Goal: Task Accomplishment & Management: Use online tool/utility

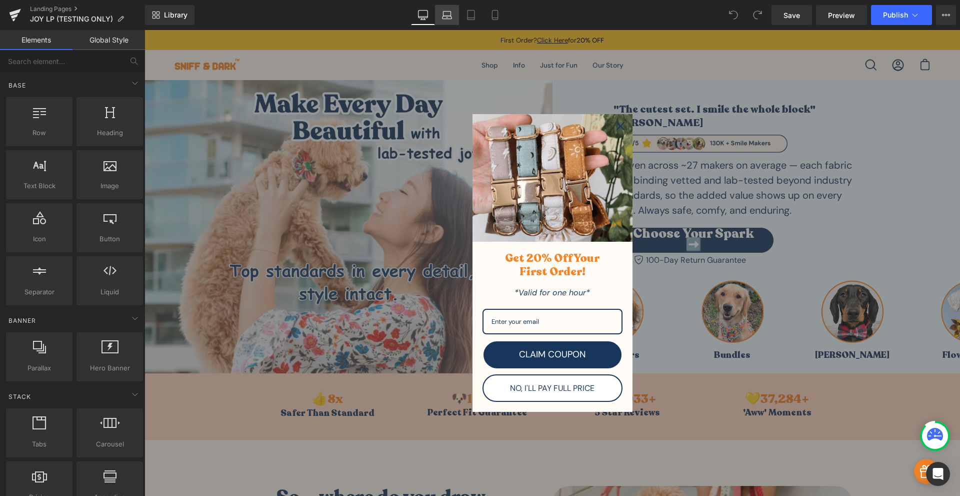
click at [449, 21] on link "Laptop" at bounding box center [447, 15] width 24 height 20
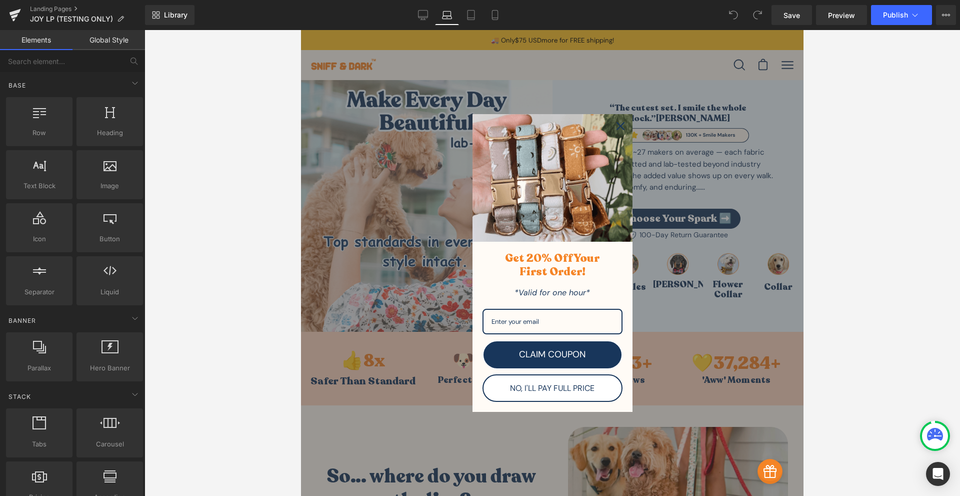
click at [619, 123] on icon "close icon" at bounding box center [621, 126] width 8 height 8
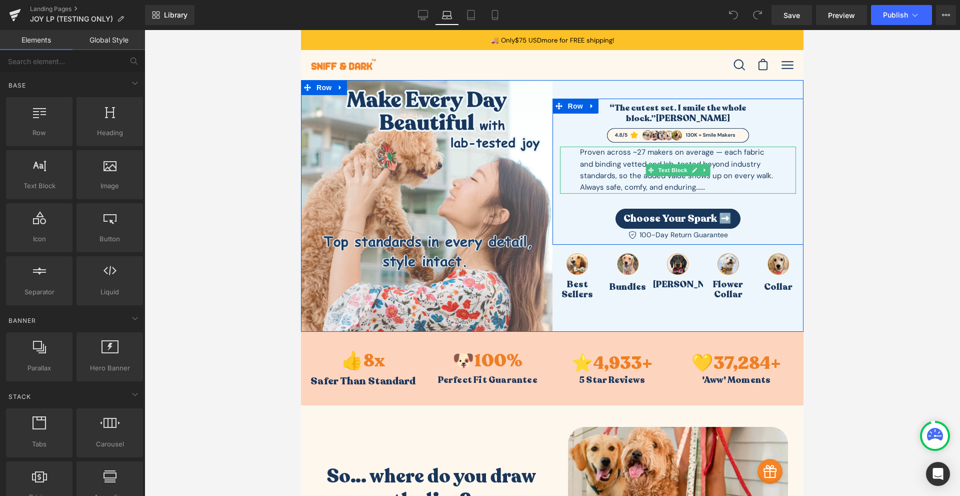
click at [706, 179] on p "Proven across ~27 makers on average — each fabric and binding vetted and lab-te…" at bounding box center [678, 170] width 197 height 47
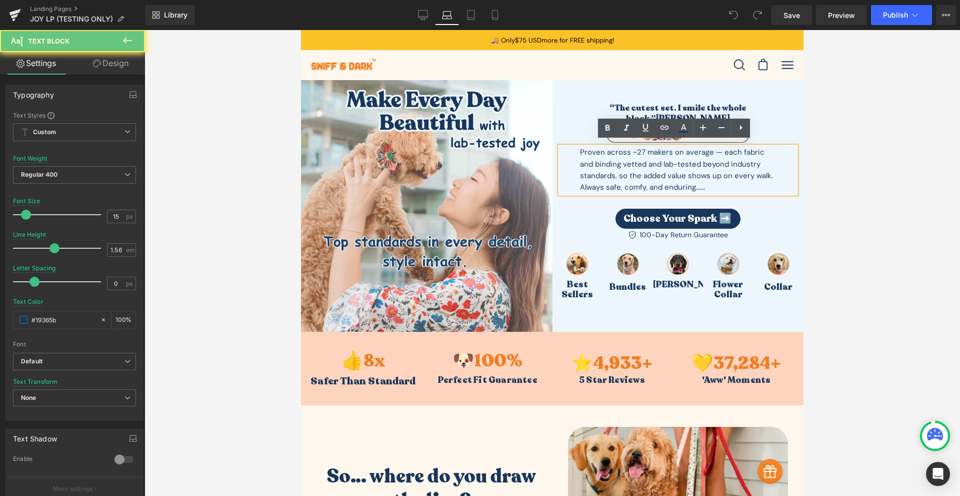
click at [708, 180] on p "Proven across ~27 makers on average — each fabric and binding vetted and lab-te…" at bounding box center [678, 170] width 197 height 47
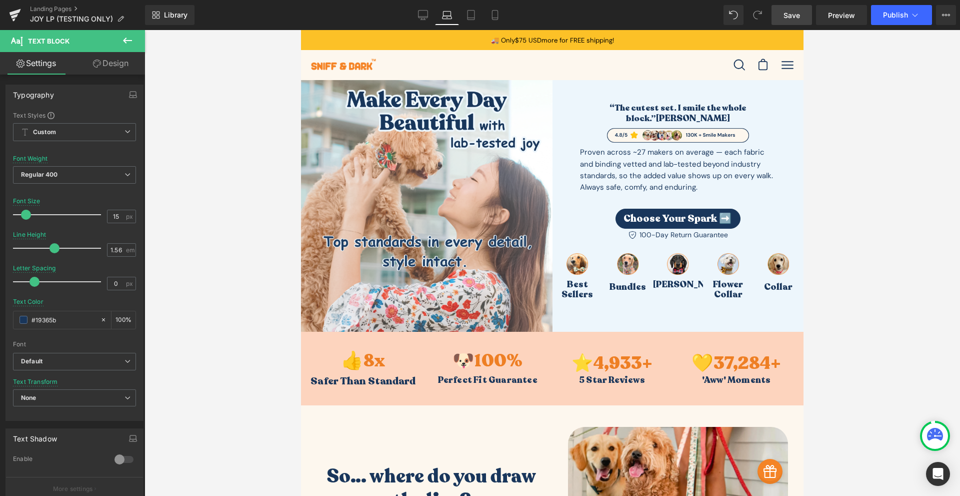
click at [785, 22] on link "Save" at bounding box center [792, 15] width 41 height 20
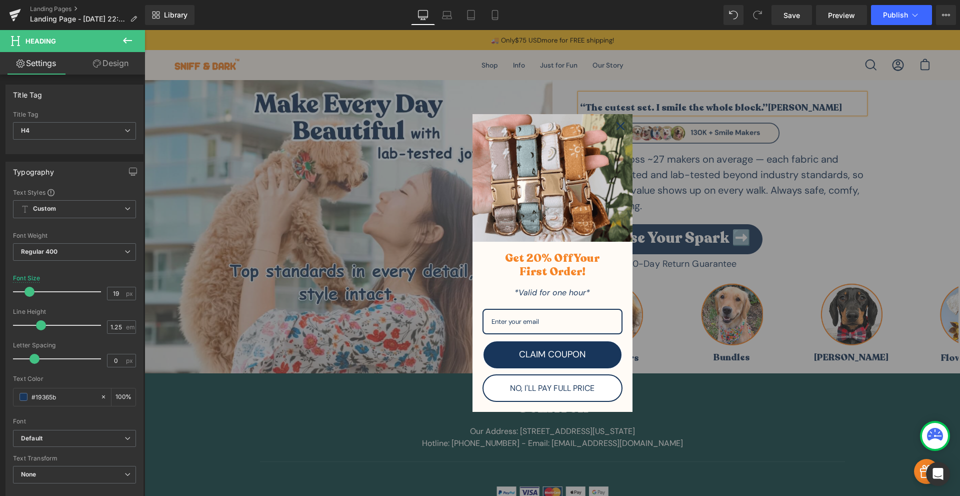
click at [620, 120] on div "Close" at bounding box center [621, 126] width 16 height 16
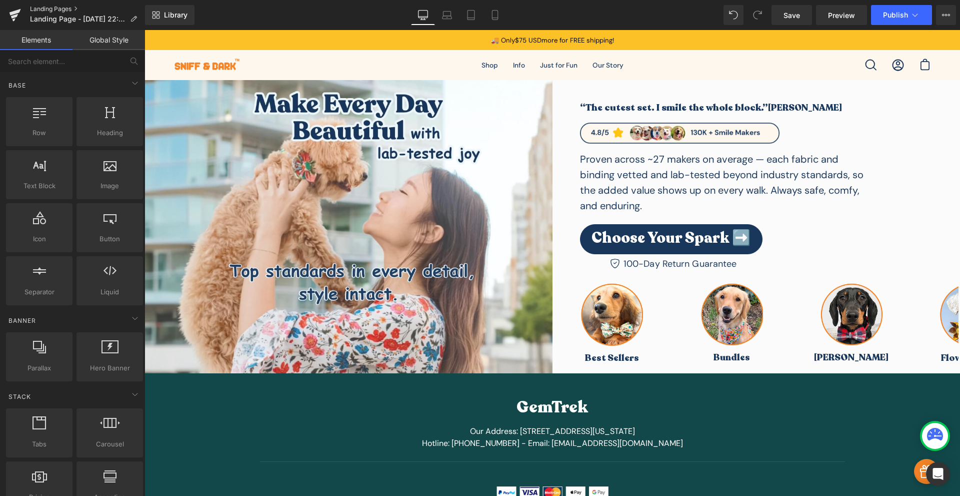
click at [54, 10] on link "Landing Pages" at bounding box center [87, 9] width 115 height 8
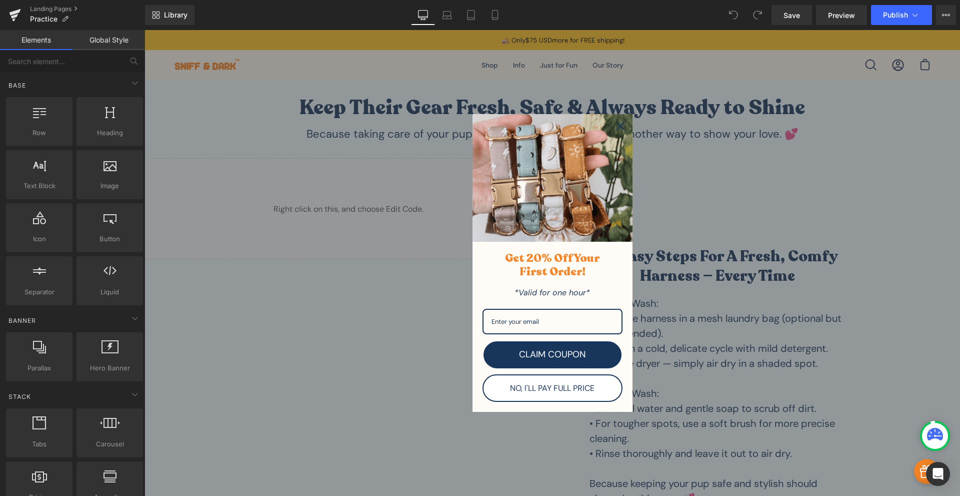
click at [620, 126] on icon "close icon" at bounding box center [621, 126] width 8 height 8
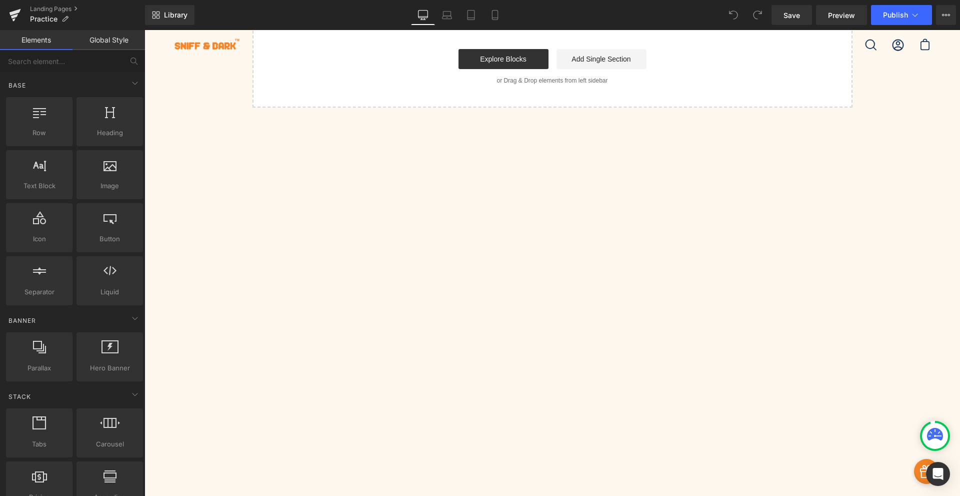
scroll to position [1719, 0]
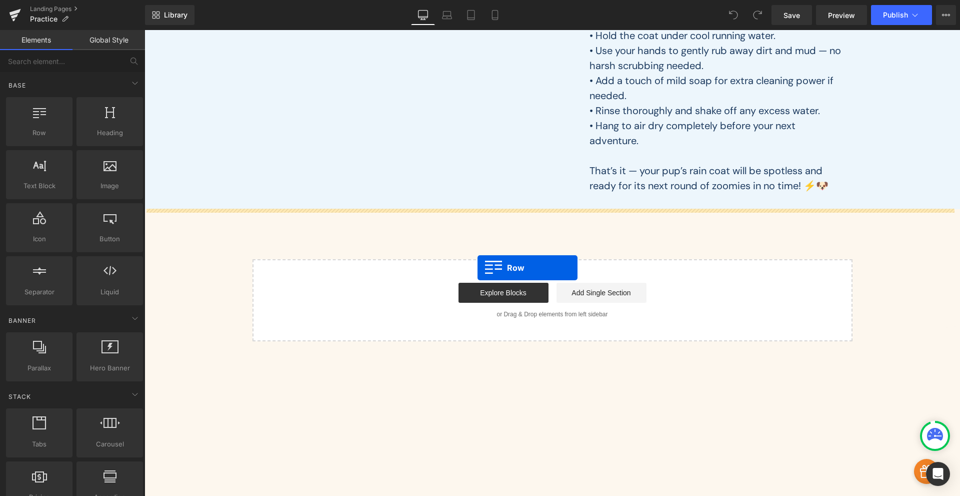
drag, startPoint x: 187, startPoint y: 156, endPoint x: 478, endPoint y: 268, distance: 311.6
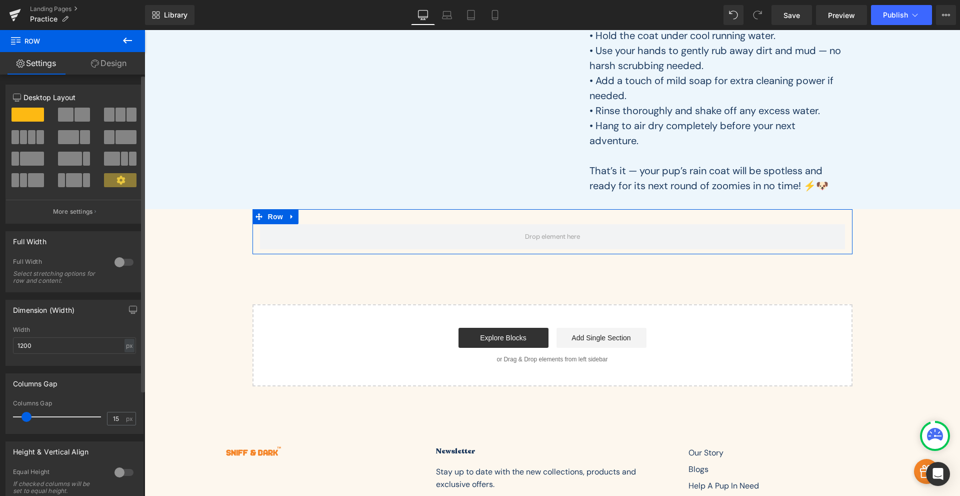
click at [121, 113] on span at bounding box center [121, 115] width 10 height 14
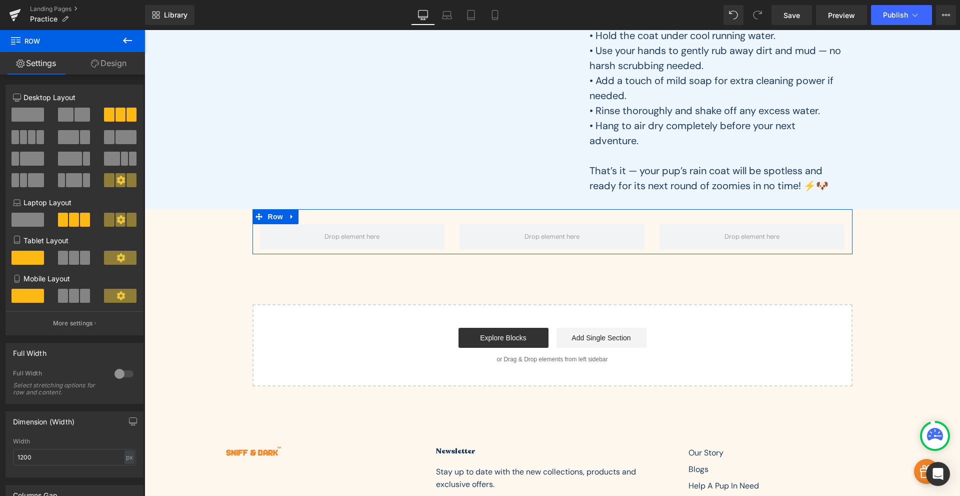
click at [114, 71] on link "Design" at bounding box center [109, 63] width 73 height 23
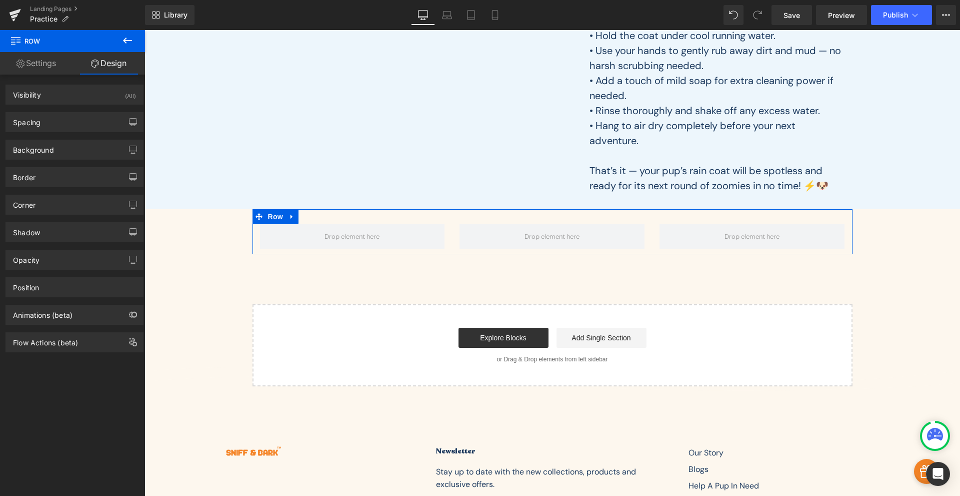
click at [34, 64] on link "Settings" at bounding box center [36, 63] width 73 height 23
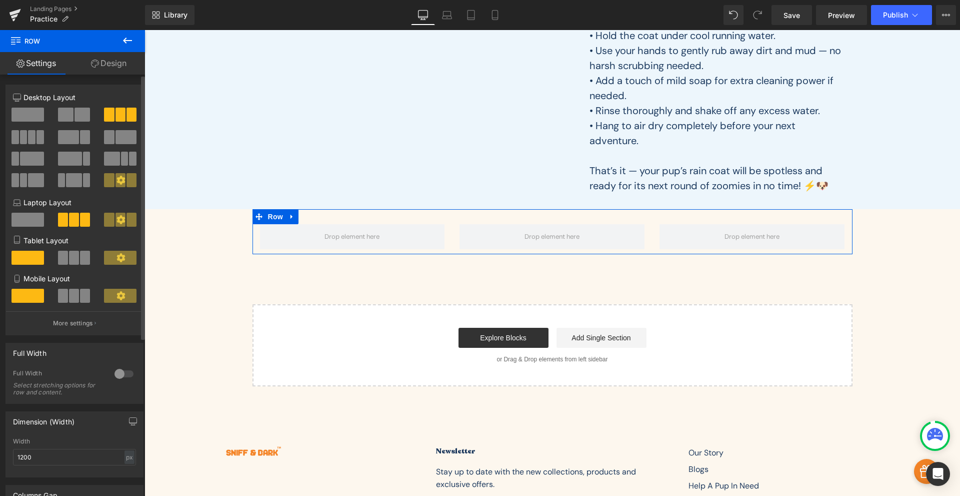
click at [114, 373] on div at bounding box center [124, 374] width 24 height 16
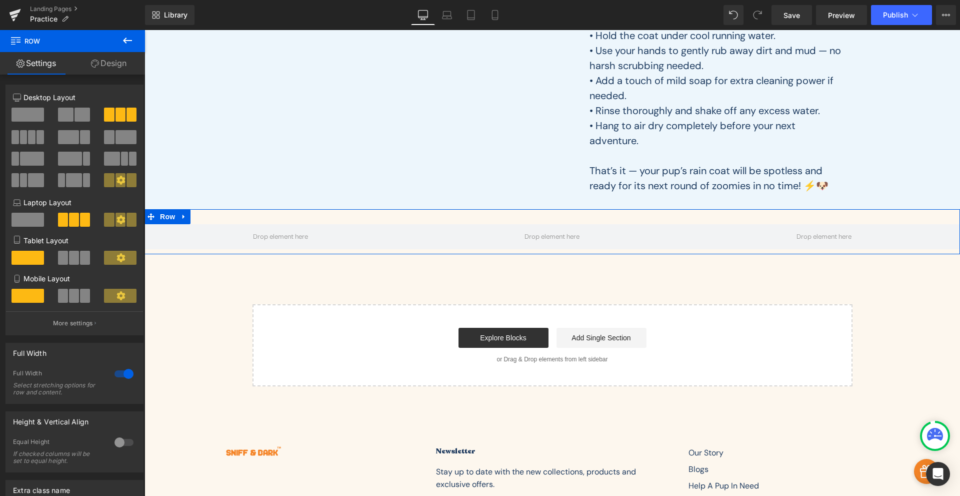
click at [119, 67] on link "Design" at bounding box center [109, 63] width 73 height 23
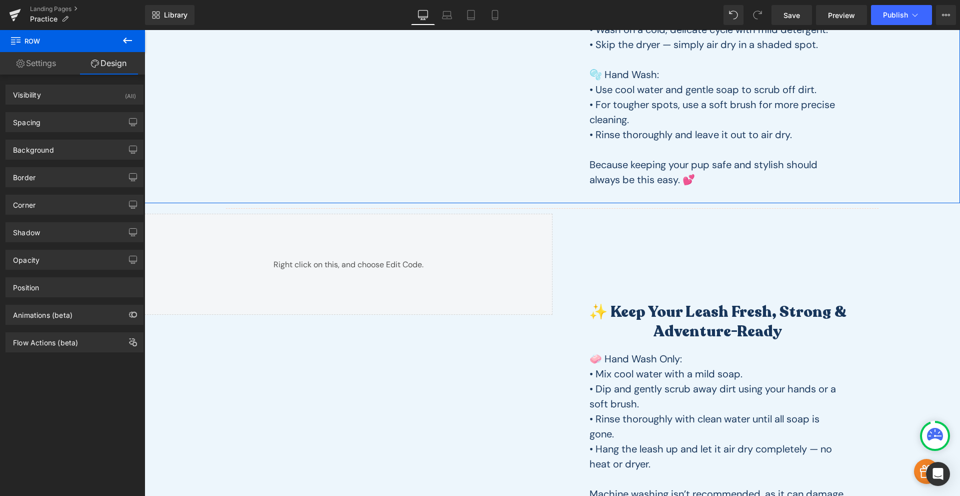
scroll to position [0, 0]
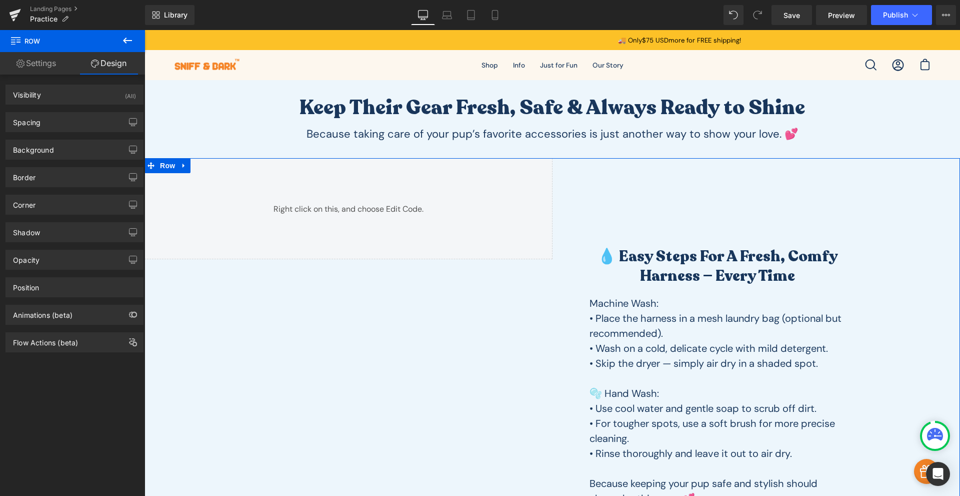
click at [682, 256] on h2 "💧 Easy Steps for a Fresh, Comfy Harness — Every Time" at bounding box center [718, 266] width 276 height 39
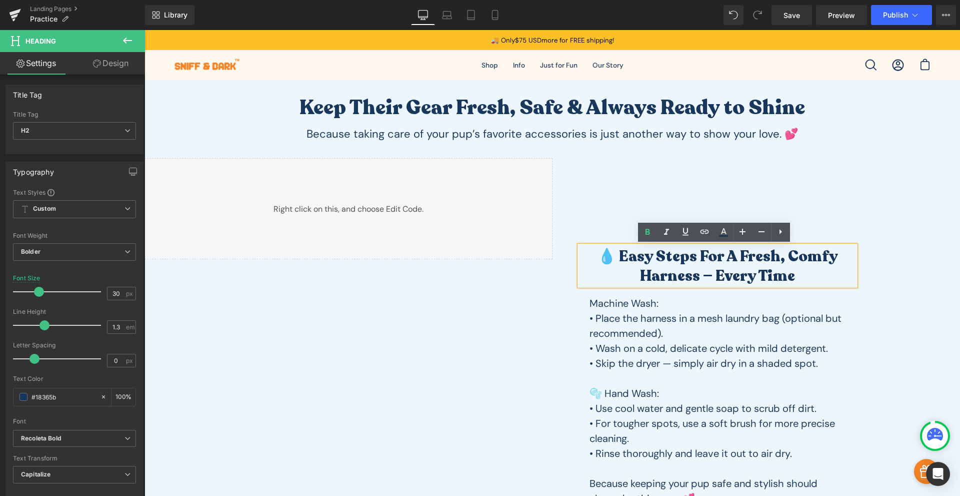
click at [887, 208] on div "Separator 💧 Easy Steps for a Fresh, Comfy Harness — Every Time Heading Machine …" at bounding box center [757, 340] width 408 height 364
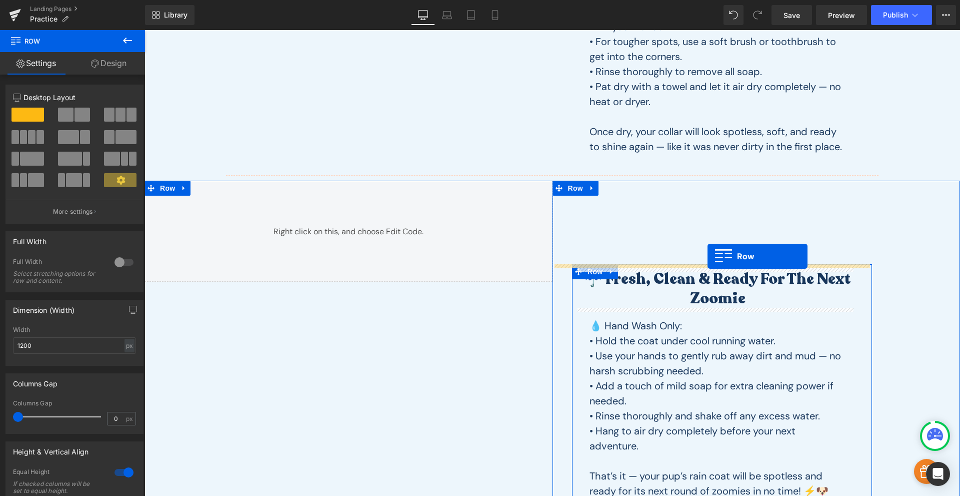
scroll to position [1386, 0]
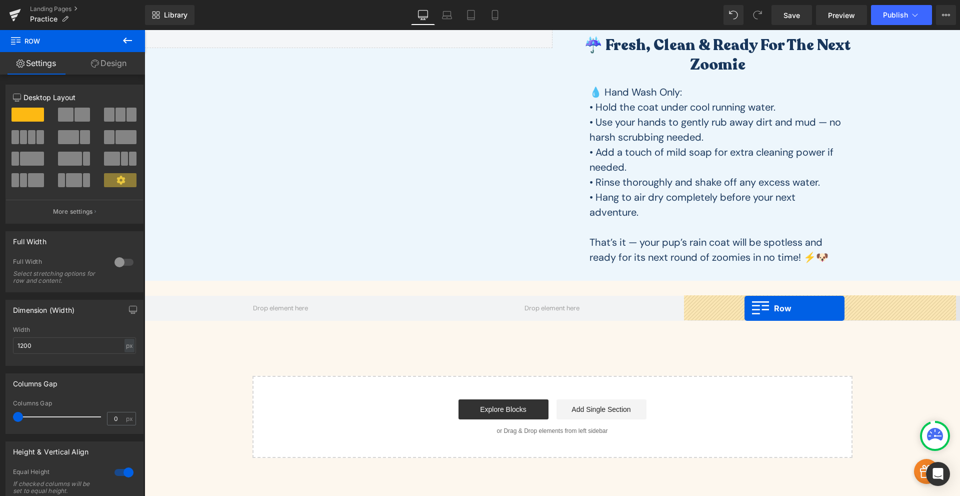
drag, startPoint x: 578, startPoint y: 251, endPoint x: 745, endPoint y: 309, distance: 176.6
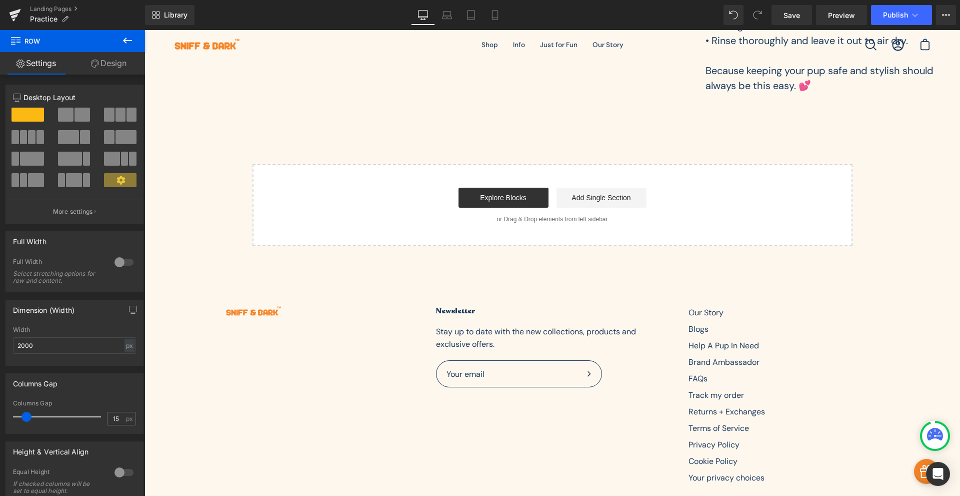
scroll to position [1618, 0]
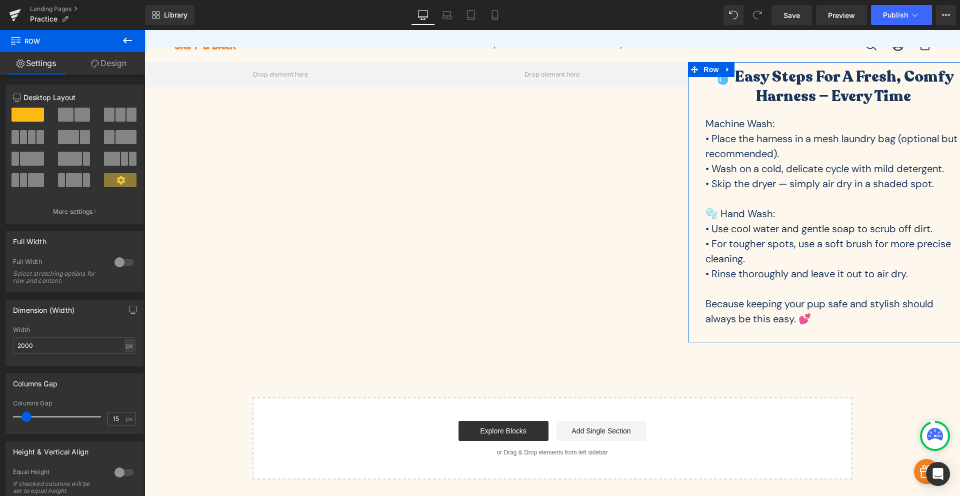
click at [112, 63] on link "Design" at bounding box center [109, 63] width 73 height 23
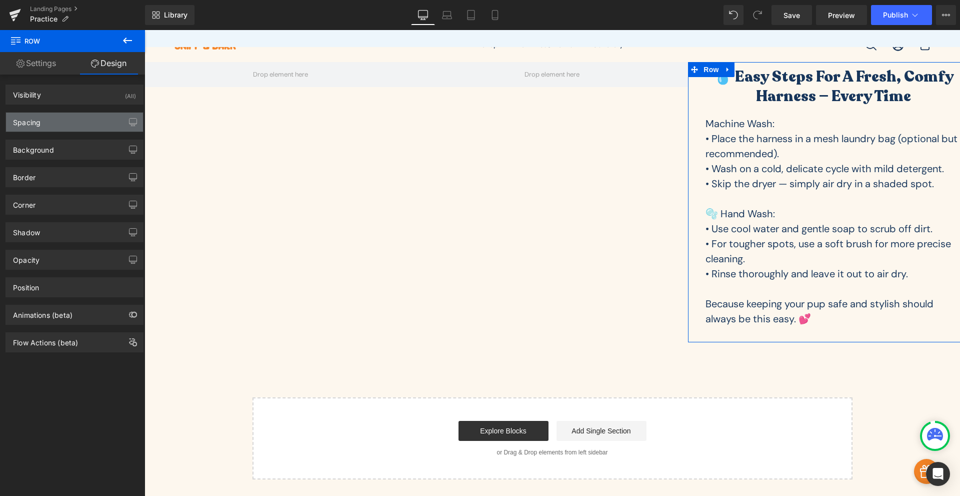
click at [77, 125] on div "Spacing" at bounding box center [74, 122] width 137 height 19
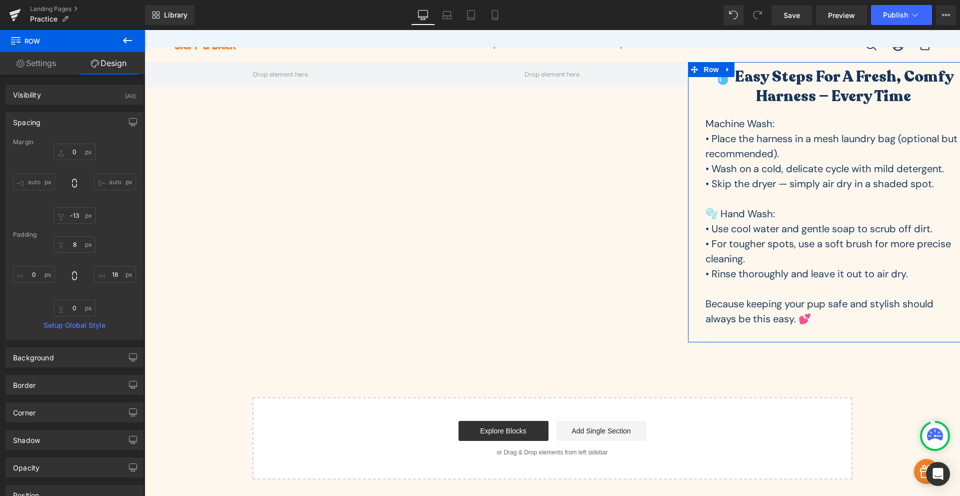
click at [111, 284] on div "8px 8 18px 18 0px 0 0px 0" at bounding box center [74, 276] width 123 height 80
click at [112, 279] on input "18" at bounding box center [115, 274] width 42 height 17
click at [109, 281] on input "0" at bounding box center [115, 274] width 42 height 17
click at [119, 274] on input "0" at bounding box center [115, 274] width 42 height 17
click at [122, 255] on div "8px 8 0 0 0px 0 0px 0" at bounding box center [74, 276] width 123 height 80
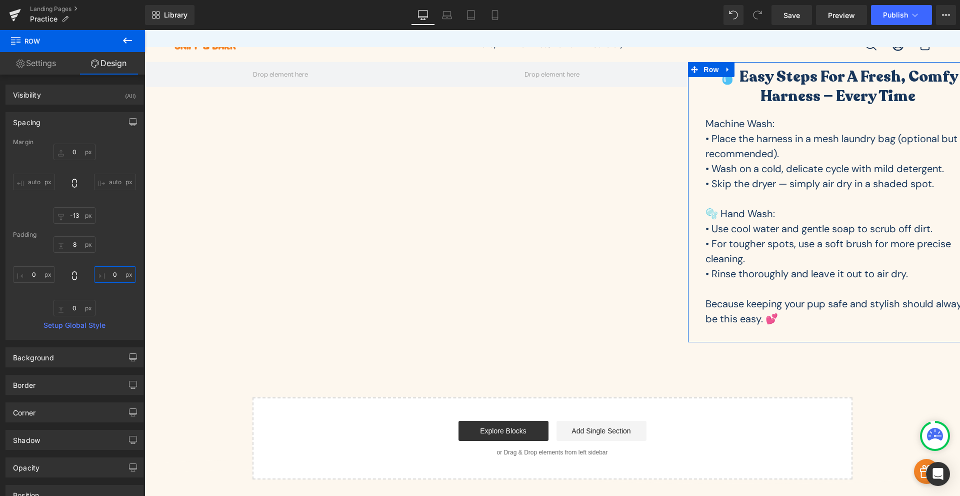
click at [110, 278] on input "0" at bounding box center [115, 274] width 42 height 17
click at [114, 265] on div "8px 8 0 0 0px 0 0px 0" at bounding box center [74, 276] width 123 height 80
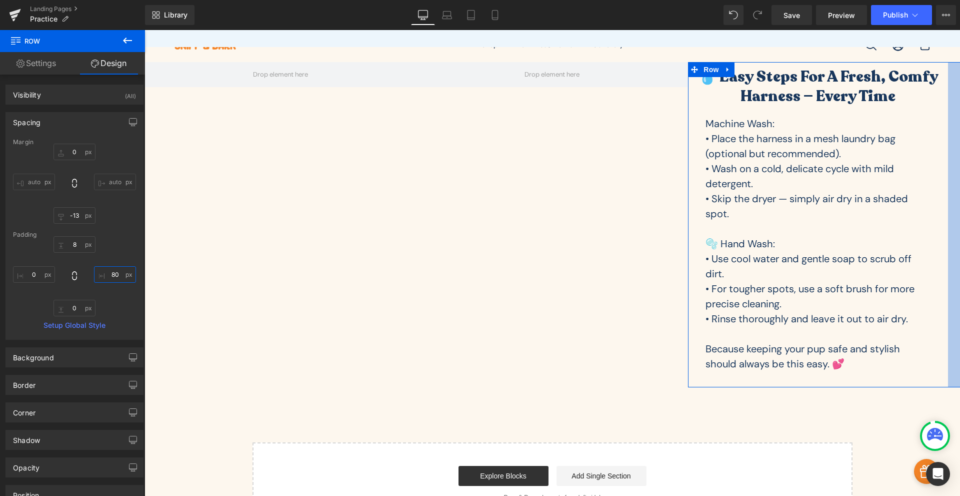
type input "81"
click at [136, 234] on div "Margin 0px 0 auto auto -13px -13 auto auto Padding 8px 8 81px 81 0px 0 0px 0 Se…" at bounding box center [74, 239] width 137 height 201
click at [61, 63] on link "Settings" at bounding box center [36, 63] width 73 height 23
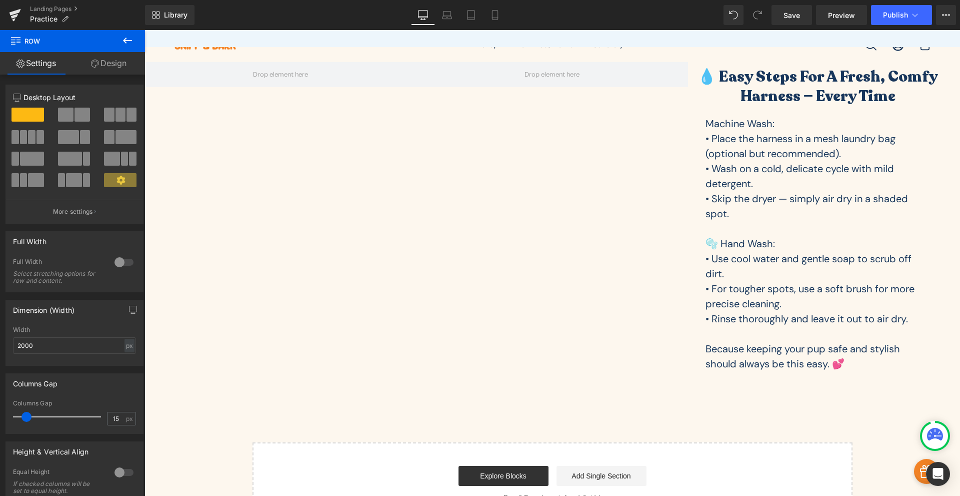
click at [124, 47] on button at bounding box center [127, 41] width 35 height 22
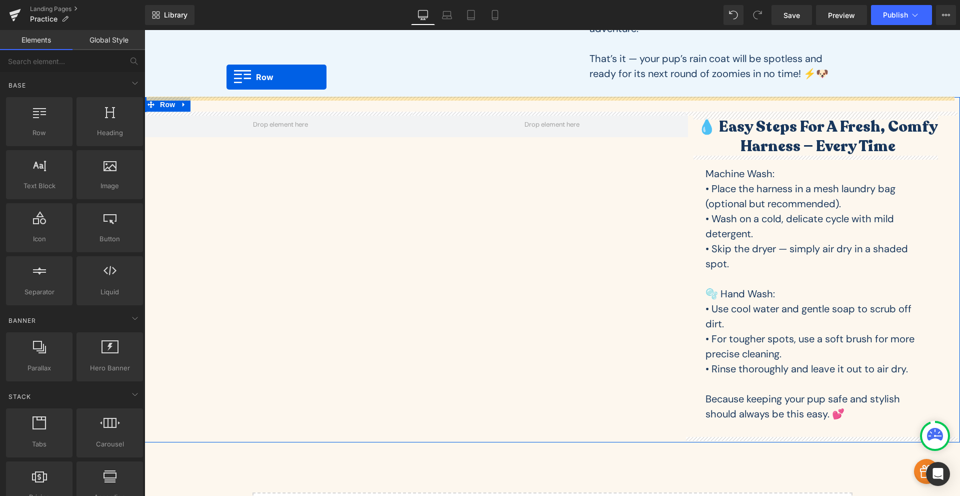
scroll to position [1548, 0]
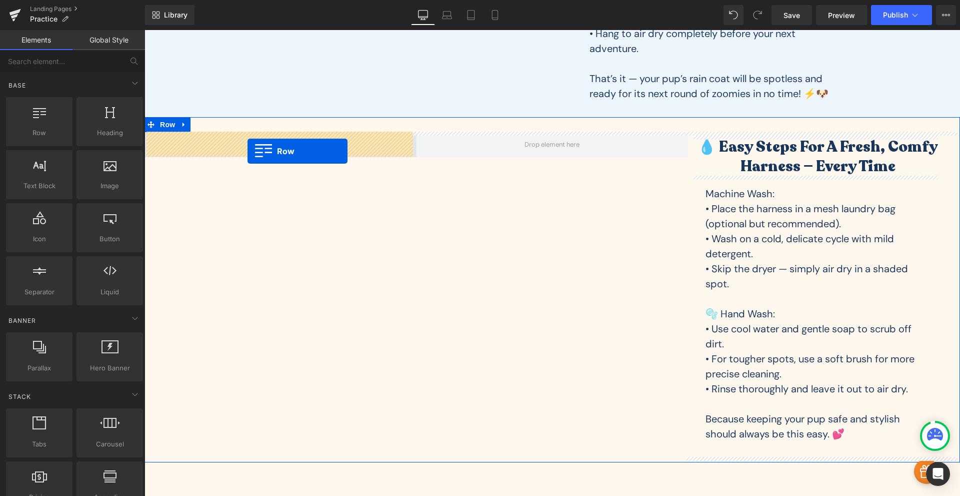
drag, startPoint x: 182, startPoint y: 154, endPoint x: 248, endPoint y: 151, distance: 66.1
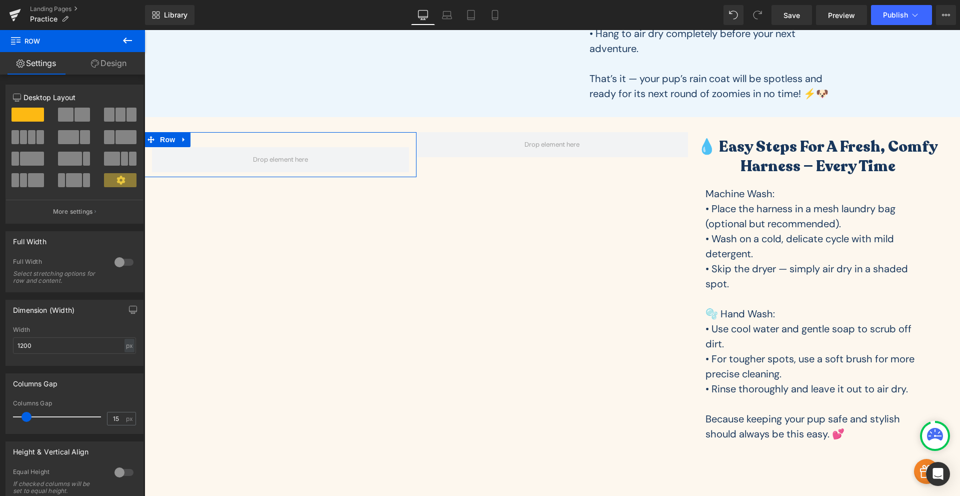
click at [76, 116] on span at bounding box center [83, 115] width 16 height 14
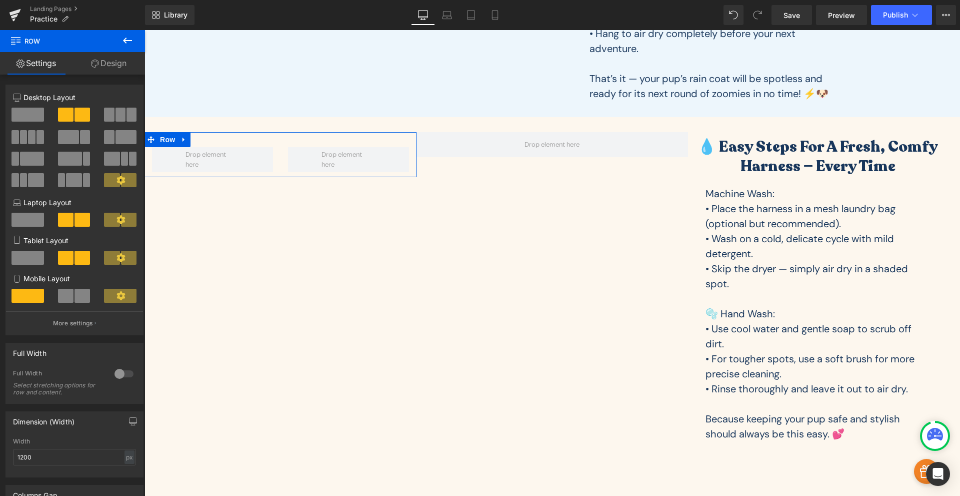
click at [111, 177] on span at bounding box center [112, 180] width 16 height 14
click at [121, 178] on icon at bounding box center [121, 180] width 9 height 9
click at [76, 333] on button "More settings" at bounding box center [74, 323] width 137 height 24
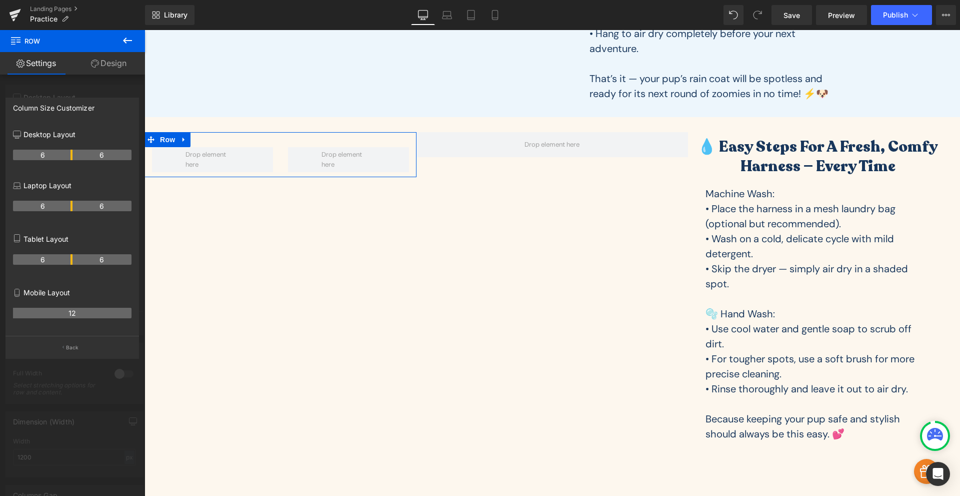
drag, startPoint x: 73, startPoint y: 154, endPoint x: 82, endPoint y: 157, distance: 9.5
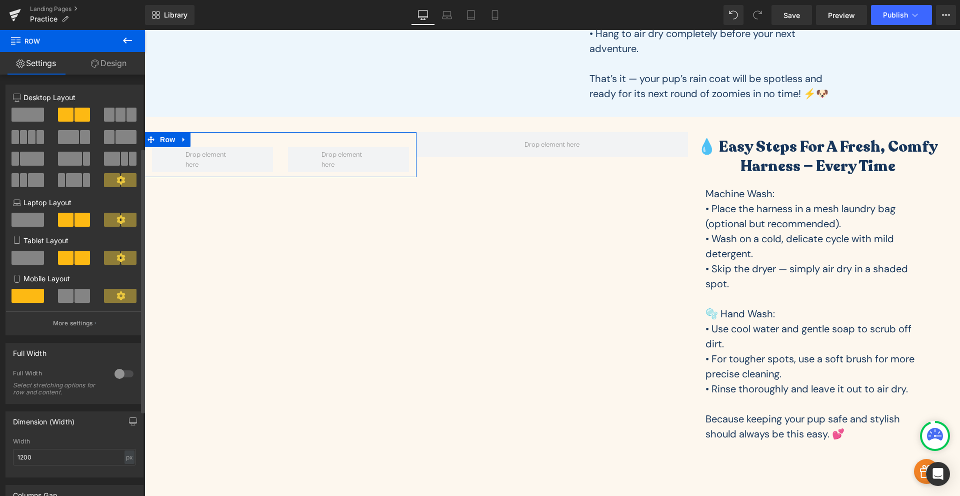
scroll to position [117, 0]
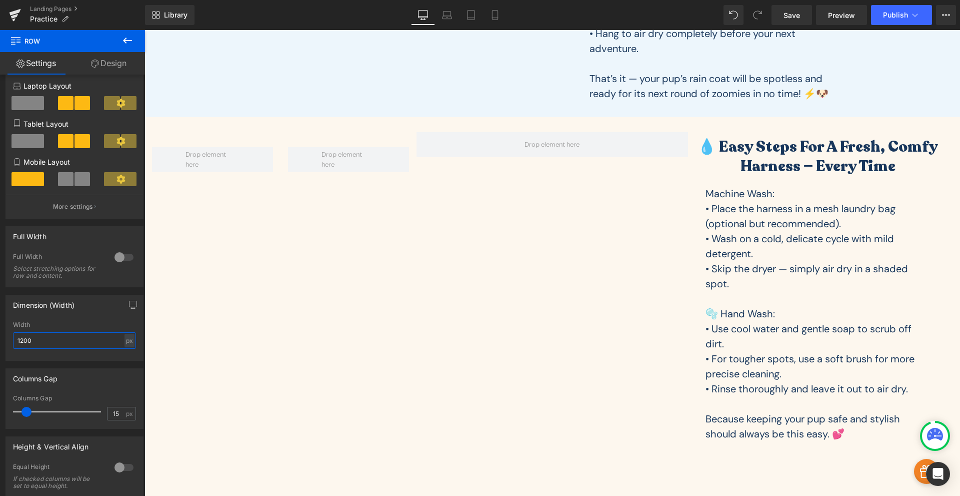
drag, startPoint x: 54, startPoint y: 340, endPoint x: -42, endPoint y: 336, distance: 95.6
click at [0, 336] on html "Row You are previewing how the will restyle your page. You can not edit Element…" at bounding box center [480, 248] width 960 height 496
drag, startPoint x: 51, startPoint y: 345, endPoint x: -59, endPoint y: 331, distance: 110.5
click at [0, 331] on html "Row You are previewing how the will restyle your page. You can not edit Element…" at bounding box center [480, 248] width 960 height 496
drag, startPoint x: 77, startPoint y: 342, endPoint x: 15, endPoint y: 344, distance: 62.1
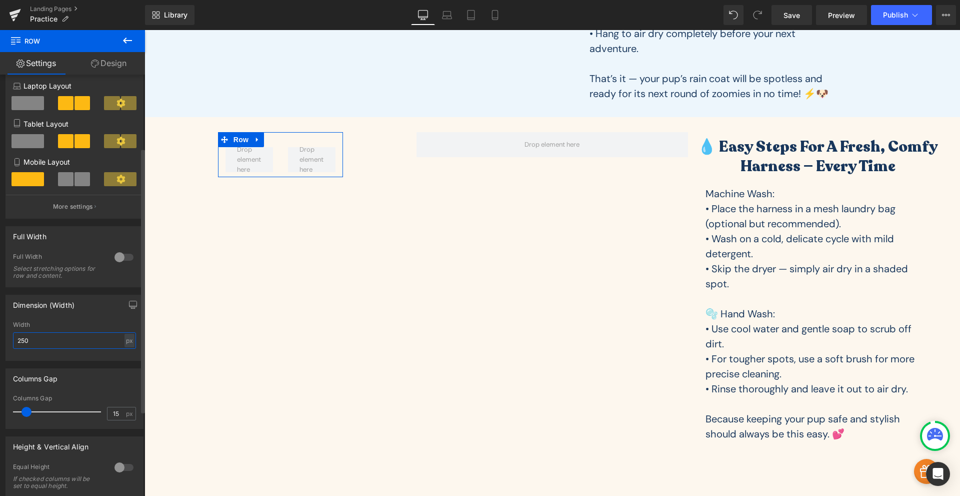
click at [15, 344] on input "250" at bounding box center [74, 340] width 123 height 17
type input "1200"
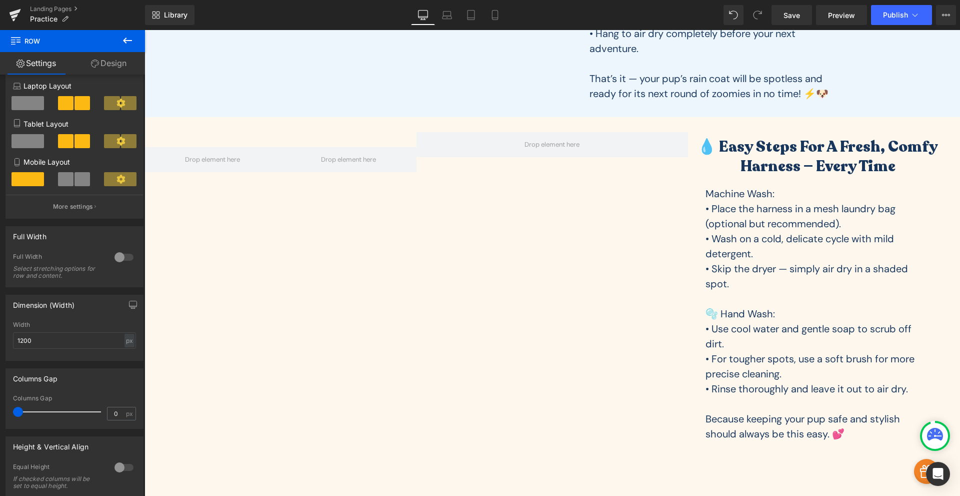
drag, startPoint x: 28, startPoint y: 408, endPoint x: -6, endPoint y: 347, distance: 69.8
click at [0, 347] on html "Row You are previewing how the will restyle your page. You can not edit Element…" at bounding box center [480, 248] width 960 height 496
click at [115, 466] on div at bounding box center [124, 467] width 24 height 16
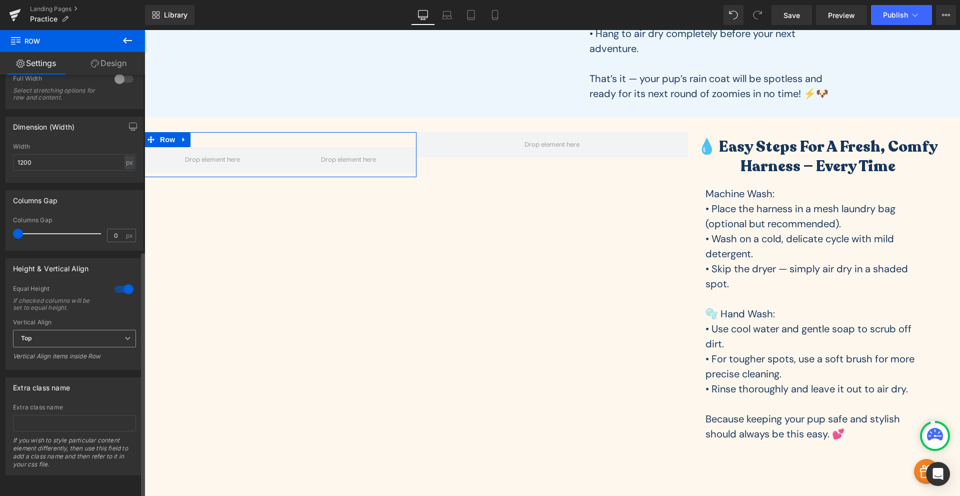
click at [54, 330] on span "Top" at bounding box center [74, 339] width 123 height 18
click at [57, 364] on li "Middle" at bounding box center [72, 371] width 119 height 15
type input "0"
drag, startPoint x: 21, startPoint y: 227, endPoint x: -30, endPoint y: 227, distance: 50.5
click at [0, 227] on html "Row You are previewing how the will restyle your page. You can not edit Element…" at bounding box center [480, 248] width 960 height 496
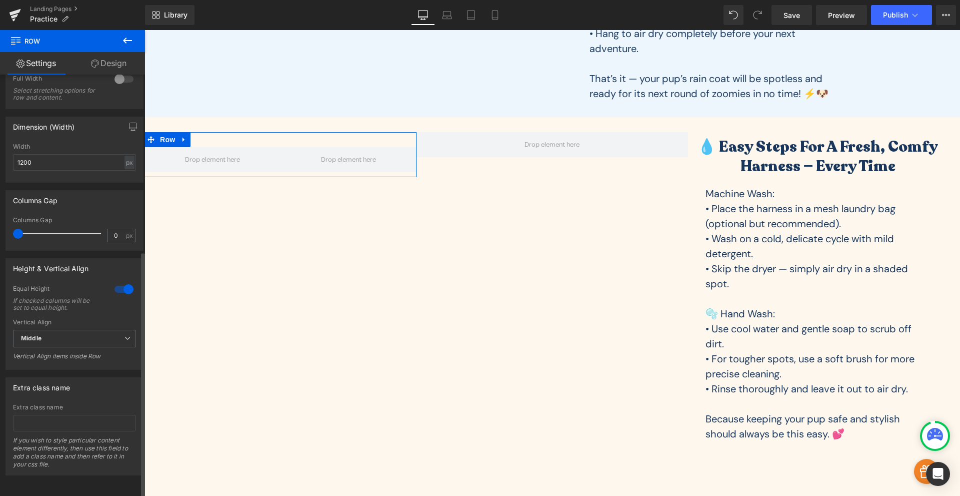
scroll to position [0, 0]
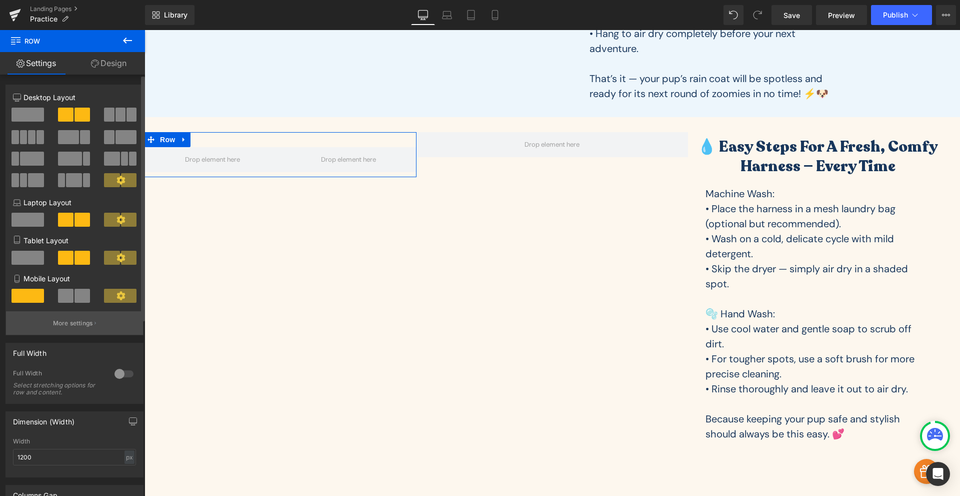
click at [110, 333] on button "More settings" at bounding box center [74, 323] width 137 height 24
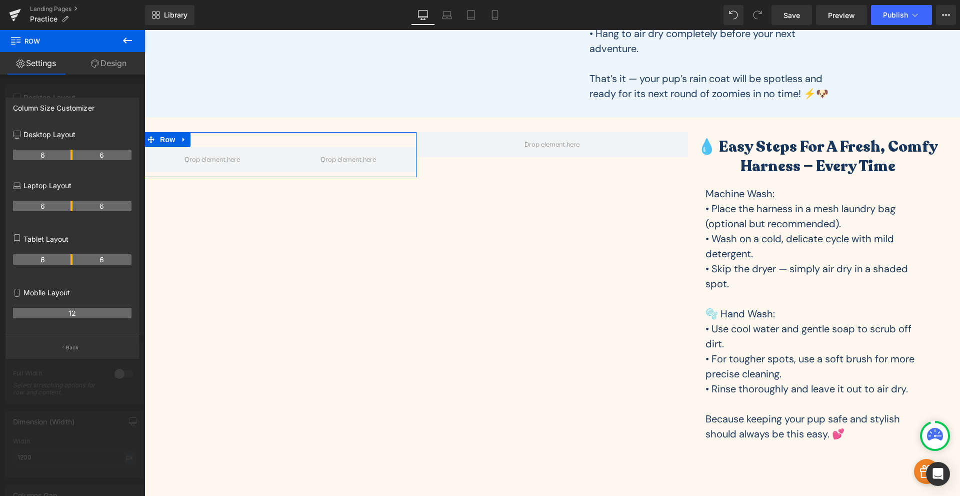
click at [95, 89] on div at bounding box center [72, 265] width 145 height 471
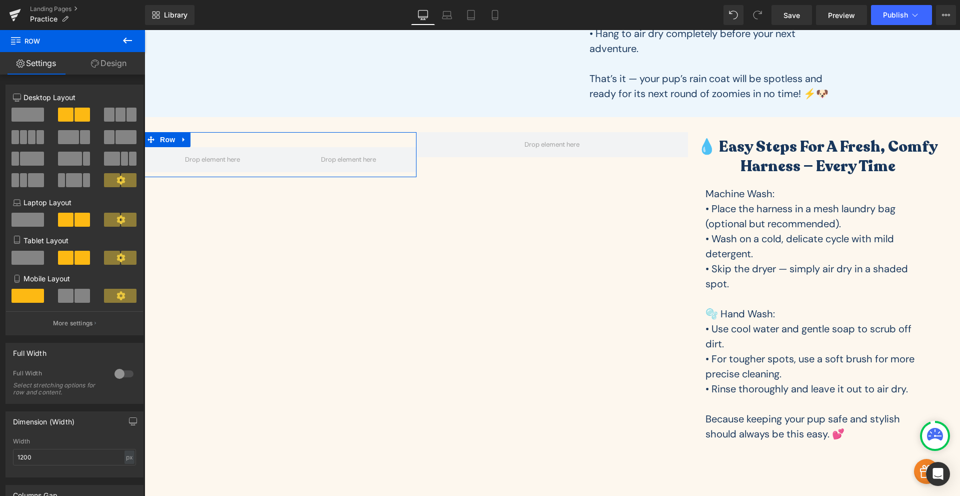
click at [123, 180] on span at bounding box center [129, 180] width 16 height 14
click at [83, 185] on span at bounding box center [87, 180] width 8 height 14
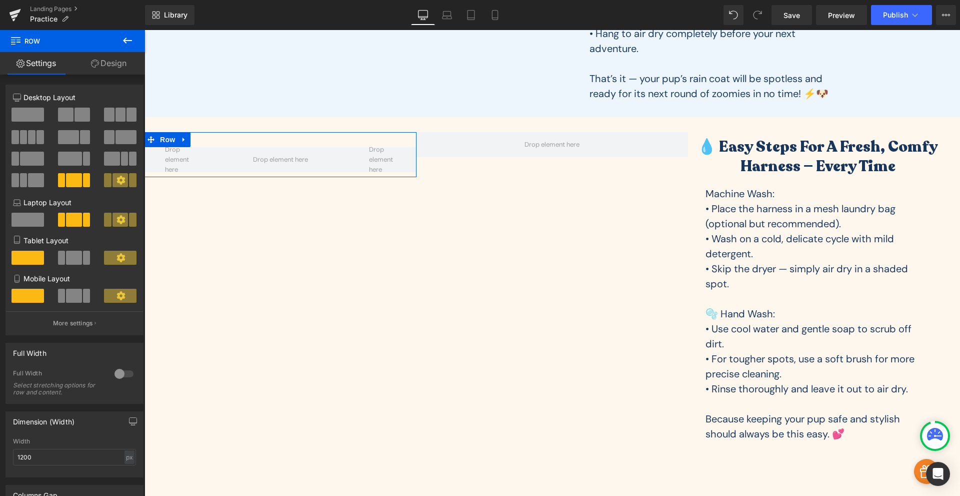
click at [75, 115] on span at bounding box center [83, 115] width 16 height 14
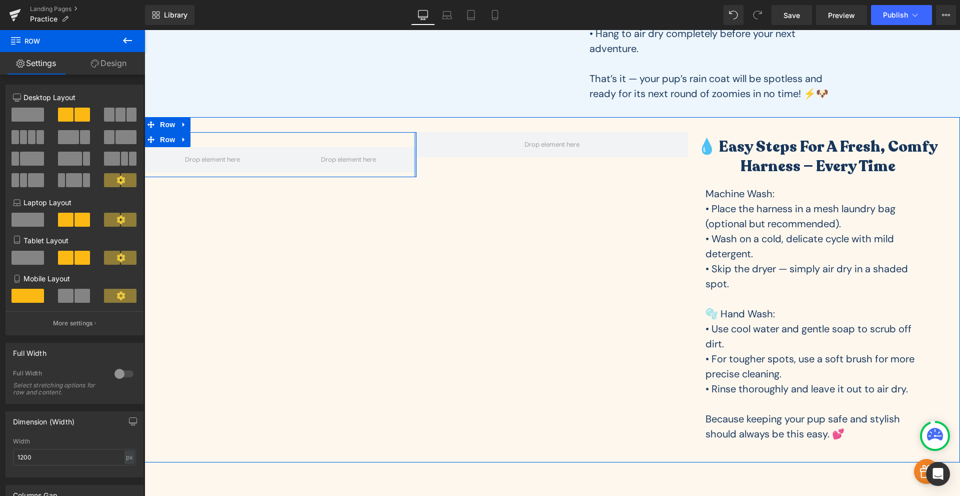
drag, startPoint x: 411, startPoint y: 147, endPoint x: 436, endPoint y: 176, distance: 38.0
click at [436, 176] on div "Row 💧 Easy Steps for a Fresh, Comfy Harness — Every Time Heading Machine Wash: …" at bounding box center [553, 289] width 816 height 345
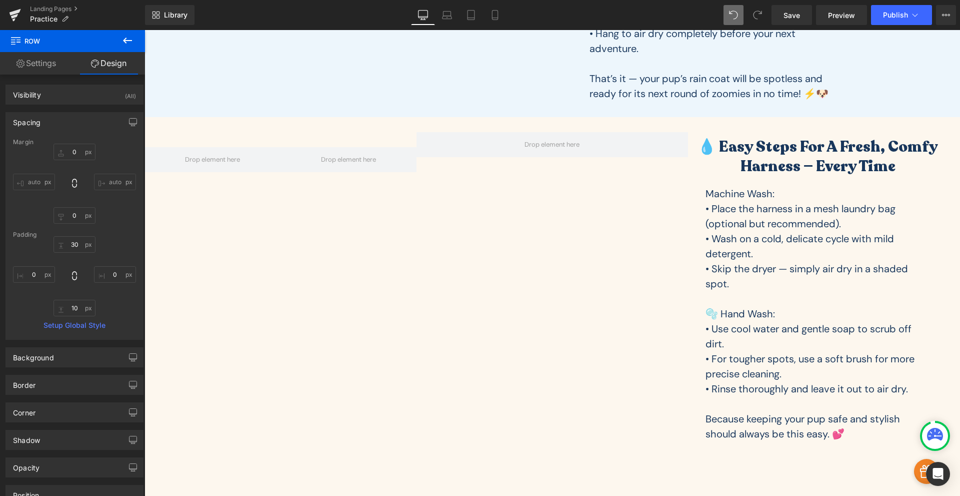
type input "0"
type input "30"
type input "0"
type input "10"
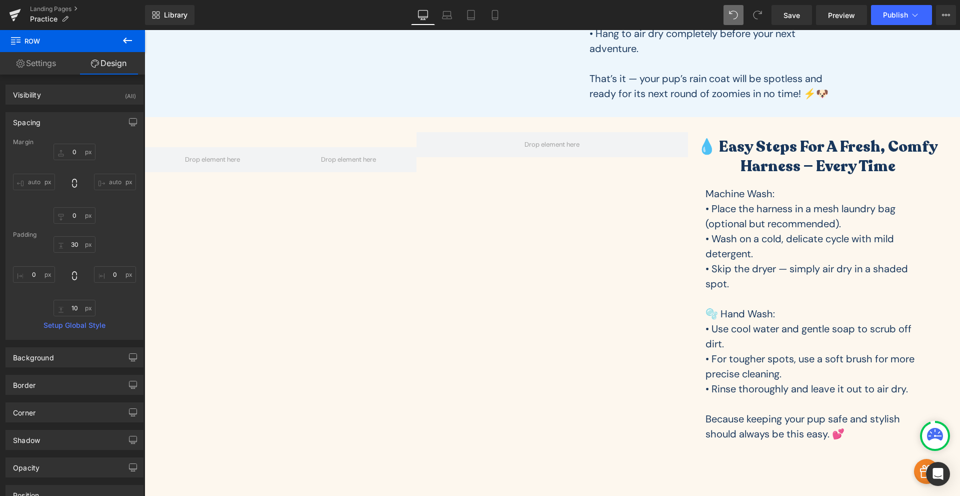
type input "0"
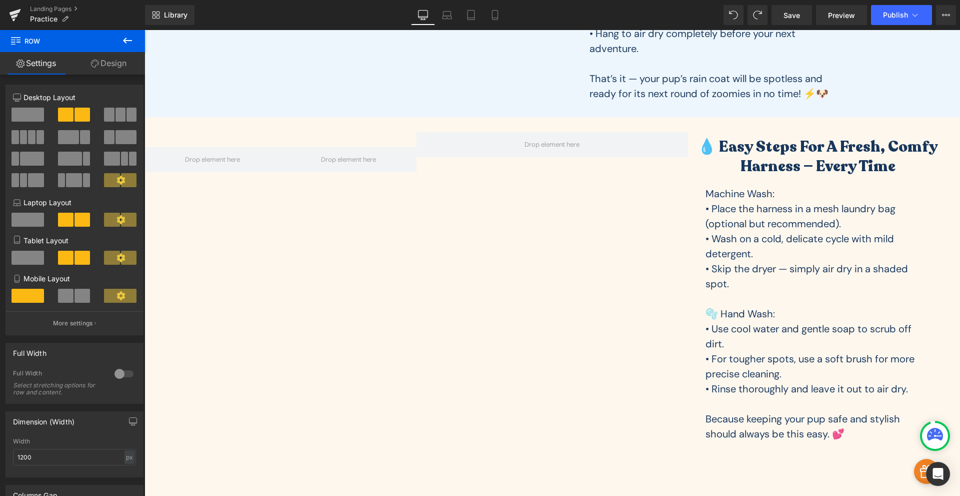
type input "15"
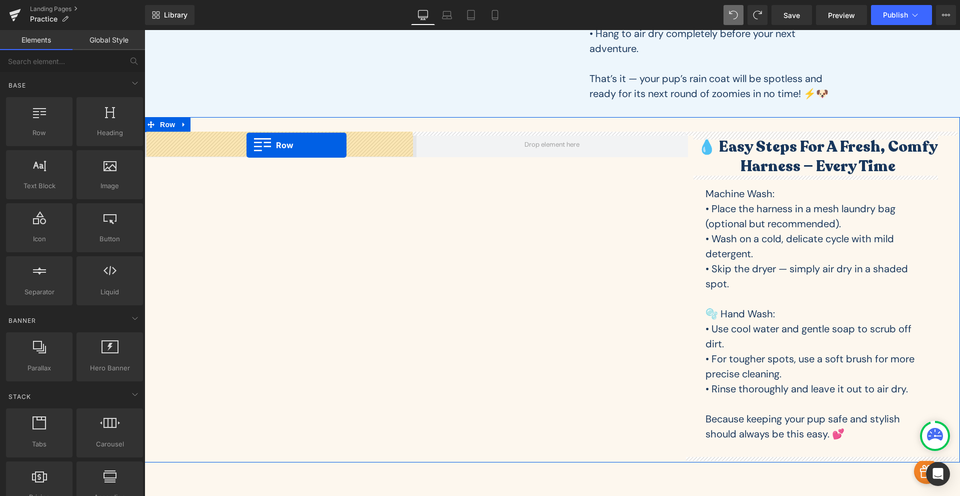
drag, startPoint x: 192, startPoint y: 152, endPoint x: 247, endPoint y: 145, distance: 55.4
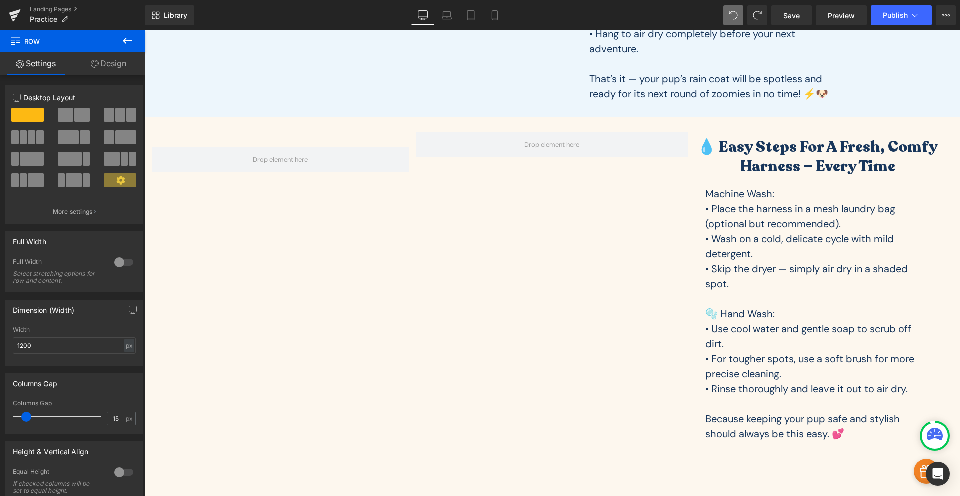
drag, startPoint x: 126, startPoint y: 41, endPoint x: 136, endPoint y: 44, distance: 10.6
click at [127, 41] on icon at bounding box center [127, 41] width 9 height 6
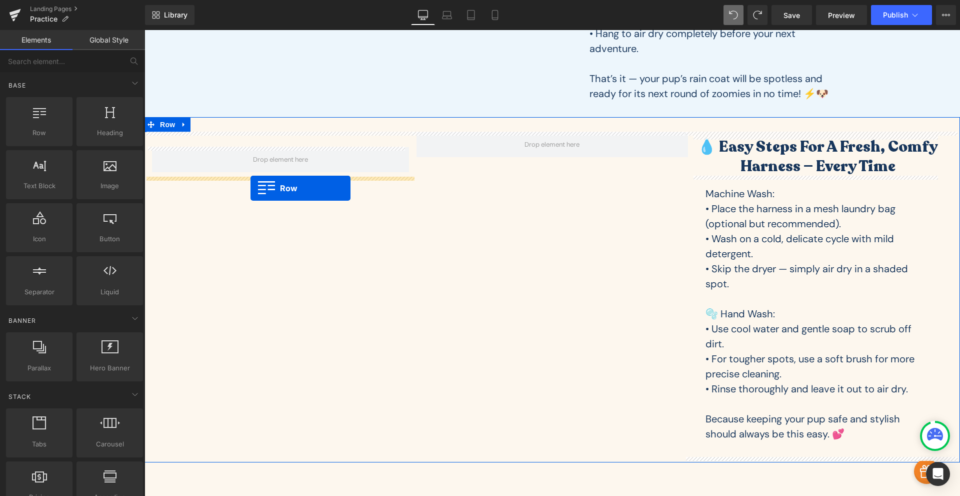
drag, startPoint x: 189, startPoint y: 152, endPoint x: 251, endPoint y: 188, distance: 71.7
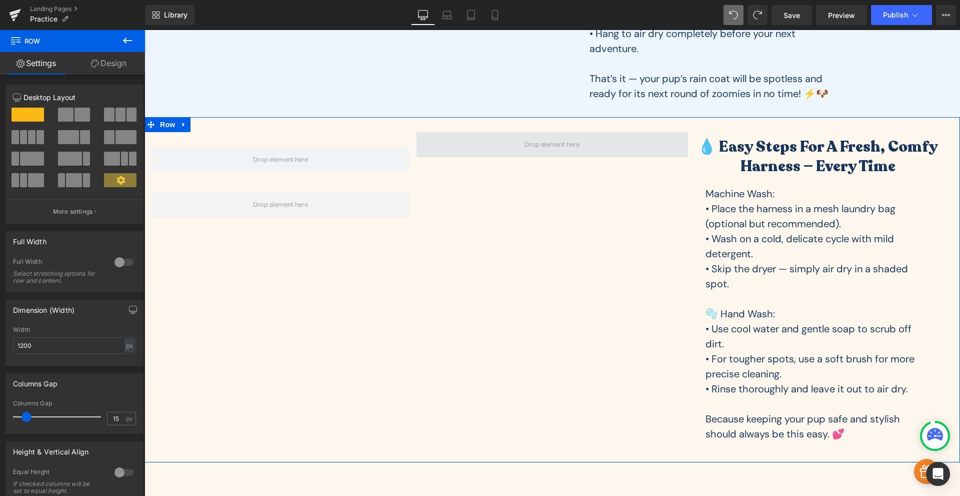
click at [490, 145] on span at bounding box center [553, 144] width 272 height 25
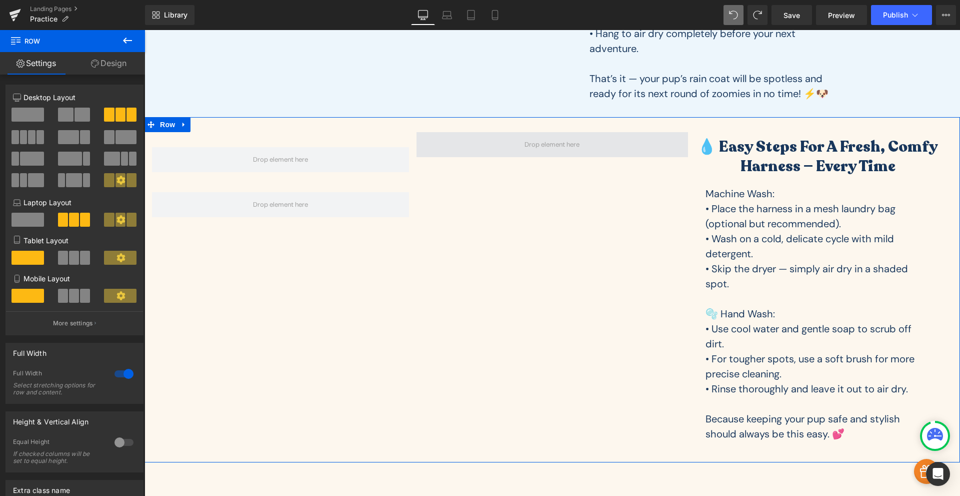
click at [503, 149] on span at bounding box center [553, 144] width 272 height 25
click at [541, 139] on span at bounding box center [552, 144] width 62 height 15
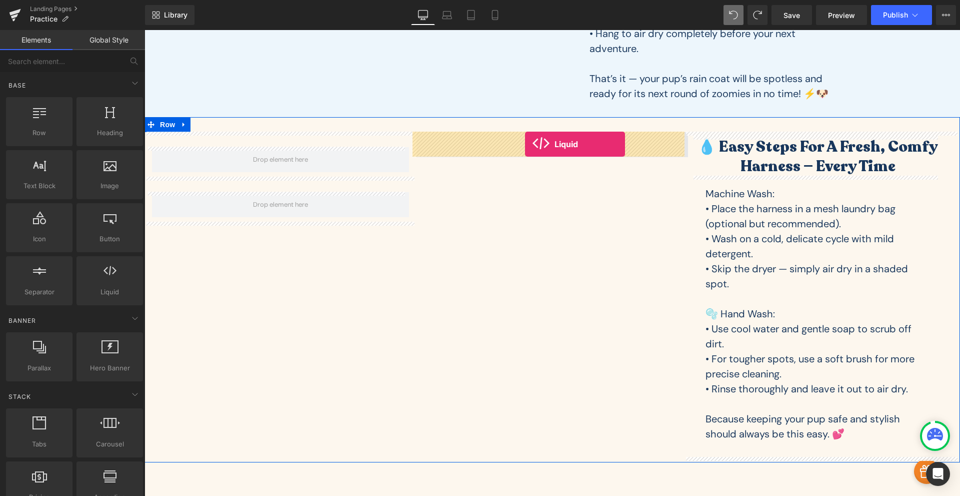
drag, startPoint x: 245, startPoint y: 310, endPoint x: 525, endPoint y: 144, distance: 325.3
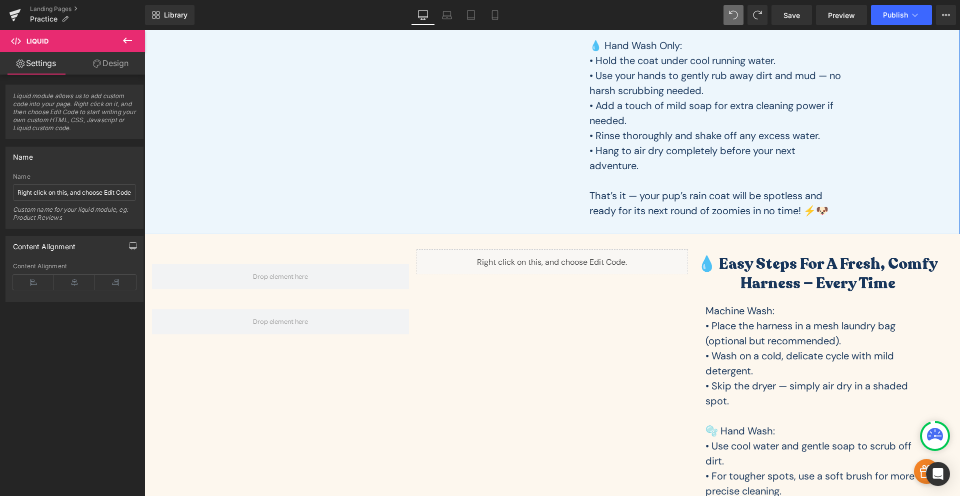
scroll to position [1198, 0]
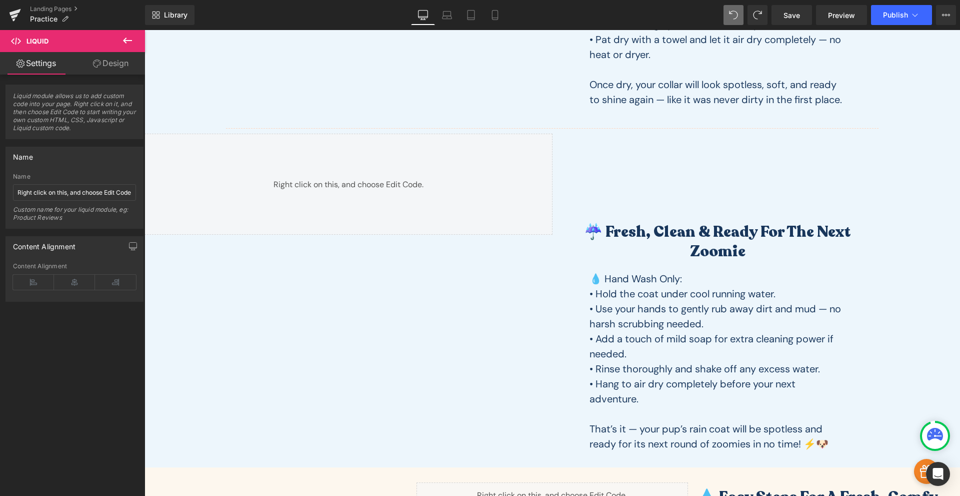
click at [312, 182] on div "Liquid" at bounding box center [349, 184] width 408 height 101
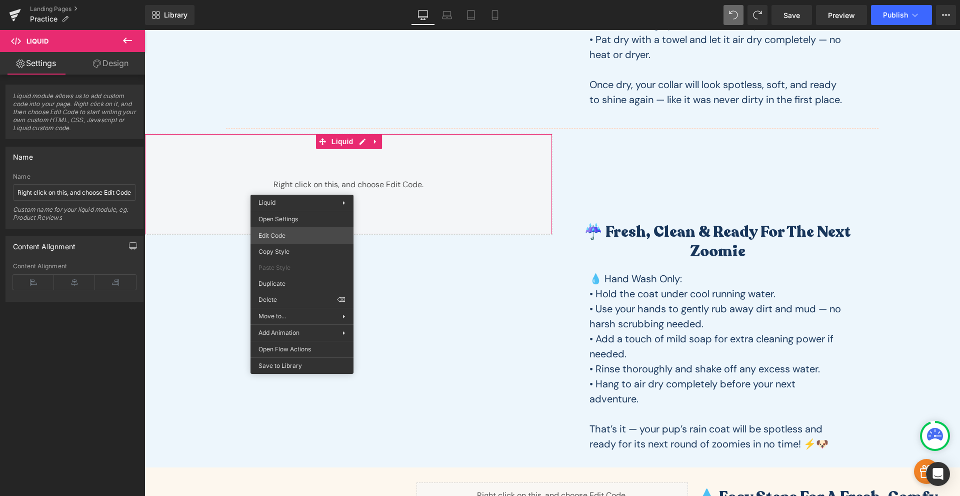
click at [294, 0] on div "Liquid You are previewing how the will restyle your page. You can not edit Elem…" at bounding box center [480, 0] width 960 height 0
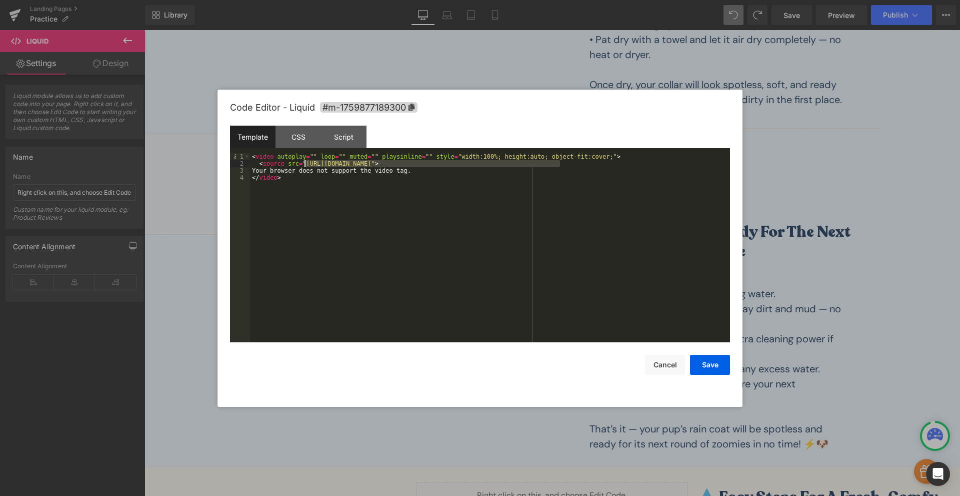
drag, startPoint x: 561, startPoint y: 165, endPoint x: 306, endPoint y: 164, distance: 255.5
click at [306, 164] on div "< video autoplay = "" loop = "" muted = "" playsinline = "" style = "width:100%…" at bounding box center [490, 254] width 480 height 203
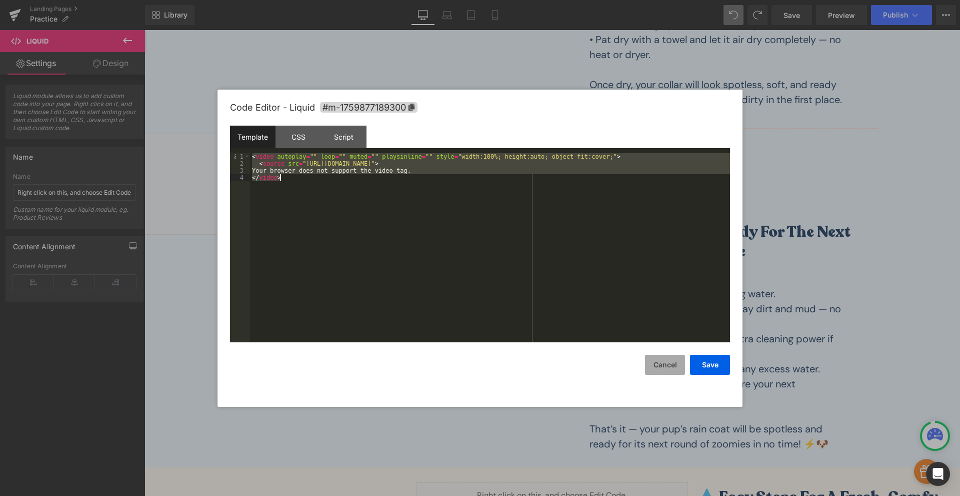
click at [672, 361] on button "Cancel" at bounding box center [665, 365] width 40 height 20
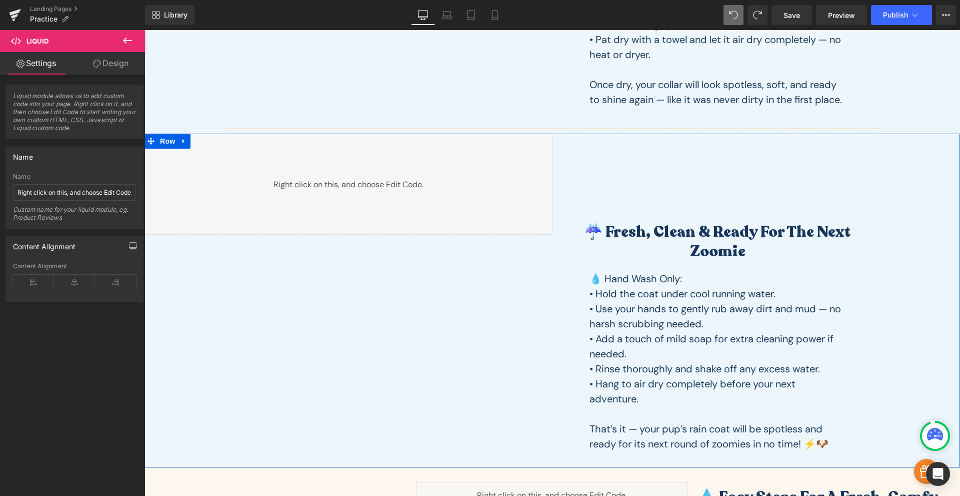
scroll to position [1548, 0]
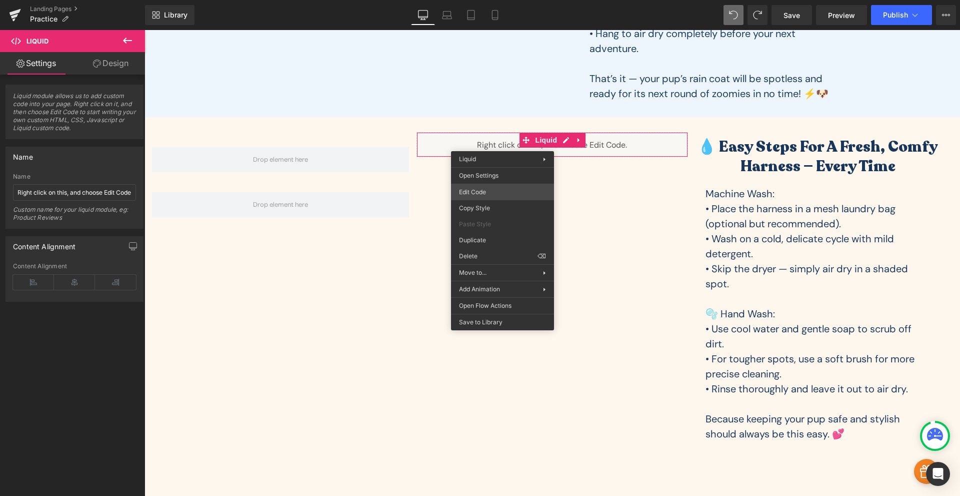
click at [486, 0] on div "Liquid You are previewing how the will restyle your page. You can not edit Elem…" at bounding box center [480, 0] width 960 height 0
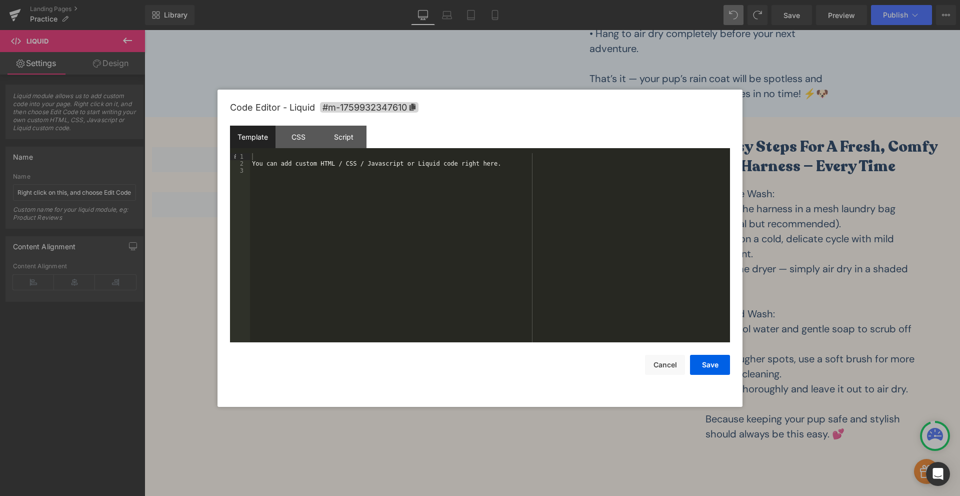
click at [486, 192] on div "You can add custom HTML / CSS / Javascript or Liquid code right here." at bounding box center [490, 254] width 480 height 203
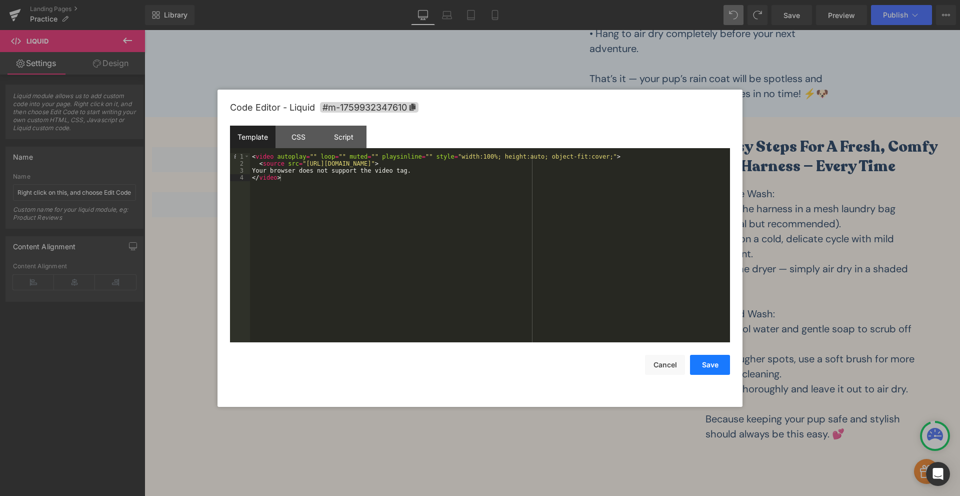
click at [705, 365] on button "Save" at bounding box center [710, 365] width 40 height 20
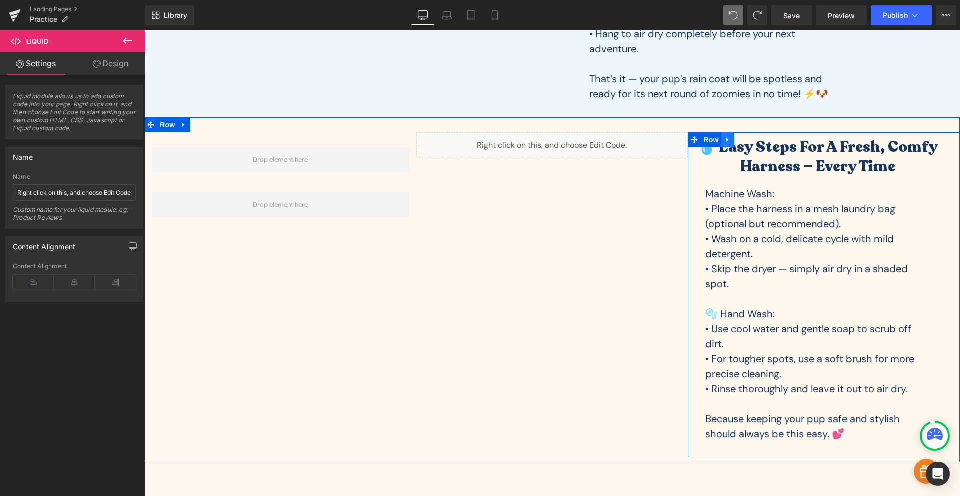
click at [725, 143] on icon at bounding box center [728, 140] width 7 height 8
click at [738, 142] on icon at bounding box center [741, 139] width 7 height 7
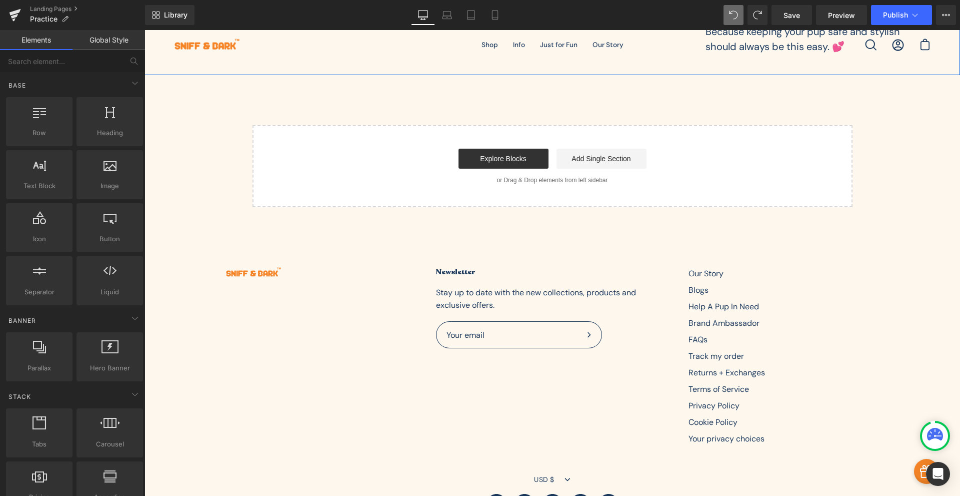
scroll to position [1468, 0]
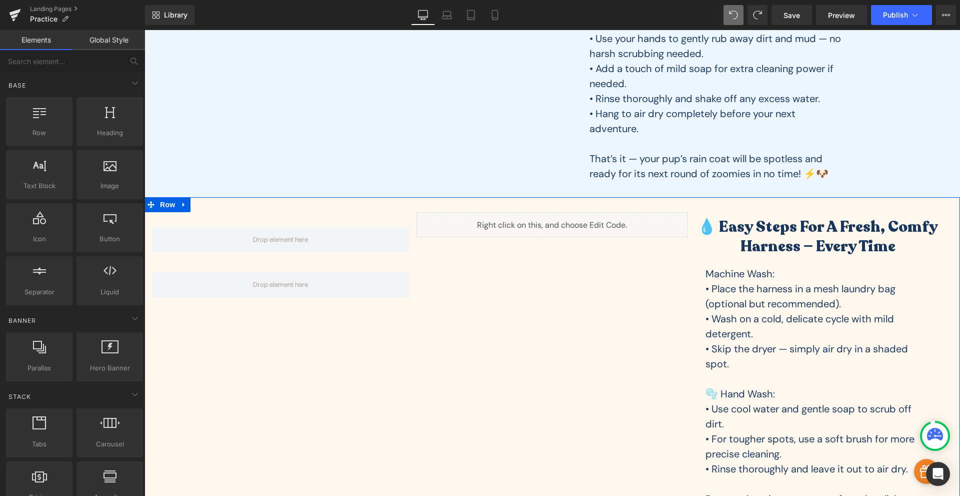
click at [743, 231] on h2 "💧 Easy Steps for a Fresh, Comfy Harness — Every Time" at bounding box center [818, 236] width 245 height 39
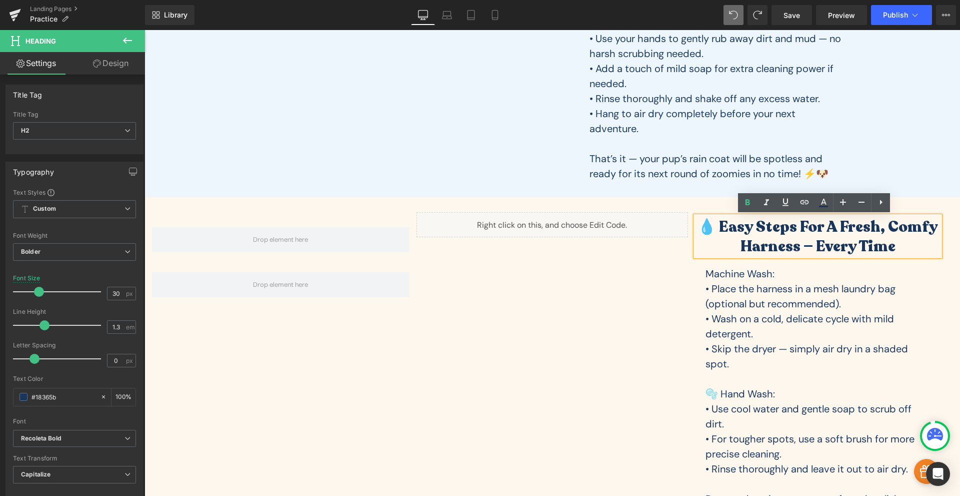
click at [655, 288] on div "Row Row Liquid 💧 Easy Steps for a Fresh, Comfy Harness — Every Time Heading Mac…" at bounding box center [553, 369] width 816 height 345
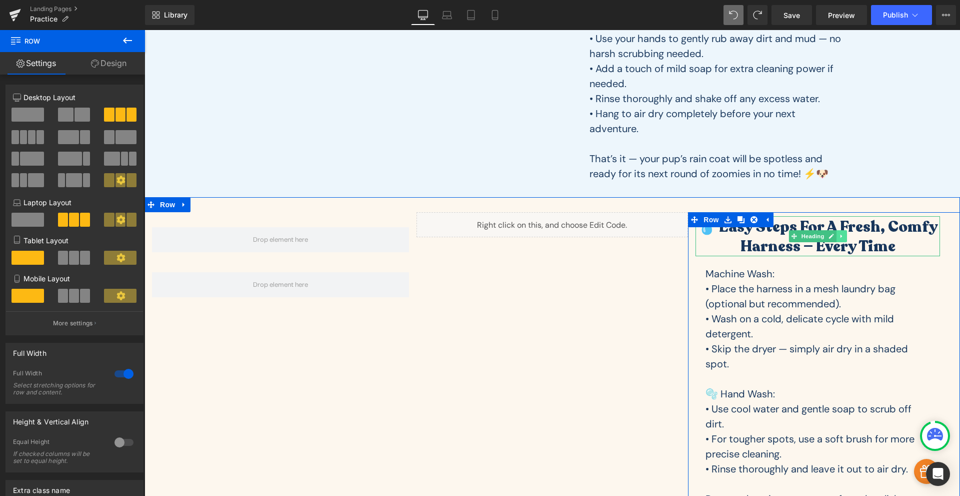
click at [839, 239] on icon at bounding box center [842, 236] width 6 height 6
click at [834, 237] on icon at bounding box center [837, 236] width 6 height 6
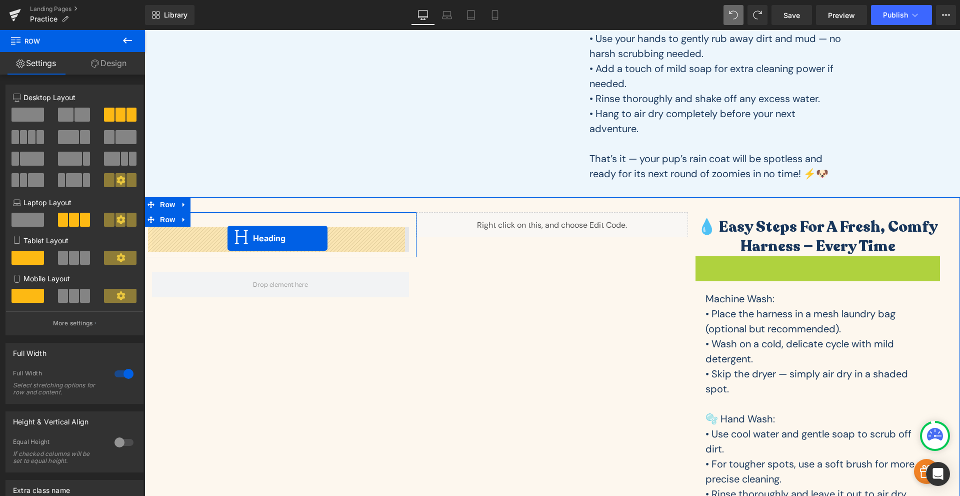
drag, startPoint x: 788, startPoint y: 277, endPoint x: 228, endPoint y: 238, distance: 561.9
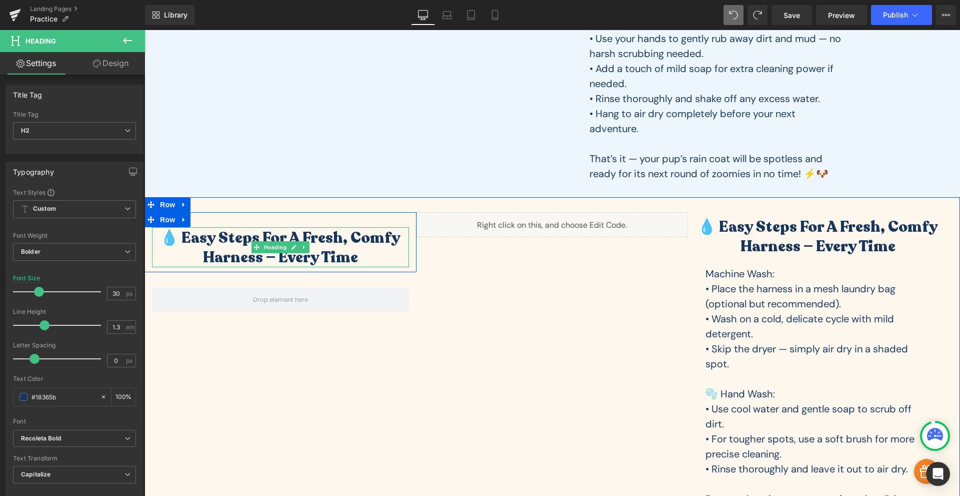
click at [219, 249] on h2 "💧 Easy Steps for a Fresh, Comfy Harness — Every Time" at bounding box center [280, 247] width 257 height 39
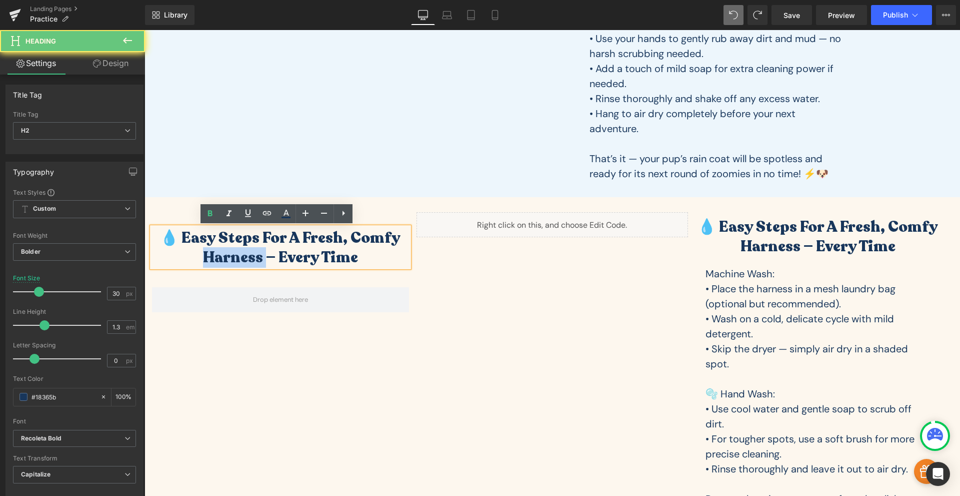
click at [219, 249] on h2 "💧 Easy Steps for a Fresh, Comfy Harness — Every Time" at bounding box center [280, 247] width 257 height 39
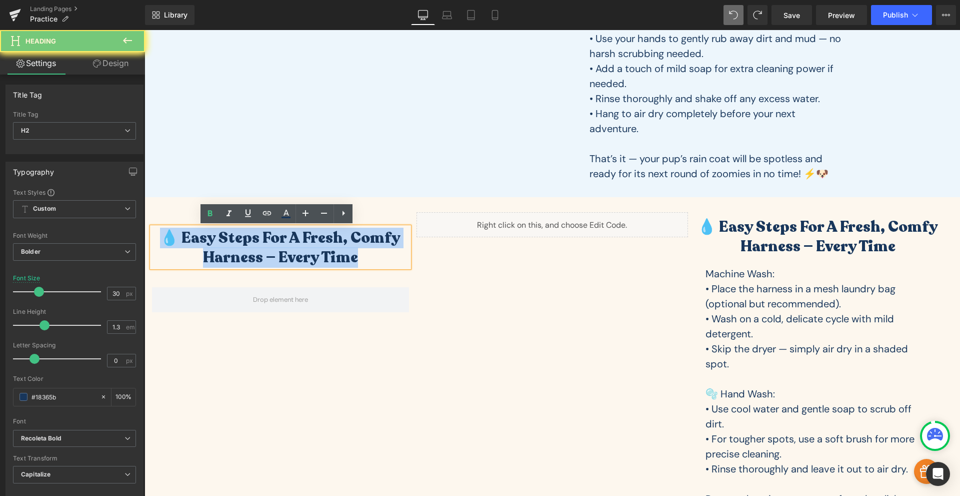
click at [219, 249] on h2 "💧 Easy Steps for a Fresh, Comfy Harness — Every Time" at bounding box center [280, 247] width 257 height 39
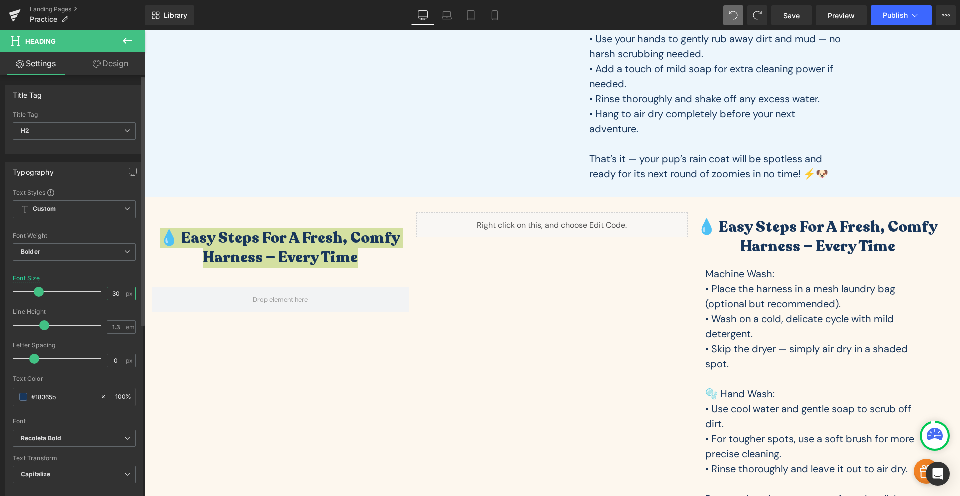
click at [109, 293] on input "30" at bounding box center [117, 293] width 18 height 13
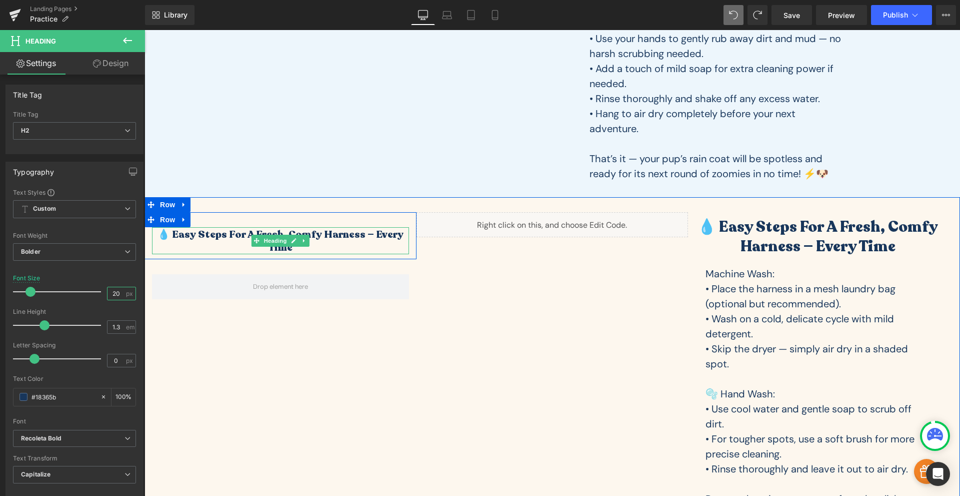
type input "20"
click at [198, 237] on h2 "💧 Easy Steps for a Fresh, Comfy Harness — Every Time" at bounding box center [280, 241] width 257 height 26
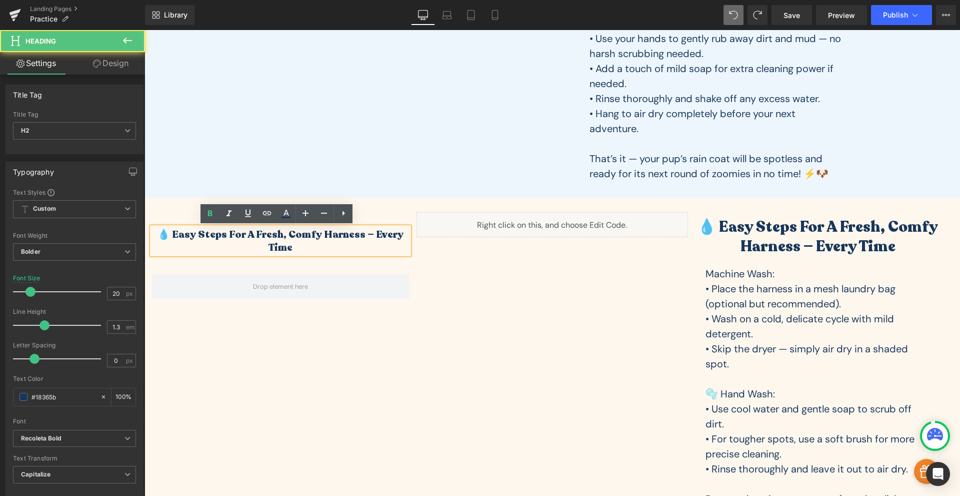
click at [173, 240] on h2 "💧 Easy Steps for a Fresh, Comfy Harness — Every Time" at bounding box center [280, 241] width 257 height 26
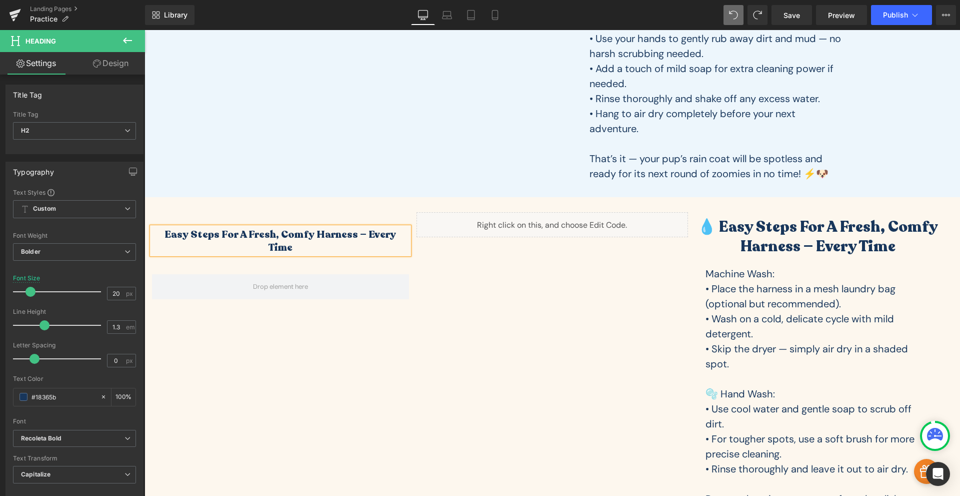
click at [351, 231] on h2 "Easy Steps for a Fresh, Comfy Harness — Every Time" at bounding box center [280, 241] width 257 height 26
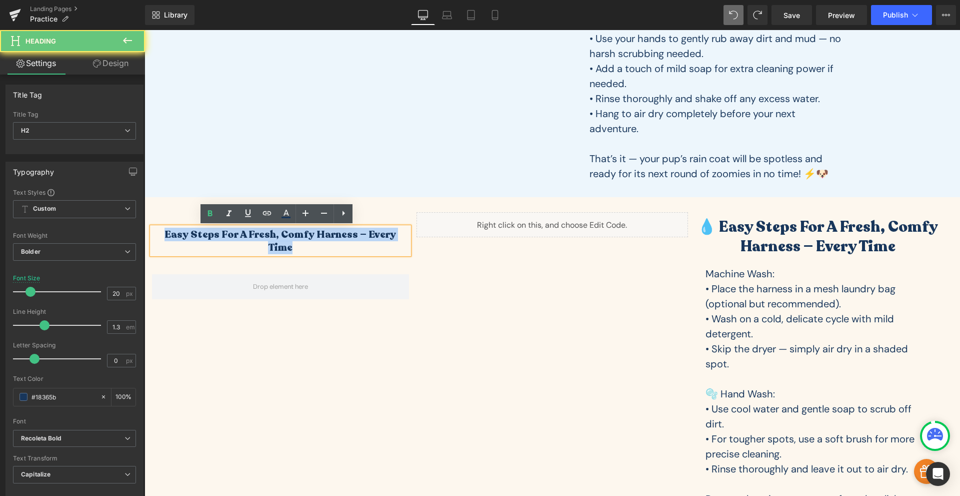
click at [351, 231] on h2 "Easy Steps for a Fresh, Comfy Harness — Every Time" at bounding box center [280, 241] width 257 height 26
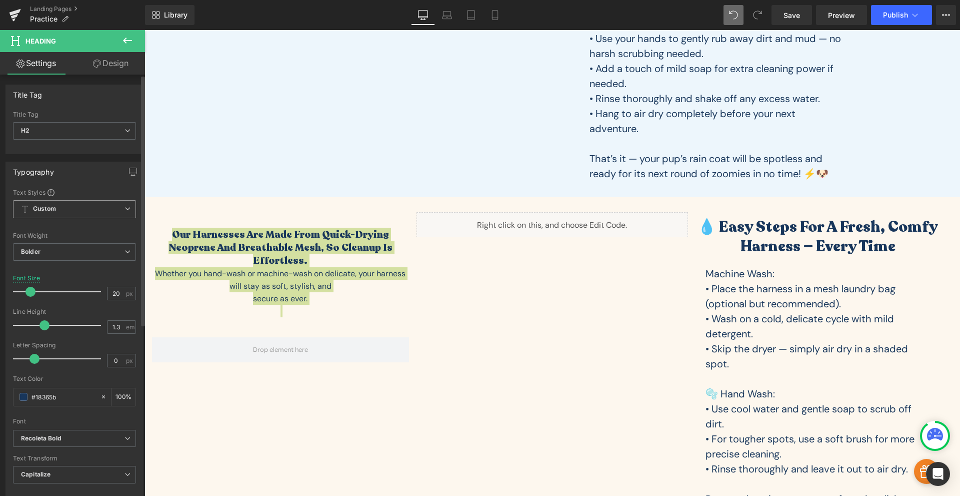
click at [83, 206] on span "Custom Setup Global Style" at bounding box center [74, 209] width 123 height 18
click at [89, 178] on div "Typography" at bounding box center [74, 171] width 137 height 19
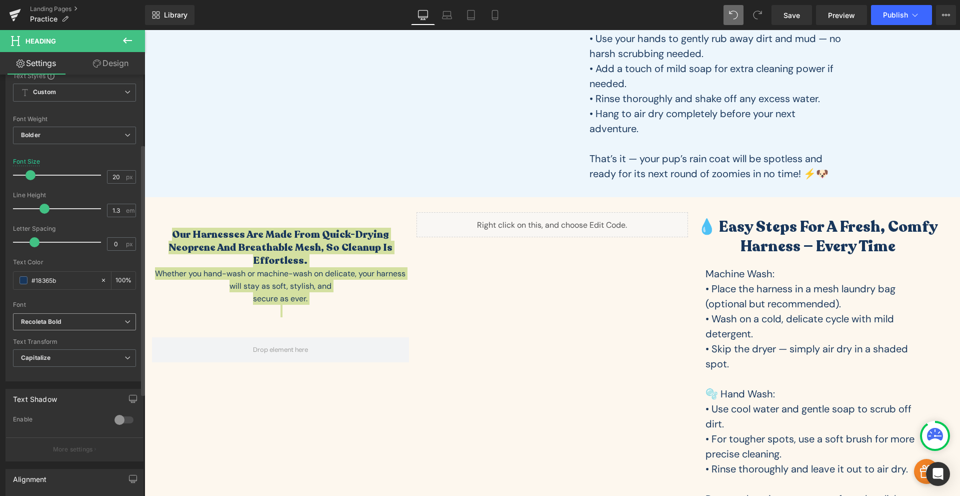
click at [76, 317] on span "Recoleta Bold" at bounding box center [74, 322] width 123 height 18
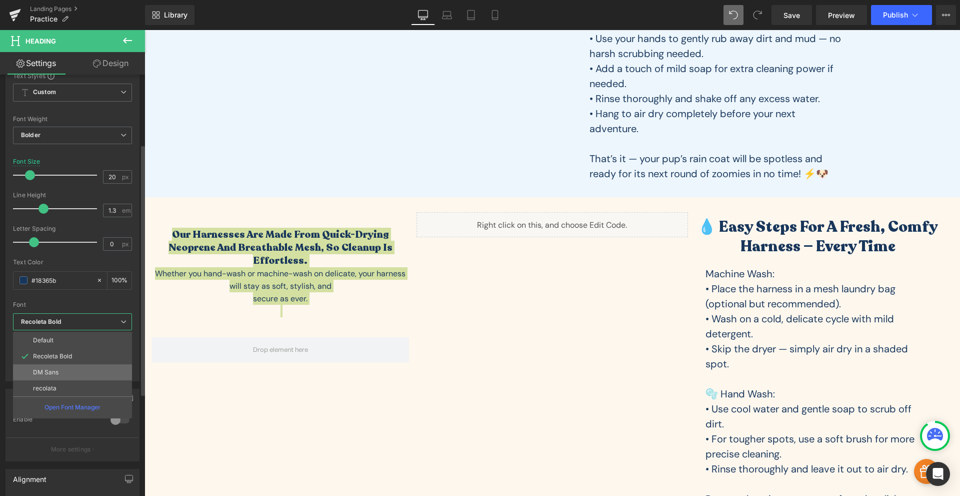
click at [75, 369] on li "DM Sans" at bounding box center [72, 372] width 119 height 16
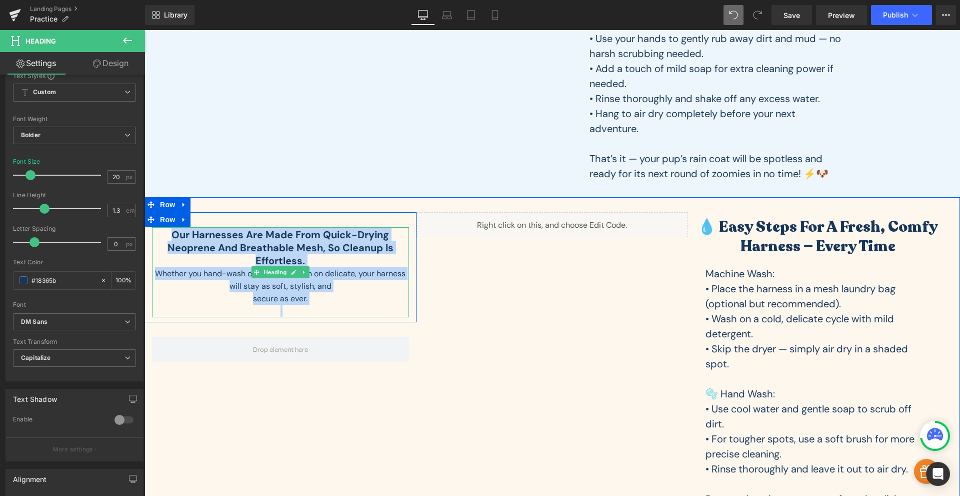
click at [318, 298] on div "secure as ever." at bounding box center [280, 298] width 257 height 13
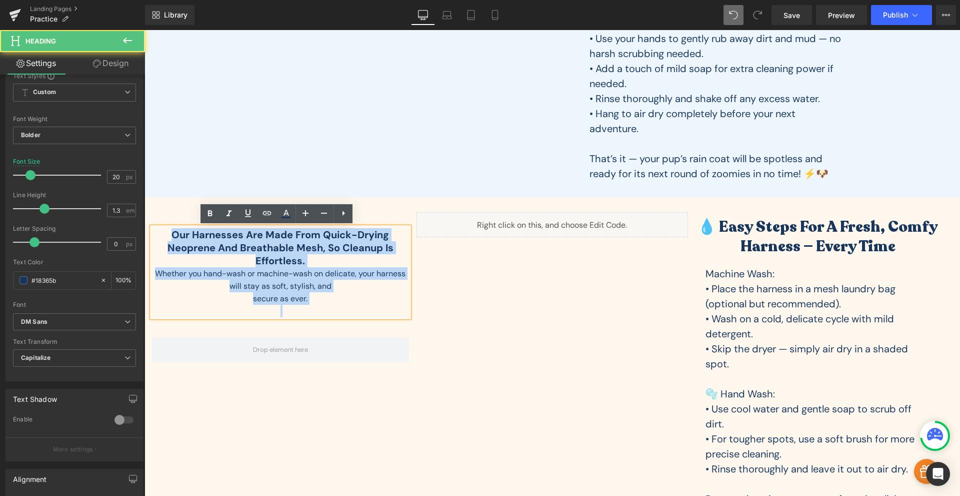
click at [323, 294] on div "secure as ever." at bounding box center [280, 298] width 257 height 13
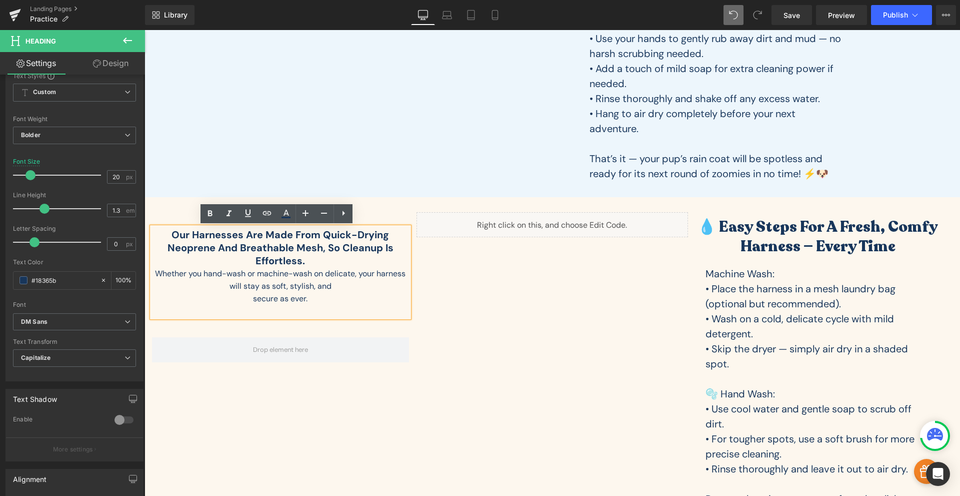
click at [315, 268] on div "Whether you hand-wash or machine-wash on delicate, your harness will stay as so…" at bounding box center [280, 279] width 257 height 25
click at [315, 261] on h2 "Our harnesses are made from quick-drying neoprene and breathable mesh, so clean…" at bounding box center [280, 247] width 257 height 39
click at [280, 252] on h2 "Our harnesses are made from quick-drying neoprene and breathable mesh, so clean…" at bounding box center [280, 247] width 257 height 39
click at [284, 264] on h2 "Our harnesses are made from quick-drying neoprene and breathable mesh, so clean…" at bounding box center [280, 247] width 257 height 39
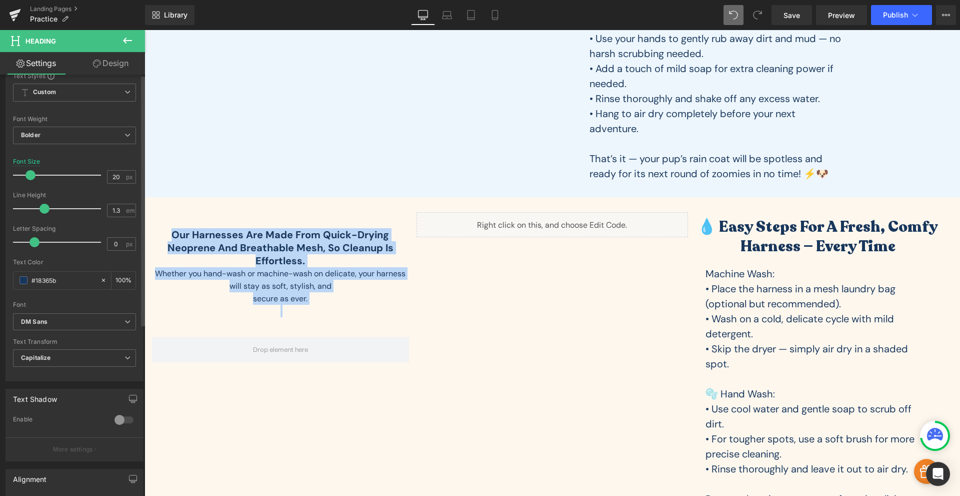
scroll to position [0, 0]
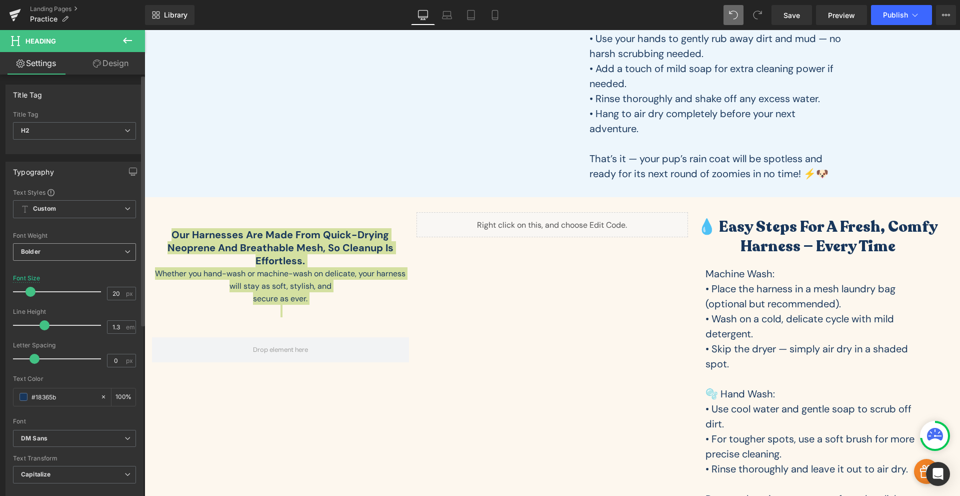
click at [58, 247] on span "Bolder" at bounding box center [74, 252] width 123 height 18
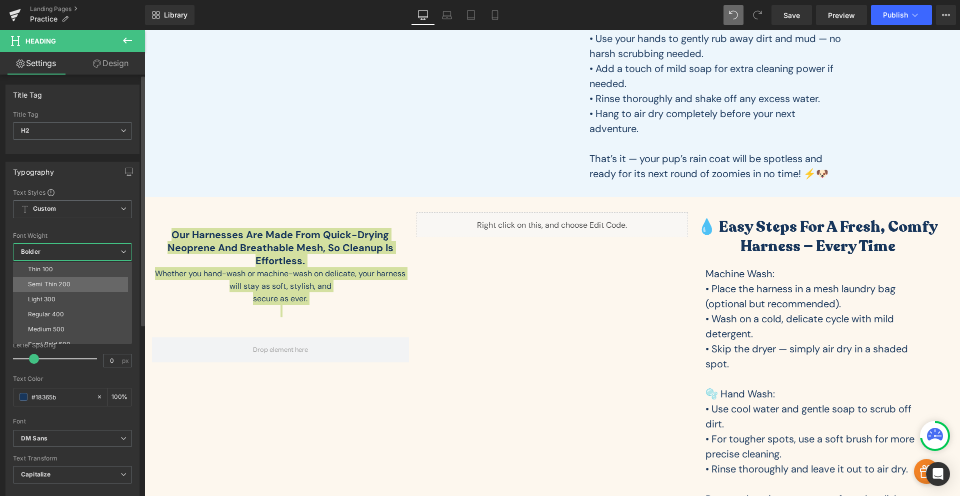
click at [64, 288] on li "Semi Thin 200" at bounding box center [75, 284] width 124 height 15
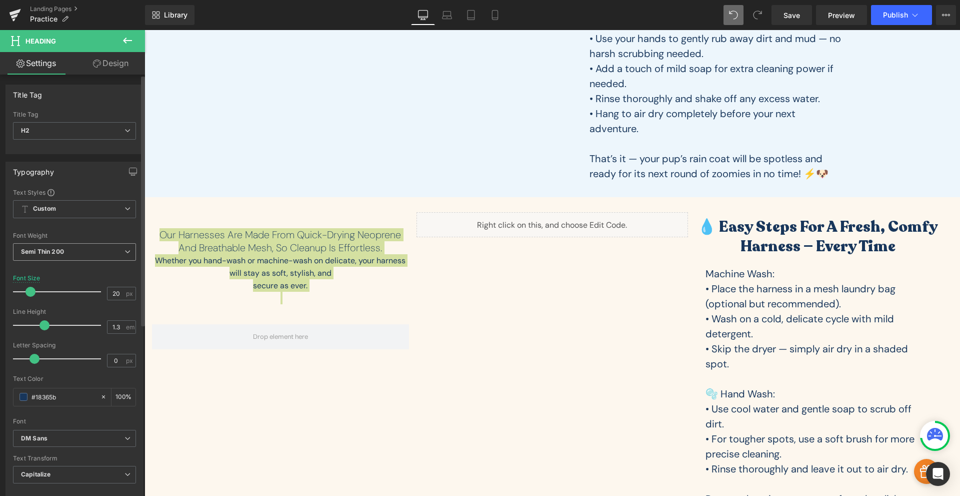
click at [66, 253] on span "Semi Thin 200" at bounding box center [74, 252] width 123 height 18
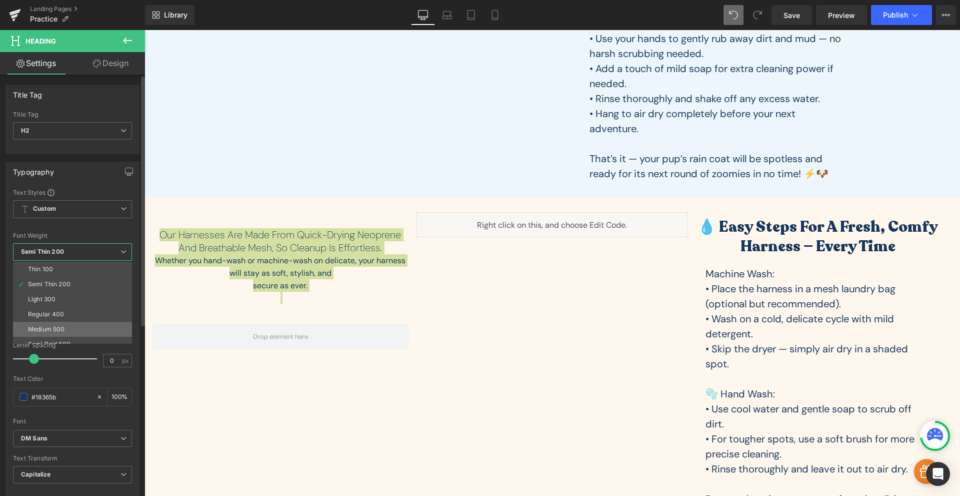
click at [61, 326] on div "Medium 500" at bounding box center [46, 329] width 37 height 7
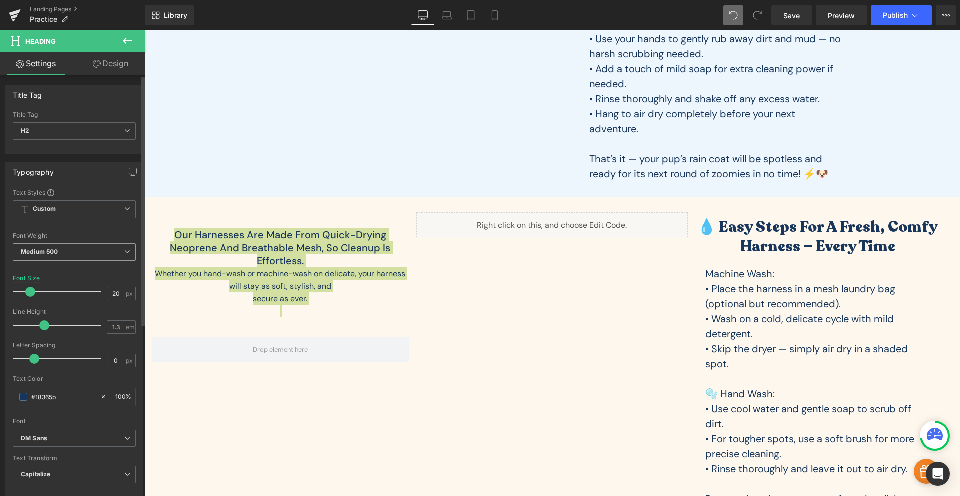
click at [75, 252] on span "Medium 500" at bounding box center [74, 252] width 123 height 18
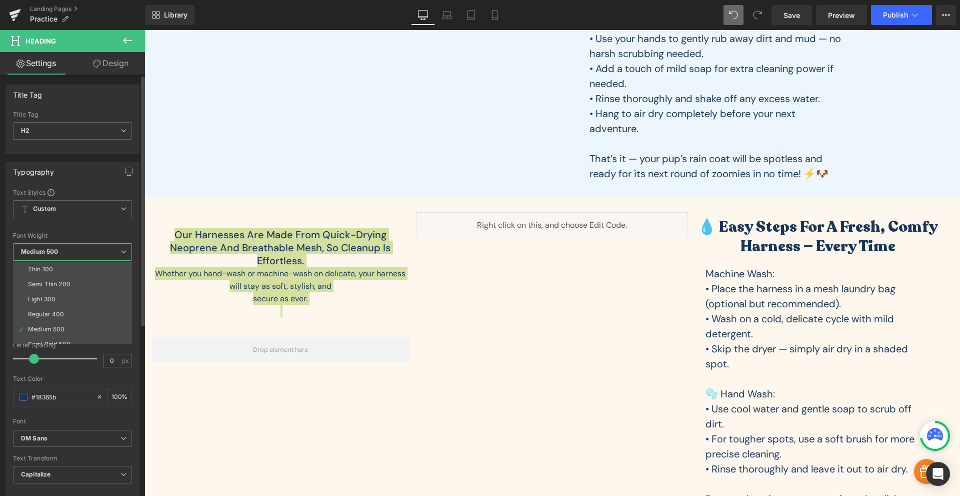
scroll to position [83, 0]
click at [75, 303] on li "Bold 700" at bounding box center [75, 306] width 124 height 15
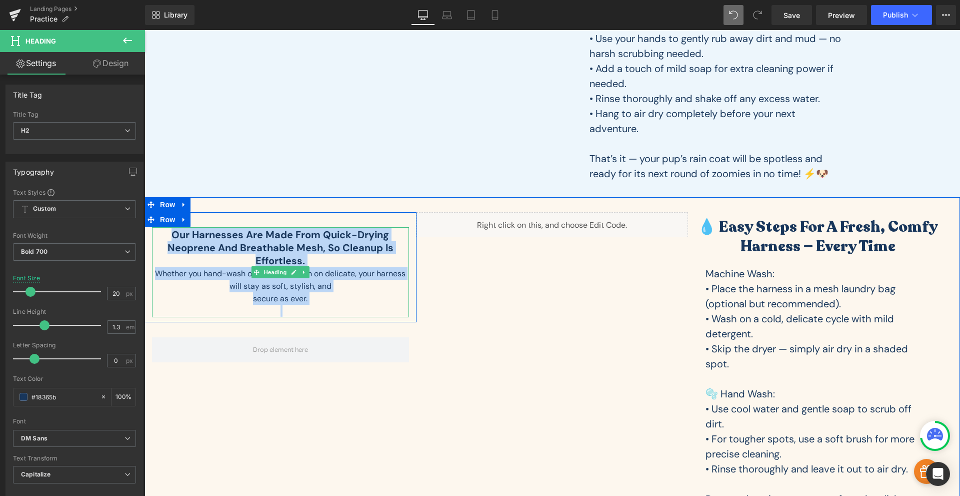
click at [324, 288] on div "Whether you hand-wash or machine-wash on delicate, your harness will stay as so…" at bounding box center [280, 279] width 257 height 25
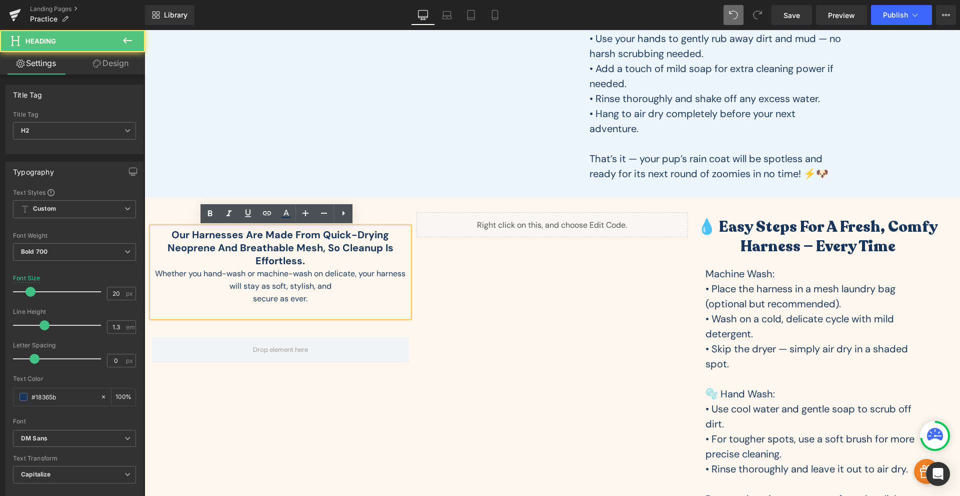
click at [342, 275] on div "Whether you hand-wash or machine-wash on delicate, your harness will stay as so…" at bounding box center [280, 279] width 257 height 25
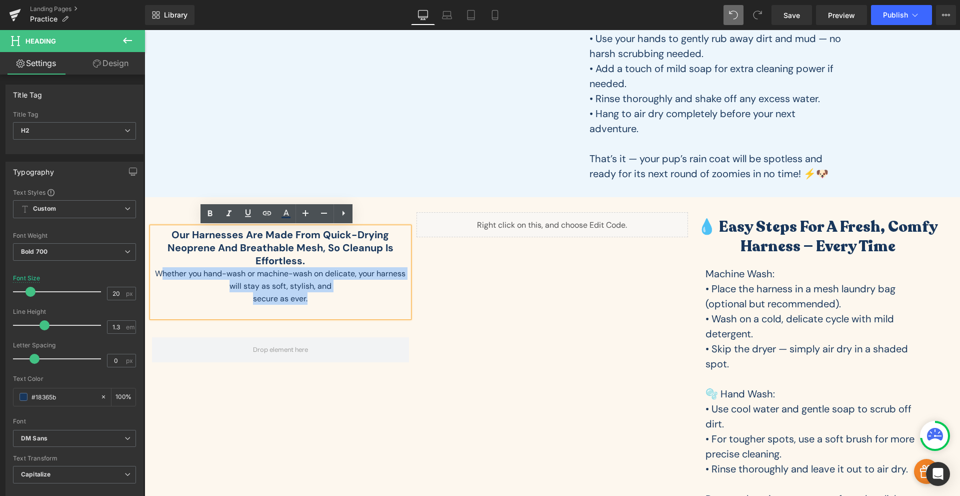
drag, startPoint x: 322, startPoint y: 301, endPoint x: 161, endPoint y: 275, distance: 163.2
click at [161, 275] on div "Our harnesses are made from quick-drying neoprene and breathable mesh, so clean…" at bounding box center [280, 272] width 257 height 90
click at [158, 276] on div "Whether you hand-wash or machine-wash on delicate, your harness will stay as so…" at bounding box center [280, 279] width 257 height 25
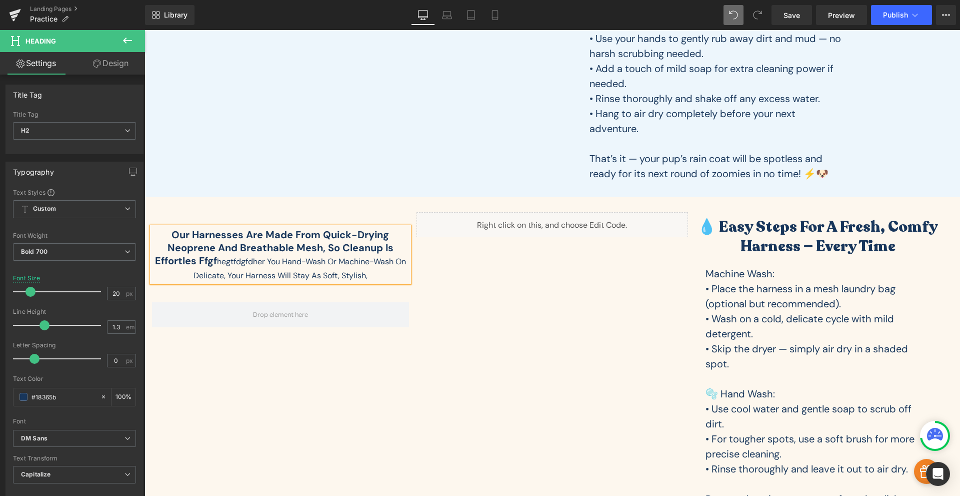
drag, startPoint x: 369, startPoint y: 278, endPoint x: 192, endPoint y: 262, distance: 177.8
click at [192, 262] on h2 "Our harnesses are made from quick-drying neoprene and breathable mesh, so clean…" at bounding box center [280, 255] width 257 height 54
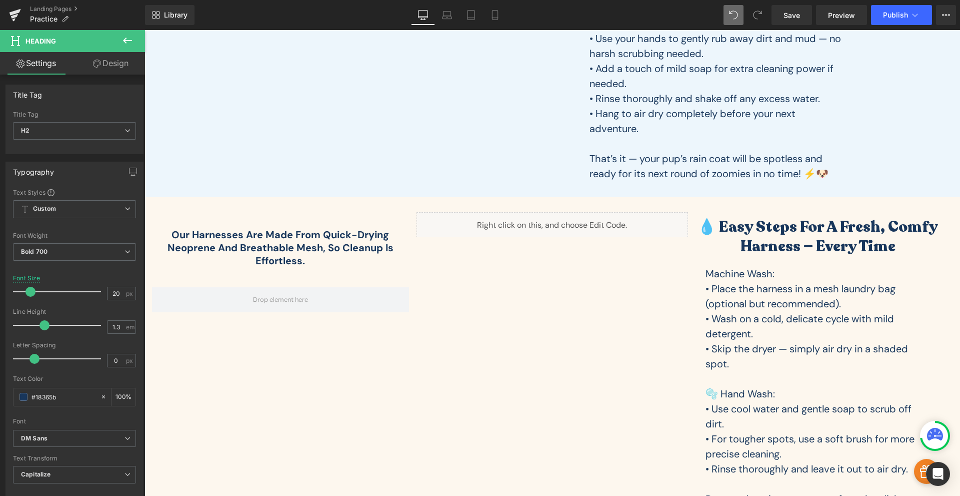
click at [129, 40] on icon at bounding box center [127, 41] width 9 height 6
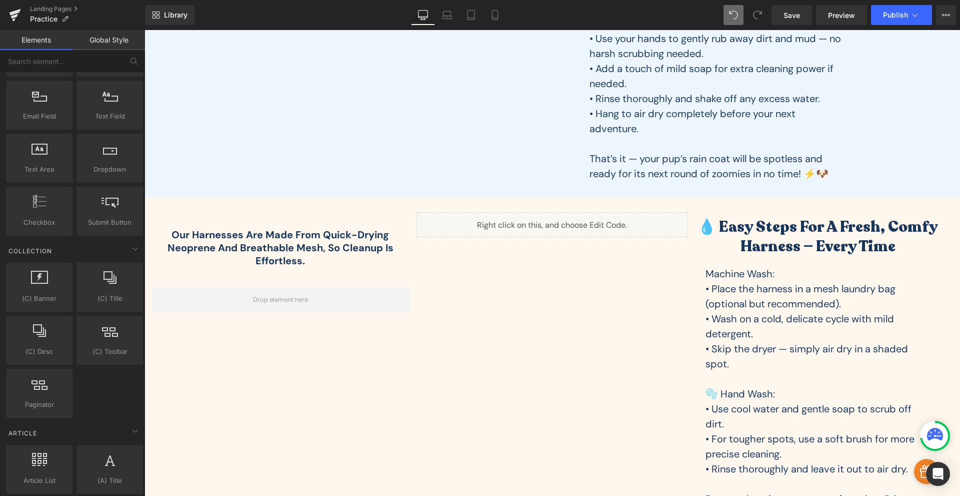
scroll to position [1316, 0]
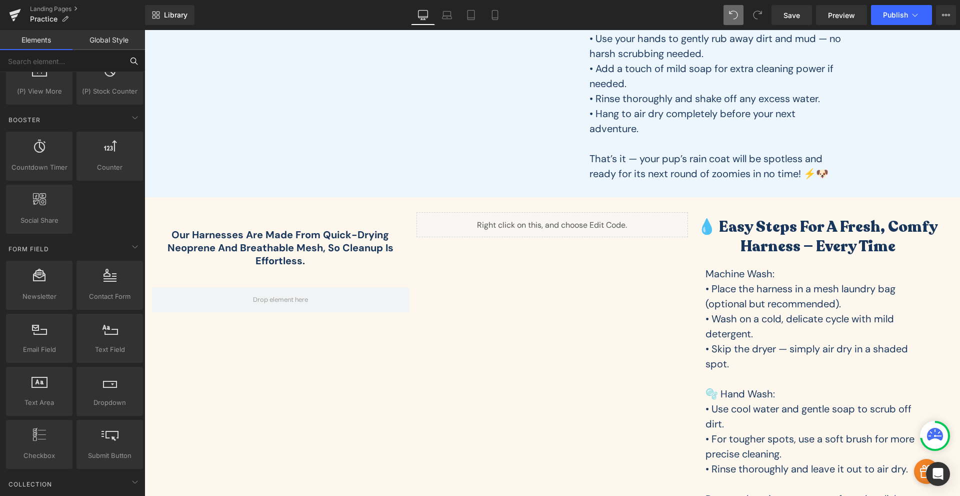
click at [47, 58] on input "text" at bounding box center [61, 61] width 123 height 22
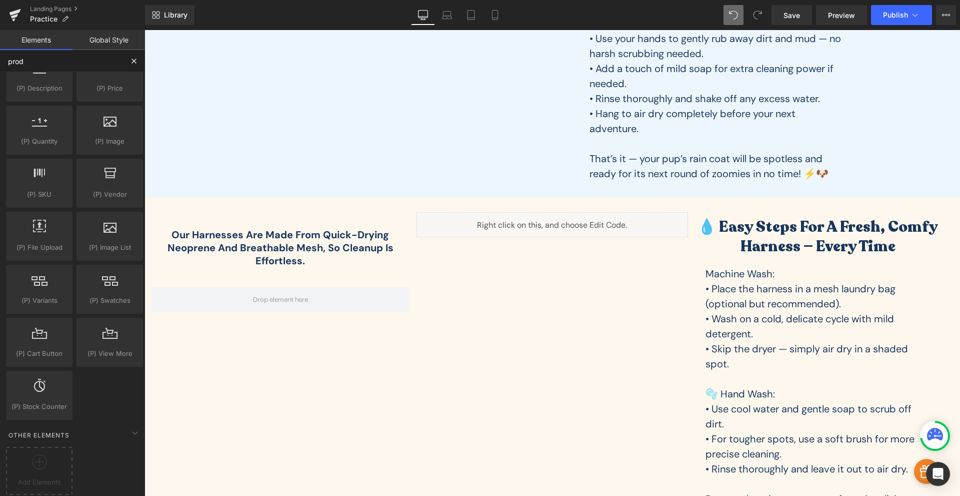
scroll to position [234, 0]
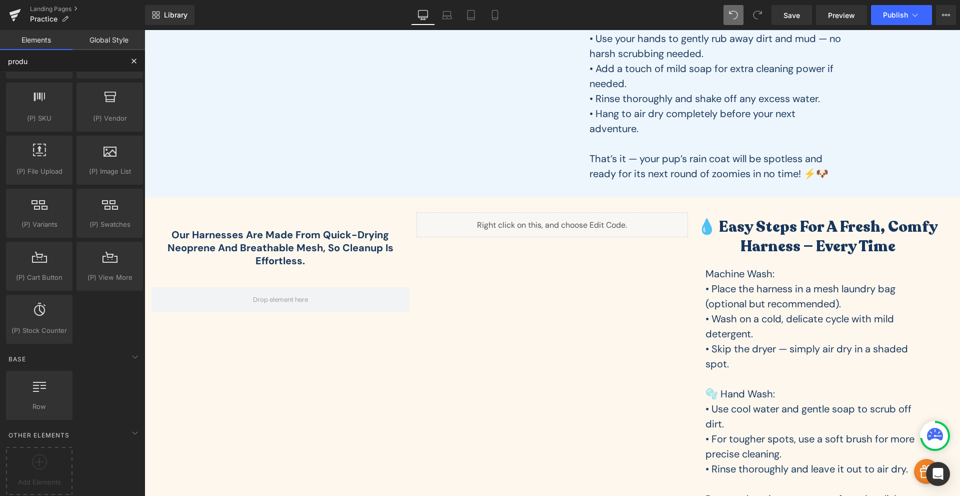
type input "produc"
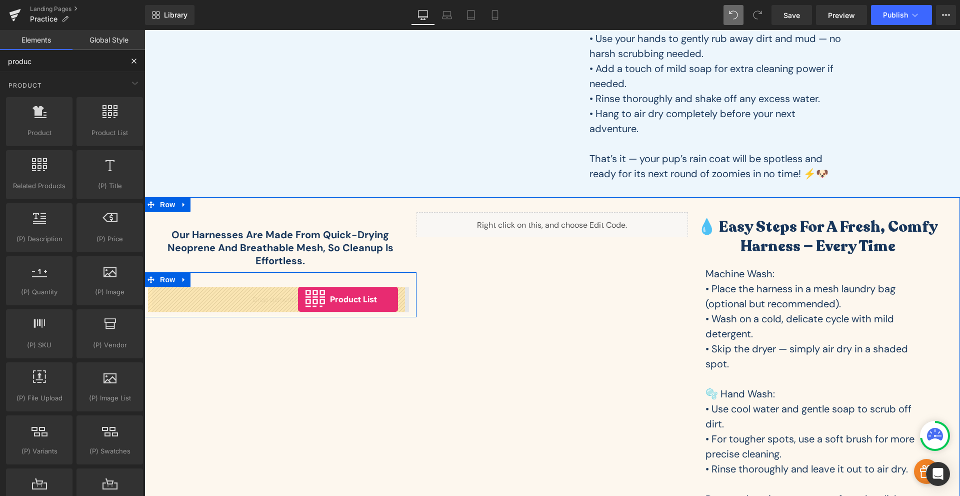
drag, startPoint x: 254, startPoint y: 150, endPoint x: 298, endPoint y: 299, distance: 155.8
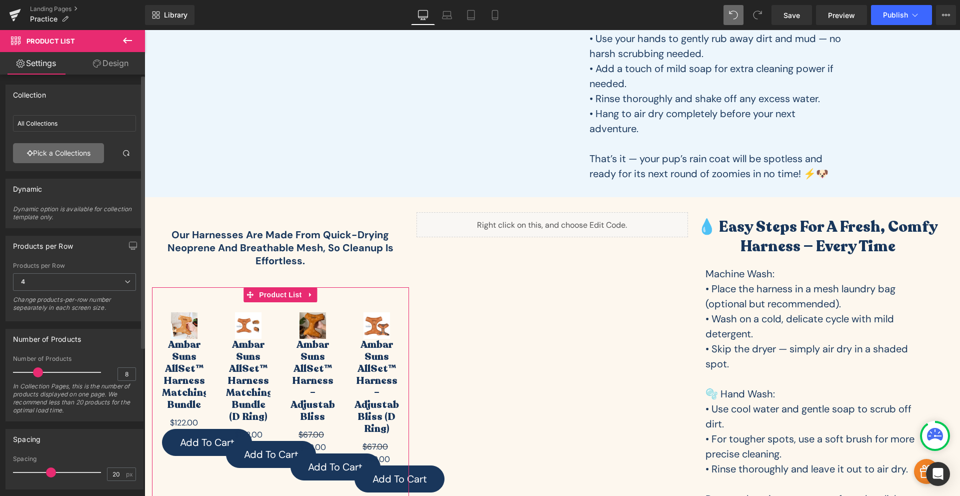
click at [64, 150] on link "Pick a Collections" at bounding box center [58, 153] width 91 height 20
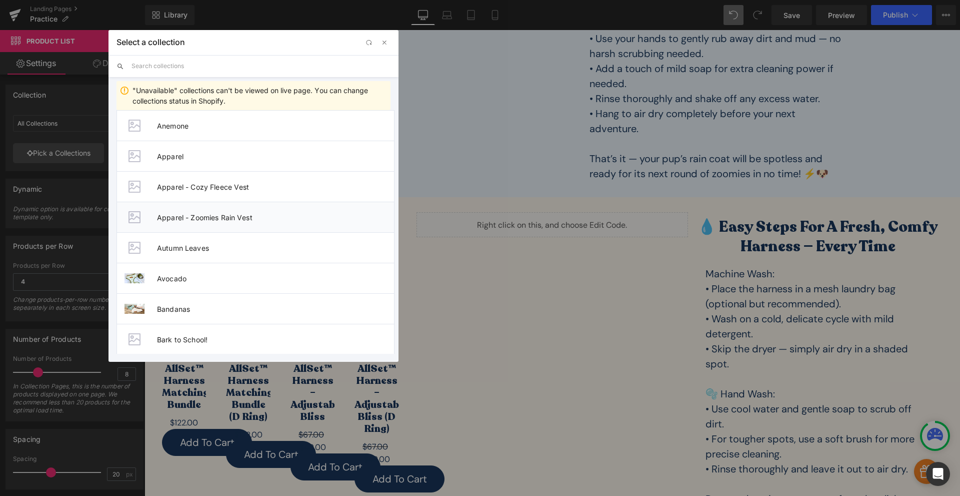
scroll to position [700, 0]
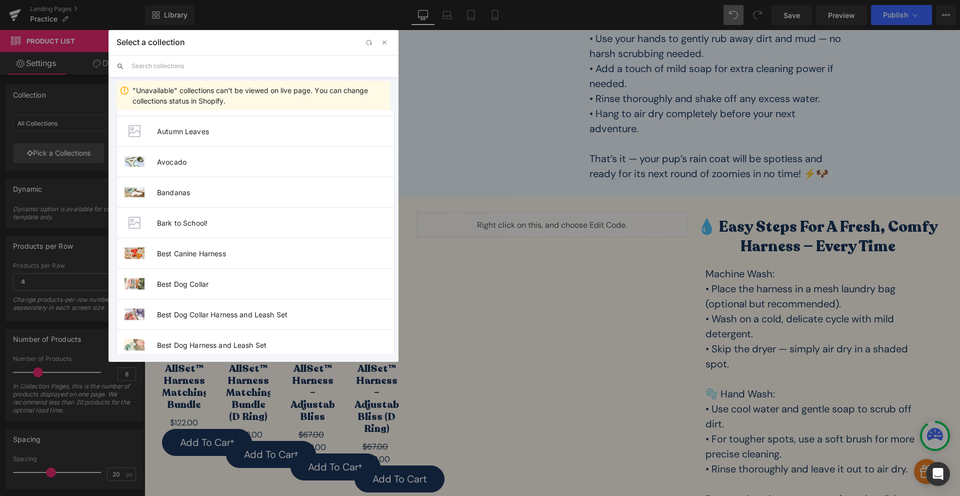
click at [179, 68] on input "text" at bounding box center [261, 66] width 259 height 22
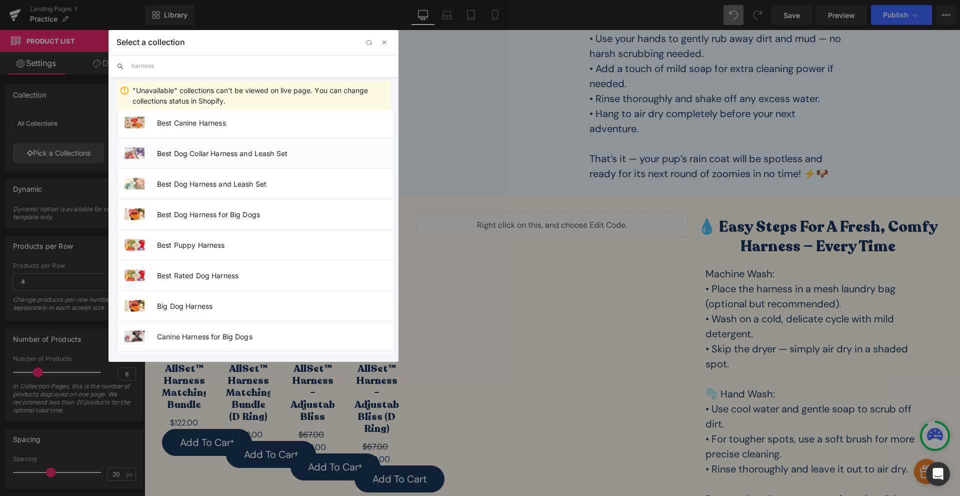
scroll to position [0, 0]
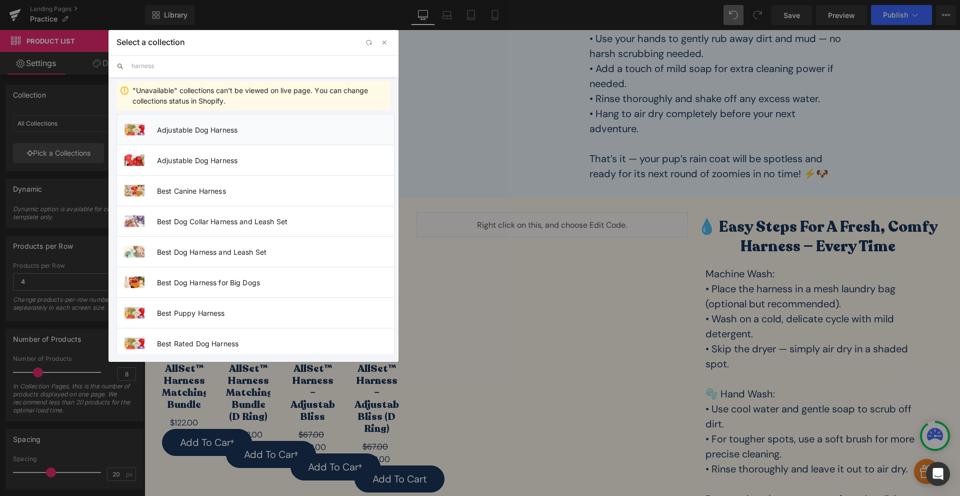
type input "harness"
click at [203, 132] on span "Adjustable Dog Harness" at bounding box center [275, 130] width 237 height 9
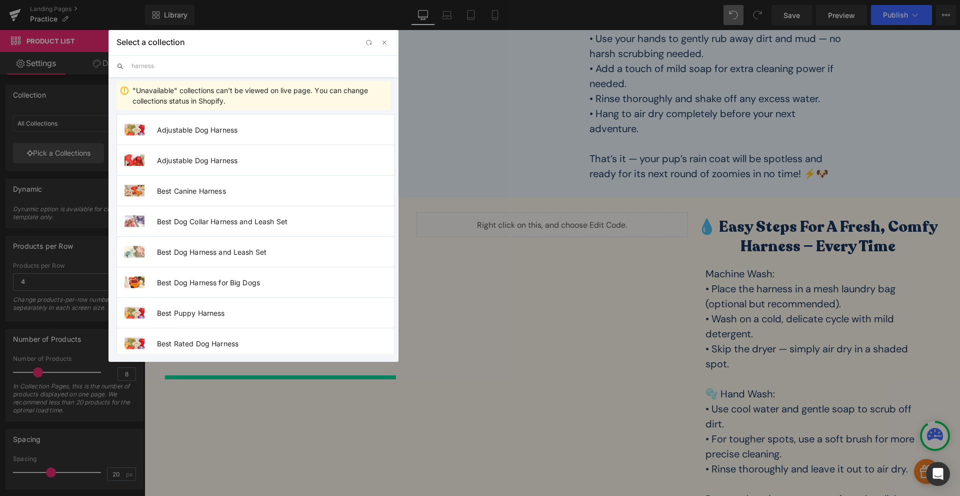
type input "Adjustable Dog Harness"
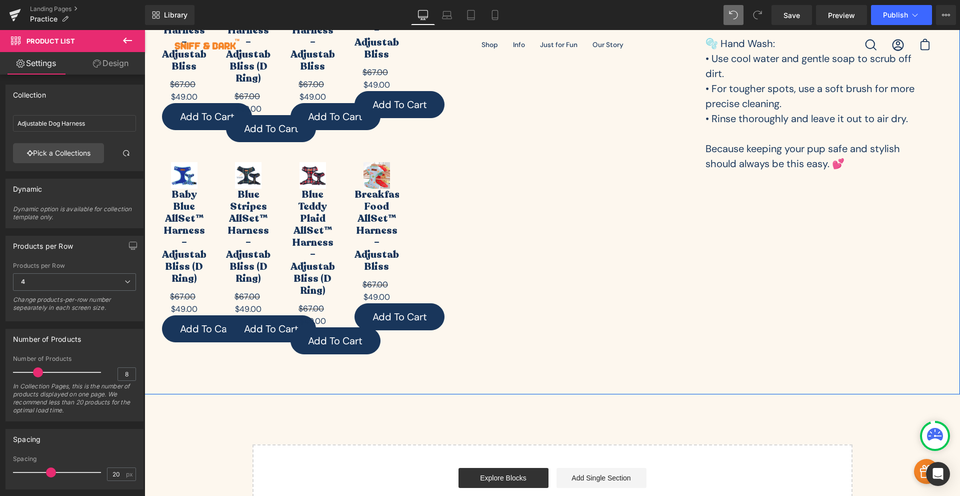
scroll to position [1585, 0]
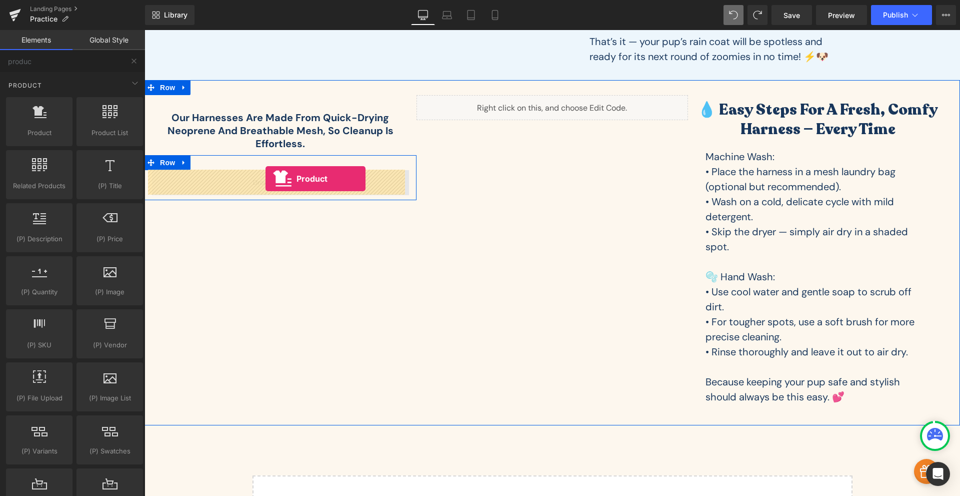
drag, startPoint x: 194, startPoint y: 152, endPoint x: 266, endPoint y: 179, distance: 76.4
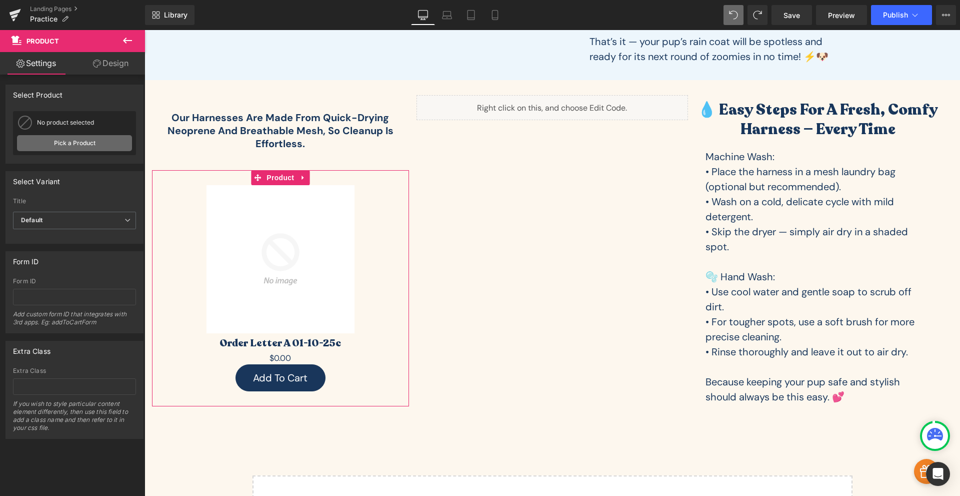
click at [92, 142] on link "Pick a Product" at bounding box center [74, 143] width 115 height 16
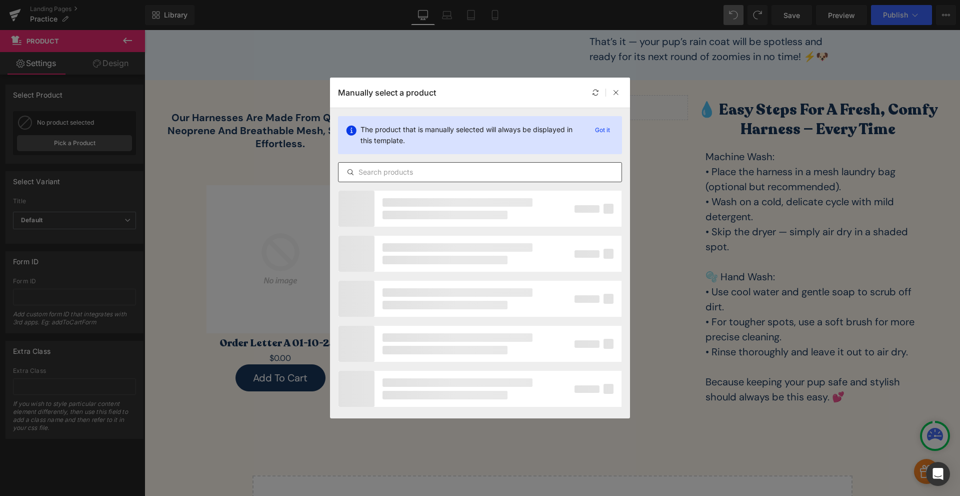
click at [376, 169] on input "text" at bounding box center [480, 172] width 283 height 12
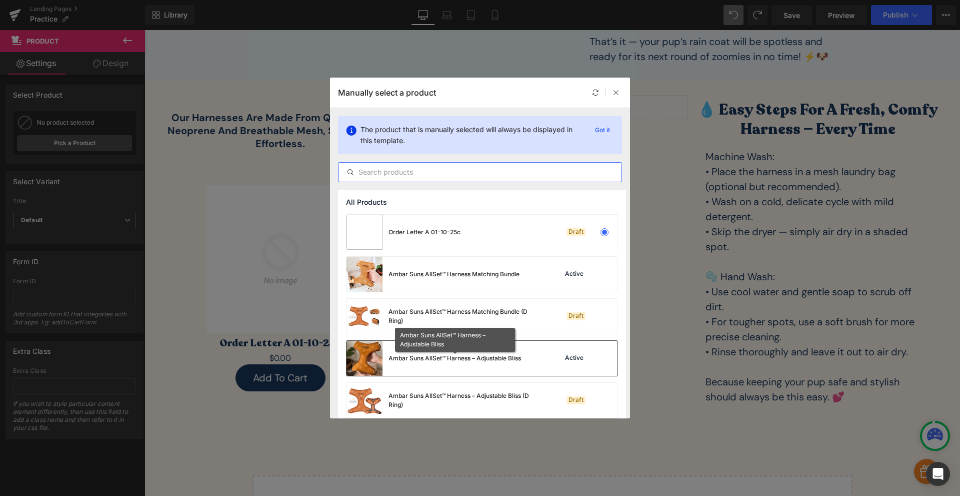
scroll to position [117, 0]
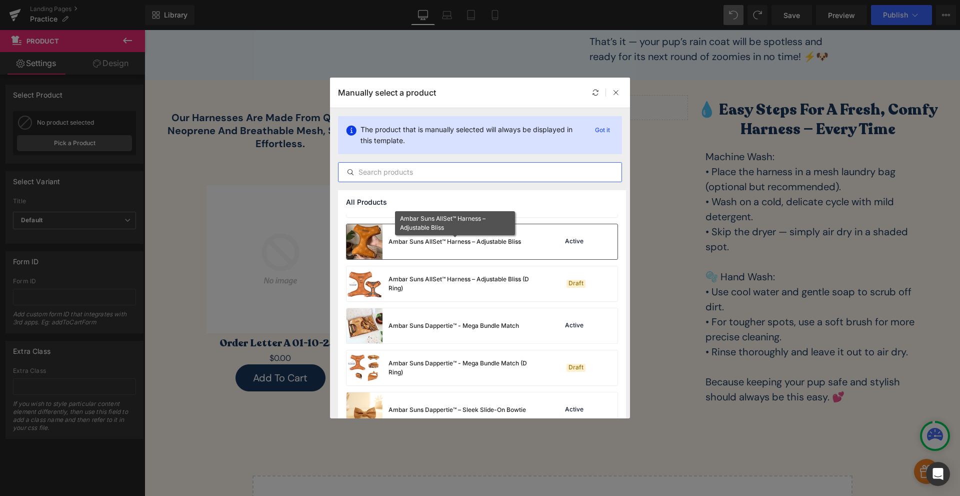
click at [443, 242] on div "Ambar Suns AllSet™ Harness – Adjustable Bliss" at bounding box center [455, 241] width 133 height 9
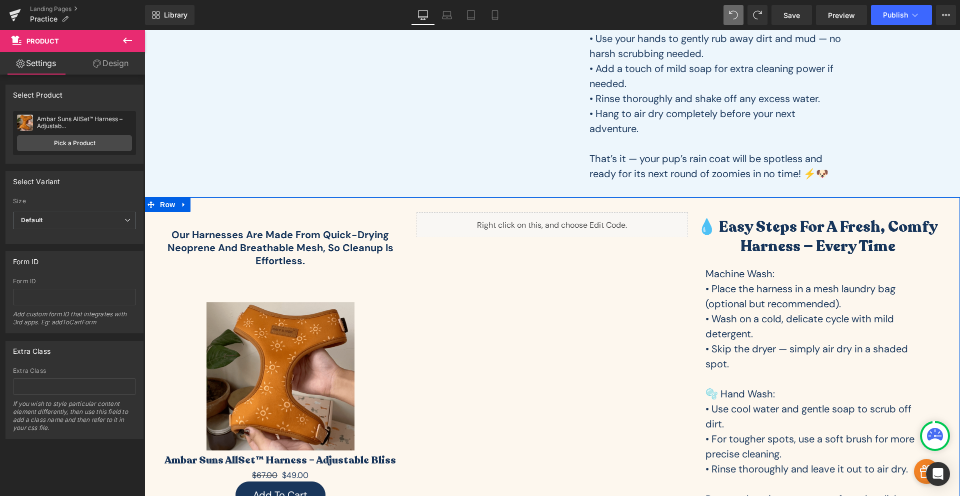
scroll to position [1585, 0]
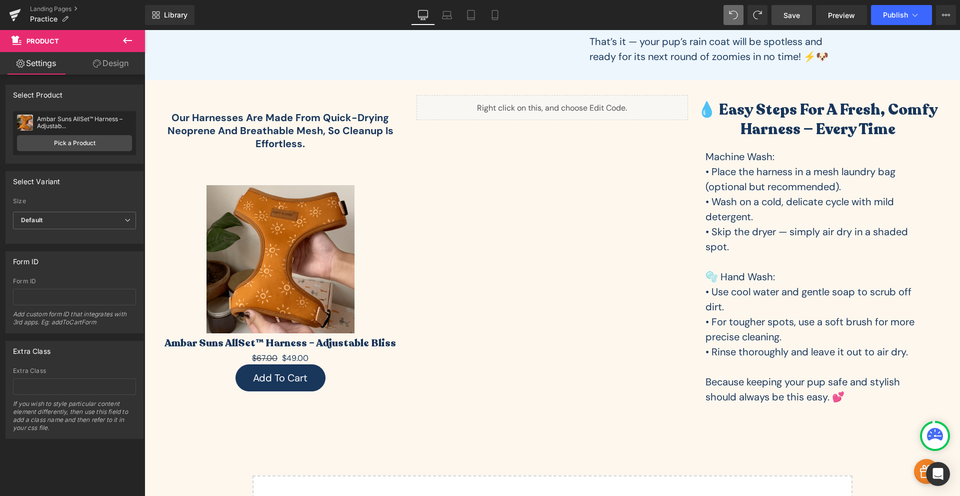
click at [796, 14] on span "Save" at bounding box center [792, 15] width 17 height 11
click at [826, 18] on link "Preview" at bounding box center [841, 15] width 51 height 20
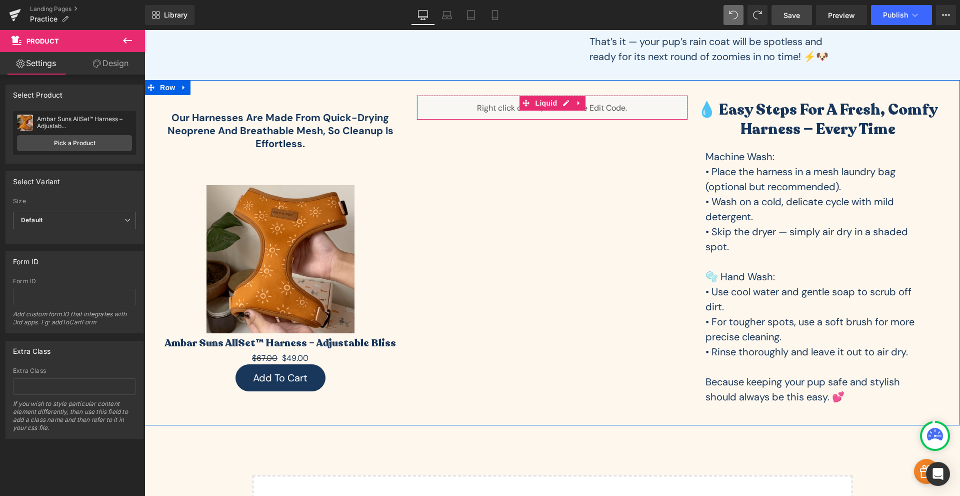
click at [506, 108] on div "Liquid" at bounding box center [553, 107] width 272 height 25
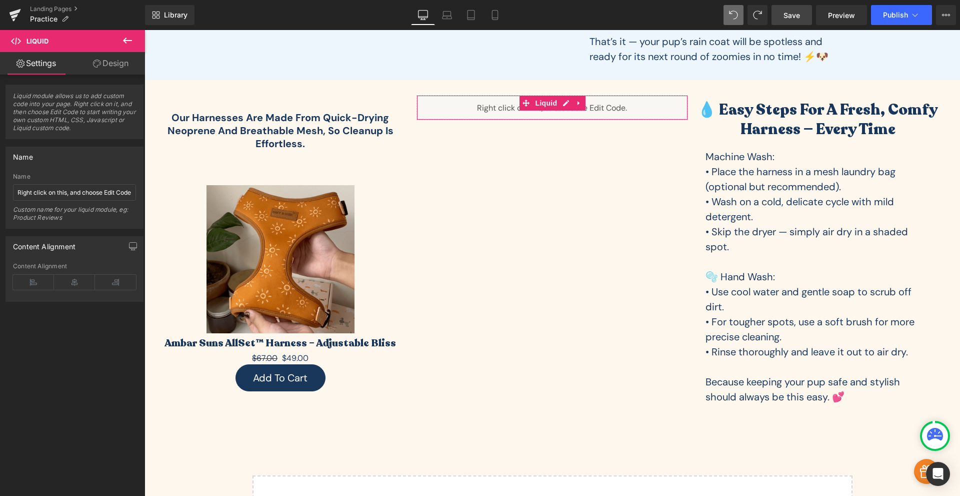
click at [109, 58] on link "Design" at bounding box center [111, 63] width 73 height 23
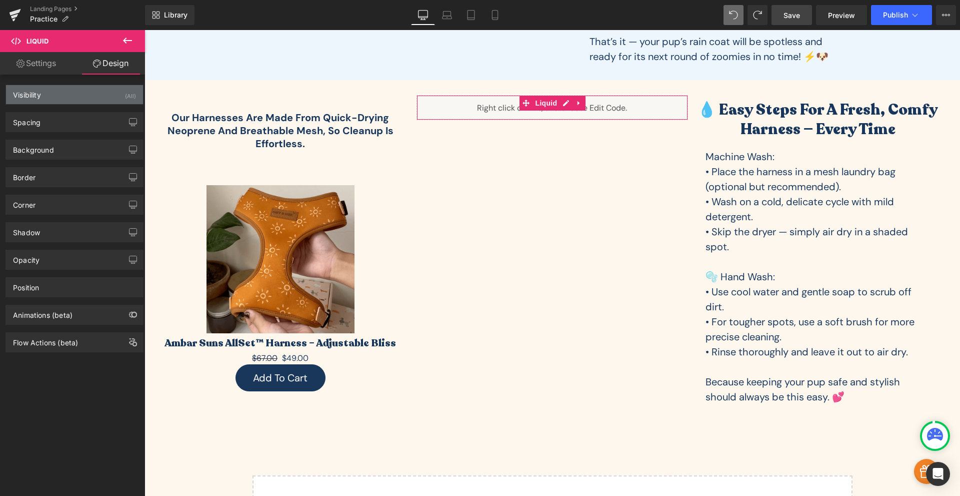
click at [53, 101] on div "Visibility (All)" at bounding box center [74, 94] width 137 height 19
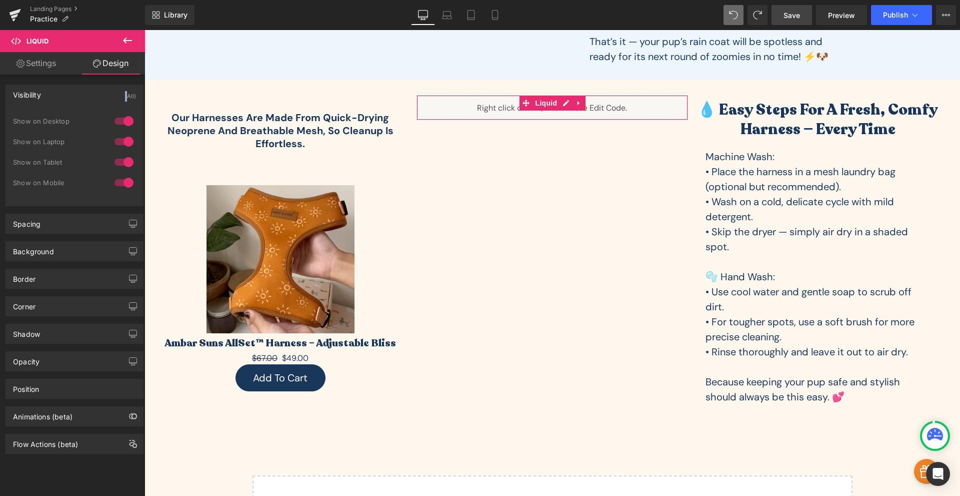
click at [53, 101] on div "Visibility (All)" at bounding box center [74, 94] width 137 height 19
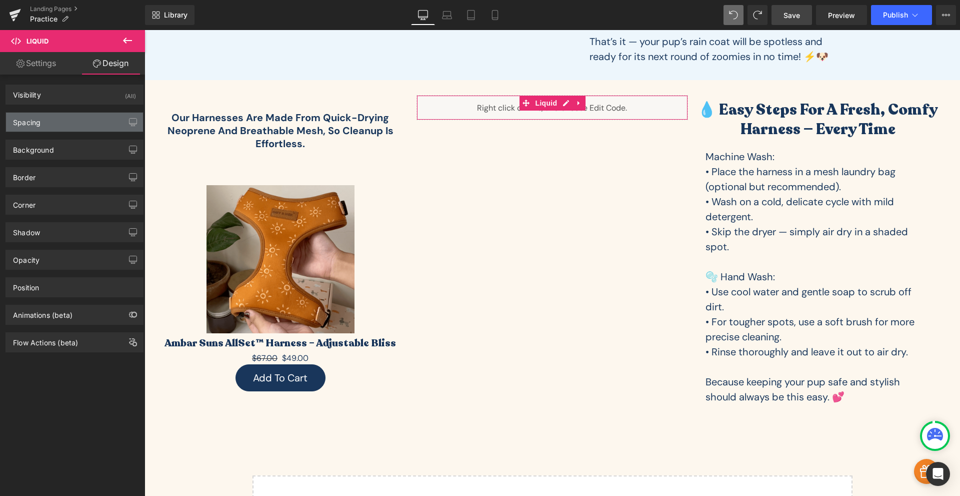
click at [51, 130] on div "Spacing" at bounding box center [74, 122] width 137 height 19
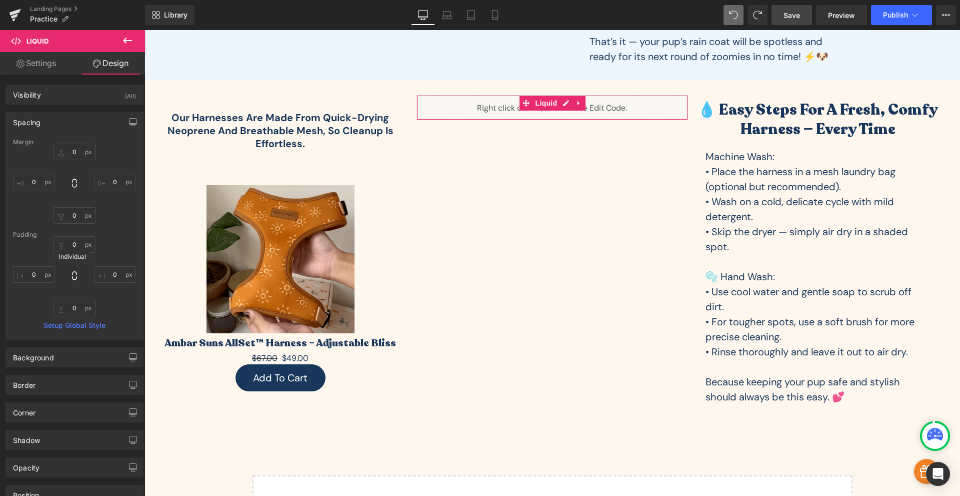
click at [76, 275] on icon at bounding box center [75, 276] width 10 height 10
click at [31, 279] on input "text" at bounding box center [34, 274] width 42 height 17
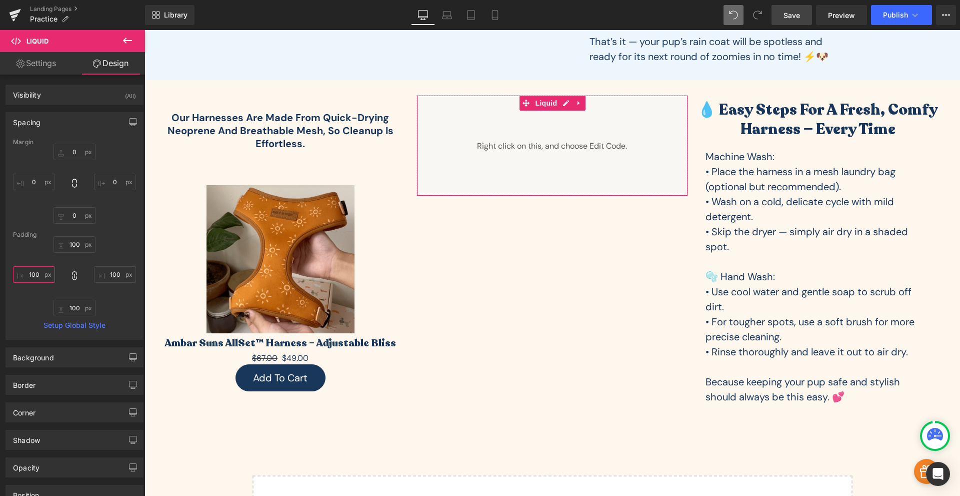
type input "100"
click at [107, 311] on div "100" at bounding box center [74, 276] width 123 height 80
click at [799, 14] on span "Save" at bounding box center [792, 15] width 17 height 11
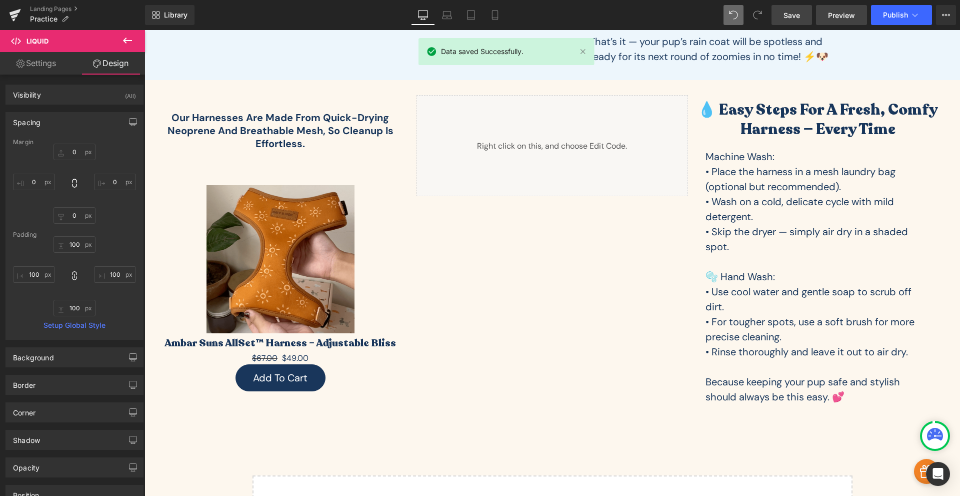
click at [831, 12] on span "Preview" at bounding box center [841, 15] width 27 height 11
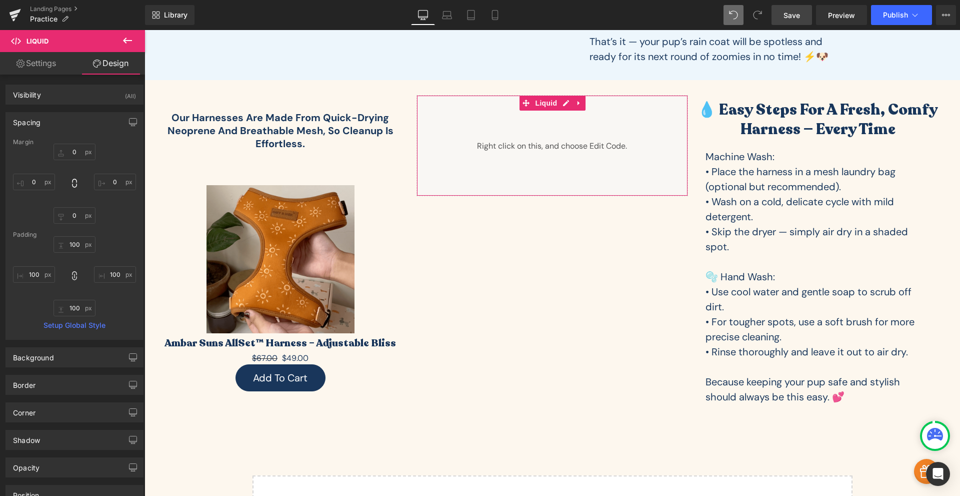
click at [79, 270] on div "100" at bounding box center [74, 276] width 123 height 80
click at [73, 274] on icon at bounding box center [74, 275] width 5 height 9
click at [77, 245] on input "text" at bounding box center [75, 244] width 42 height 17
type input "0"
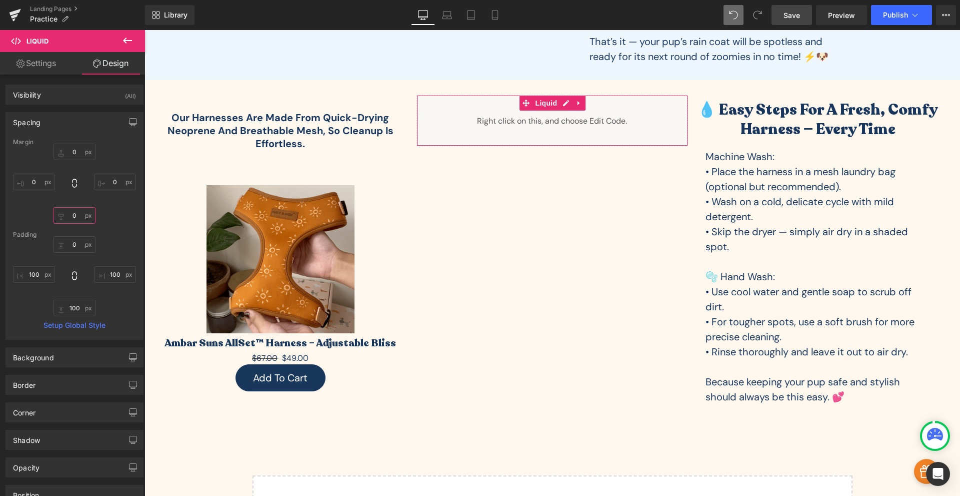
click at [77, 212] on input "text" at bounding box center [75, 215] width 42 height 17
click at [113, 220] on div "-20" at bounding box center [74, 184] width 123 height 80
drag, startPoint x: 798, startPoint y: 17, endPoint x: 804, endPoint y: 16, distance: 6.2
click at [798, 17] on span "Save" at bounding box center [792, 15] width 17 height 11
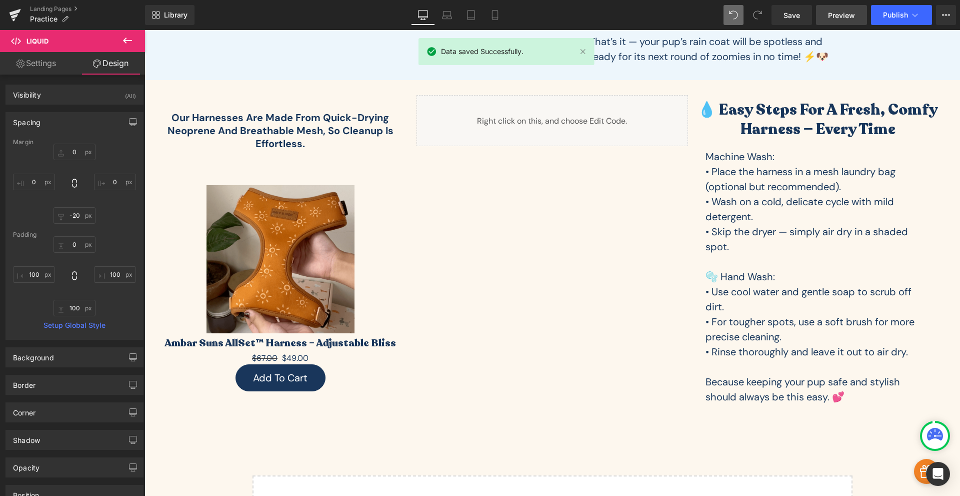
click at [841, 19] on span "Preview" at bounding box center [841, 15] width 27 height 11
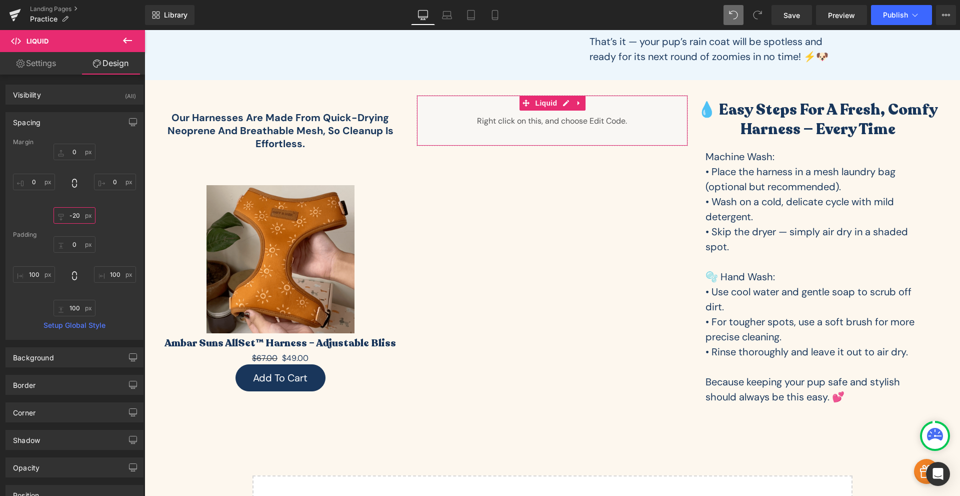
click at [77, 223] on input "-20" at bounding box center [75, 215] width 42 height 17
click at [798, 15] on span "Save" at bounding box center [792, 15] width 17 height 11
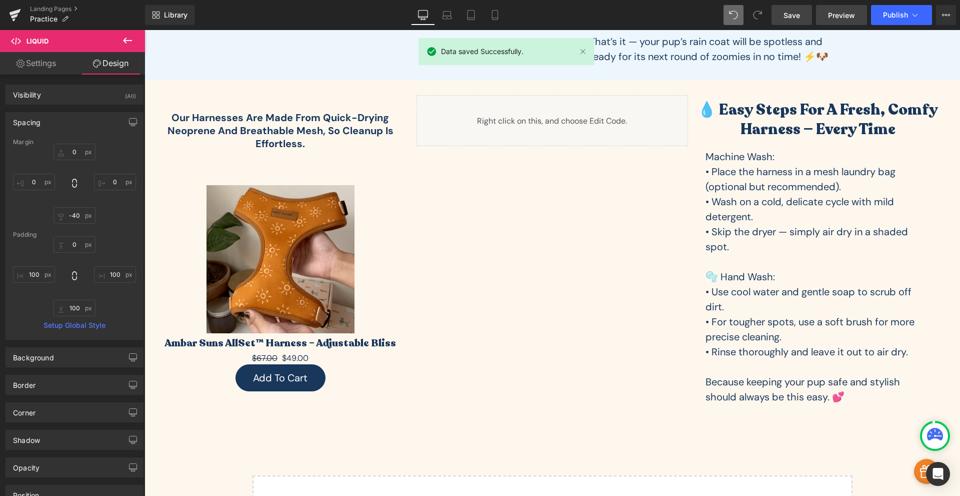
click at [829, 17] on span "Preview" at bounding box center [841, 15] width 27 height 11
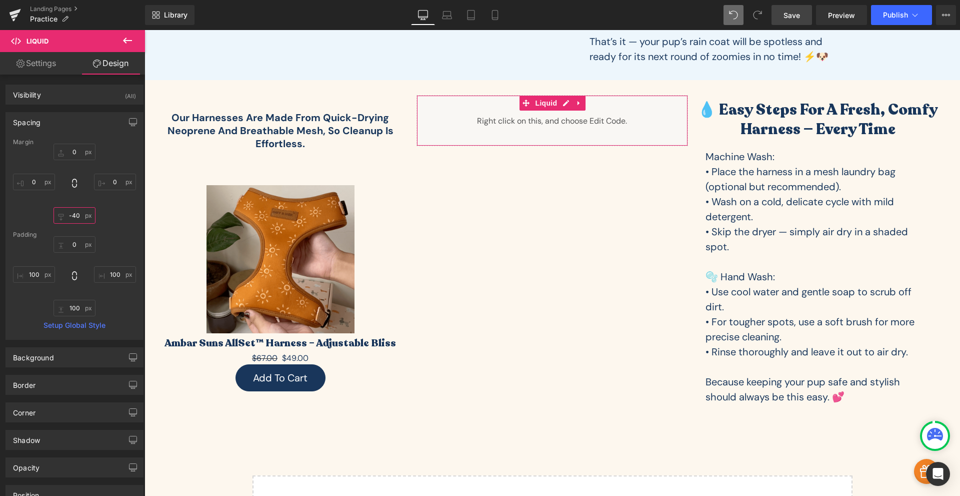
click at [75, 217] on input "-40" at bounding box center [75, 215] width 42 height 17
type input "-100"
click at [113, 226] on div "Margin -100 Padding 0 100 Setup Global Style" at bounding box center [74, 239] width 137 height 201
click at [799, 19] on span "Save" at bounding box center [792, 15] width 17 height 11
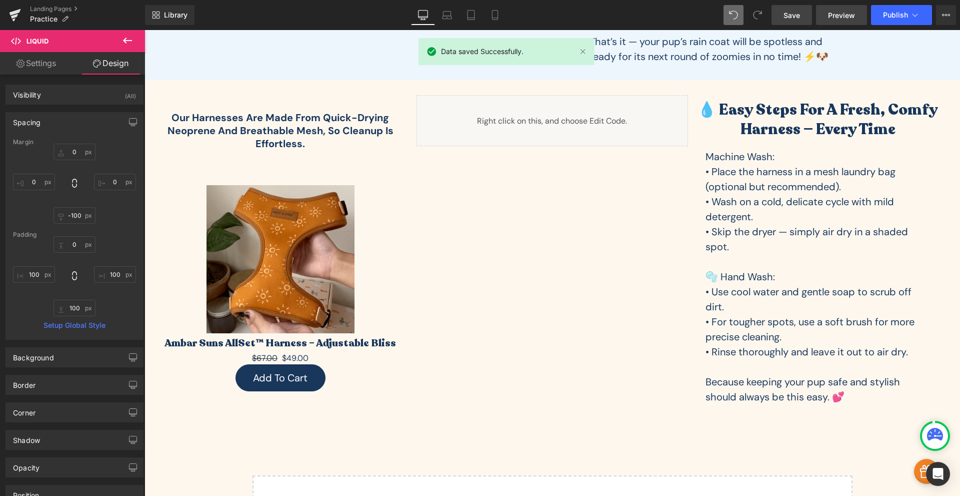
click at [833, 14] on span "Preview" at bounding box center [841, 15] width 27 height 11
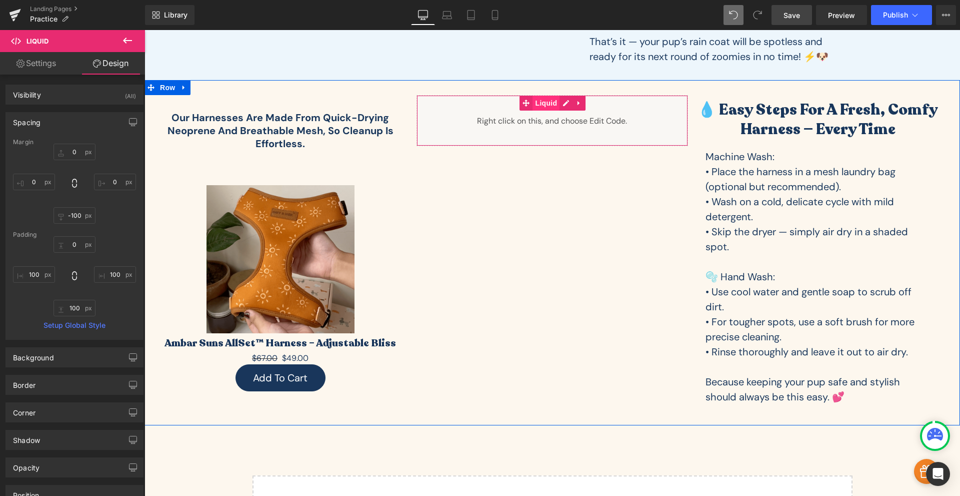
click at [540, 102] on span "Liquid" at bounding box center [546, 103] width 27 height 15
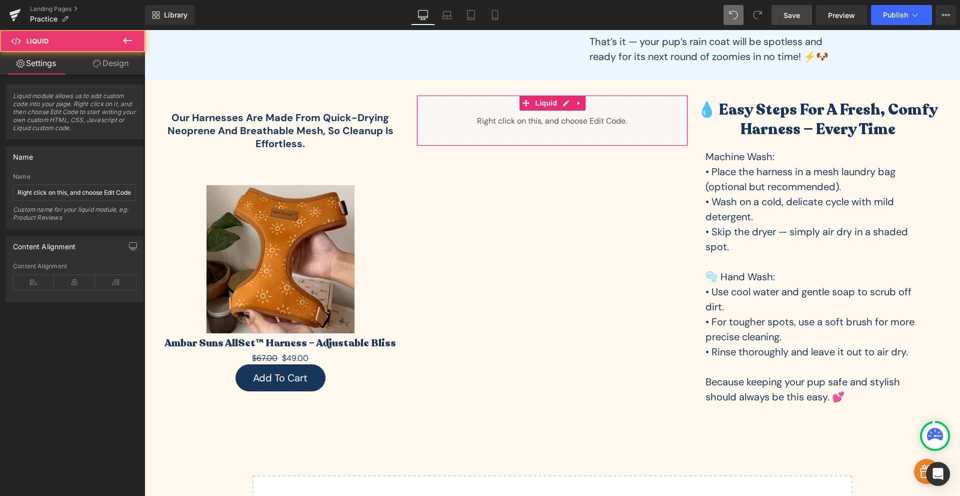
click at [118, 71] on link "Design" at bounding box center [111, 63] width 73 height 23
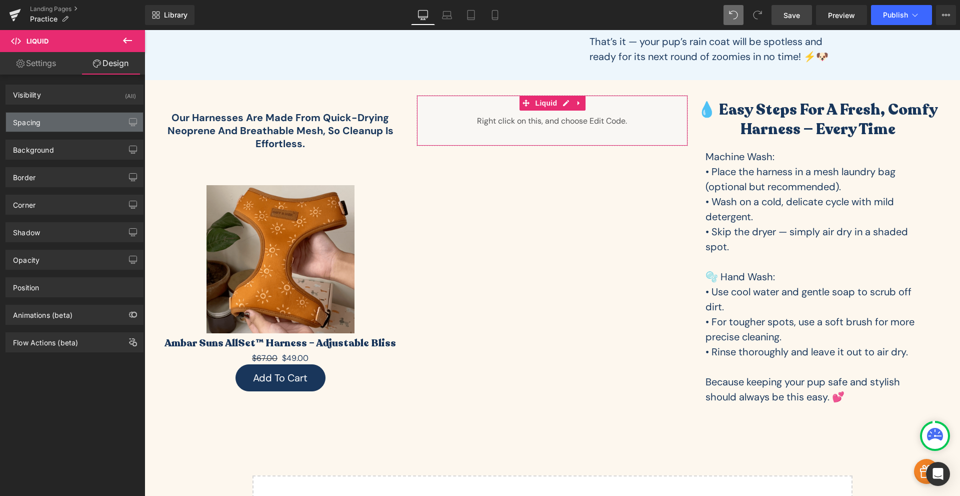
click at [49, 123] on div "Spacing" at bounding box center [74, 122] width 137 height 19
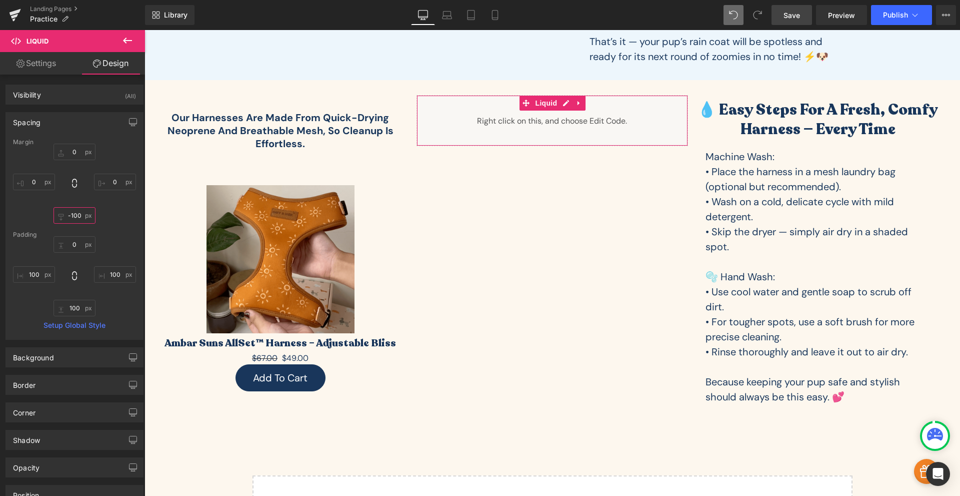
click at [75, 215] on input "-100" at bounding box center [75, 215] width 42 height 17
type input "0"
click at [74, 155] on input "0" at bounding box center [75, 152] width 42 height 17
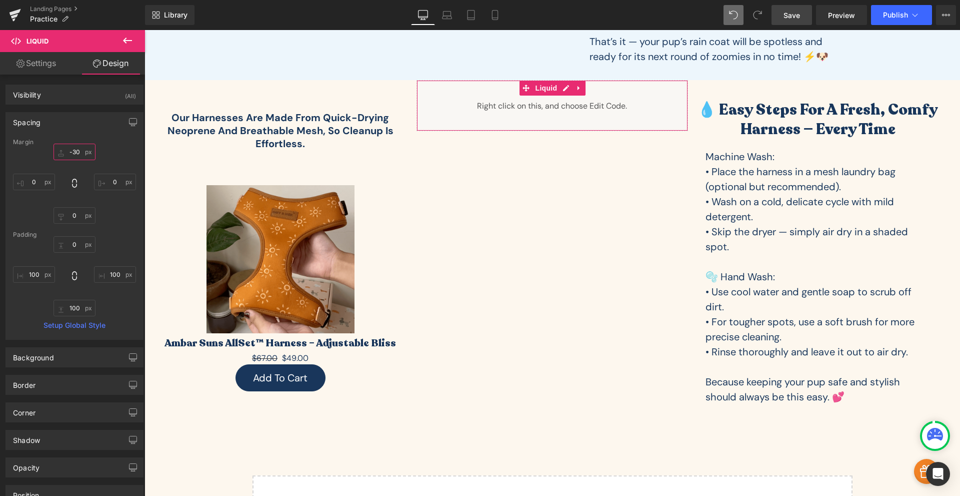
drag, startPoint x: 73, startPoint y: 155, endPoint x: 85, endPoint y: 170, distance: 19.2
click at [85, 170] on div "0 0 0 0" at bounding box center [74, 184] width 123 height 80
click at [796, 22] on link "Save" at bounding box center [792, 15] width 41 height 20
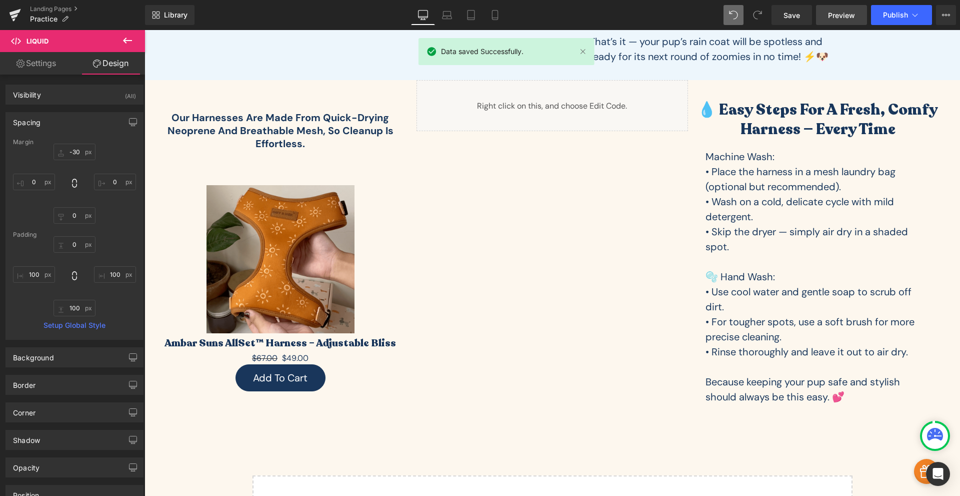
click at [844, 15] on span "Preview" at bounding box center [841, 15] width 27 height 11
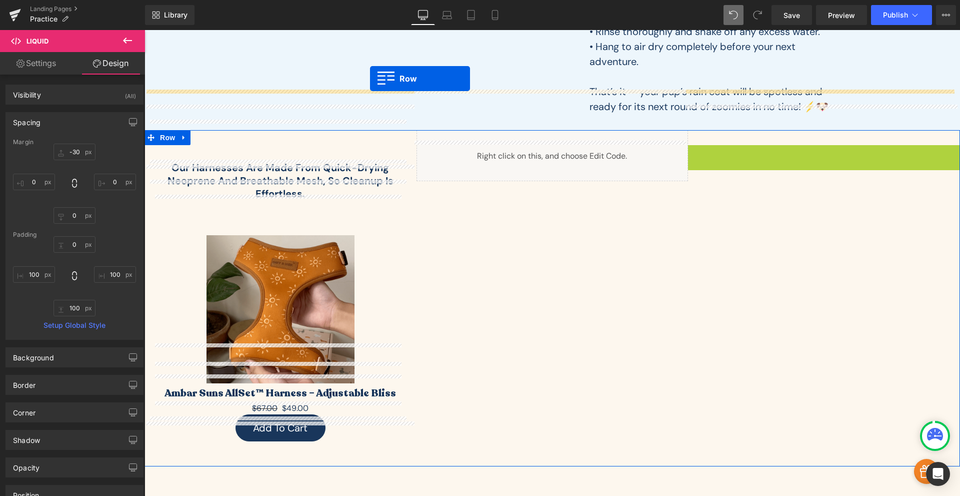
scroll to position [1485, 0]
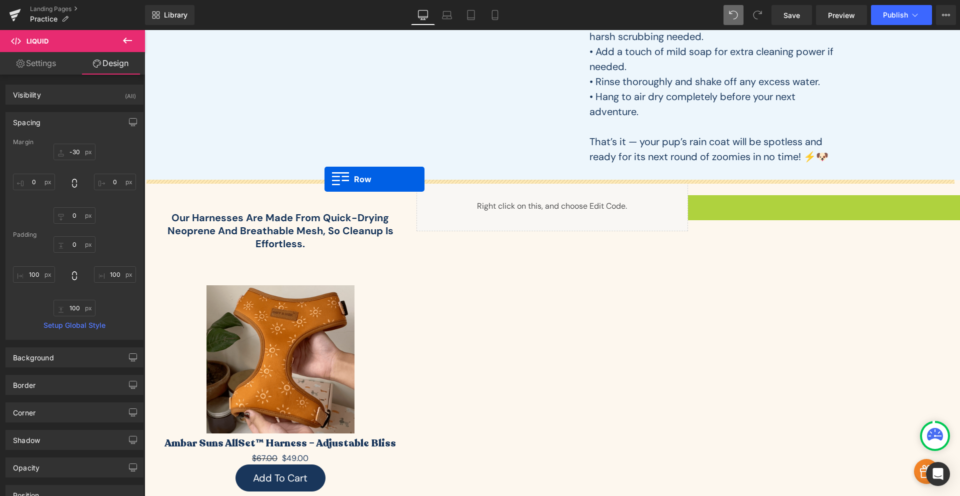
drag, startPoint x: 692, startPoint y: 103, endPoint x: 325, endPoint y: 179, distance: 375.4
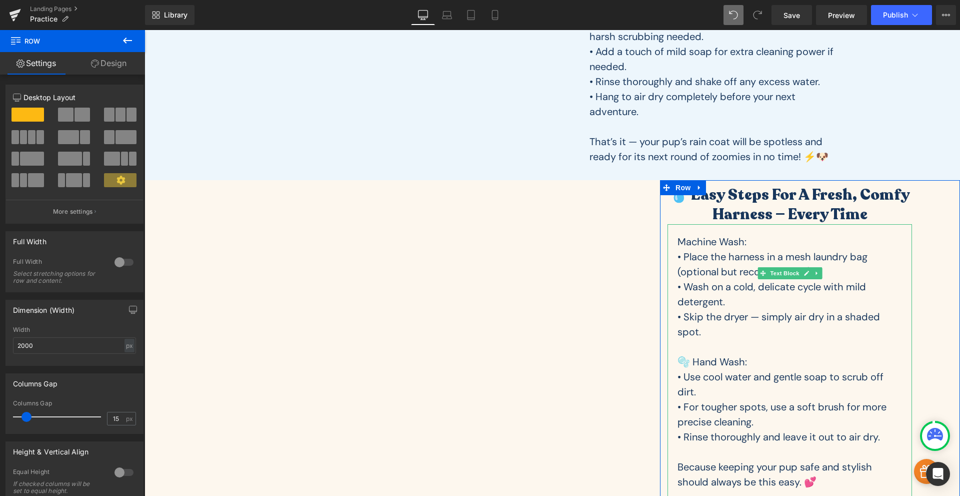
scroll to position [1718, 0]
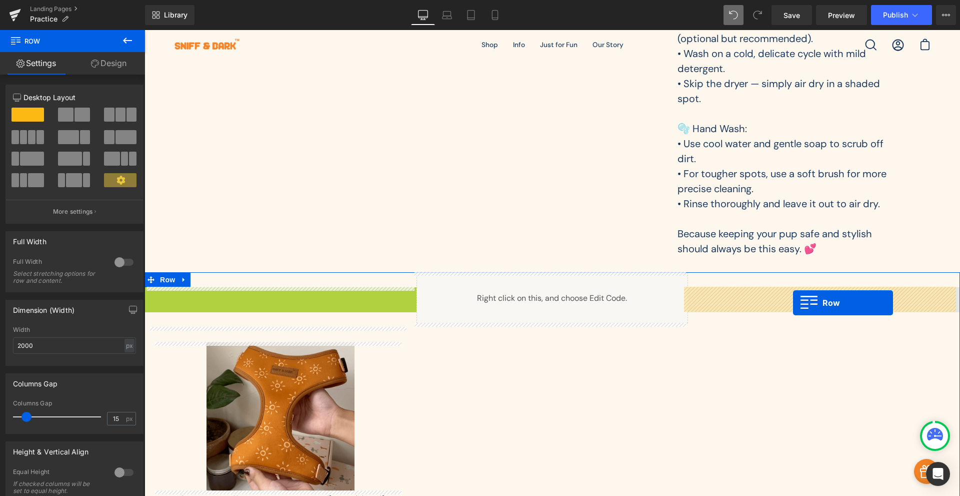
drag, startPoint x: 164, startPoint y: 295, endPoint x: 793, endPoint y: 303, distance: 629.1
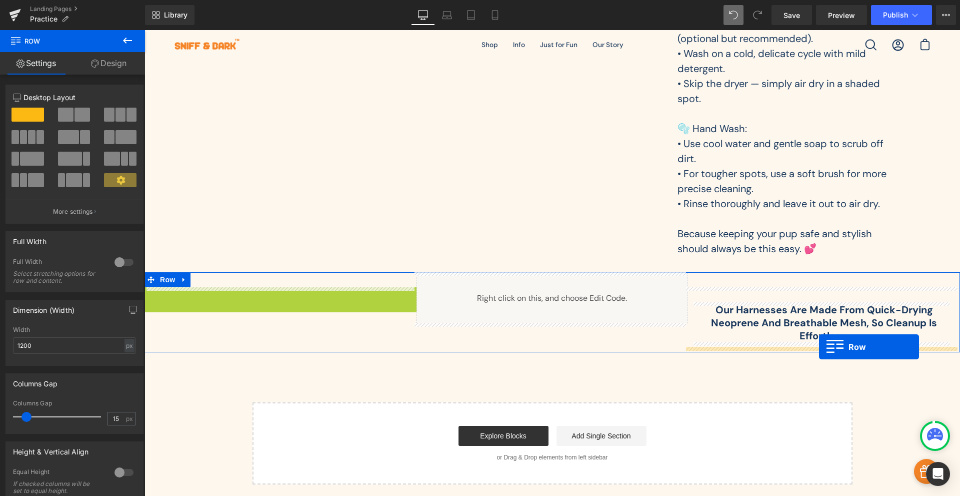
drag, startPoint x: 167, startPoint y: 298, endPoint x: 819, endPoint y: 347, distance: 653.9
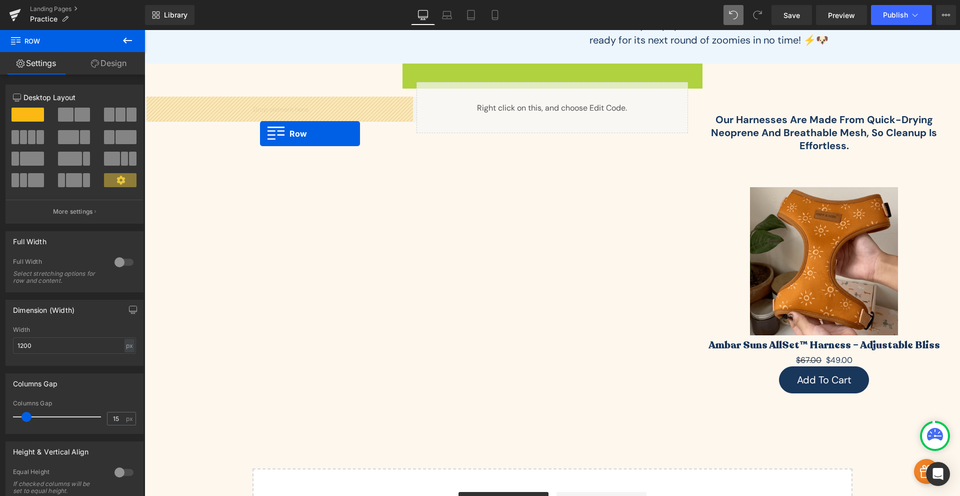
scroll to position [1485, 0]
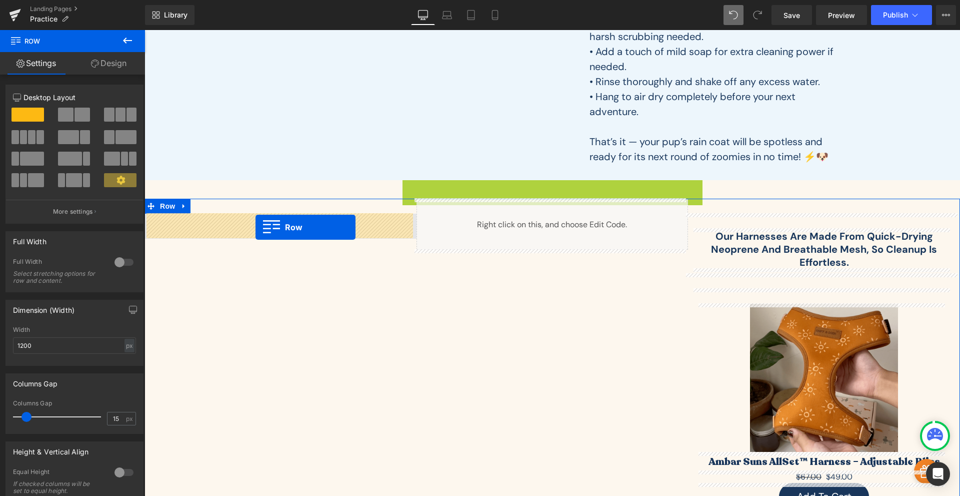
drag, startPoint x: 656, startPoint y: 190, endPoint x: 254, endPoint y: 229, distance: 404.4
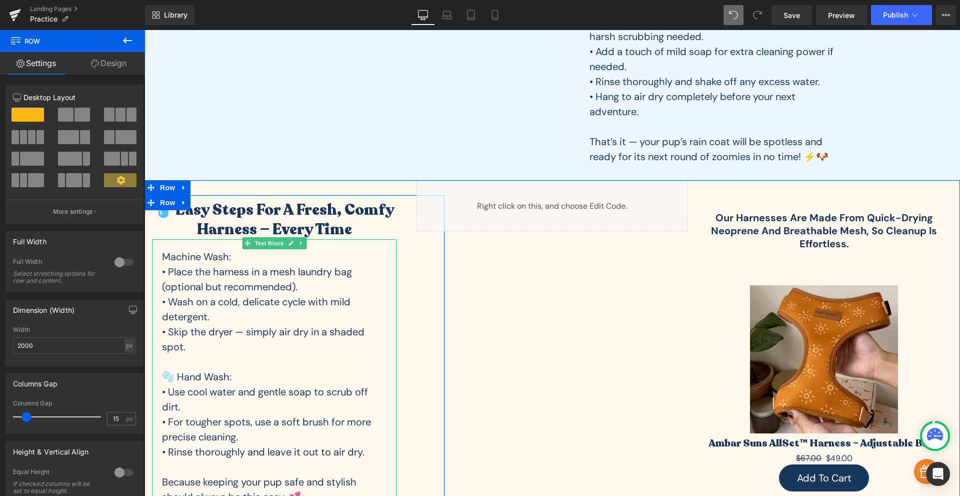
click at [245, 309] on p "• Wash on a cold, delicate cycle with mild detergent." at bounding box center [274, 309] width 225 height 30
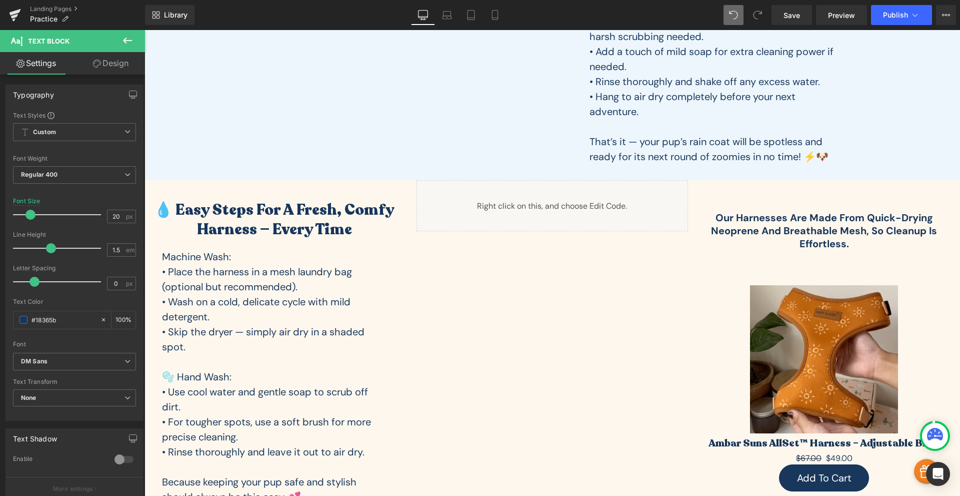
click at [119, 69] on link "Design" at bounding box center [111, 63] width 73 height 23
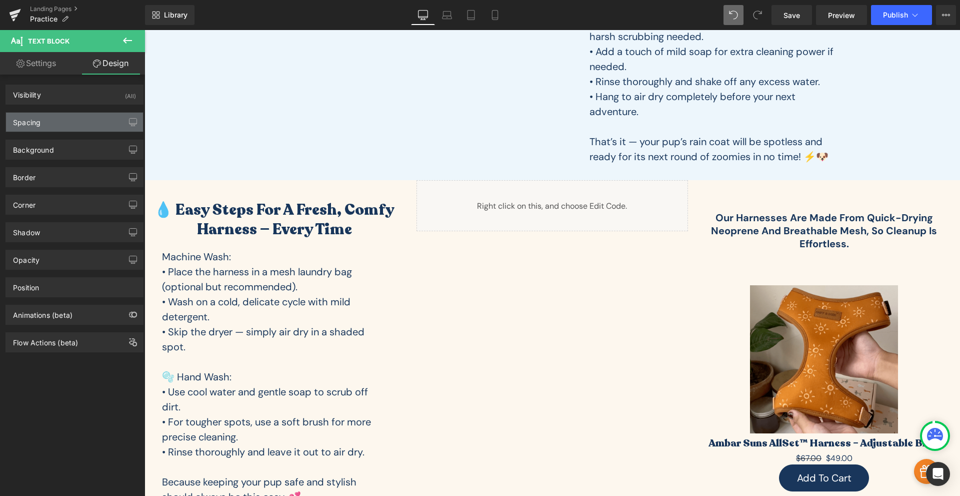
click at [65, 125] on div "Spacing" at bounding box center [74, 122] width 137 height 19
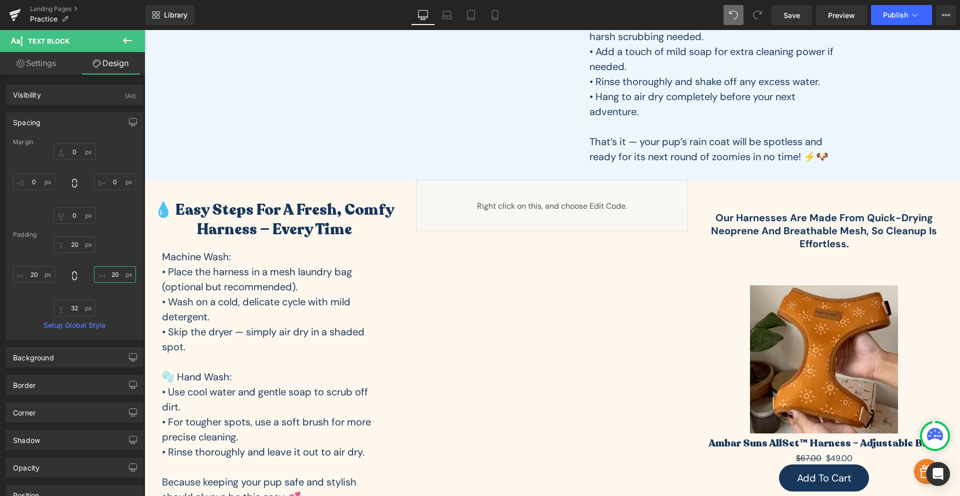
click at [113, 272] on input "text" at bounding box center [115, 274] width 42 height 17
type input "0"
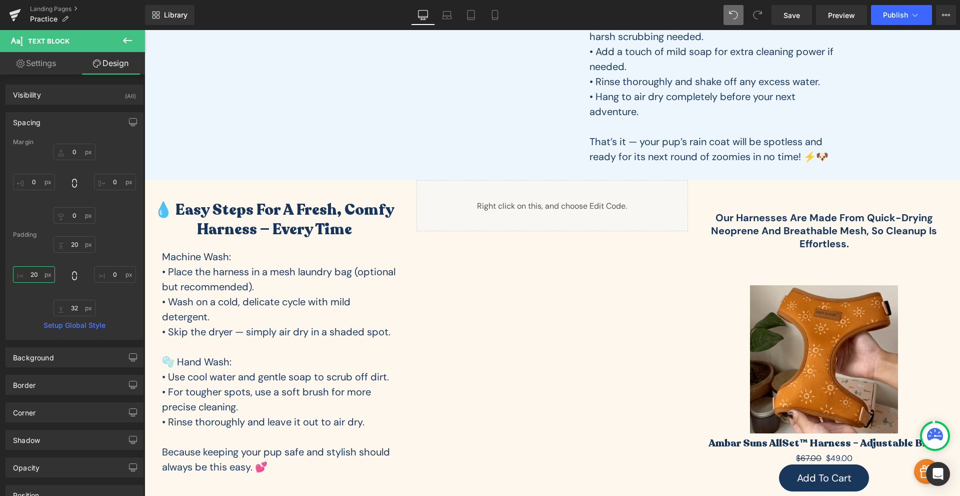
click at [36, 274] on input "text" at bounding box center [34, 274] width 42 height 17
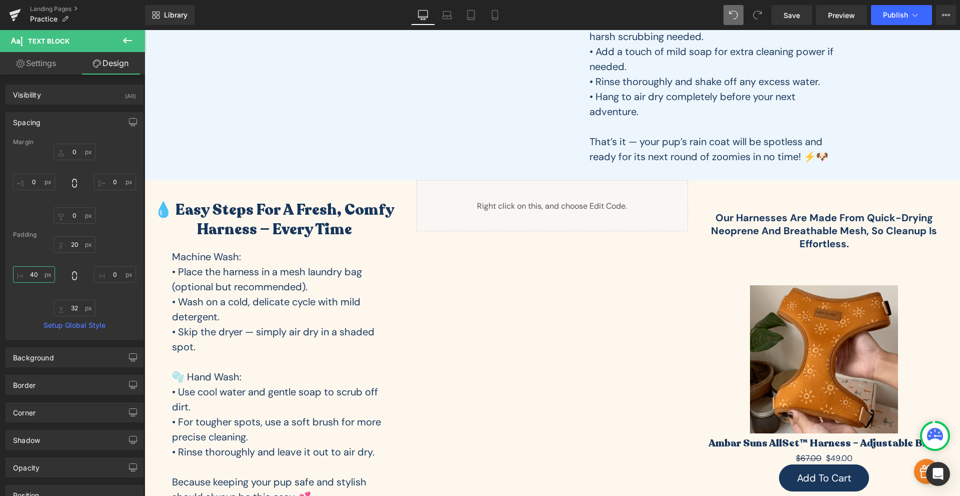
type input "40"
click at [126, 243] on div "0 40" at bounding box center [74, 276] width 123 height 80
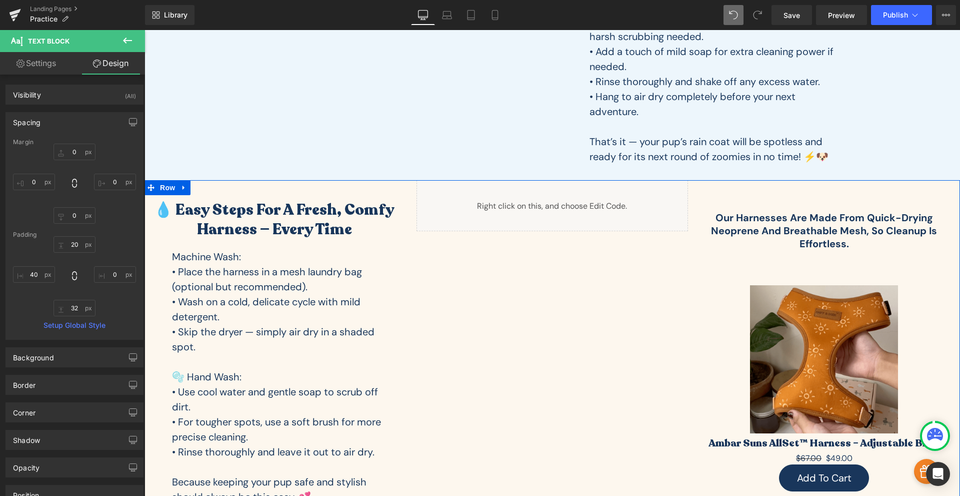
scroll to position [1602, 0]
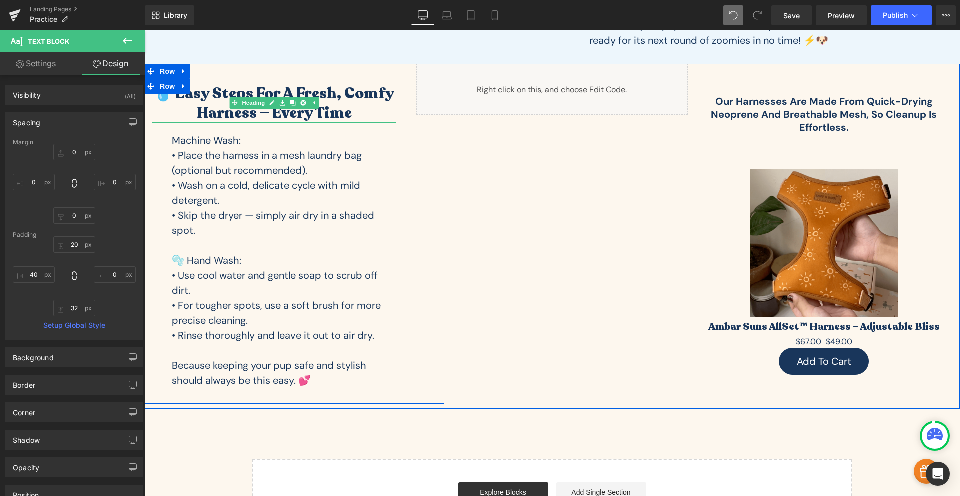
click at [189, 95] on h2 "💧 Easy Steps for a Fresh, Comfy Harness — Every Time" at bounding box center [274, 103] width 245 height 39
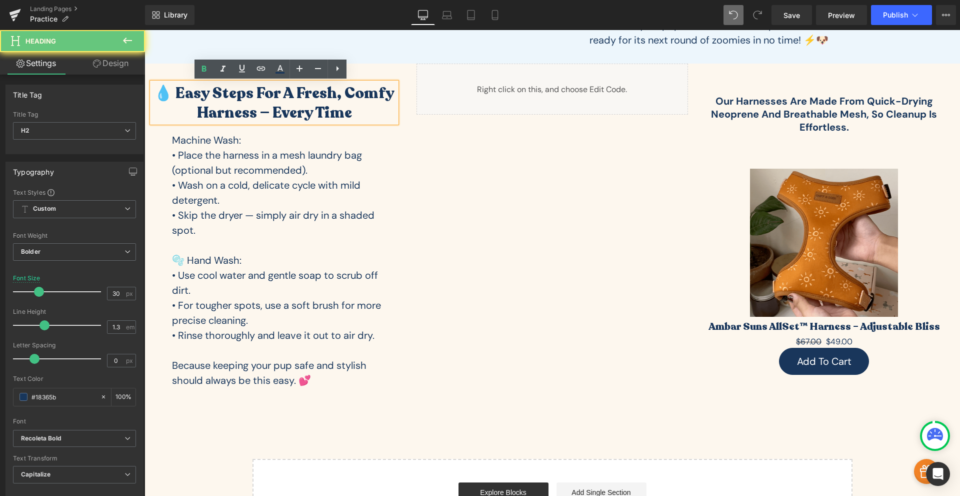
click at [179, 96] on h2 "💧 Easy Steps for a Fresh, Comfy Harness — Every Time" at bounding box center [274, 103] width 245 height 39
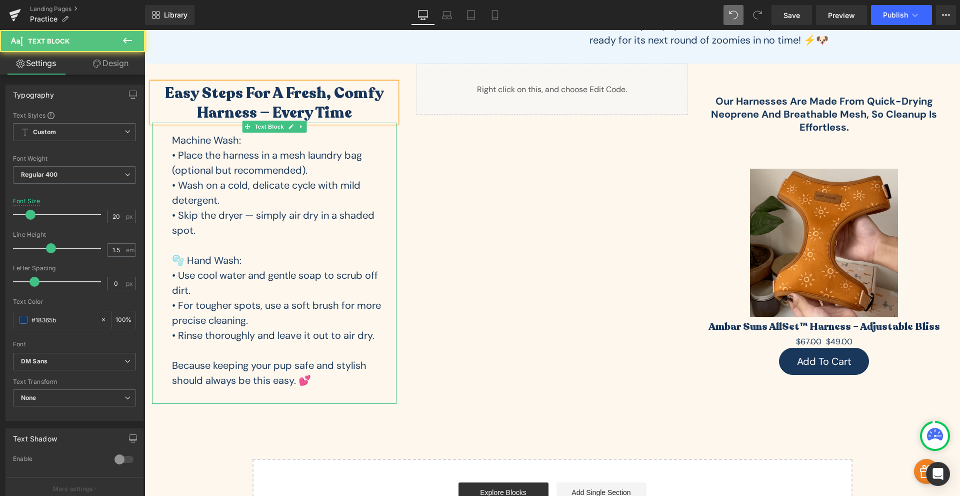
click at [301, 191] on p "• Wash on a cold, delicate cycle with mild detergent." at bounding box center [284, 193] width 225 height 30
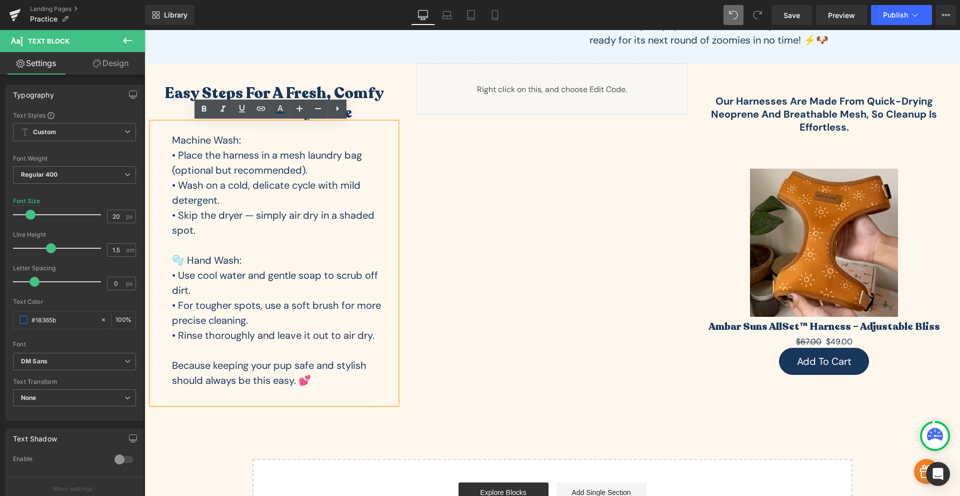
click at [454, 249] on div "Easy Steps for a Fresh, Comfy Harness — Every Time Heading Machine Wash: • Plac…" at bounding box center [553, 236] width 816 height 345
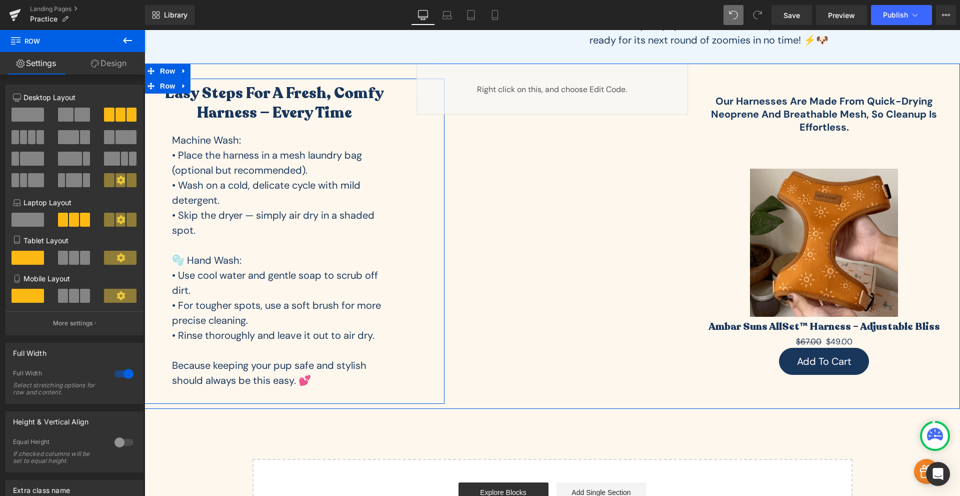
click at [312, 196] on p "• Wash on a cold, delicate cycle with mild detergent." at bounding box center [284, 193] width 225 height 30
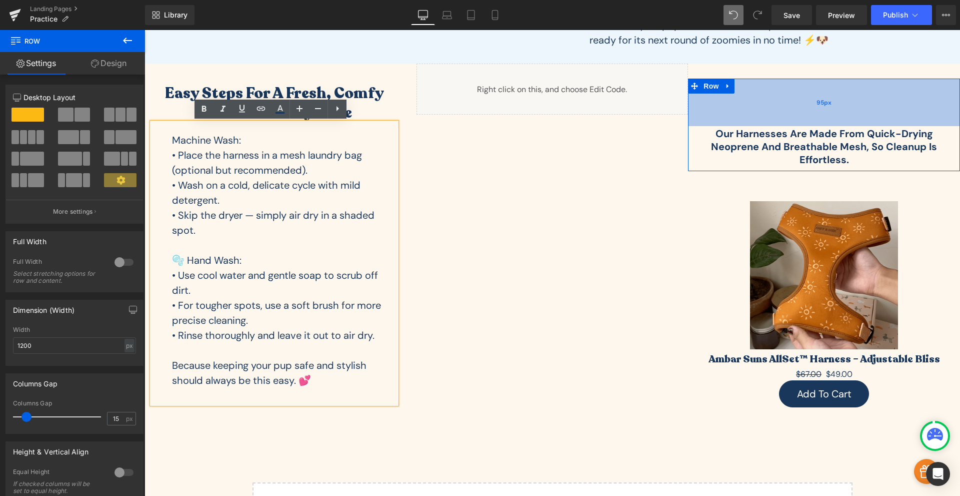
drag, startPoint x: 807, startPoint y: 82, endPoint x: 802, endPoint y: 114, distance: 33.0
click at [802, 114] on div "95px" at bounding box center [824, 103] width 272 height 48
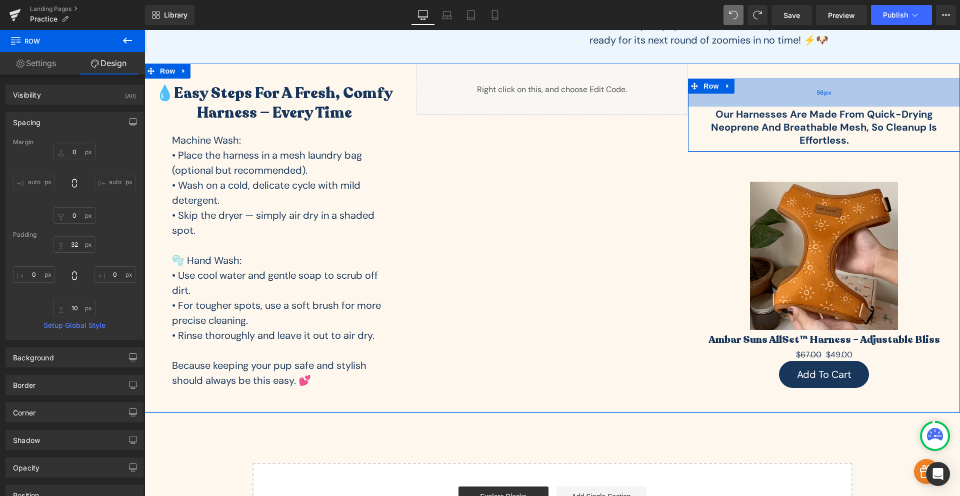
drag, startPoint x: 812, startPoint y: 87, endPoint x: 807, endPoint y: 99, distance: 13.0
click at [807, 99] on div "56px" at bounding box center [824, 93] width 272 height 28
click at [817, 96] on span "56px" at bounding box center [824, 93] width 15 height 10
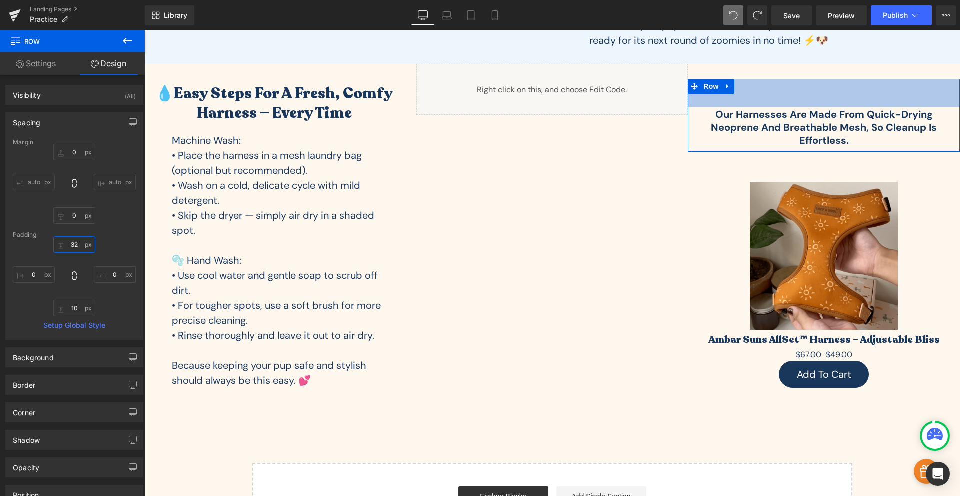
click at [73, 250] on input "95" at bounding box center [75, 244] width 42 height 17
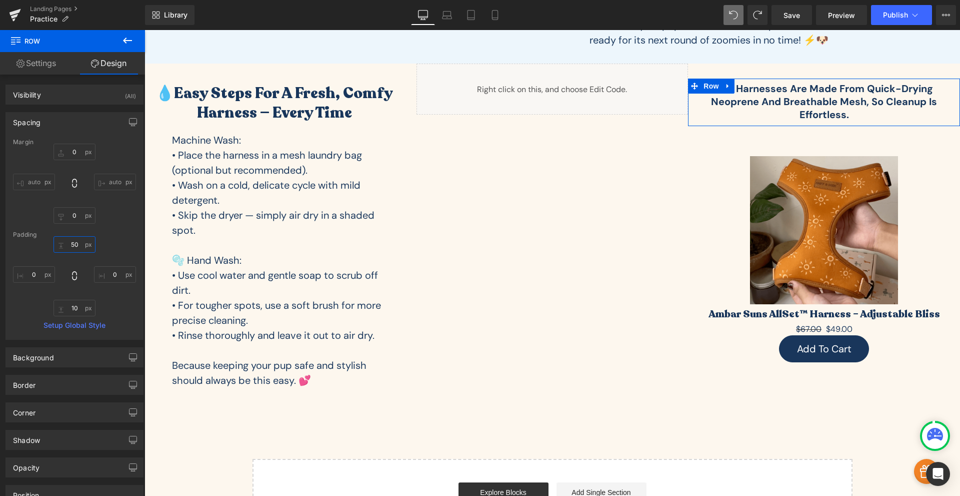
type input "50"
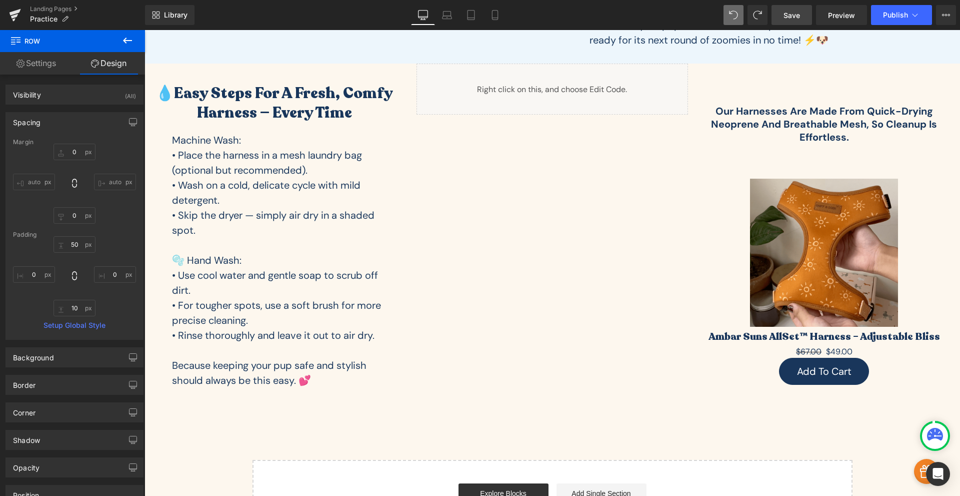
click at [793, 23] on link "Save" at bounding box center [792, 15] width 41 height 20
click at [841, 19] on span "Preview" at bounding box center [841, 15] width 27 height 11
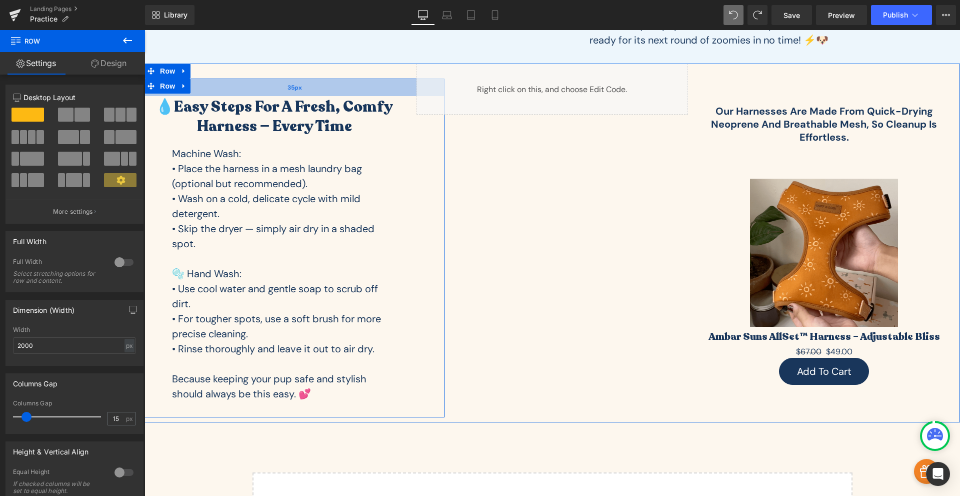
drag, startPoint x: 267, startPoint y: 80, endPoint x: 263, endPoint y: 94, distance: 14.1
click at [263, 94] on div "35px" at bounding box center [295, 88] width 300 height 18
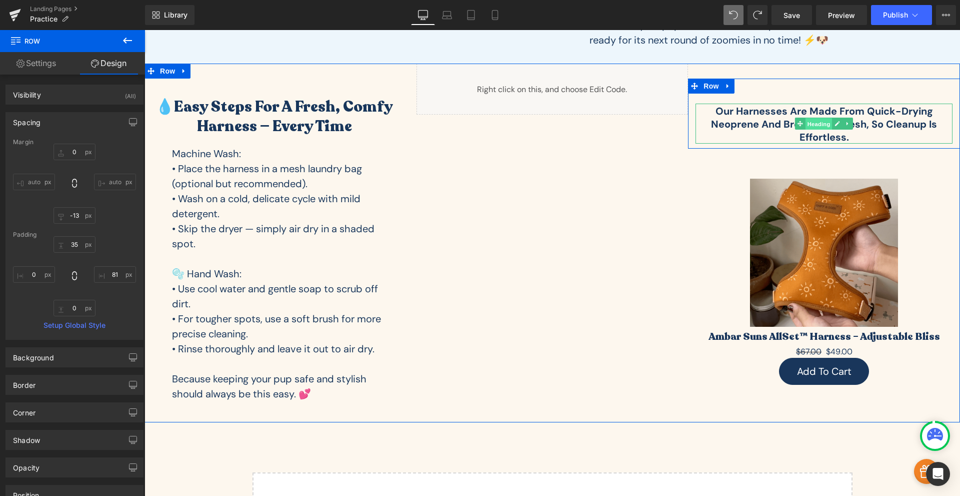
click at [813, 122] on span "Heading" at bounding box center [819, 124] width 27 height 12
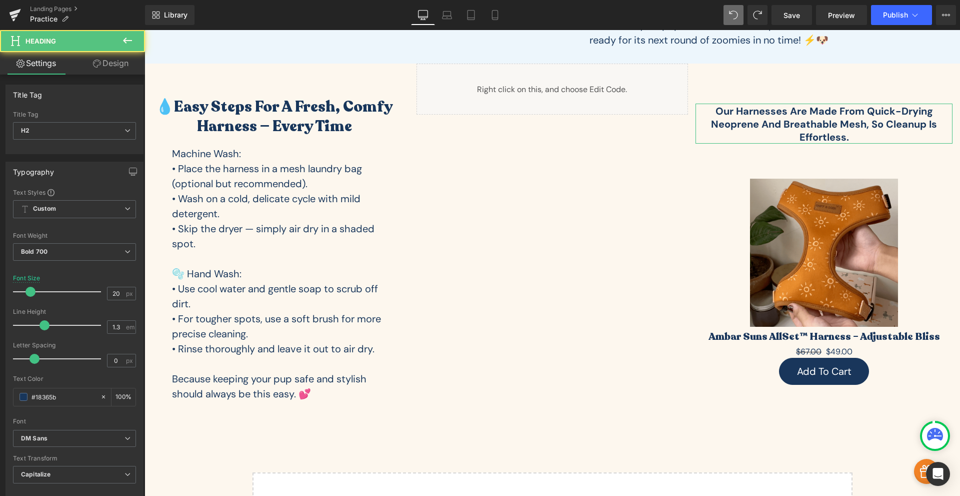
click at [114, 72] on link "Design" at bounding box center [111, 63] width 73 height 23
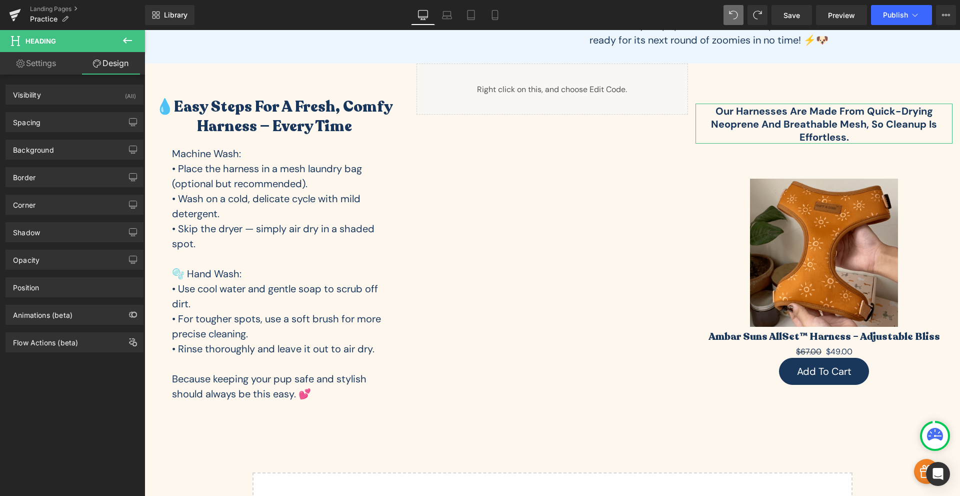
click at [59, 67] on link "Settings" at bounding box center [36, 63] width 73 height 23
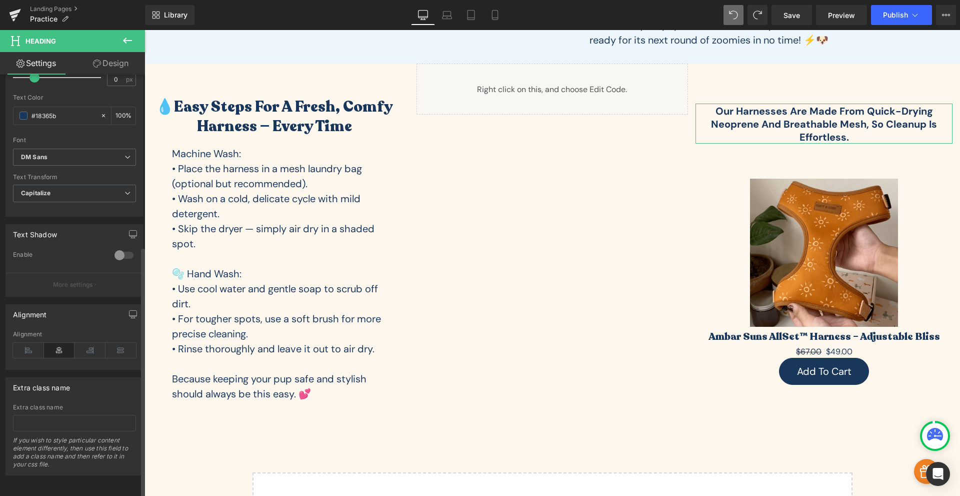
scroll to position [0, 0]
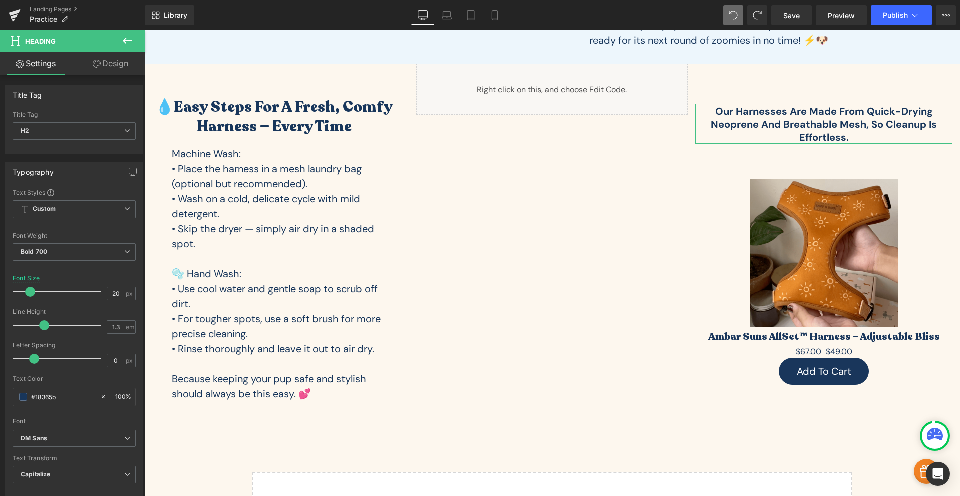
click at [123, 63] on link "Design" at bounding box center [111, 63] width 73 height 23
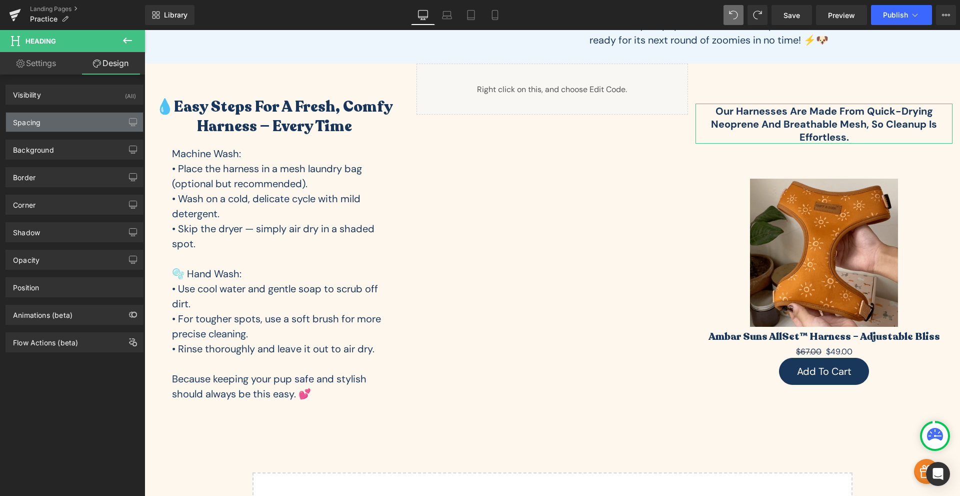
click at [66, 120] on div "Spacing" at bounding box center [74, 122] width 137 height 19
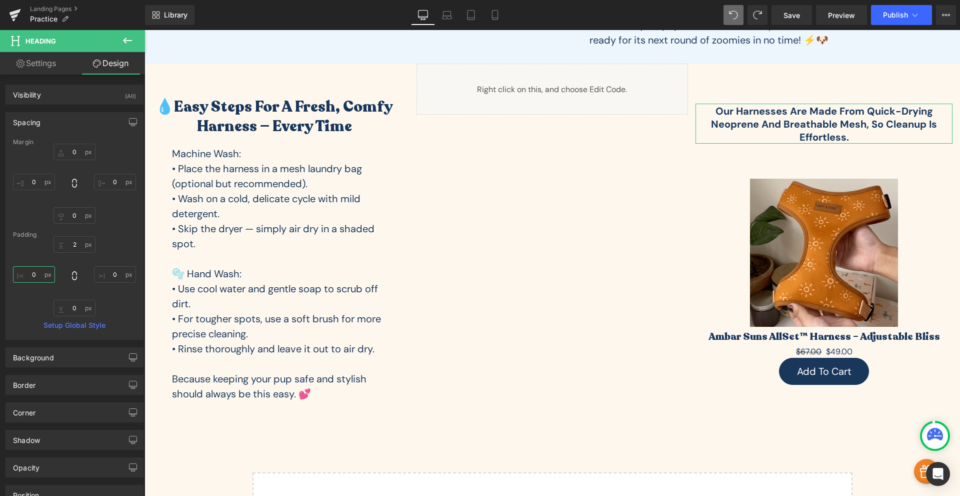
click at [41, 279] on input "0" at bounding box center [34, 274] width 42 height 17
click at [40, 278] on input "40" at bounding box center [34, 274] width 42 height 17
click at [34, 271] on input "80" at bounding box center [34, 274] width 42 height 17
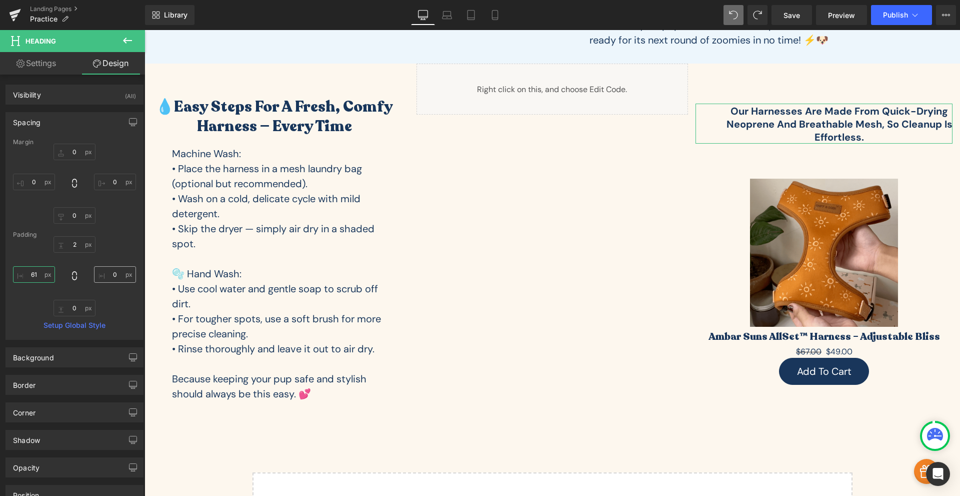
type input "61"
click at [107, 270] on input "0" at bounding box center [115, 274] width 42 height 17
type input "61"
click at [108, 295] on div "2 61 0 61" at bounding box center [74, 276] width 123 height 80
click at [795, 14] on span "Save" at bounding box center [792, 15] width 17 height 11
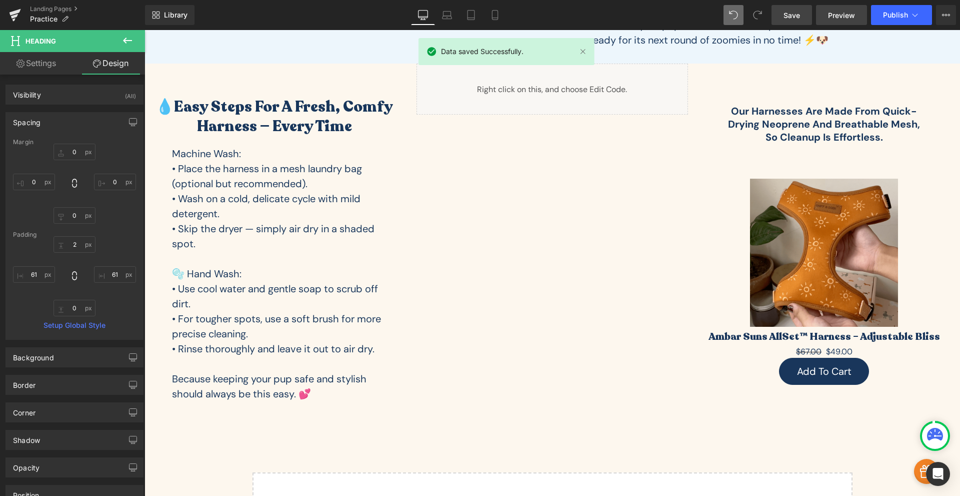
click at [839, 19] on span "Preview" at bounding box center [841, 15] width 27 height 11
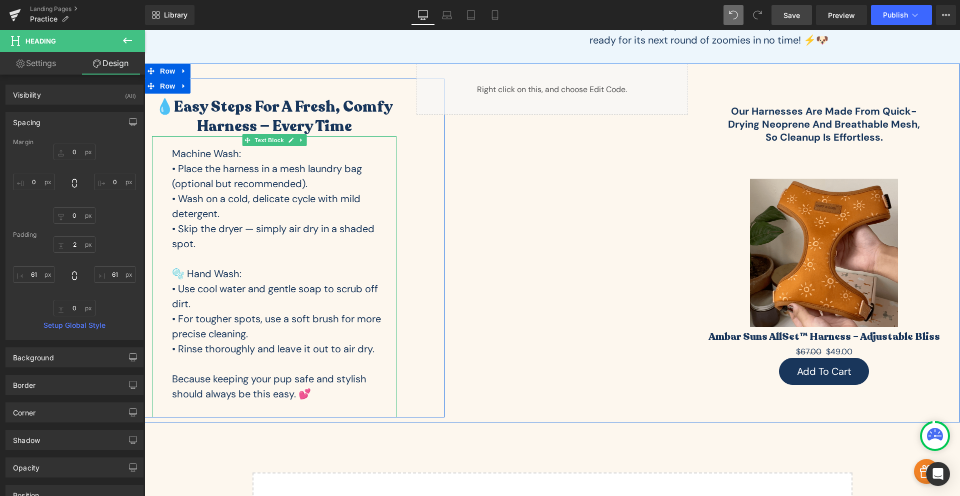
click at [177, 166] on p "• Place the harness in a mesh laundry bag (optional but recommended)." at bounding box center [284, 176] width 225 height 30
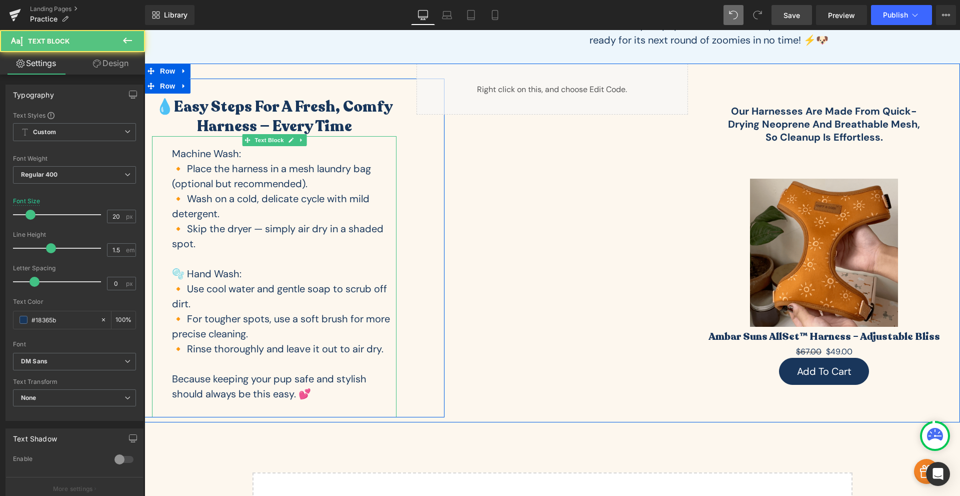
click at [325, 288] on p "🔸 Use cool water and gentle soap to scrub off dirt." at bounding box center [284, 296] width 225 height 30
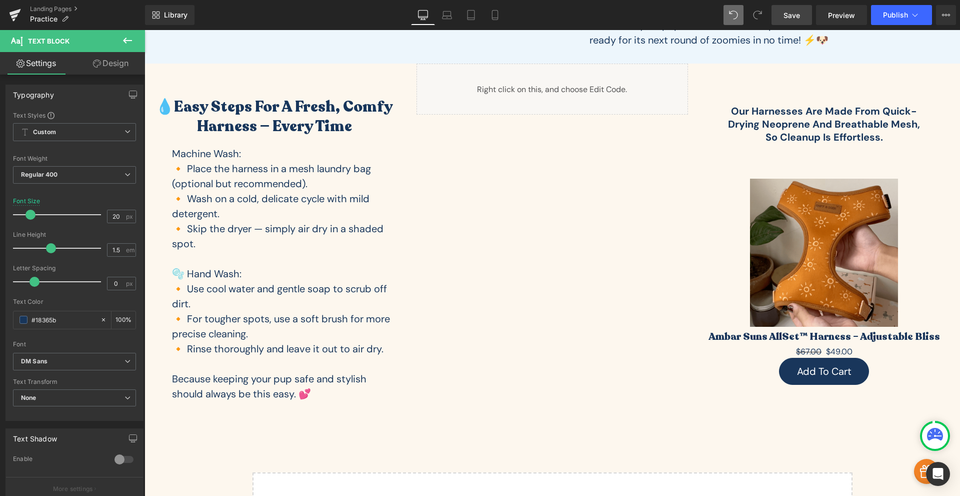
drag, startPoint x: 122, startPoint y: 64, endPoint x: 92, endPoint y: 132, distance: 74.3
click at [122, 64] on link "Design" at bounding box center [111, 63] width 73 height 23
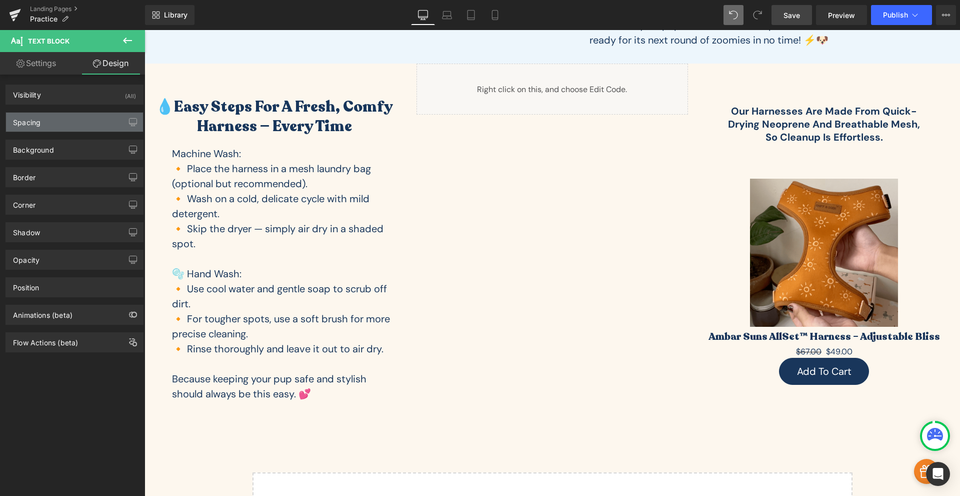
click at [91, 124] on div "Spacing" at bounding box center [74, 122] width 137 height 19
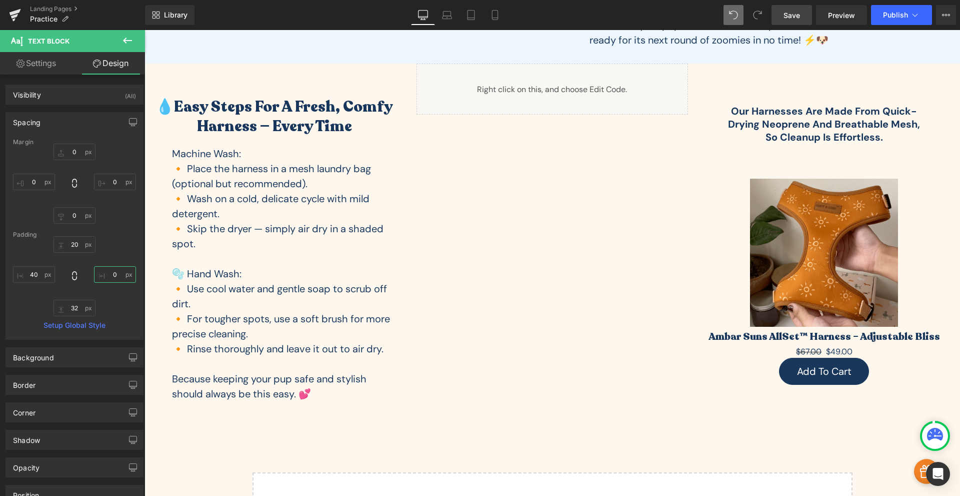
click at [123, 277] on input "0" at bounding box center [115, 274] width 42 height 17
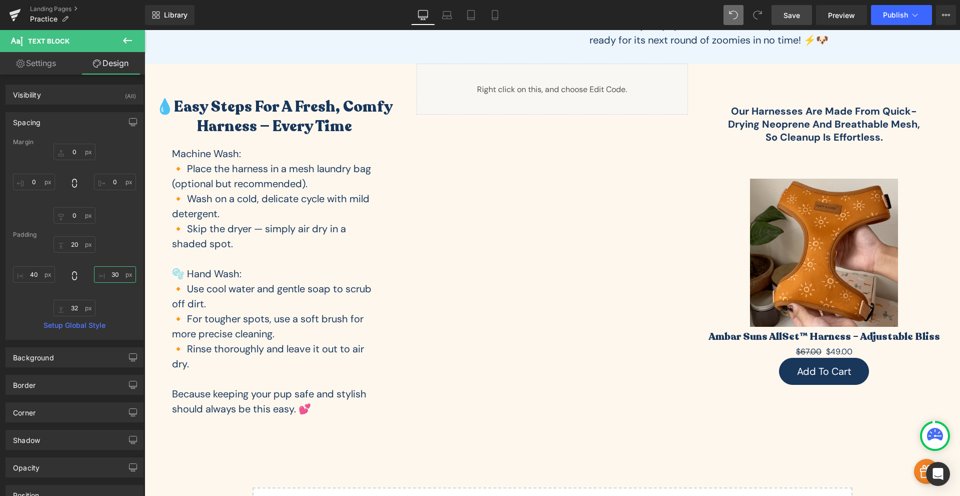
click at [121, 277] on input "30" at bounding box center [115, 274] width 42 height 17
click at [122, 277] on input "60" at bounding box center [115, 274] width 42 height 17
type input "0"
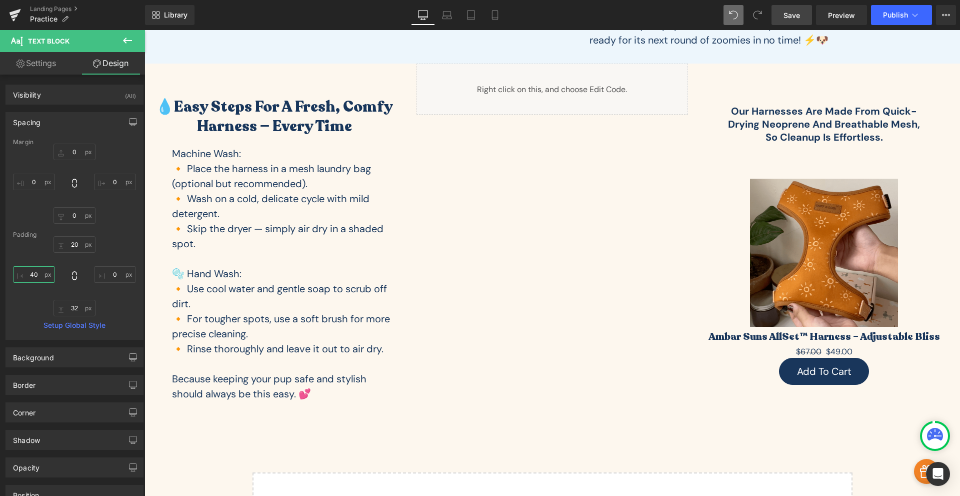
click at [40, 276] on input "40" at bounding box center [34, 274] width 42 height 17
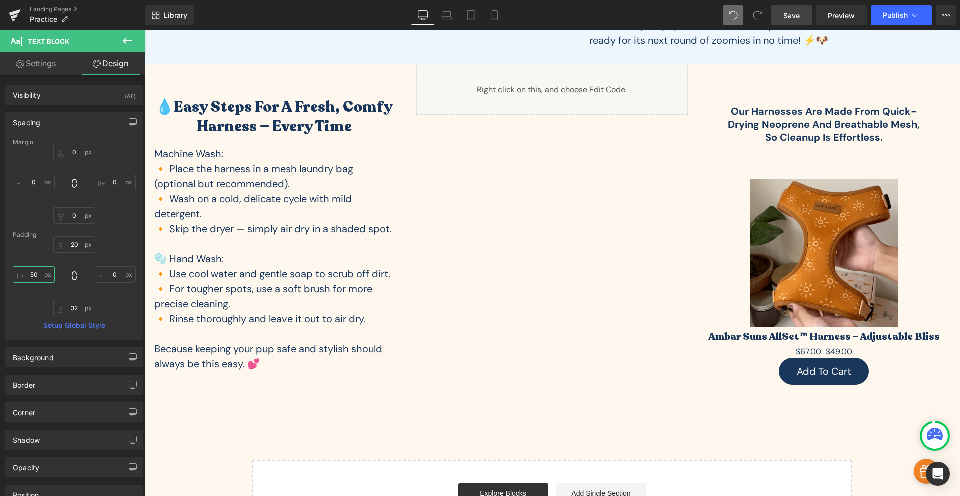
type input "50"
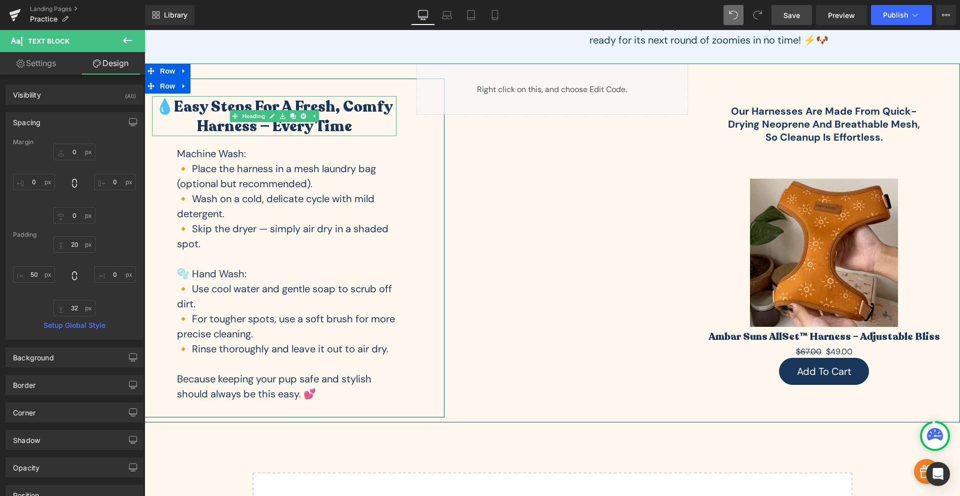
click at [174, 108] on h2 "💧Easy Steps for a Fresh, Comfy Harness — Every Time" at bounding box center [274, 116] width 245 height 39
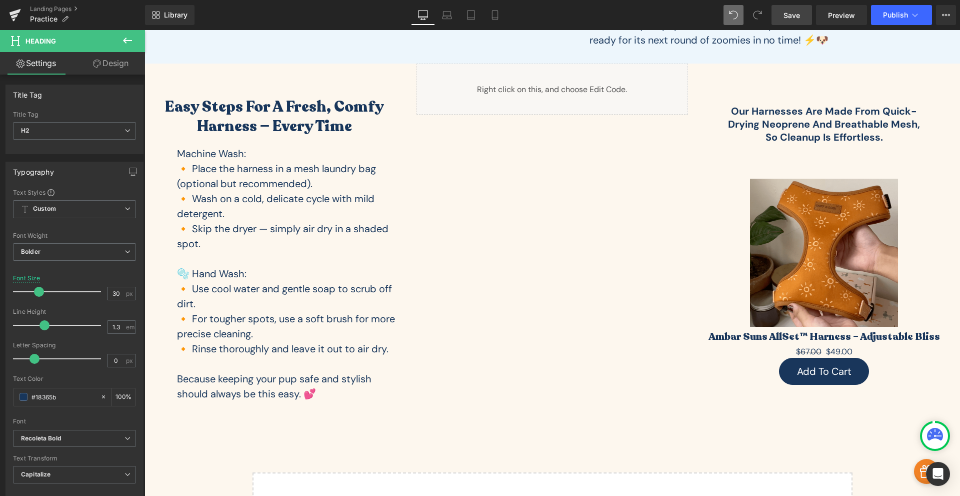
click at [101, 60] on link "Design" at bounding box center [111, 63] width 73 height 23
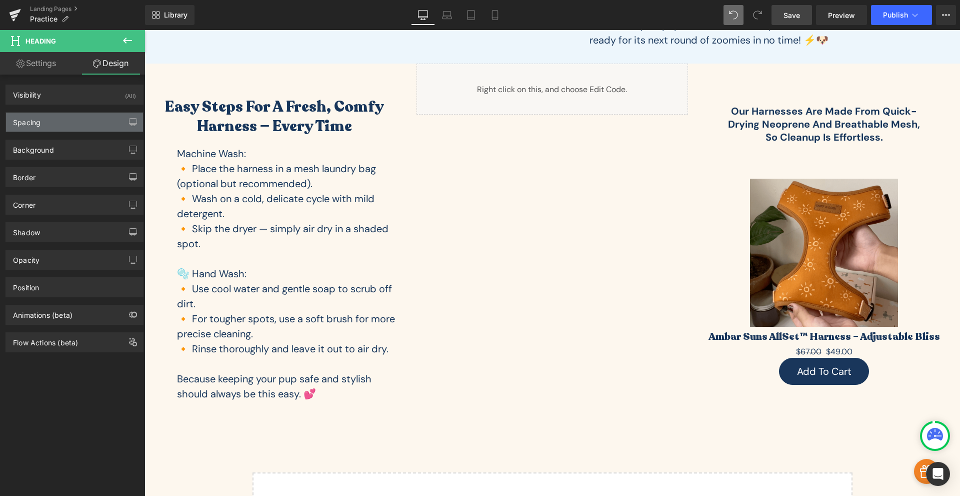
click at [39, 122] on div "Spacing" at bounding box center [27, 120] width 28 height 14
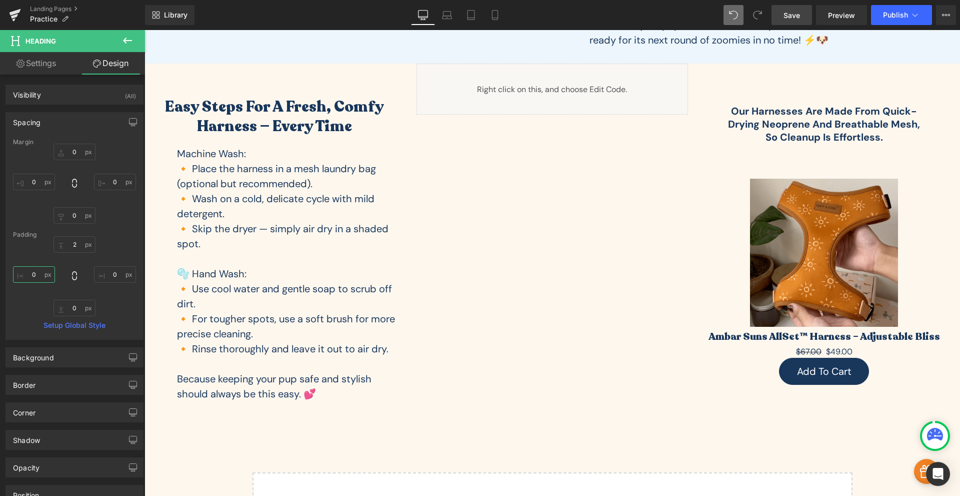
click at [33, 278] on input "0" at bounding box center [34, 274] width 42 height 17
type input "40"
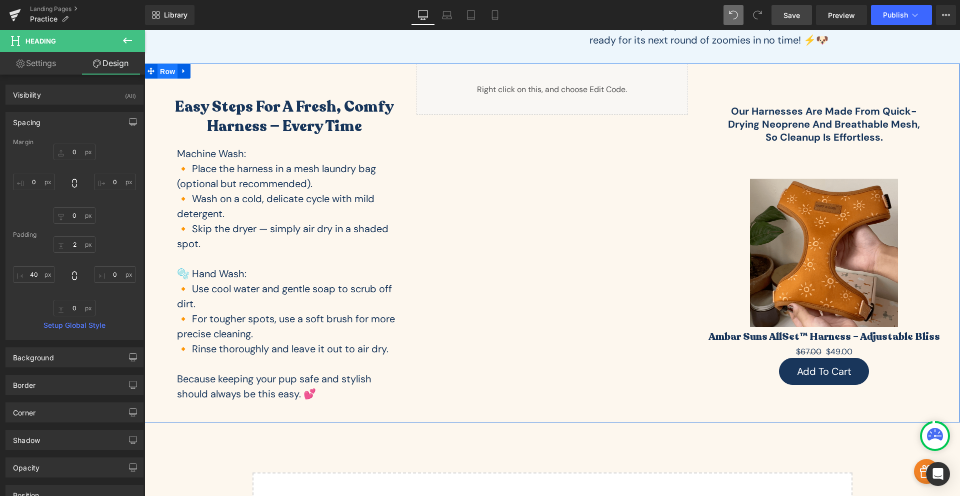
click at [158, 73] on span "Row" at bounding box center [168, 71] width 20 height 15
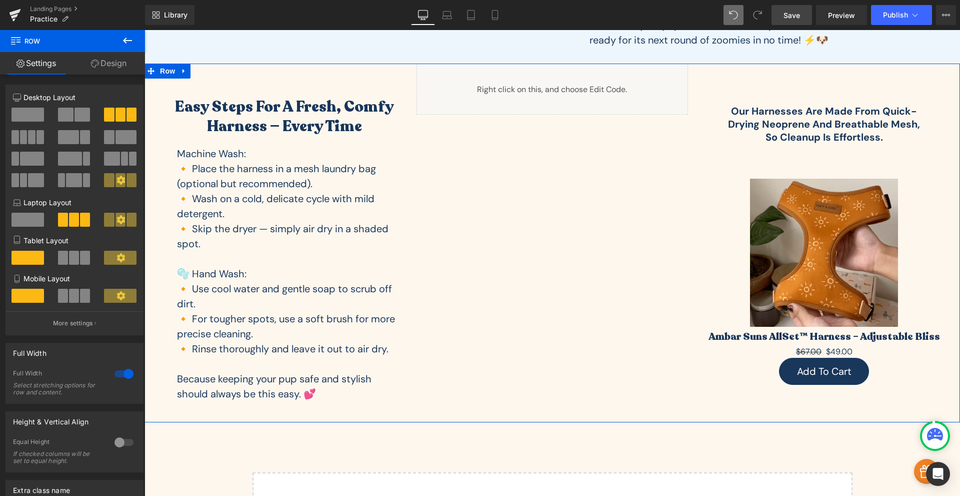
click at [96, 67] on icon at bounding box center [95, 64] width 8 height 8
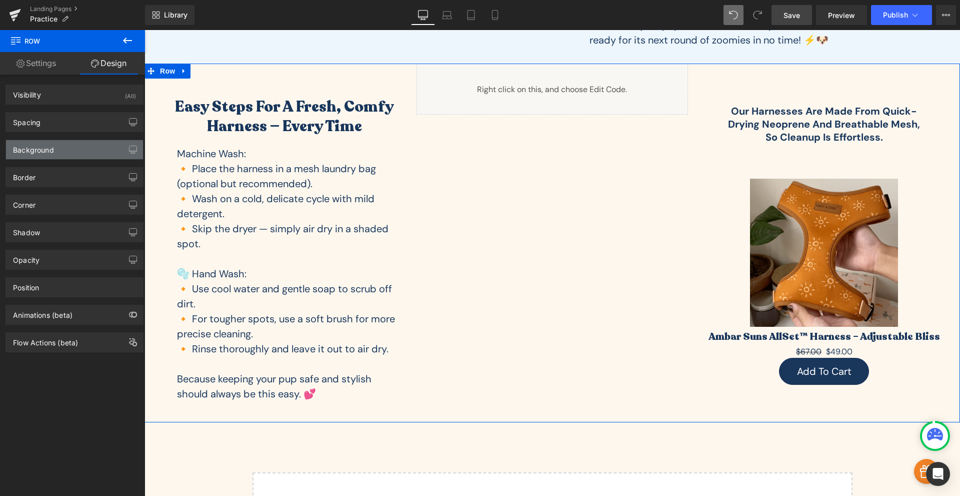
click at [52, 153] on div "Background" at bounding box center [33, 147] width 41 height 14
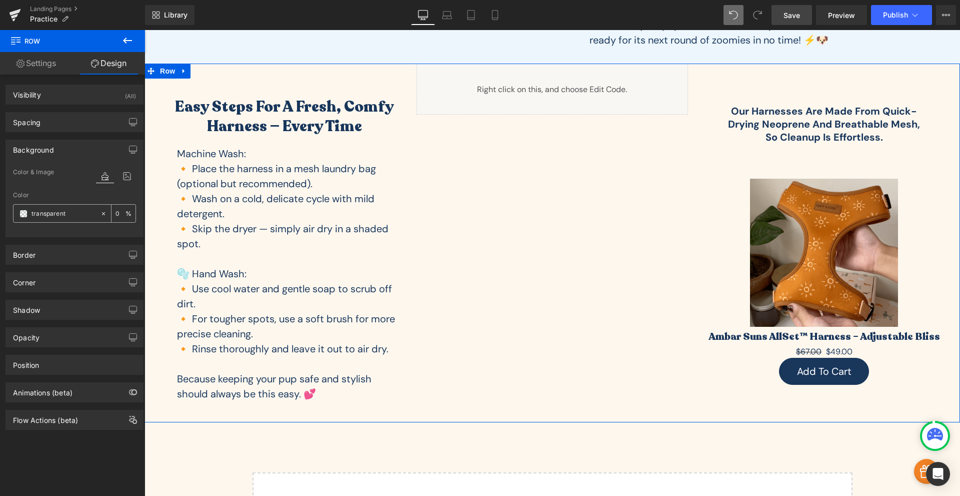
click at [52, 208] on input "transparent" at bounding box center [64, 213] width 64 height 11
paste input "edf6fc"
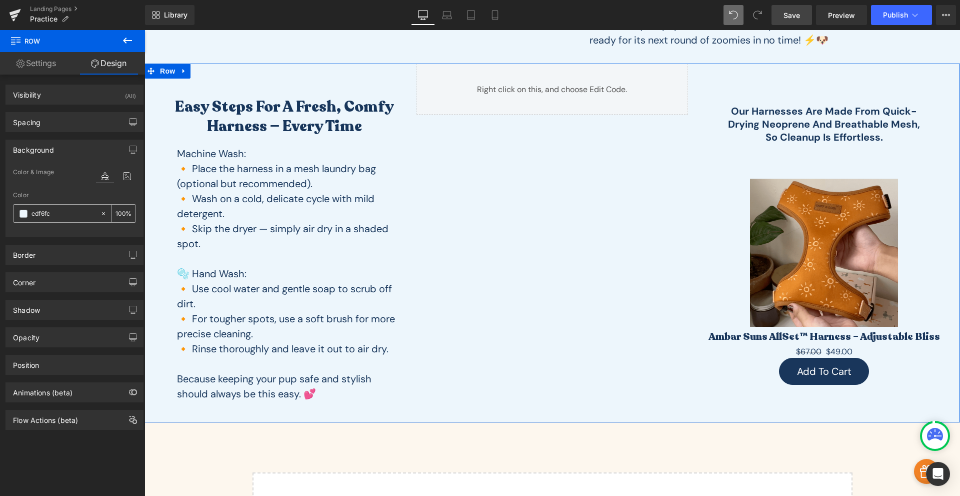
type input "edf6fc"
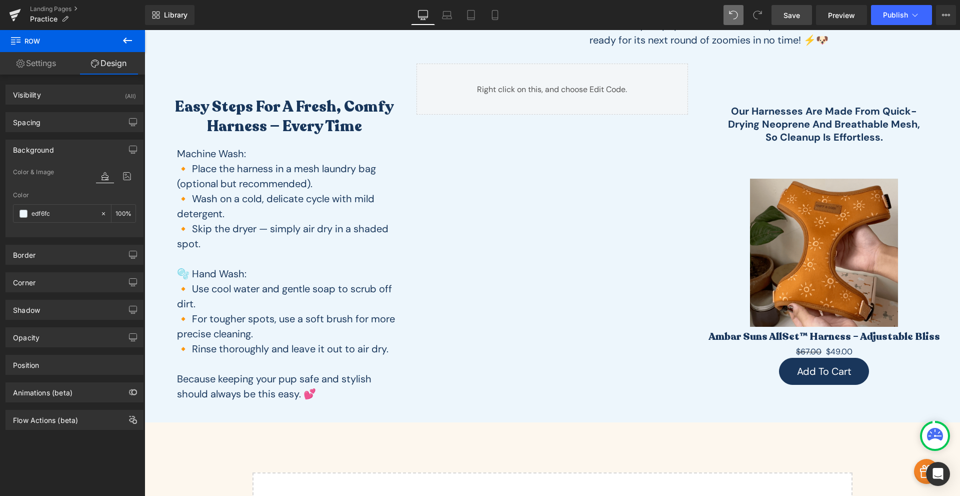
click at [808, 13] on link "Save" at bounding box center [792, 15] width 41 height 20
click at [843, 13] on span "Preview" at bounding box center [841, 15] width 27 height 11
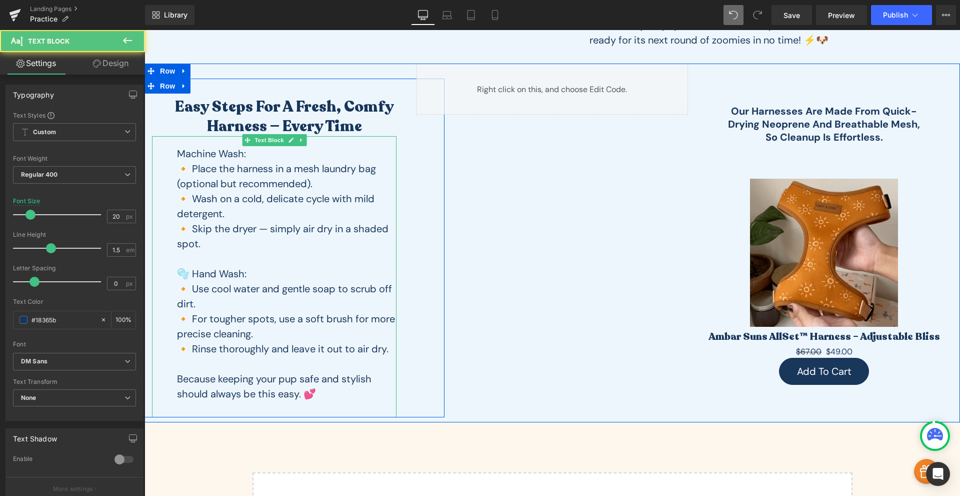
click at [193, 273] on p "🫧 Hand Wash:" at bounding box center [287, 273] width 220 height 15
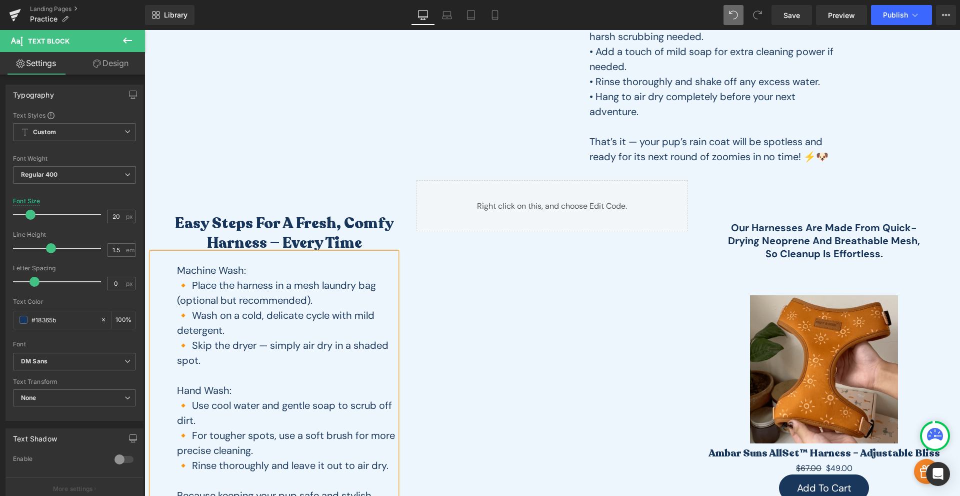
scroll to position [1602, 0]
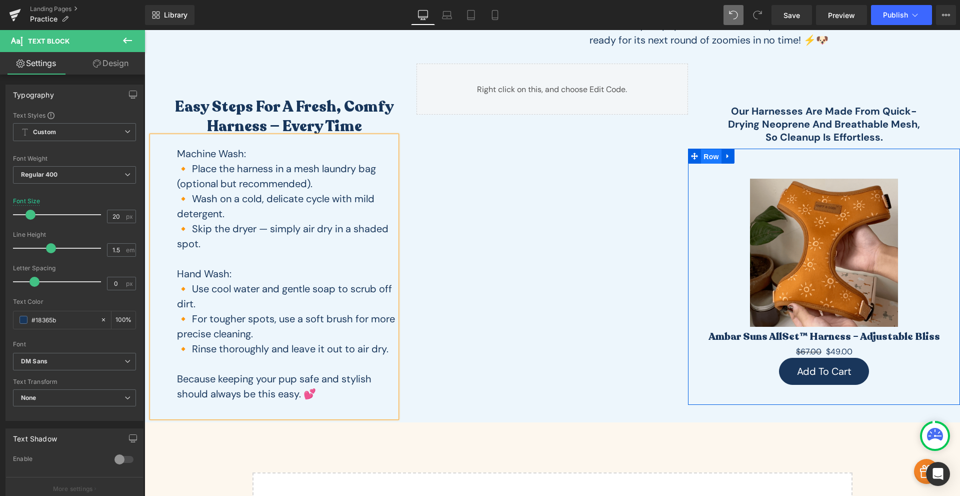
click at [712, 155] on span "Row" at bounding box center [711, 156] width 20 height 15
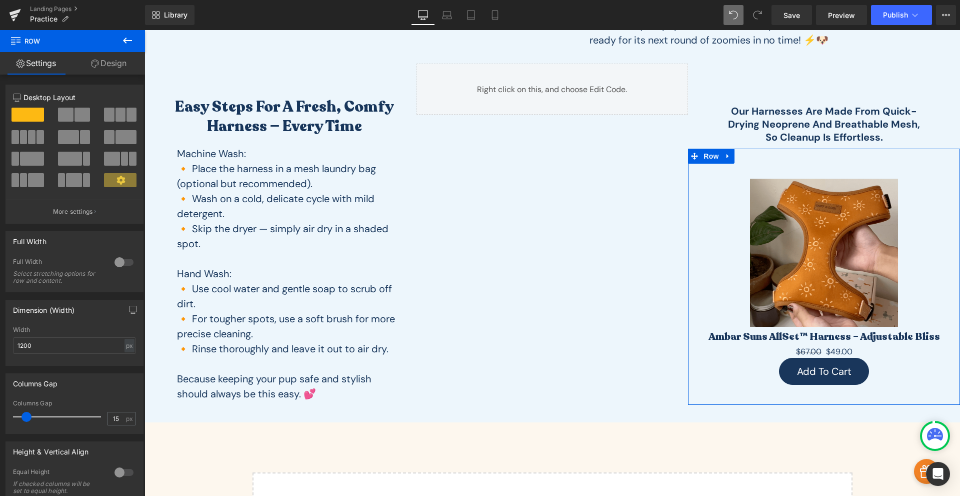
click at [116, 72] on link "Design" at bounding box center [109, 63] width 73 height 23
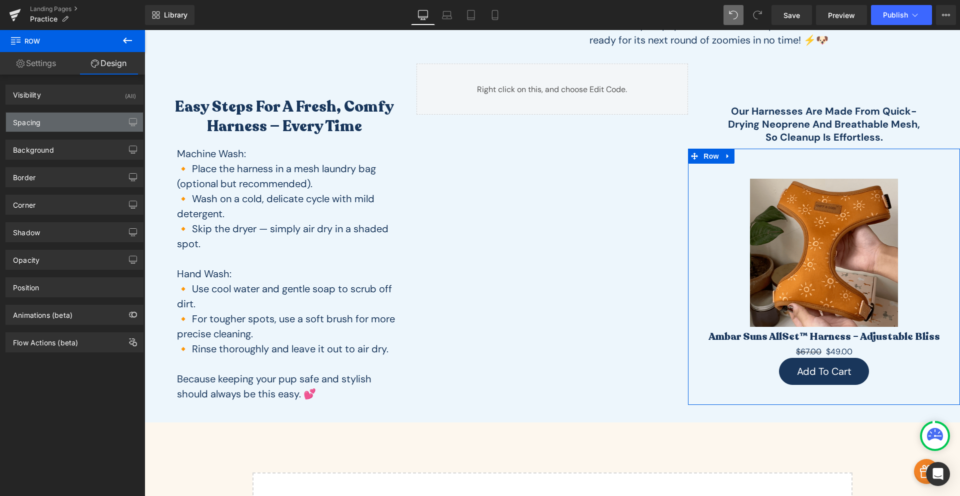
click at [79, 120] on div "Spacing" at bounding box center [74, 122] width 137 height 19
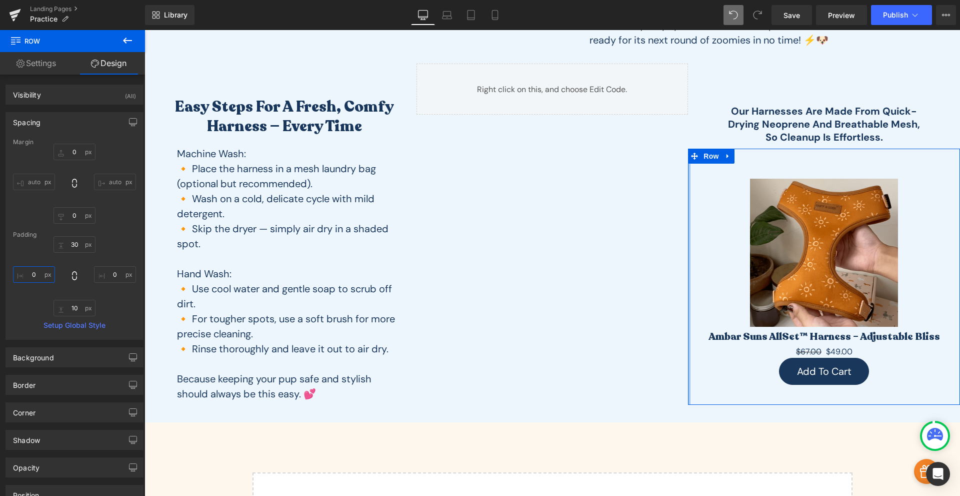
click at [37, 268] on input "0" at bounding box center [34, 274] width 42 height 17
click at [36, 276] on input "0" at bounding box center [34, 274] width 42 height 17
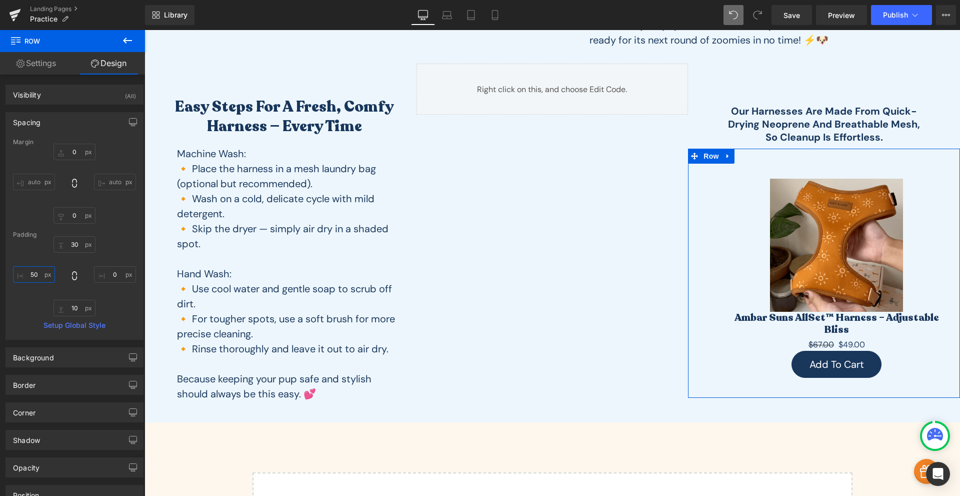
type input "50"
click at [113, 276] on input "0" at bounding box center [115, 274] width 42 height 17
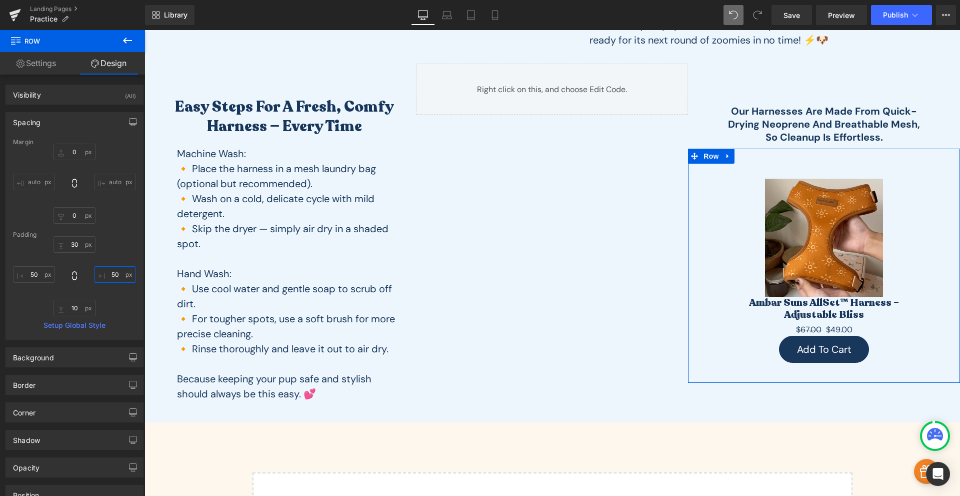
type input "50"
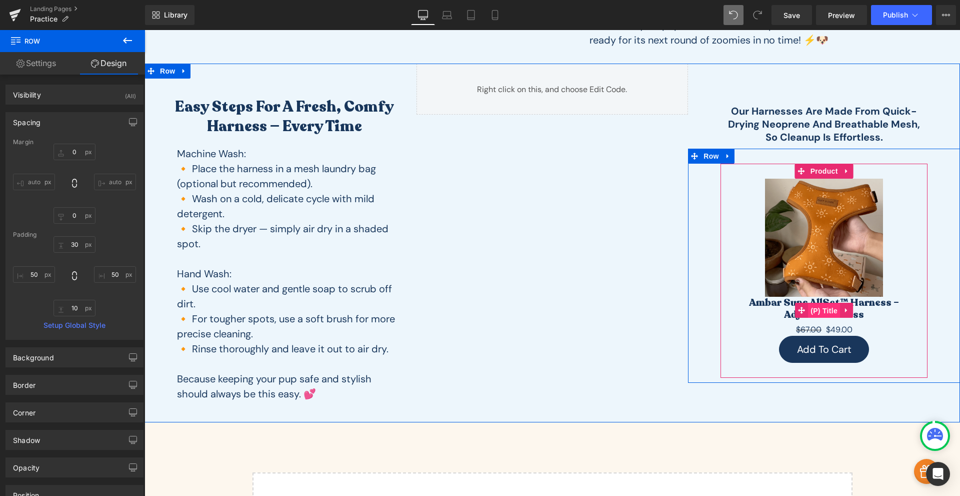
click at [825, 311] on span "(P) Title" at bounding box center [824, 310] width 32 height 15
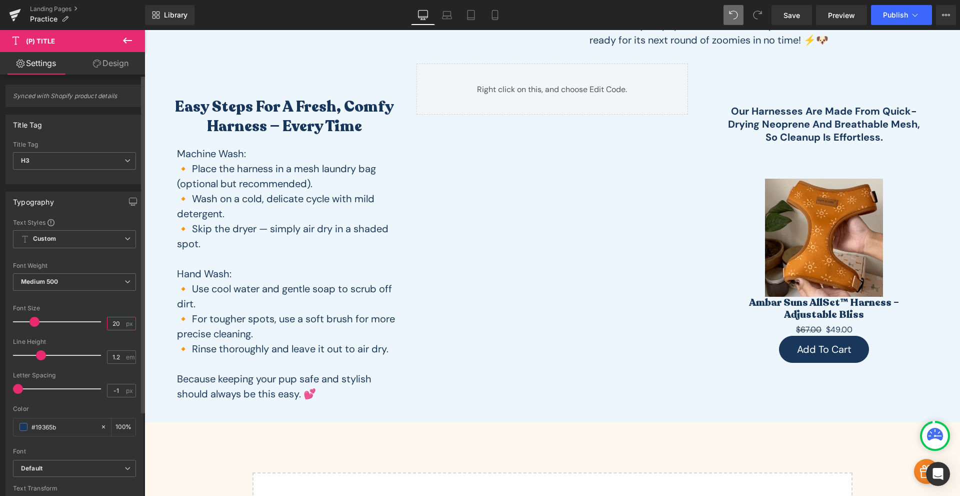
click at [115, 325] on input "20" at bounding box center [117, 323] width 18 height 13
click at [114, 325] on input "20" at bounding box center [117, 323] width 18 height 13
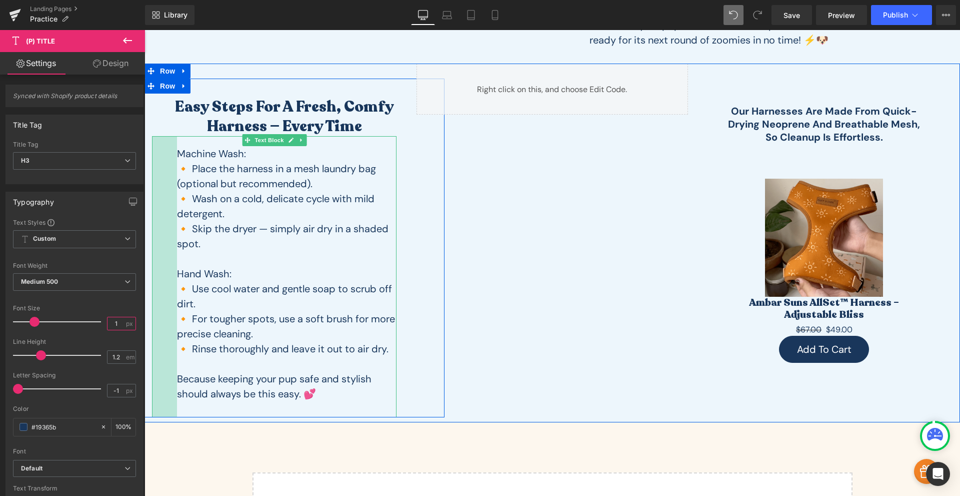
type input "16"
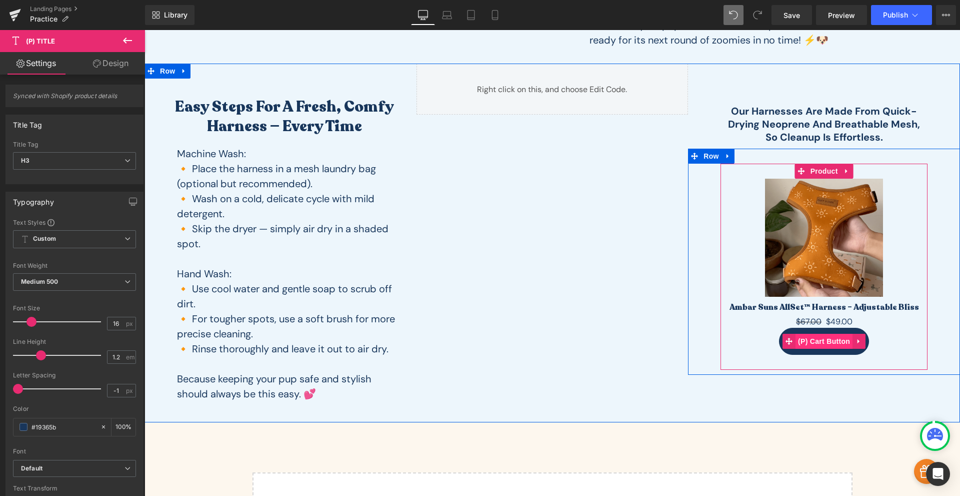
click at [813, 340] on span "(P) Cart Button" at bounding box center [824, 341] width 57 height 15
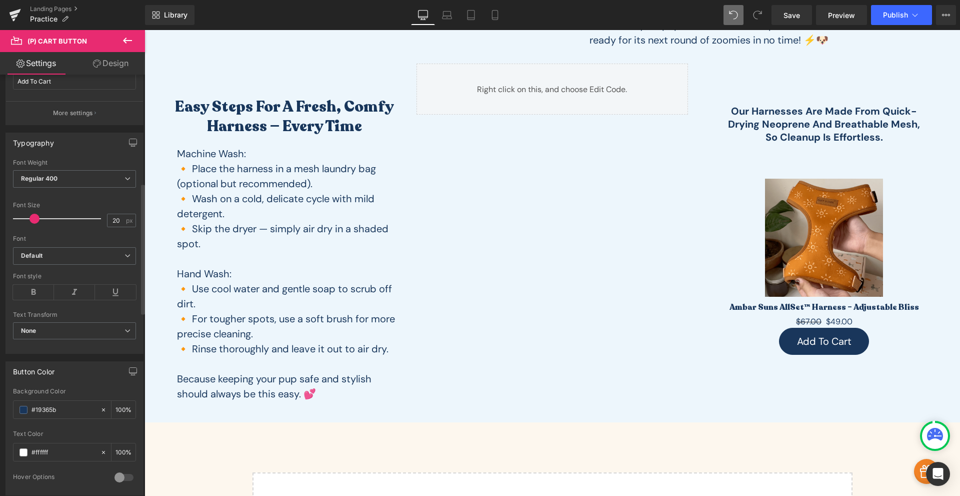
scroll to position [467, 0]
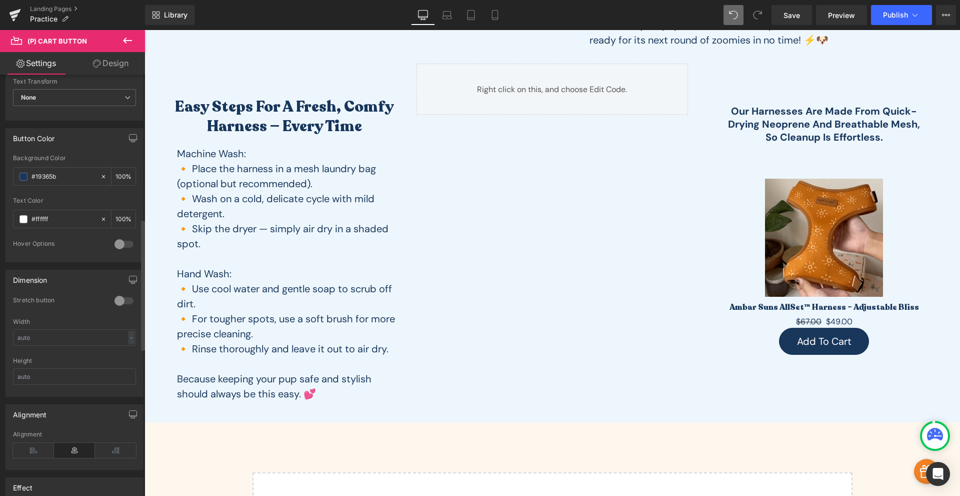
click at [119, 303] on div at bounding box center [124, 301] width 24 height 16
click at [121, 303] on div at bounding box center [124, 301] width 24 height 16
click at [26, 380] on input "text" at bounding box center [74, 376] width 123 height 17
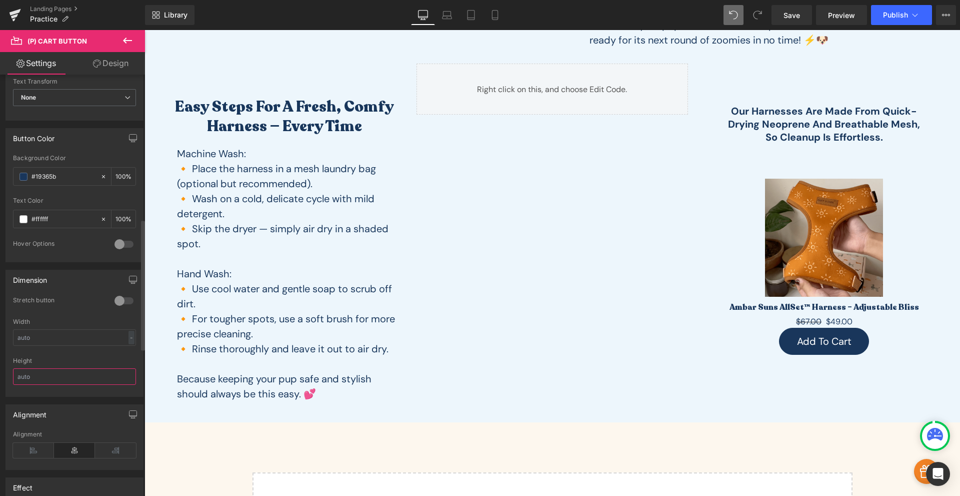
click at [26, 380] on input "text" at bounding box center [74, 376] width 123 height 17
drag, startPoint x: 37, startPoint y: 374, endPoint x: 3, endPoint y: 382, distance: 34.9
click at [3, 382] on div "Dimension 0 Stretch button 0 Stretch button 0 Stretch button 0 Stretch button W…" at bounding box center [75, 329] width 150 height 135
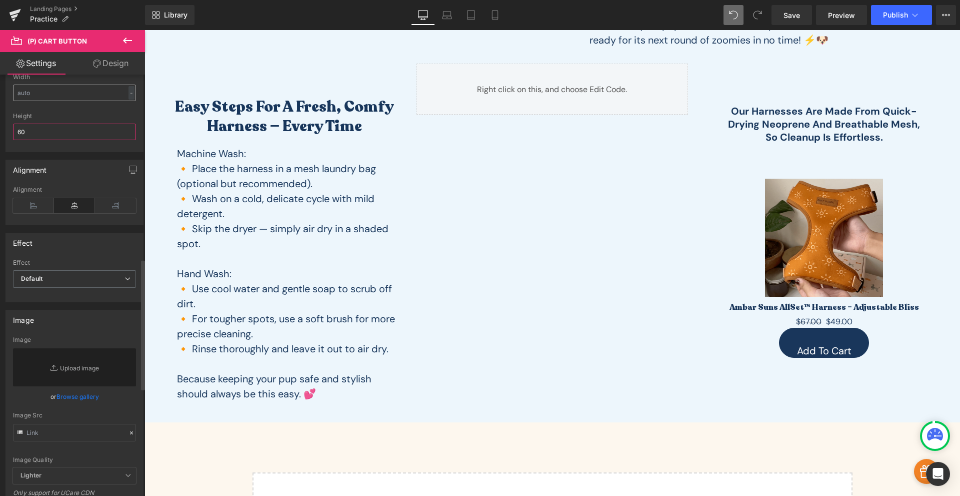
scroll to position [595, 0]
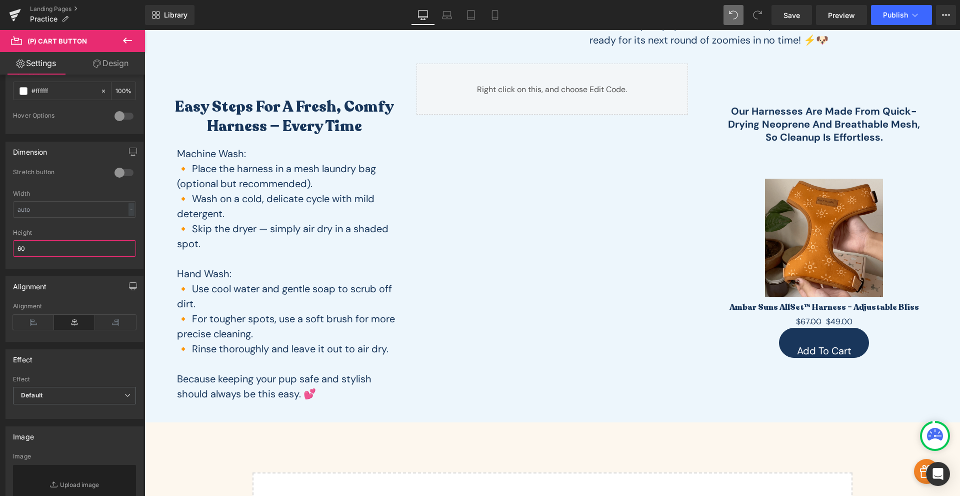
drag, startPoint x: 34, startPoint y: 245, endPoint x: -19, endPoint y: 258, distance: 54.5
click at [0, 258] on html "(P) Cart Button You are previewing how the will restyle your page. You can not …" at bounding box center [480, 248] width 960 height 496
type input "auto"
click at [800, 22] on link "Save" at bounding box center [792, 15] width 41 height 20
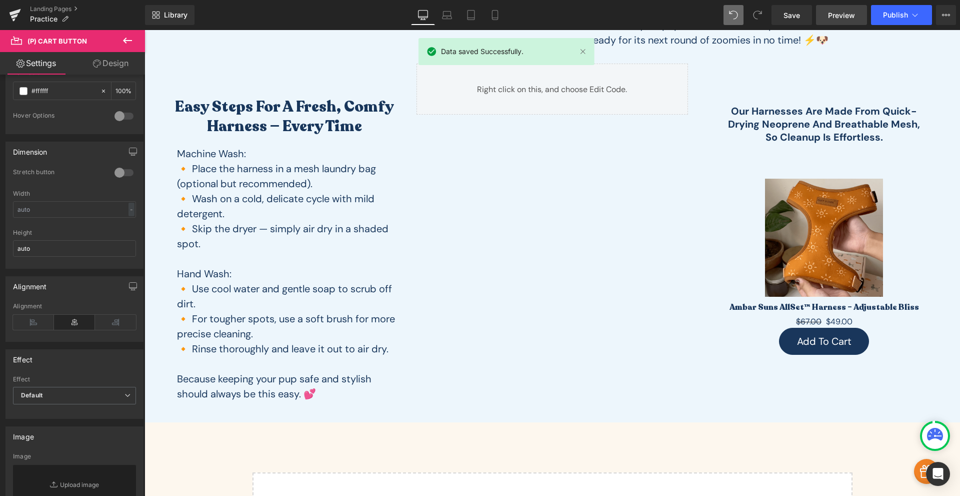
click at [837, 17] on span "Preview" at bounding box center [841, 15] width 27 height 11
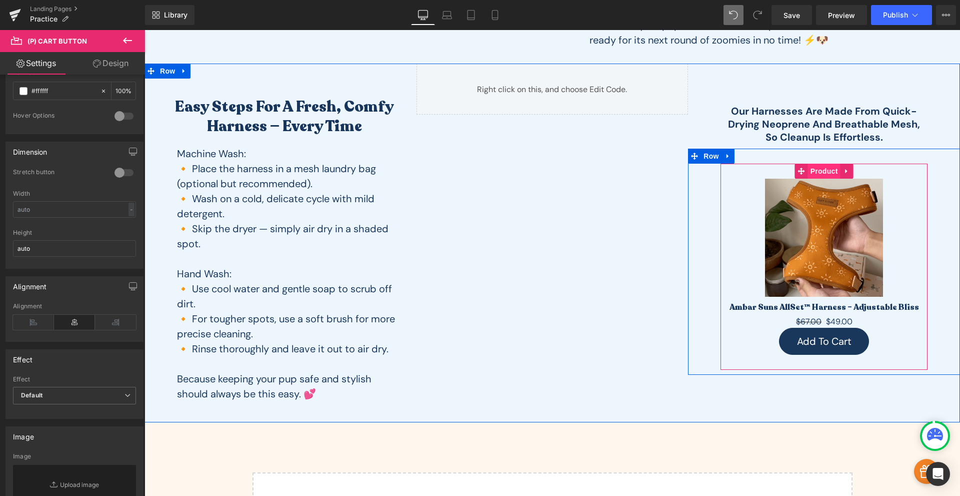
click at [820, 169] on span "Product" at bounding box center [824, 171] width 33 height 15
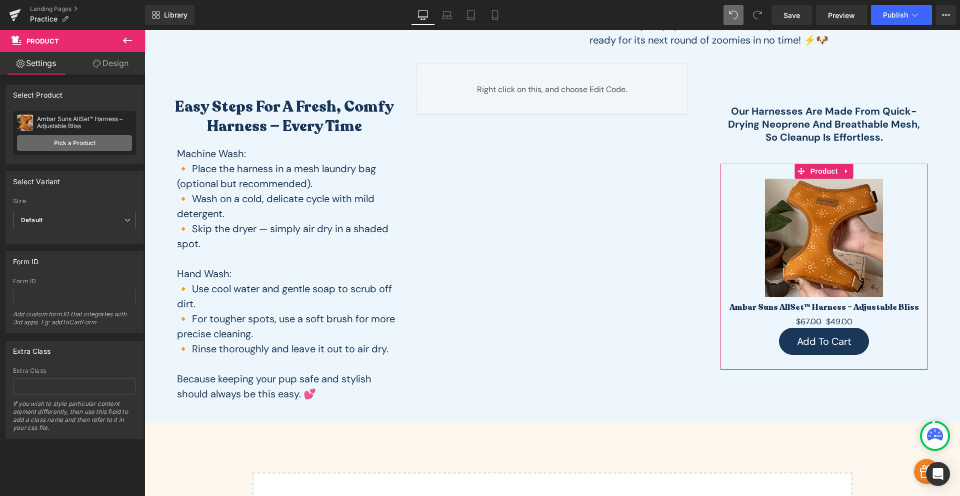
click at [83, 142] on link "Pick a Product" at bounding box center [74, 143] width 115 height 16
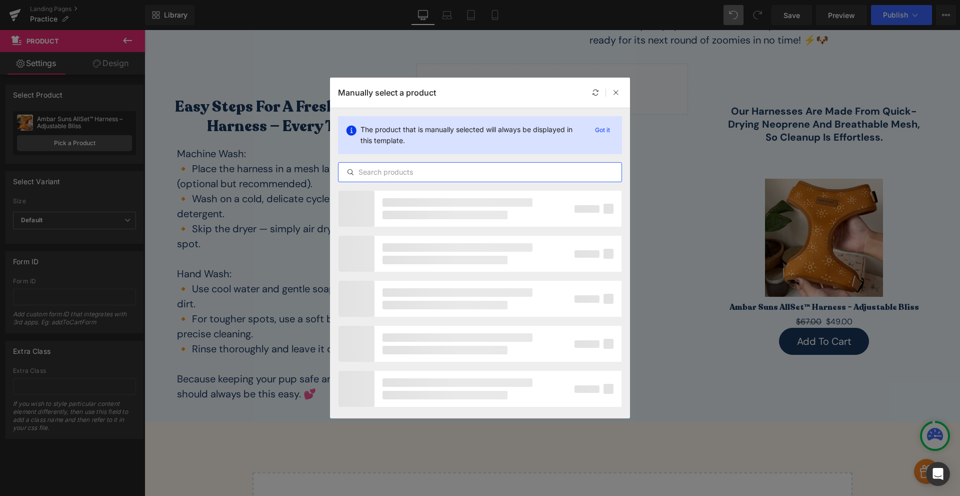
click at [441, 170] on input "text" at bounding box center [480, 172] width 283 height 12
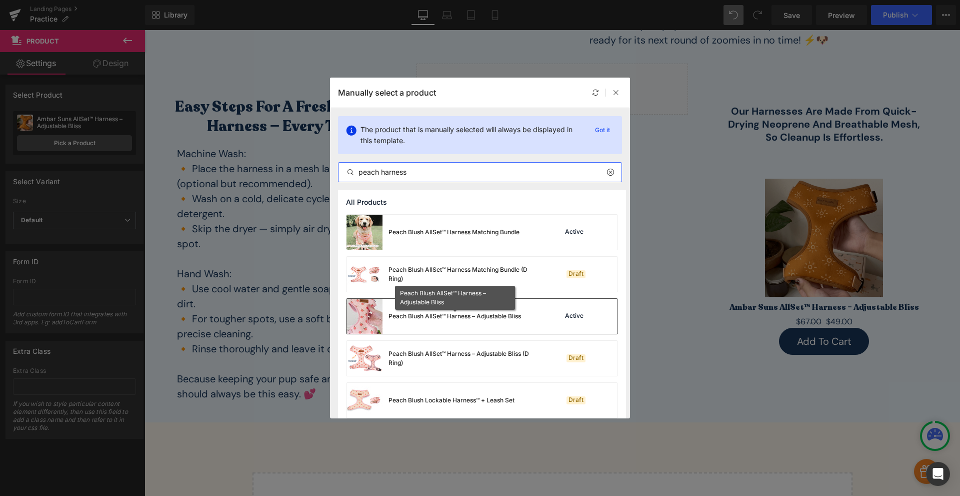
type input "peach harness"
click at [470, 315] on div "Peach Blush AllSet™ Harness – Adjustable Bliss" at bounding box center [455, 316] width 133 height 9
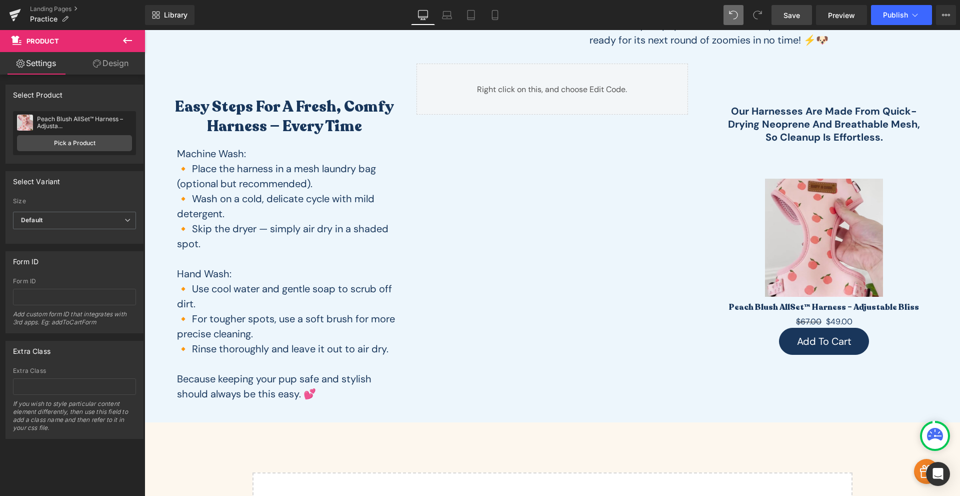
click at [799, 16] on span "Save" at bounding box center [792, 15] width 17 height 11
click at [835, 15] on span "Preview" at bounding box center [841, 15] width 27 height 11
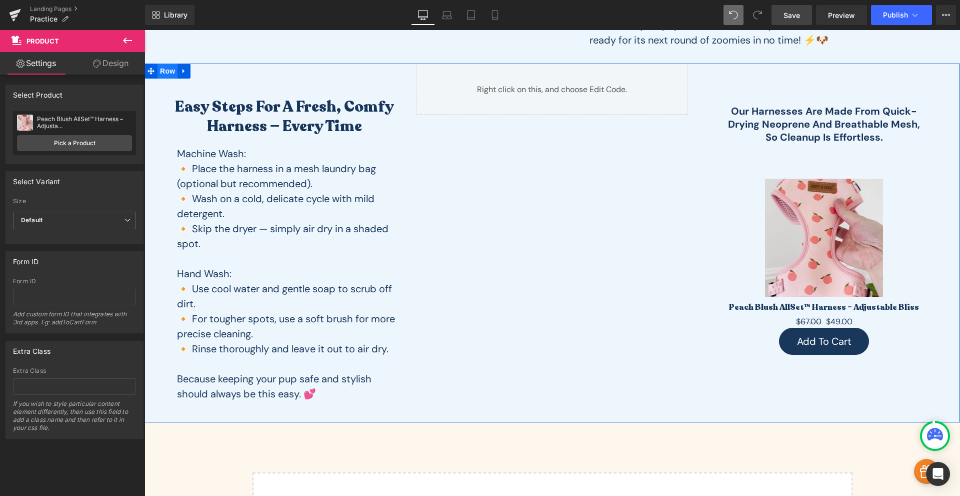
click at [165, 70] on span "Row" at bounding box center [168, 71] width 20 height 15
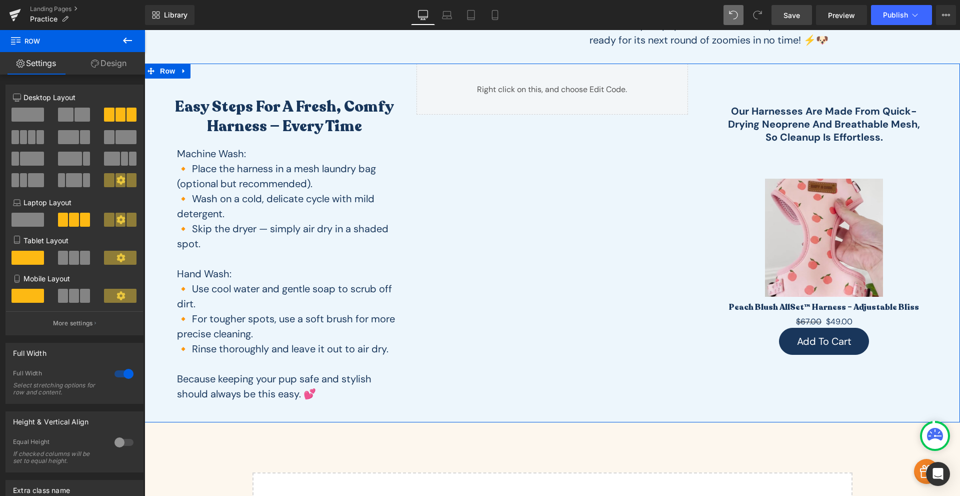
click at [102, 63] on link "Design" at bounding box center [109, 63] width 73 height 23
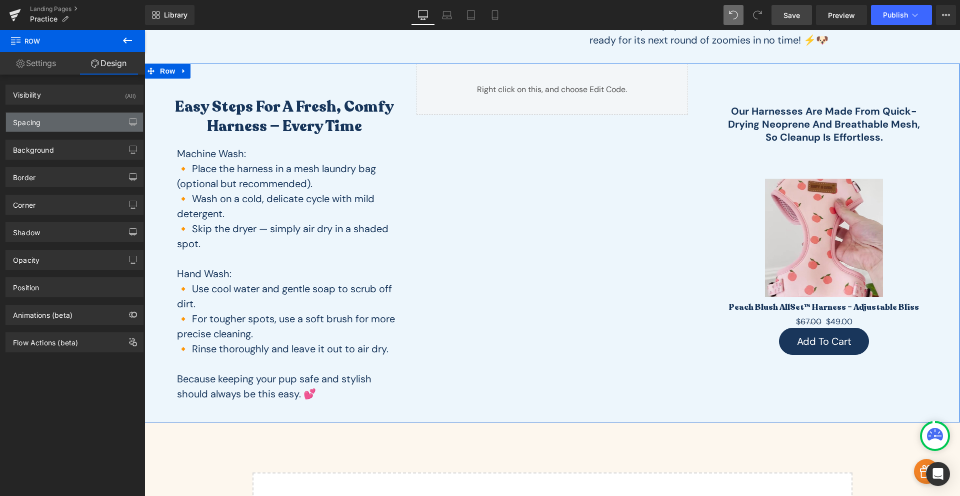
click at [34, 122] on div "Spacing" at bounding box center [27, 120] width 28 height 14
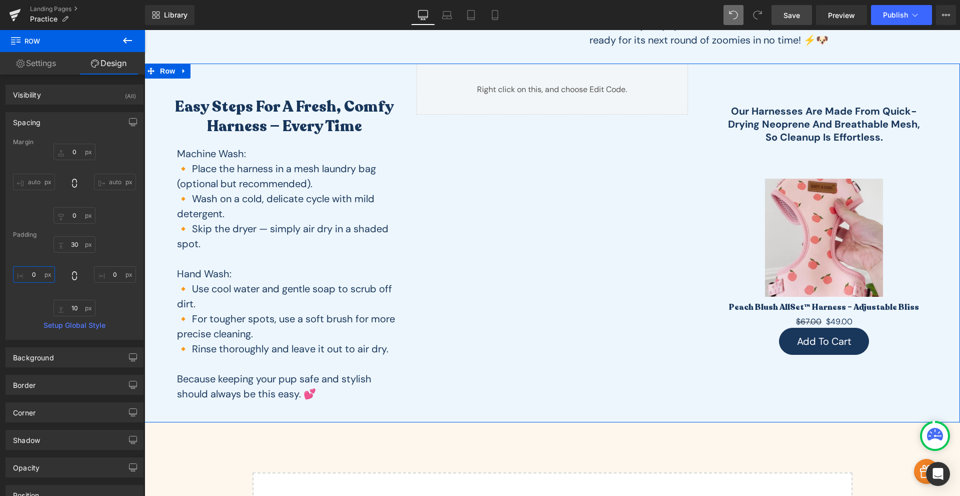
click at [37, 278] on input "0" at bounding box center [34, 274] width 42 height 17
type input "30"
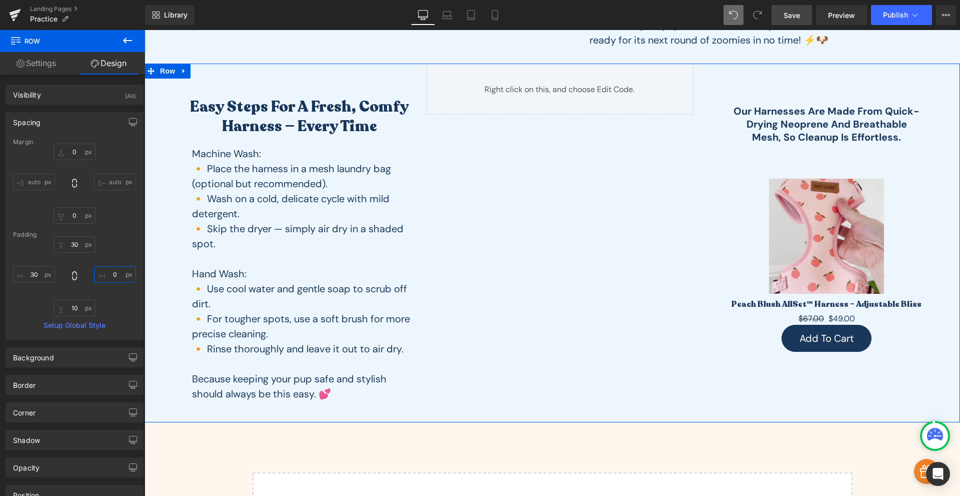
click at [107, 275] on input "0" at bounding box center [115, 274] width 42 height 17
type input "30"
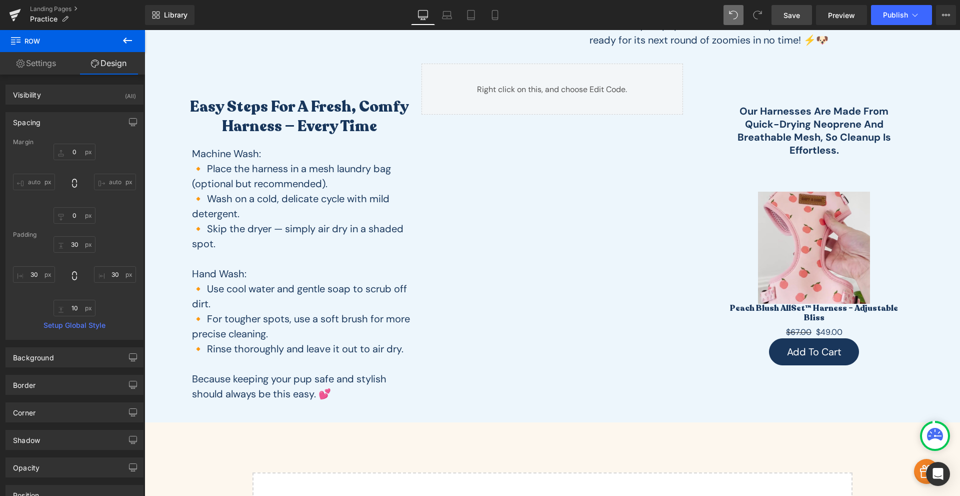
click at [800, 16] on span "Save" at bounding box center [792, 15] width 17 height 11
click at [833, 17] on span "Preview" at bounding box center [841, 15] width 27 height 11
click at [790, 12] on span "Save" at bounding box center [792, 15] width 17 height 11
click at [50, 12] on link "Landing Pages" at bounding box center [87, 9] width 115 height 8
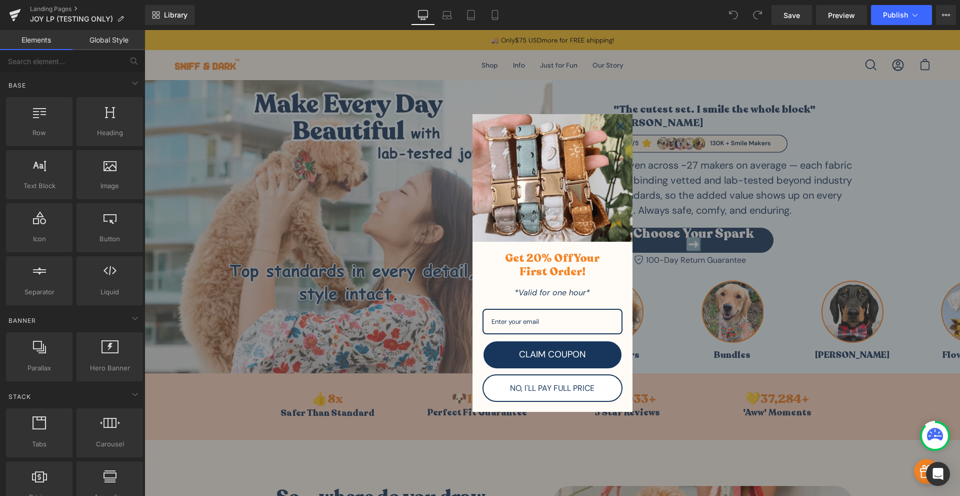
click at [618, 128] on icon "close icon" at bounding box center [621, 126] width 8 height 8
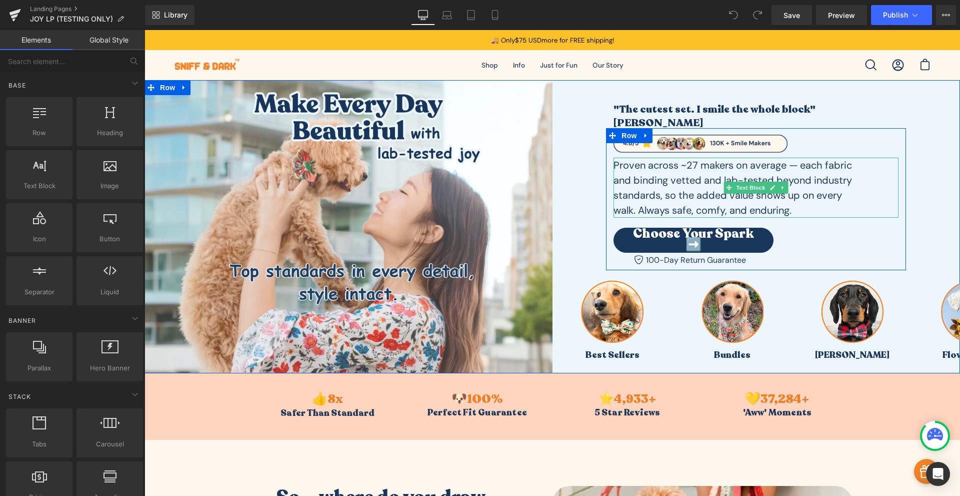
click at [691, 200] on p "Proven across ~27 makers on average — each fabric and binding vetted and lab-te…" at bounding box center [739, 188] width 251 height 60
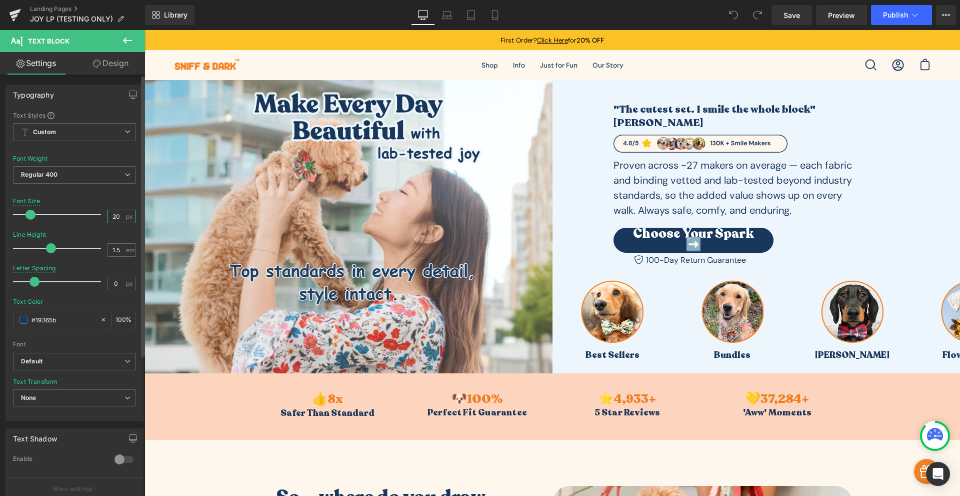
click at [115, 218] on input "20" at bounding box center [117, 216] width 18 height 13
type input "18"
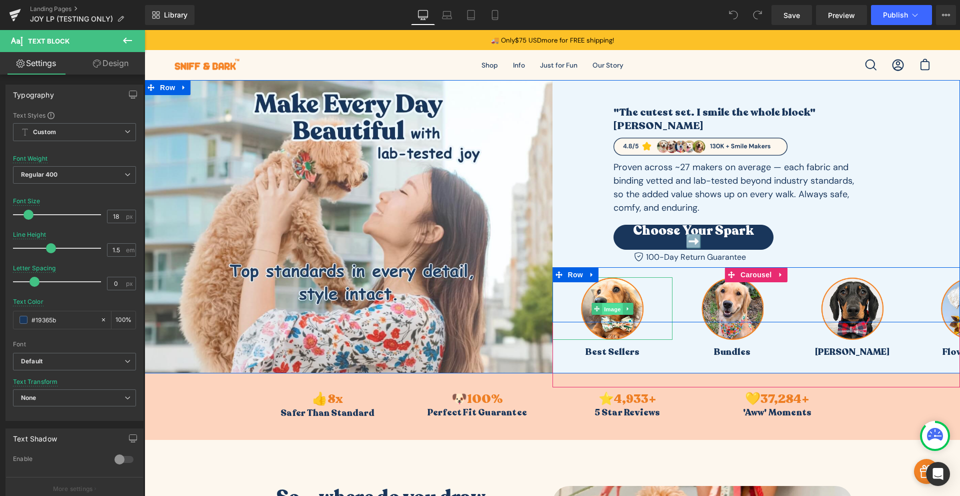
click at [608, 303] on span "Image" at bounding box center [612, 309] width 21 height 12
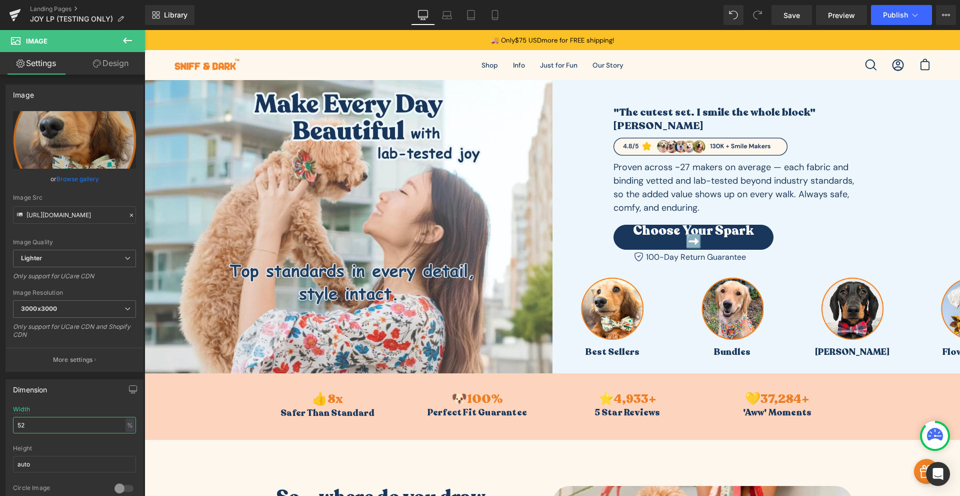
drag, startPoint x: 38, startPoint y: 424, endPoint x: -3, endPoint y: 346, distance: 88.1
click at [0, 346] on html "Image You are previewing how the will restyle your page. You can not edit Eleme…" at bounding box center [480, 248] width 960 height 496
type input "4"
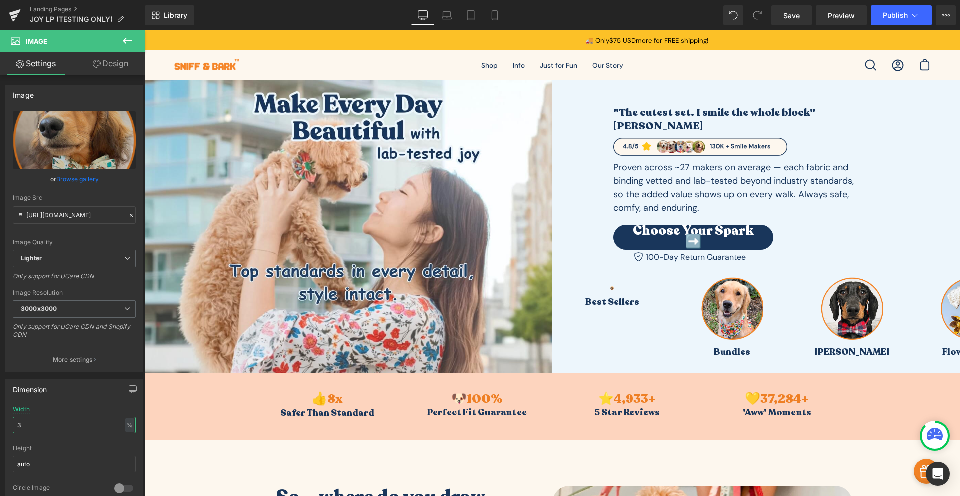
type input "38"
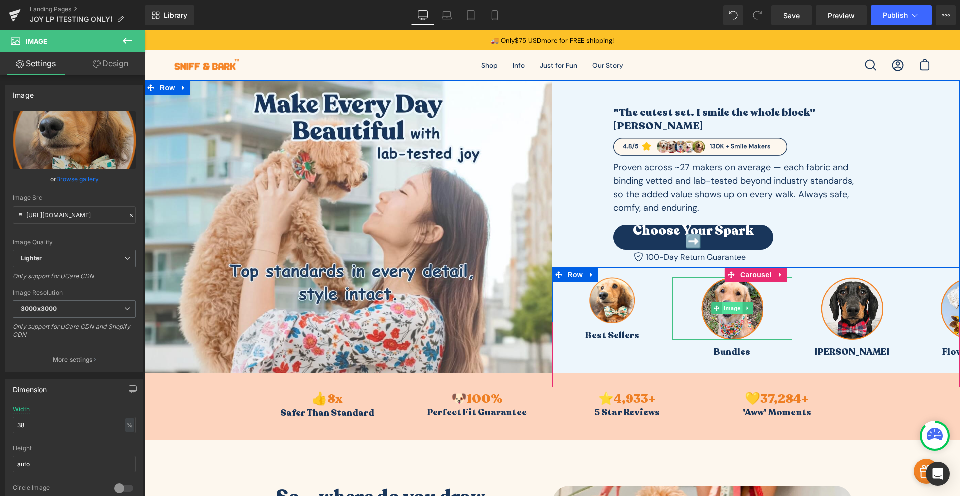
click at [727, 302] on span "Image" at bounding box center [732, 308] width 21 height 12
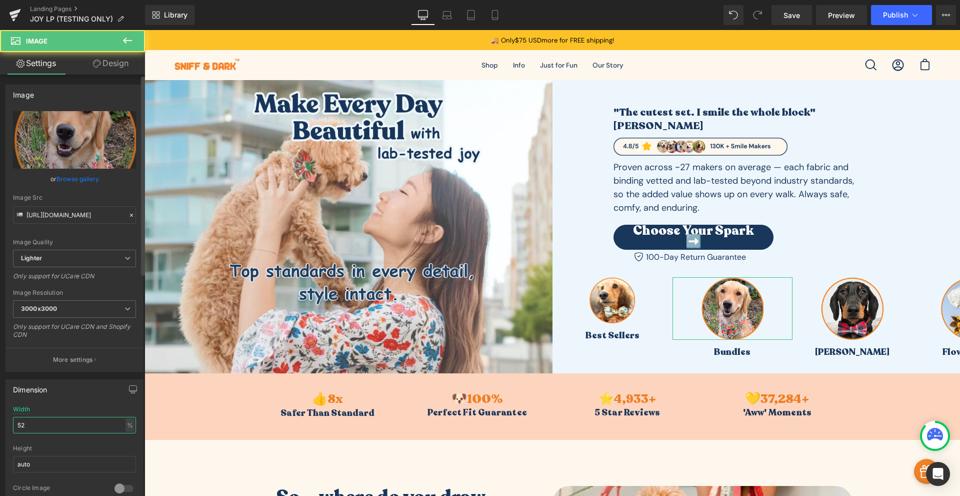
click at [65, 428] on input "52" at bounding box center [74, 425] width 123 height 17
type input "5"
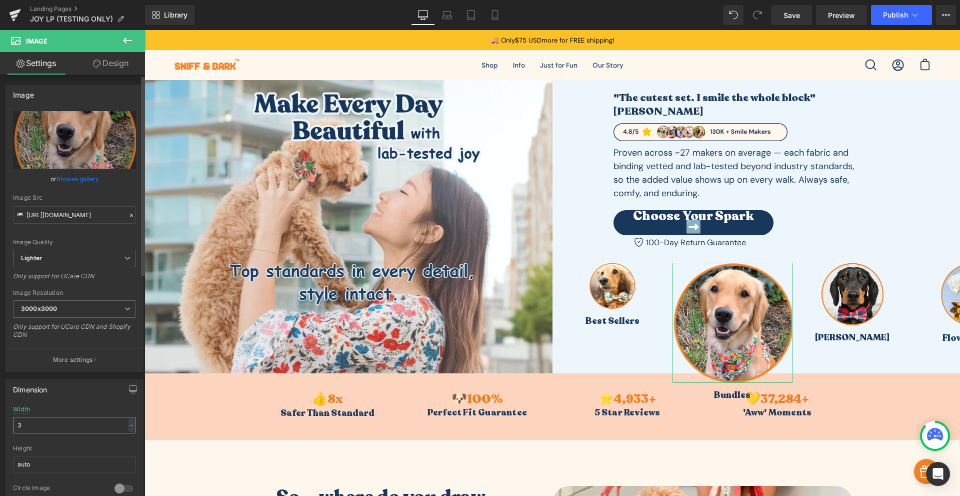
type input "38"
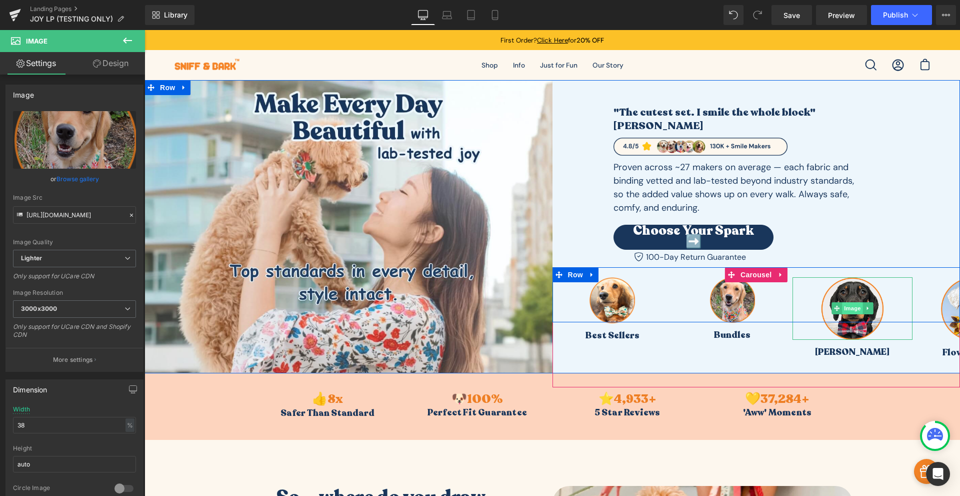
click at [847, 302] on span "Image" at bounding box center [852, 308] width 21 height 12
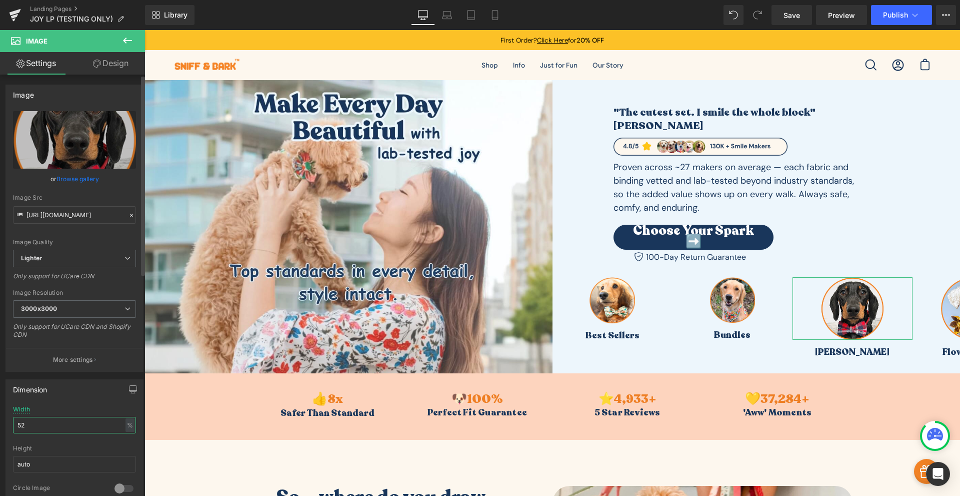
click at [34, 425] on input "52" at bounding box center [74, 425] width 123 height 17
type input "38"
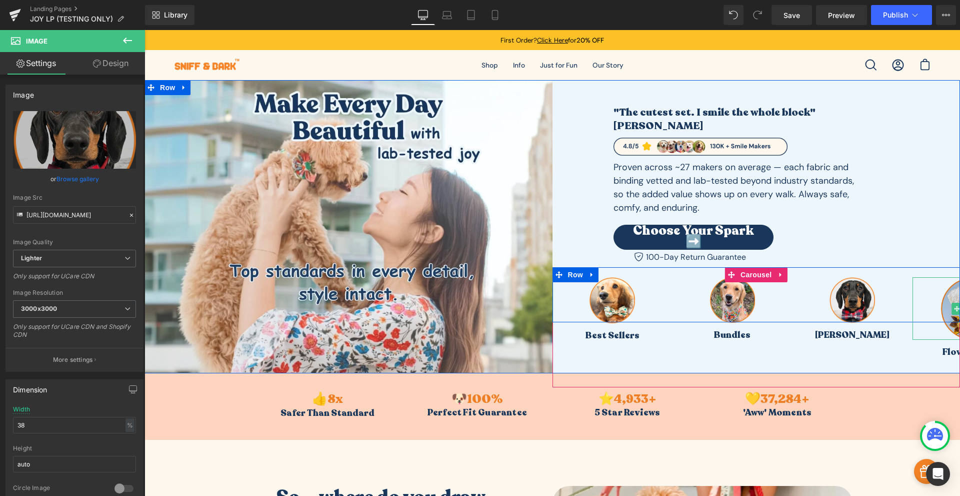
click at [951, 294] on img at bounding box center [972, 308] width 63 height 63
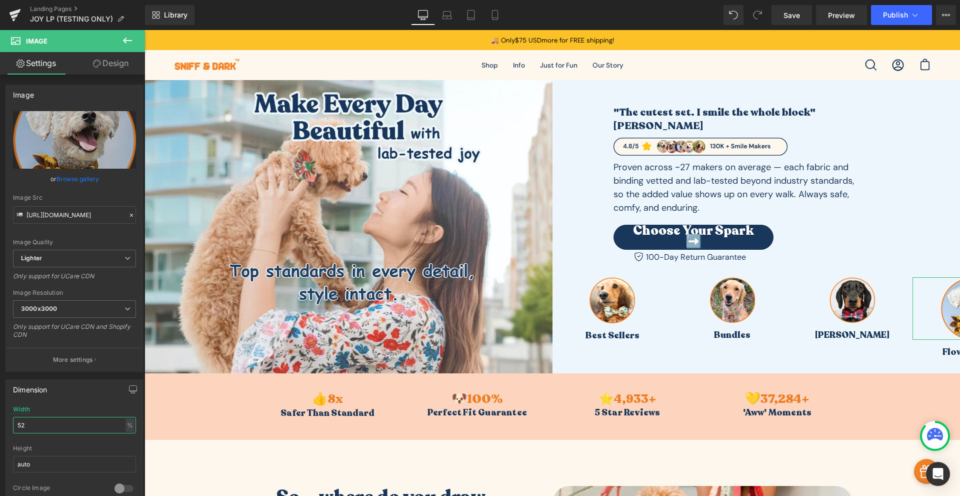
drag, startPoint x: 28, startPoint y: 422, endPoint x: -6, endPoint y: 346, distance: 82.9
click at [0, 346] on html "Image You are previewing how the will restyle your page. You can not edit Eleme…" at bounding box center [480, 248] width 960 height 496
type input "38"
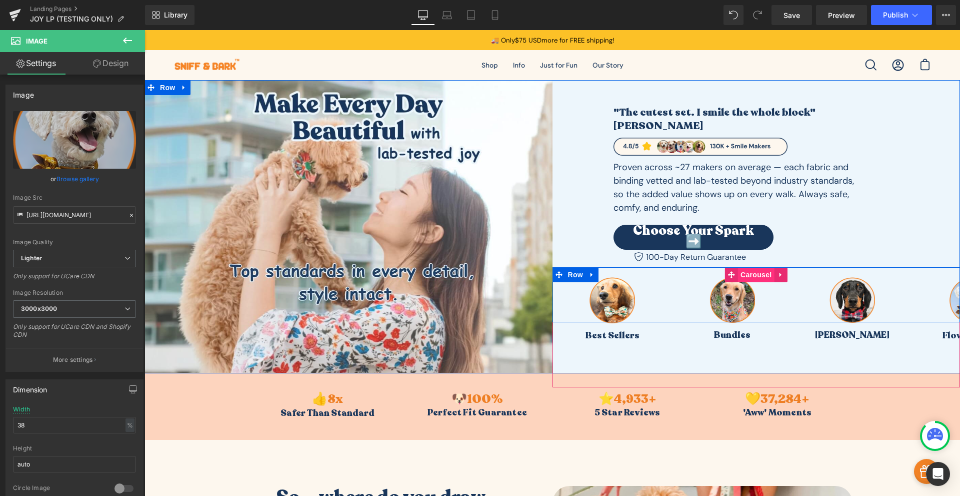
click at [744, 267] on span "Carousel" at bounding box center [756, 274] width 36 height 15
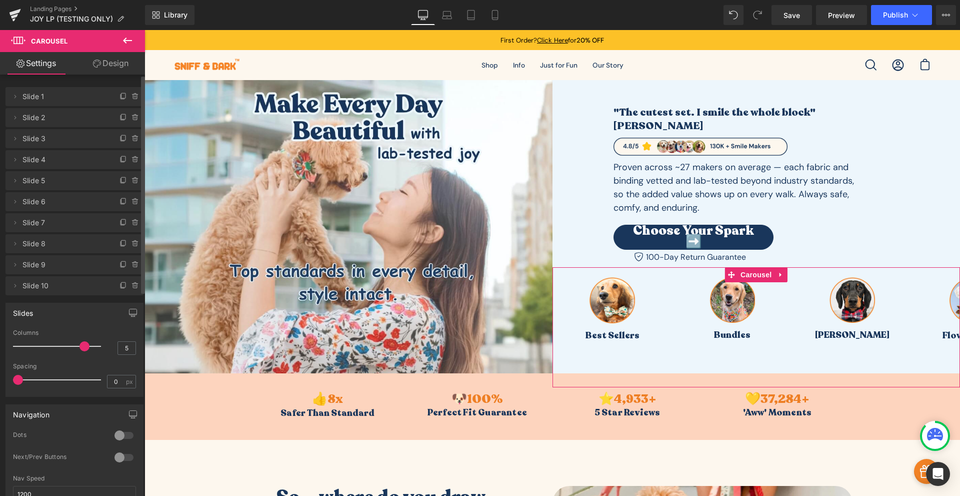
click at [118, 456] on div at bounding box center [124, 457] width 24 height 16
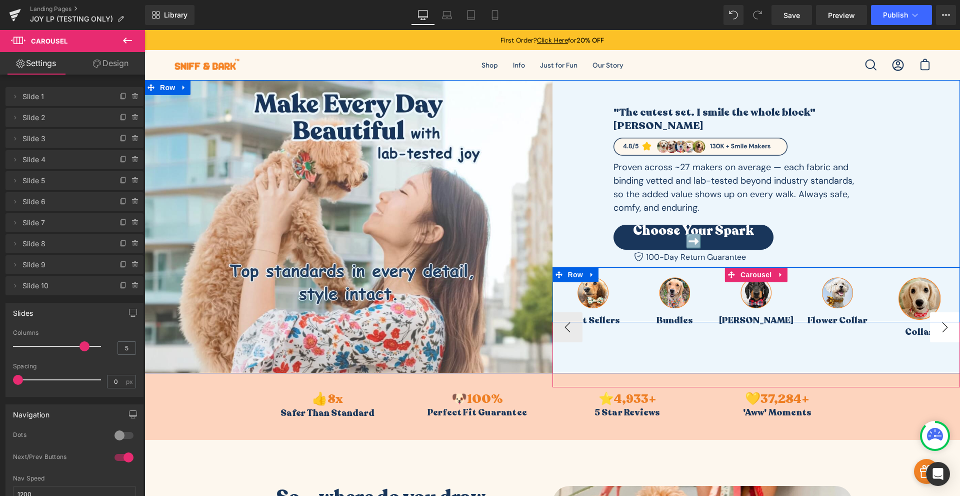
click at [947, 321] on button "›" at bounding box center [945, 327] width 30 height 30
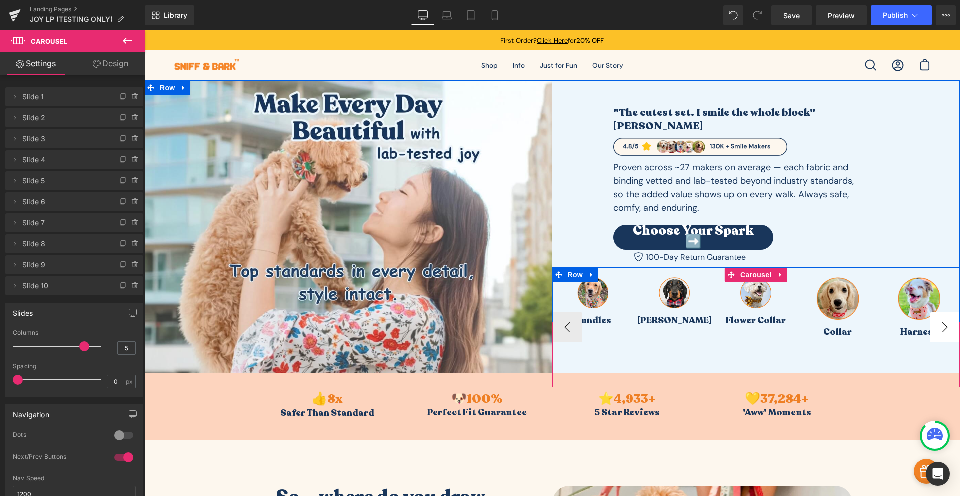
click at [947, 321] on button "›" at bounding box center [945, 327] width 30 height 30
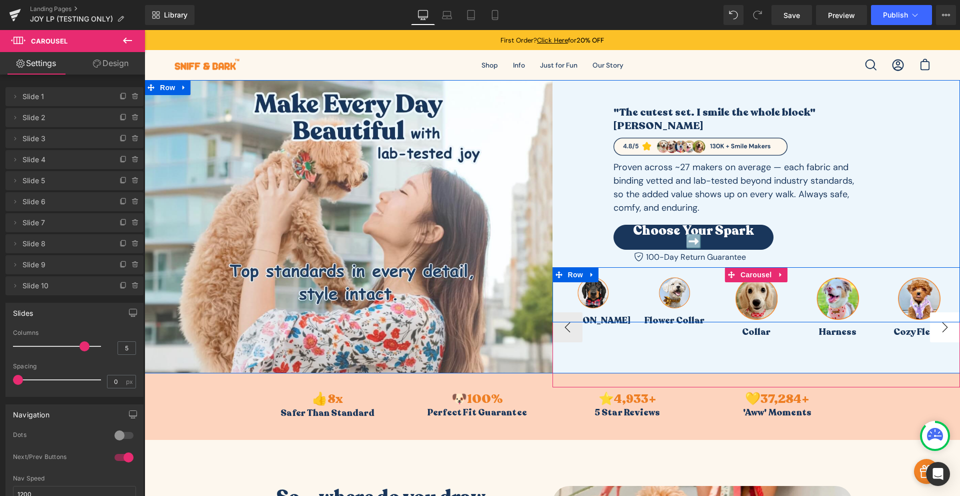
click at [947, 321] on button "›" at bounding box center [945, 327] width 30 height 30
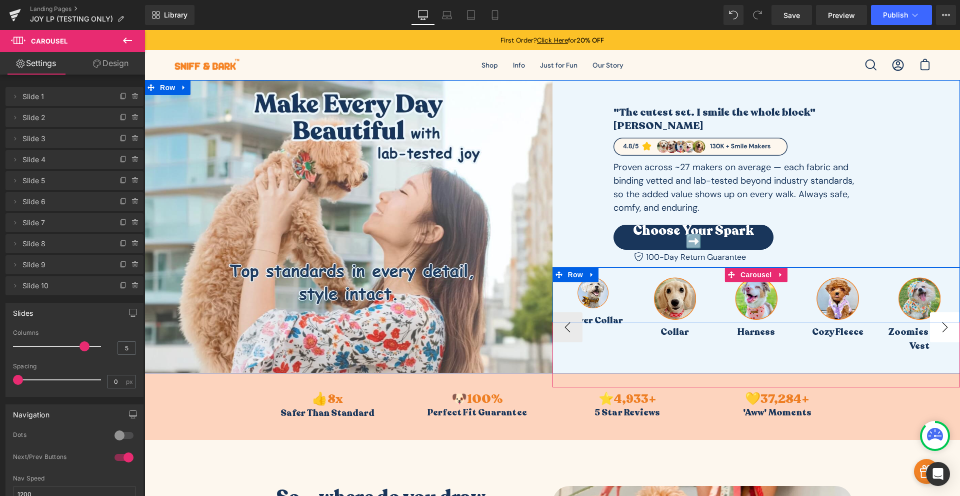
click at [947, 321] on button "›" at bounding box center [945, 327] width 30 height 30
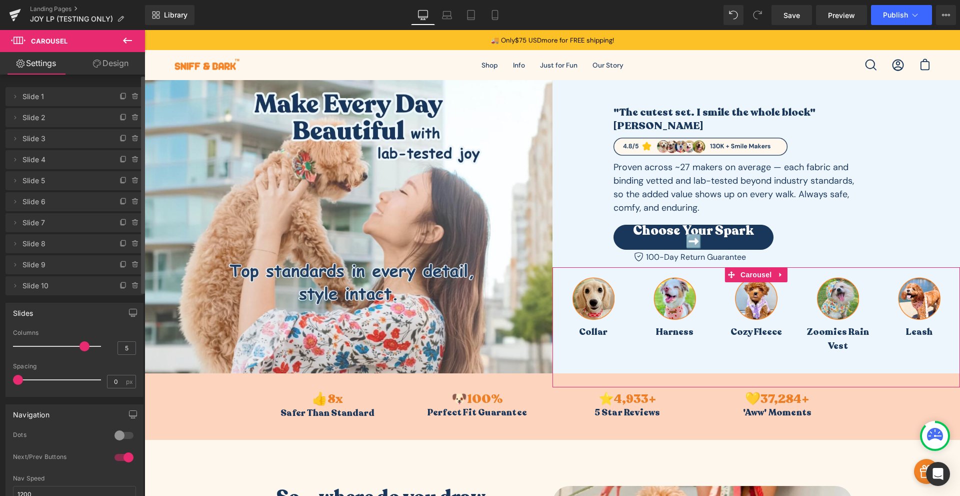
click at [118, 452] on div at bounding box center [124, 457] width 24 height 16
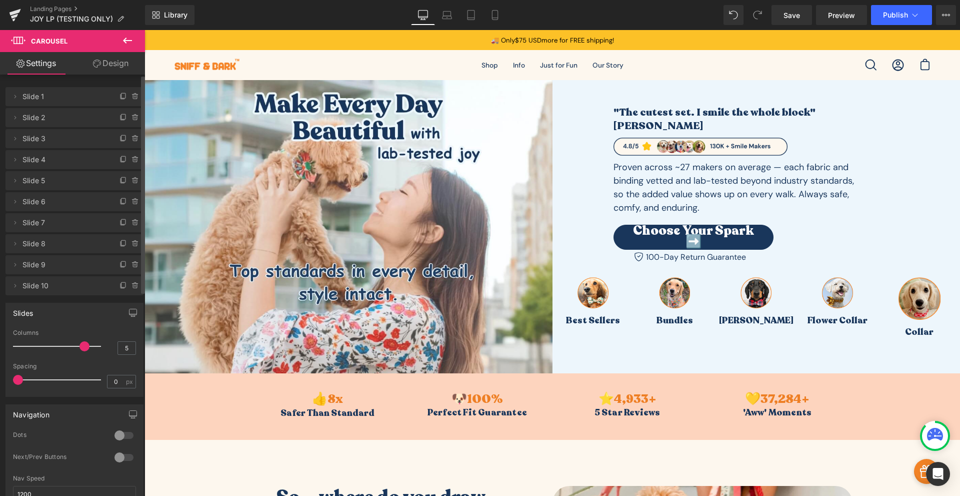
click at [121, 459] on div at bounding box center [124, 457] width 24 height 16
click at [119, 456] on div at bounding box center [124, 457] width 24 height 16
click at [121, 459] on div at bounding box center [124, 457] width 24 height 16
click at [122, 458] on div at bounding box center [124, 457] width 24 height 16
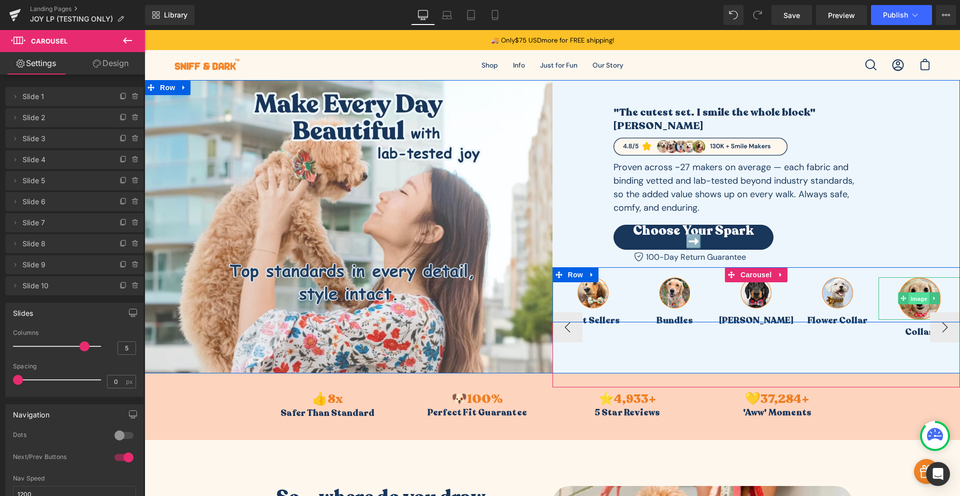
click at [918, 293] on span "Image" at bounding box center [919, 299] width 21 height 12
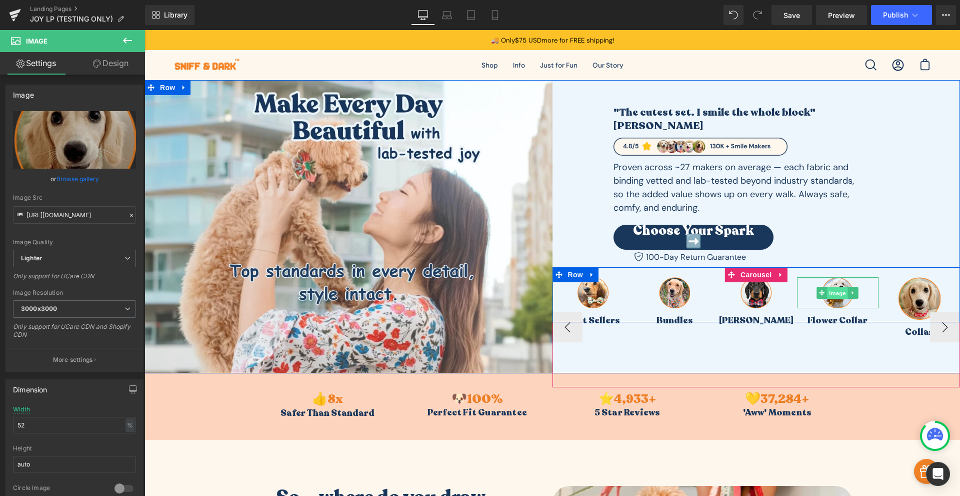
click at [833, 290] on span "Image" at bounding box center [838, 293] width 21 height 12
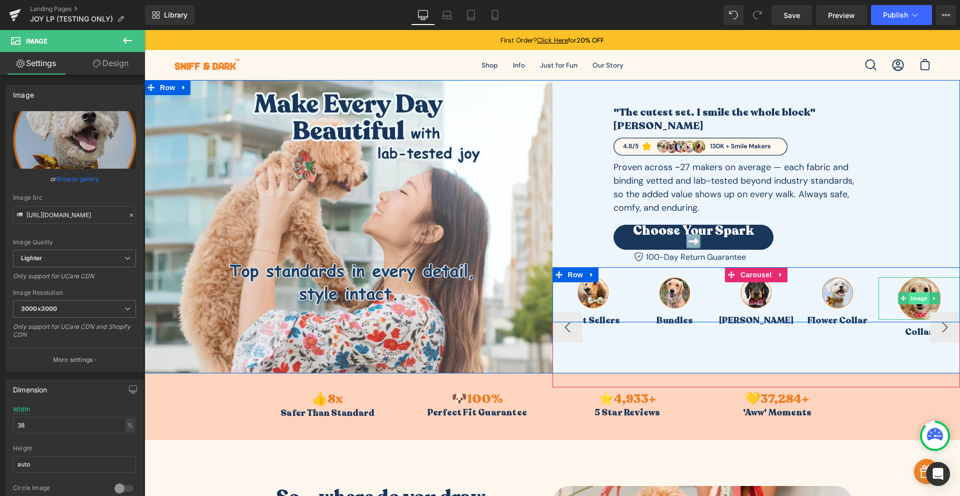
click at [913, 294] on span "Image" at bounding box center [919, 298] width 21 height 12
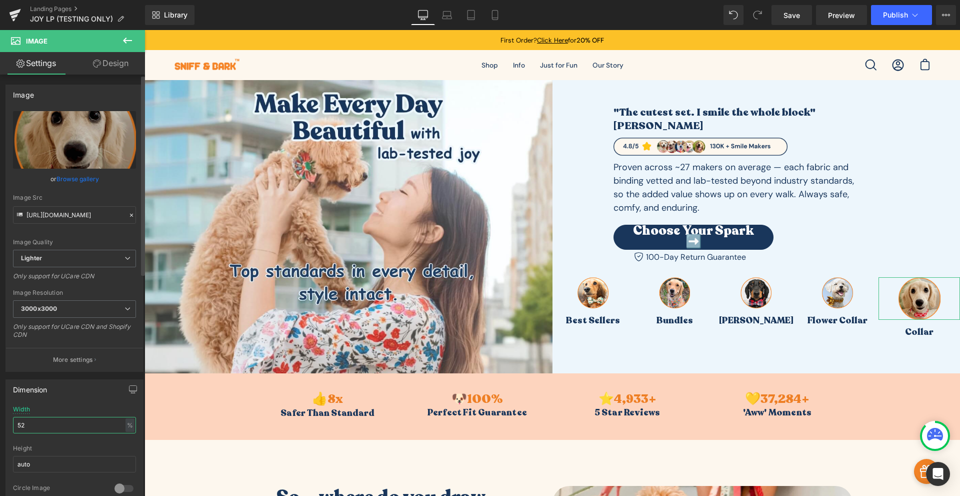
click at [11, 430] on div "52% Width 52 % % px auto Height auto 0 Circle Image" at bounding box center [74, 456] width 137 height 100
type input "3"
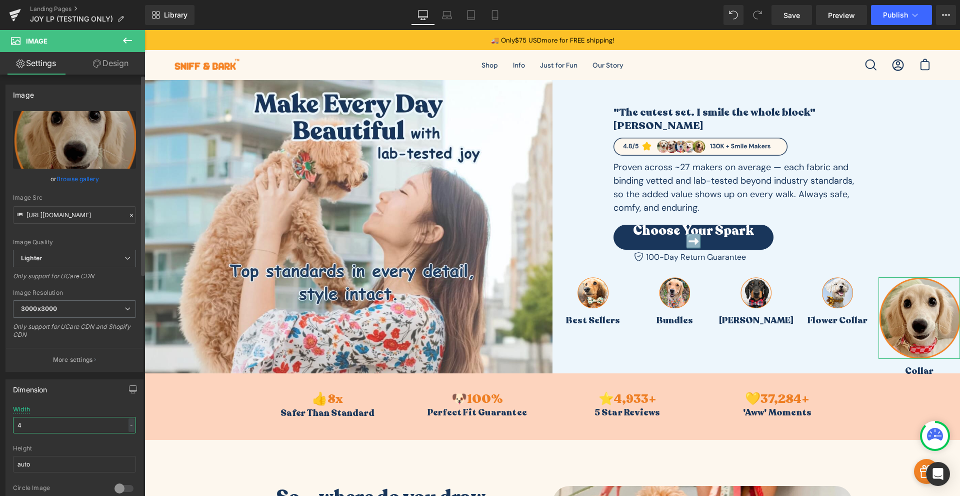
type input "40"
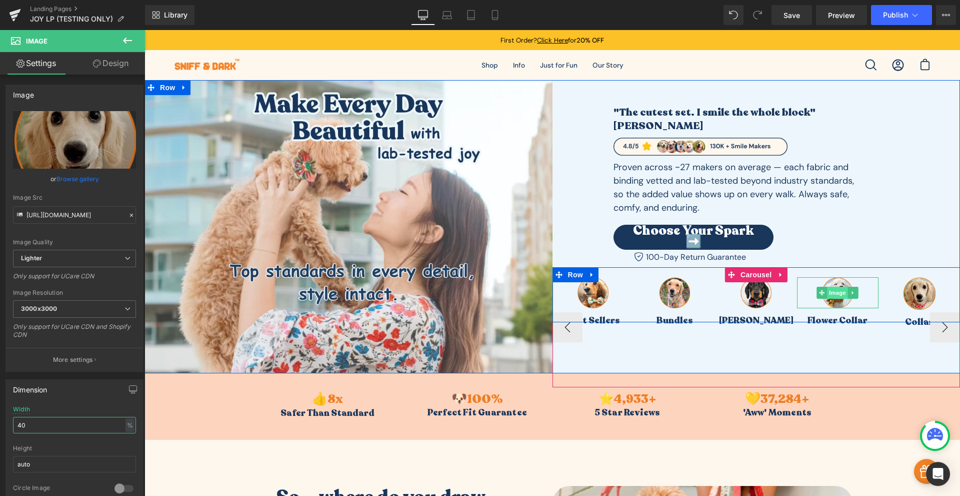
drag, startPoint x: 834, startPoint y: 286, endPoint x: 824, endPoint y: 288, distance: 10.2
click at [834, 287] on span "Image" at bounding box center [838, 293] width 21 height 12
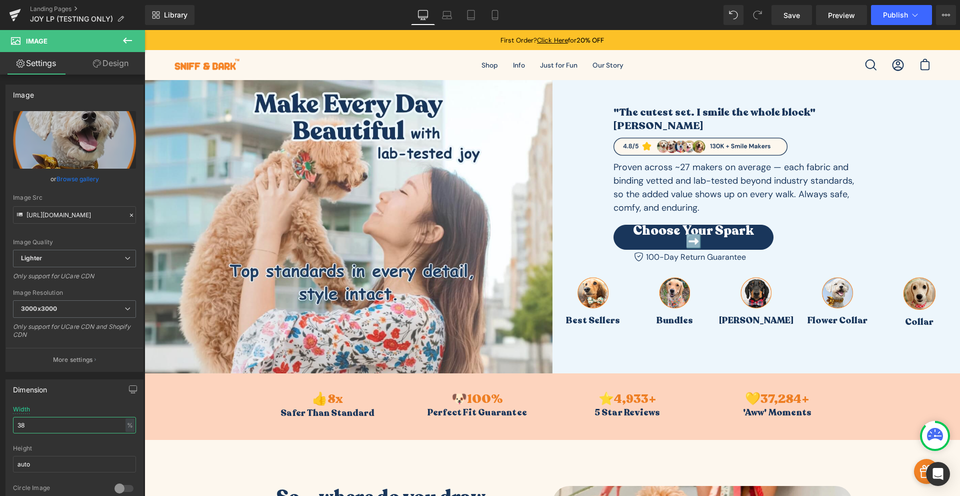
drag, startPoint x: 36, startPoint y: 427, endPoint x: -5, endPoint y: 345, distance: 92.1
click at [0, 345] on html "Image You are previewing how the will restyle your page. You can not edit Eleme…" at bounding box center [480, 248] width 960 height 496
type input "40"
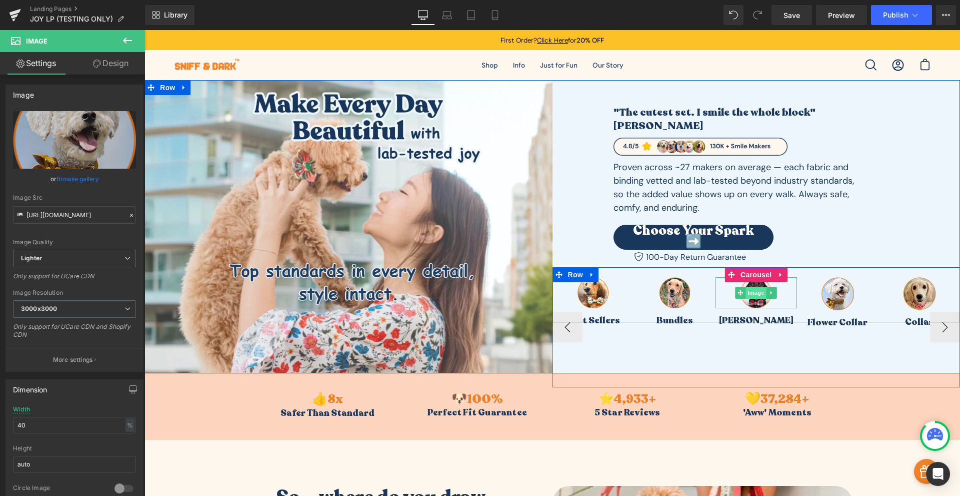
click at [753, 287] on span "Image" at bounding box center [756, 293] width 21 height 12
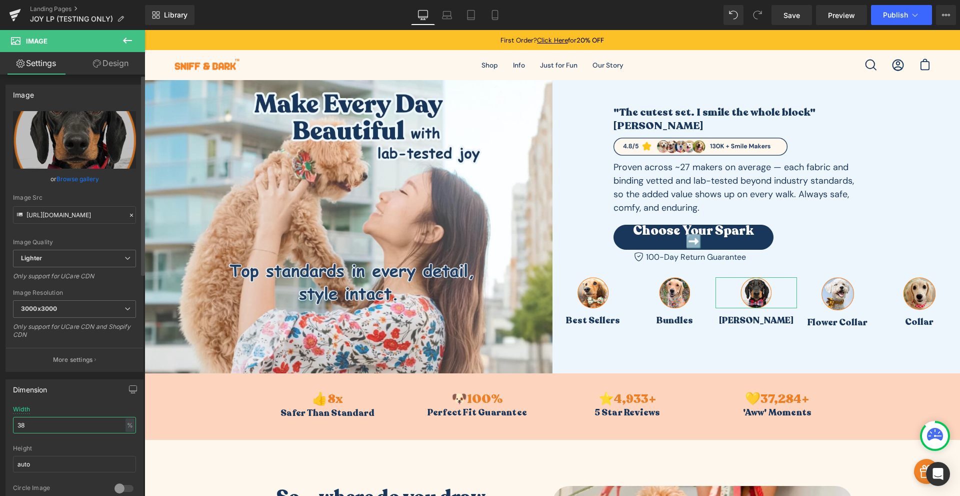
click at [50, 424] on input "38" at bounding box center [74, 425] width 123 height 17
type input "40"
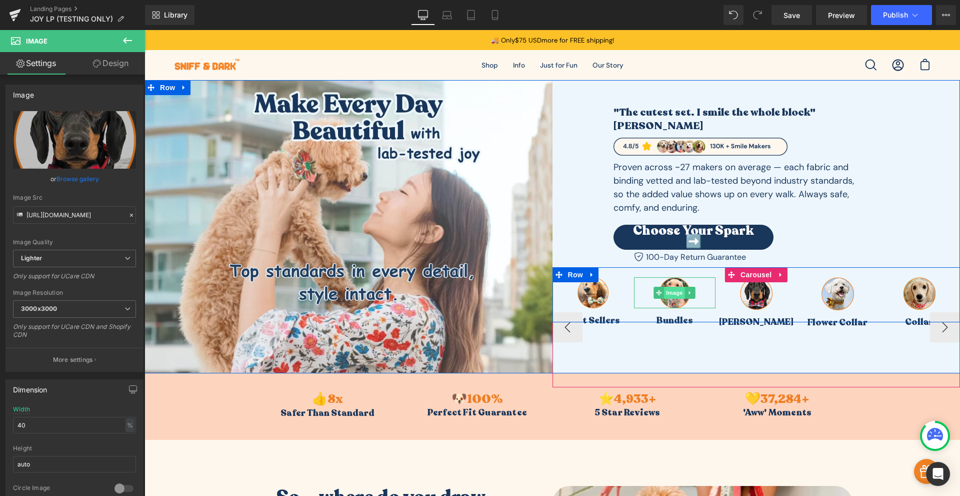
click at [669, 289] on span "Image" at bounding box center [674, 293] width 21 height 12
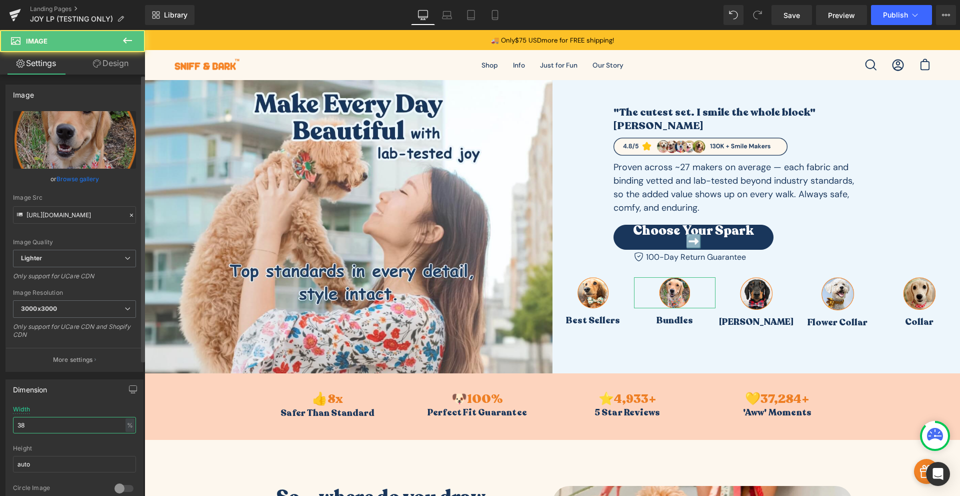
click at [78, 419] on input "38" at bounding box center [74, 425] width 123 height 17
click at [75, 422] on input "38" at bounding box center [74, 425] width 123 height 17
type input "40"
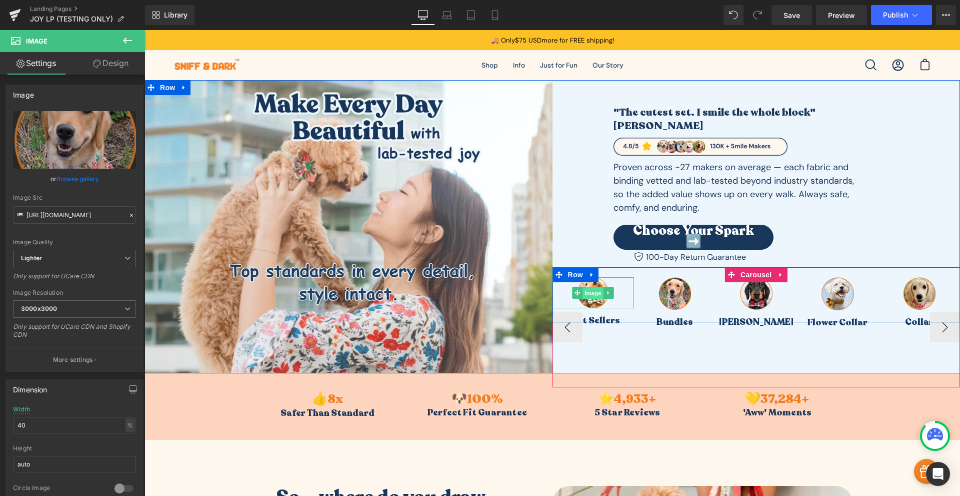
click at [588, 287] on span "Image" at bounding box center [593, 293] width 21 height 12
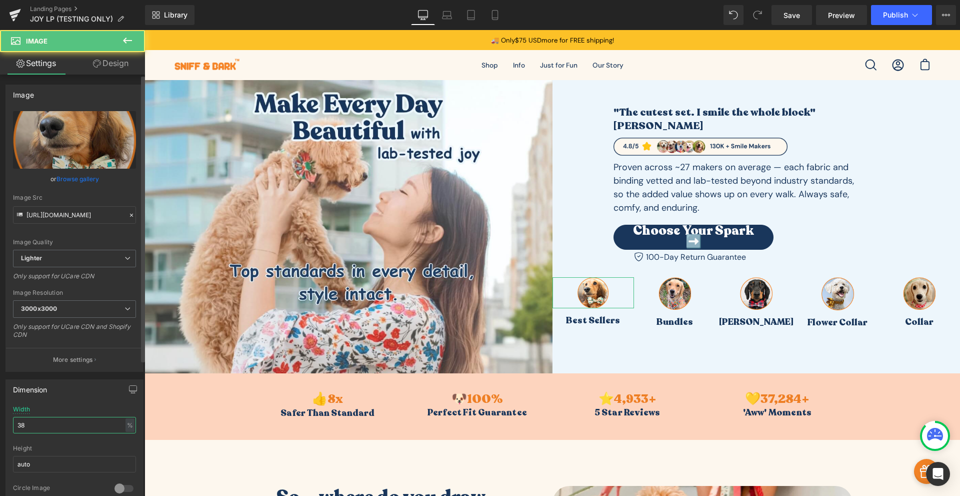
click at [83, 425] on input "38" at bounding box center [74, 425] width 123 height 17
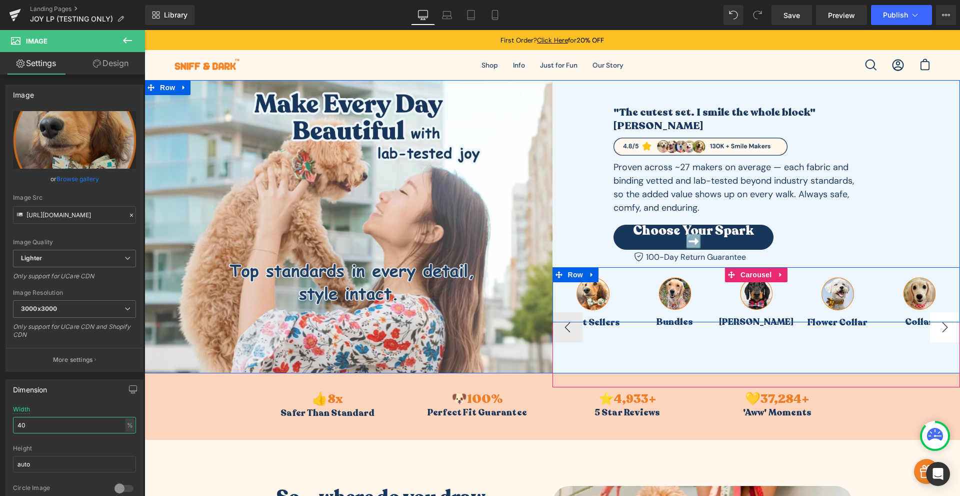
type input "40"
click at [940, 324] on button "›" at bounding box center [945, 327] width 30 height 30
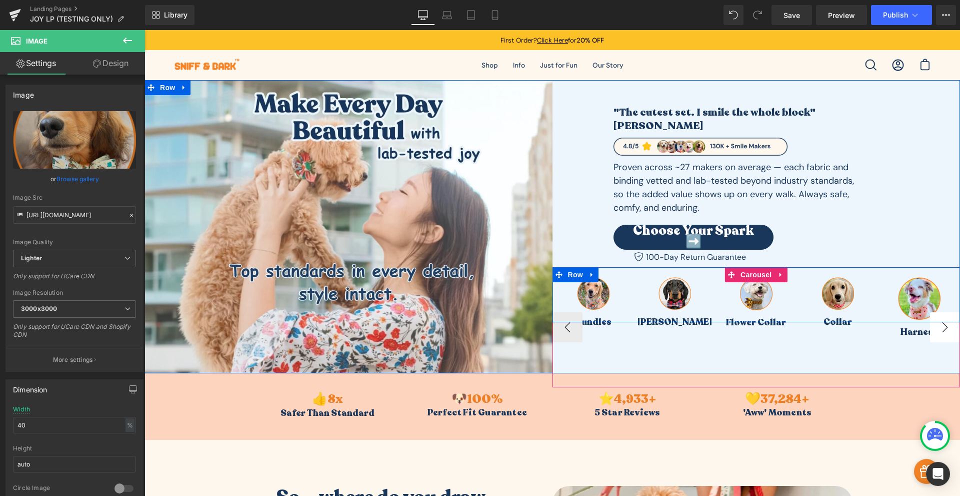
click at [940, 324] on button "›" at bounding box center [945, 327] width 30 height 30
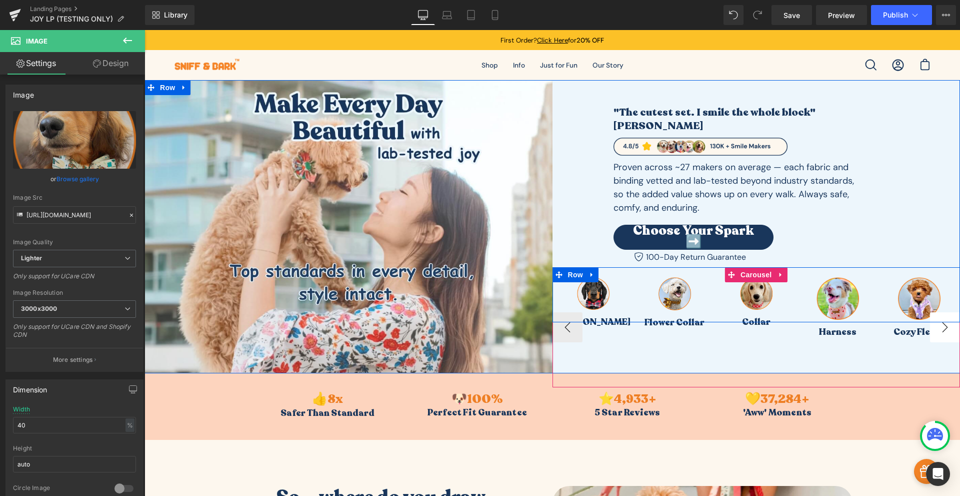
click at [940, 324] on button "›" at bounding box center [945, 327] width 30 height 30
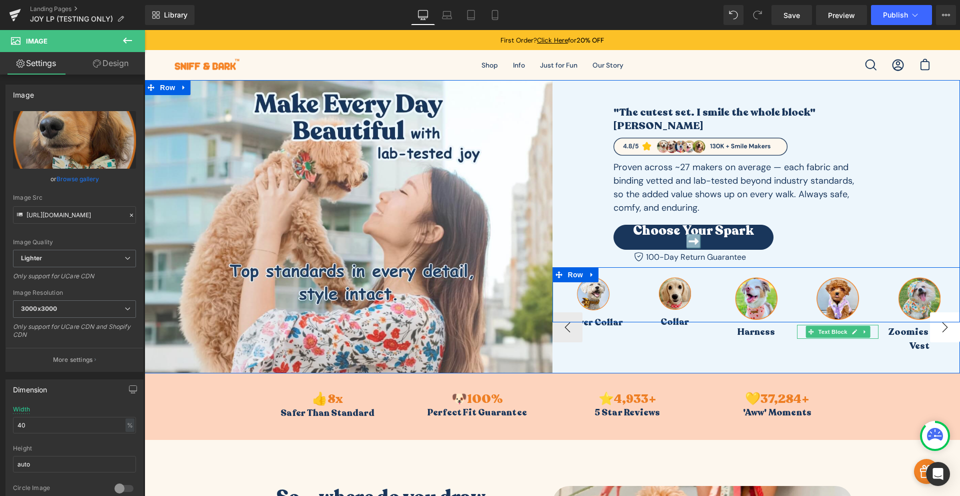
click at [940, 324] on button "›" at bounding box center [945, 327] width 30 height 30
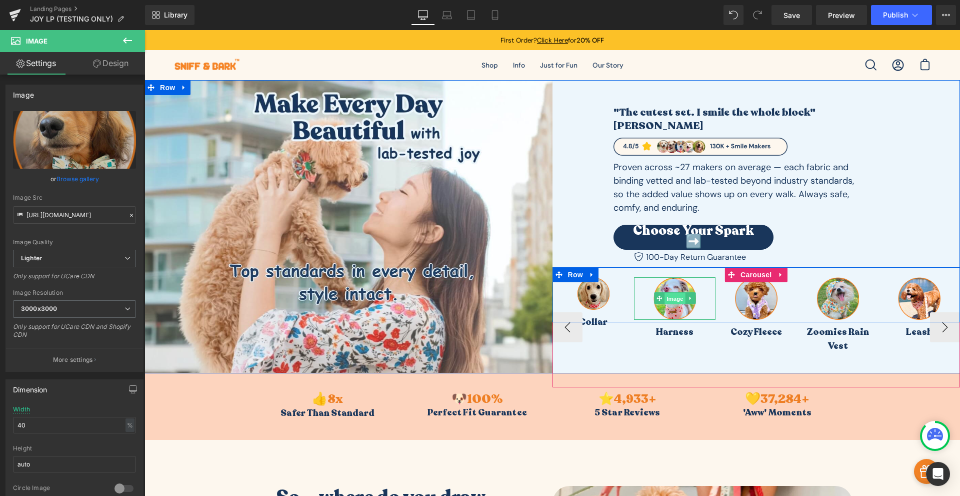
click at [668, 293] on span "Image" at bounding box center [675, 299] width 21 height 12
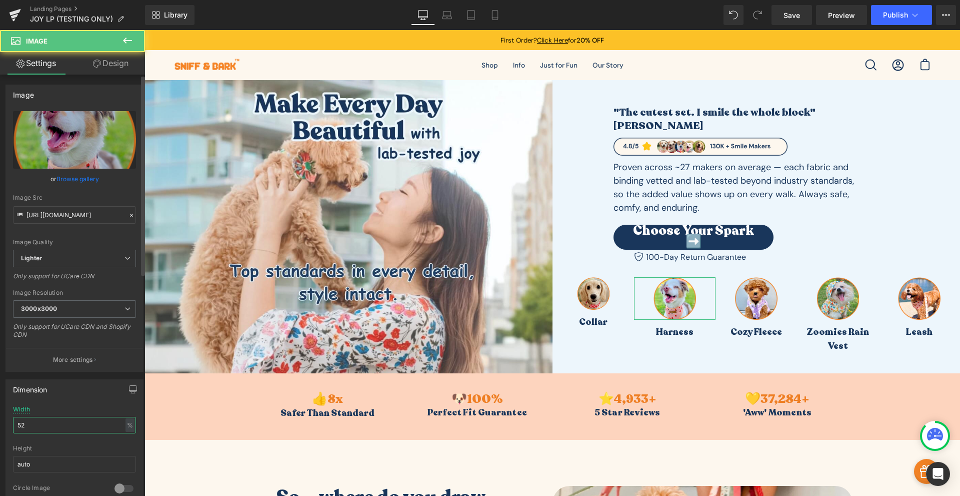
click at [44, 423] on input "52" at bounding box center [74, 425] width 123 height 17
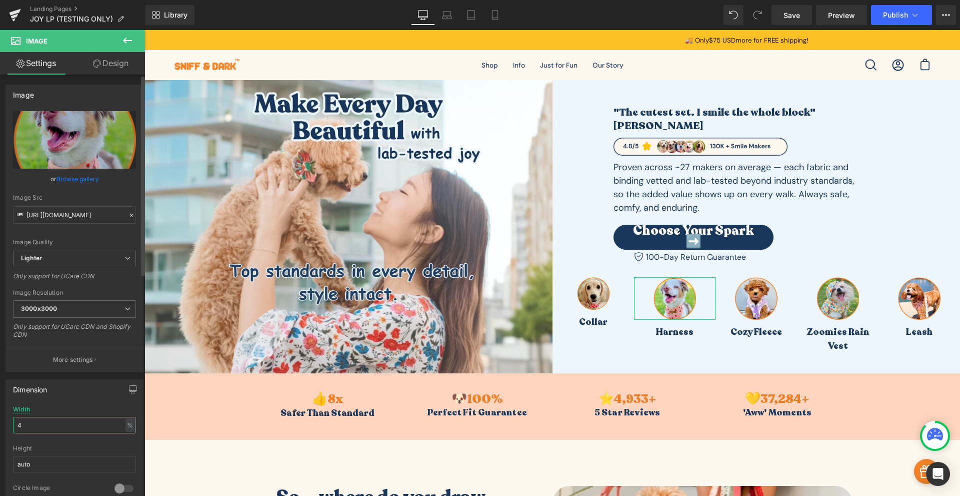
type input "40"
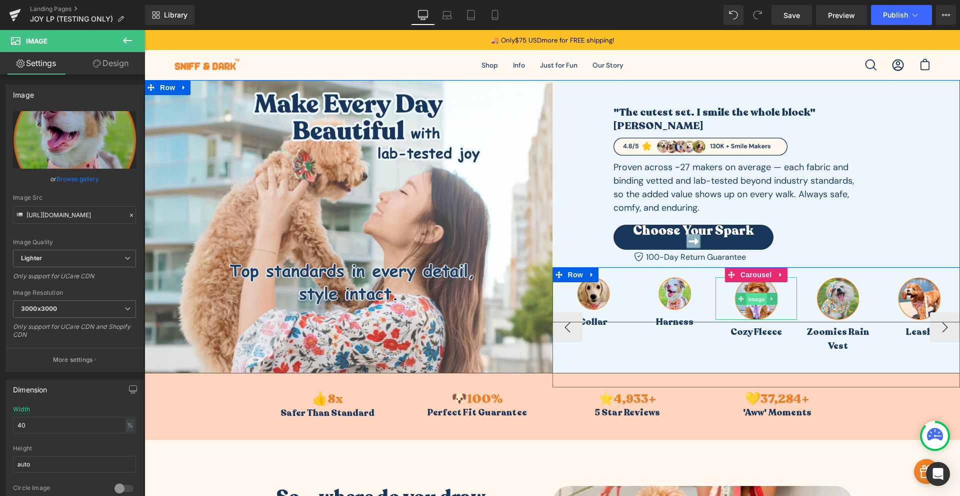
click at [758, 293] on span "Image" at bounding box center [756, 299] width 21 height 12
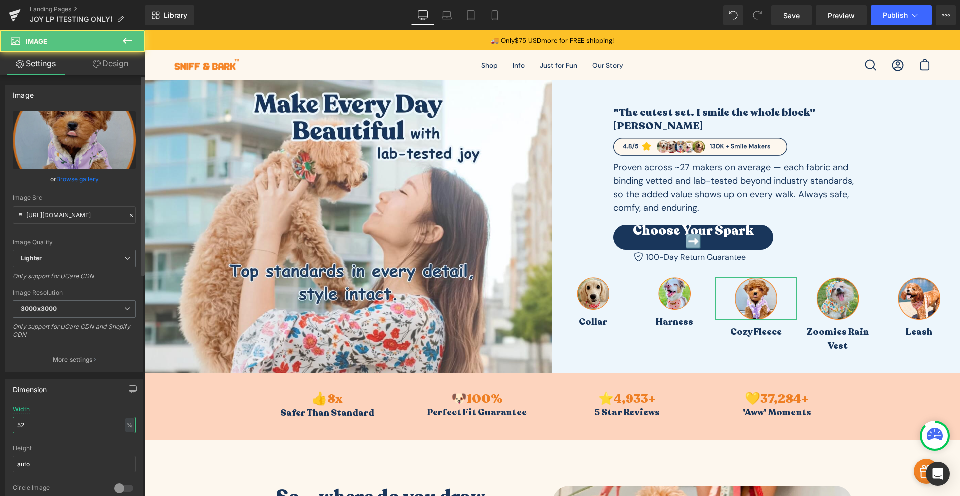
click at [43, 421] on input "52" at bounding box center [74, 425] width 123 height 17
type input "40"
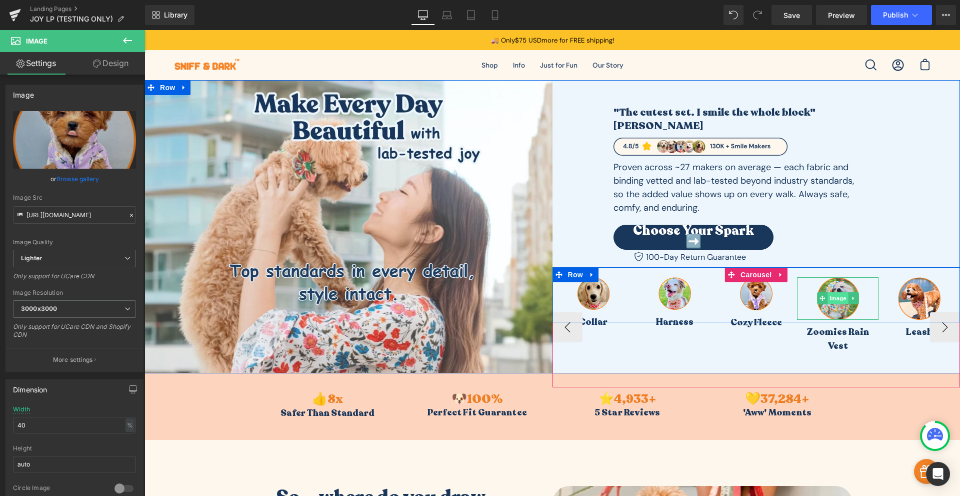
click at [836, 292] on span "Image" at bounding box center [838, 298] width 21 height 12
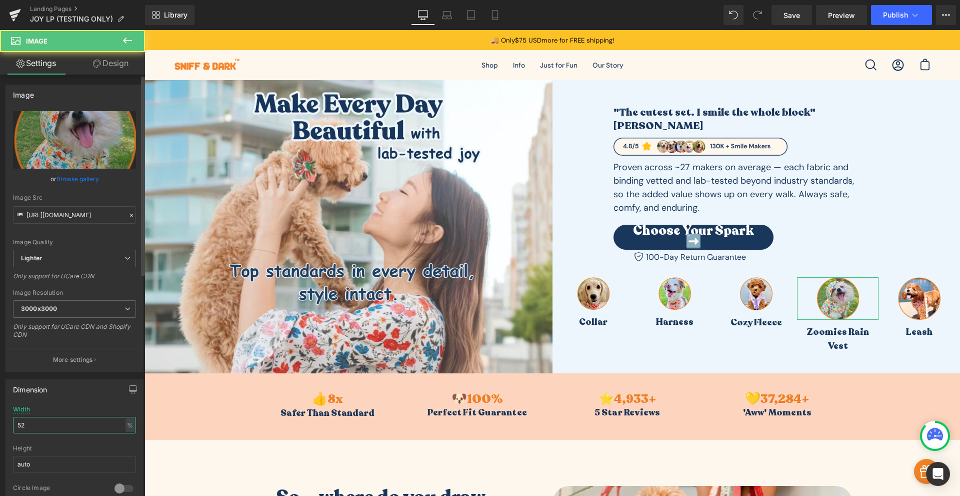
click at [86, 430] on input "52" at bounding box center [74, 425] width 123 height 17
type input "40"
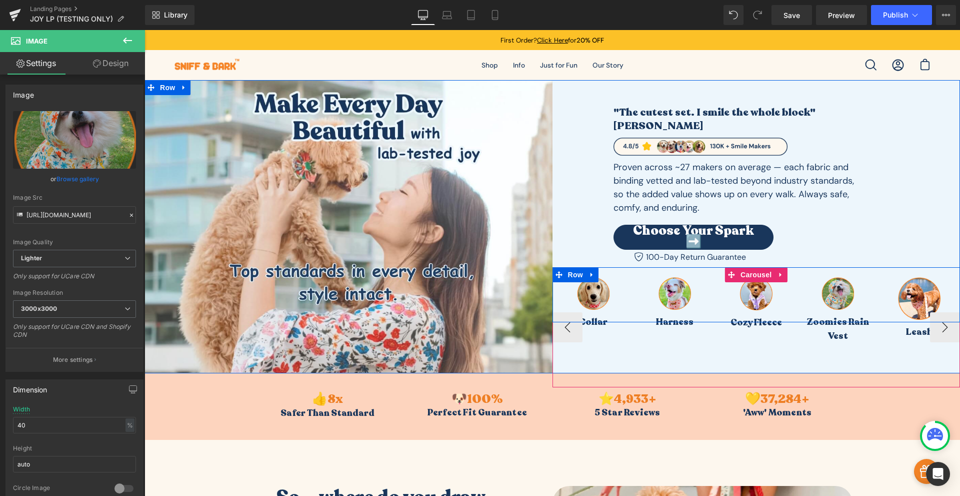
click at [831, 350] on div "Image Zoomies Rain Vest Text Block" at bounding box center [838, 327] width 82 height 120
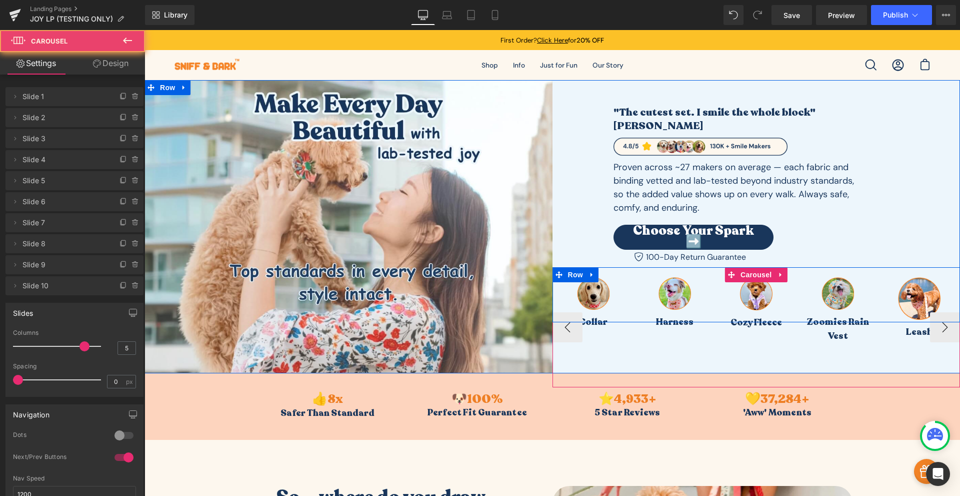
click at [835, 329] on div "Image Zoomies Rain Vest Text Block" at bounding box center [838, 327] width 82 height 120
click at [819, 318] on span "Text Block" at bounding box center [832, 322] width 33 height 12
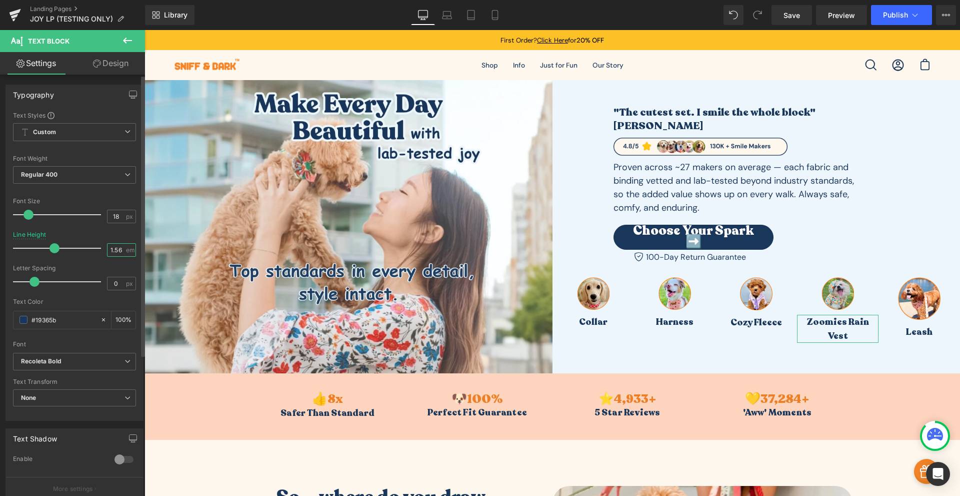
click at [113, 252] on input "1.56" at bounding box center [117, 250] width 18 height 13
type input "1.1"
click at [114, 70] on link "Design" at bounding box center [111, 63] width 73 height 23
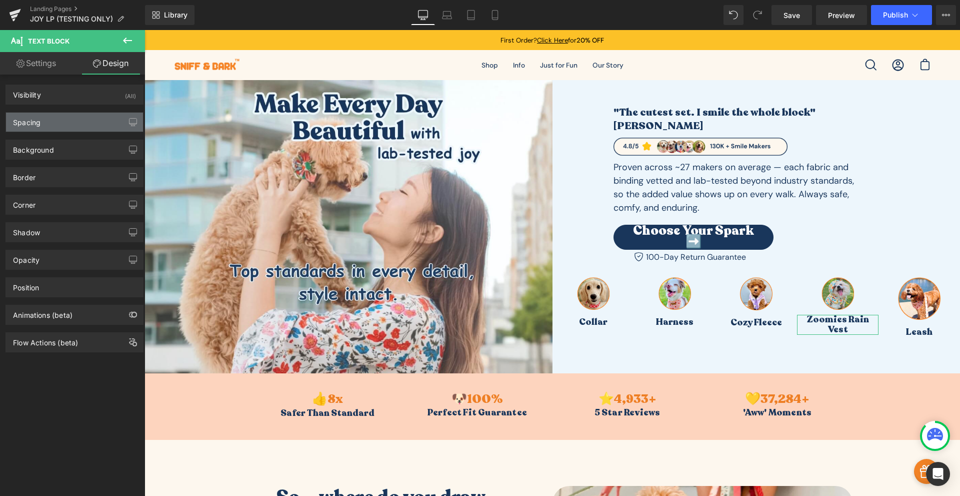
click at [33, 118] on div "Spacing" at bounding box center [27, 120] width 28 height 14
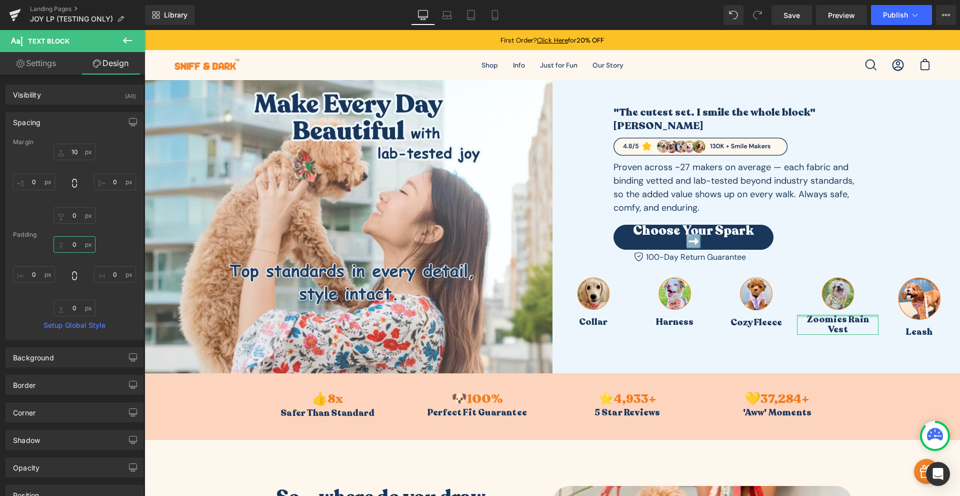
click at [76, 249] on input "0" at bounding box center [75, 244] width 42 height 17
click at [75, 144] on div "Margin" at bounding box center [74, 142] width 123 height 7
click at [73, 147] on input "10" at bounding box center [75, 152] width 42 height 17
type input "15"
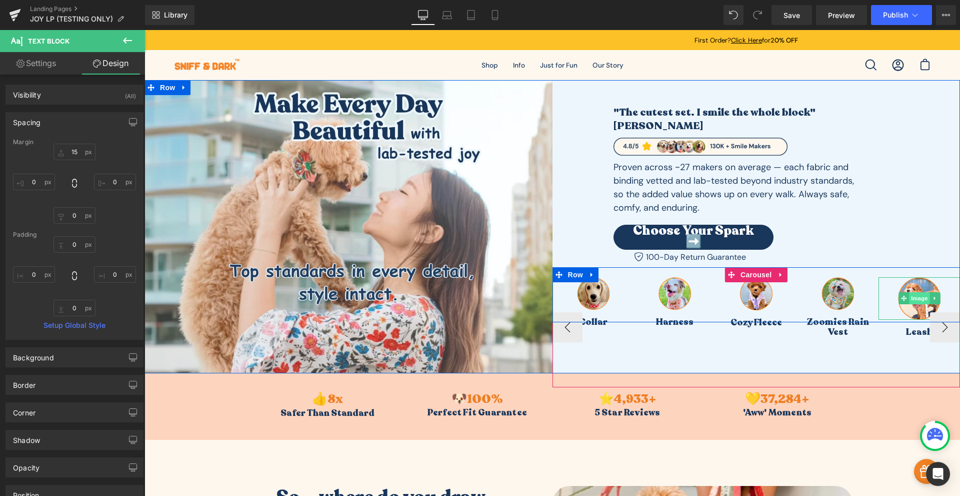
click at [914, 295] on span "Image" at bounding box center [919, 298] width 21 height 12
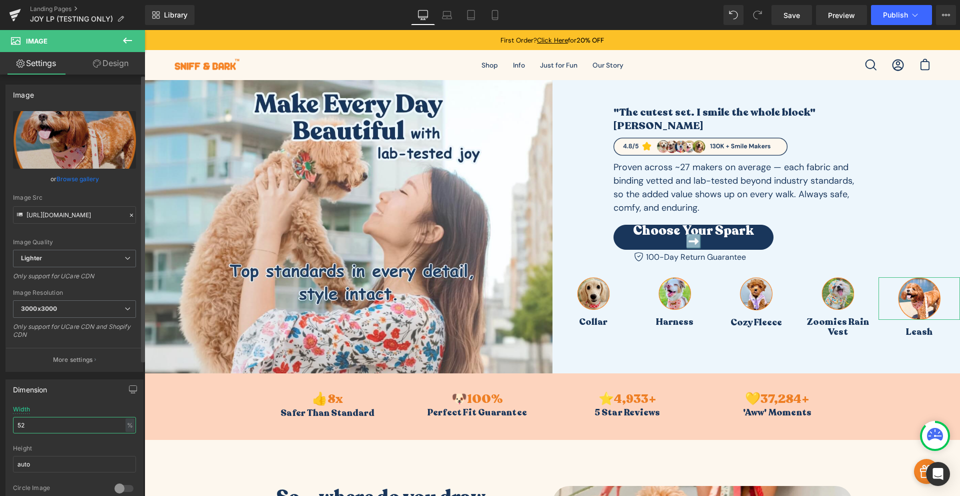
click at [37, 423] on input "52" at bounding box center [74, 425] width 123 height 17
drag, startPoint x: 39, startPoint y: 424, endPoint x: 27, endPoint y: 418, distance: 13.6
click at [27, 418] on input "40" at bounding box center [74, 425] width 123 height 17
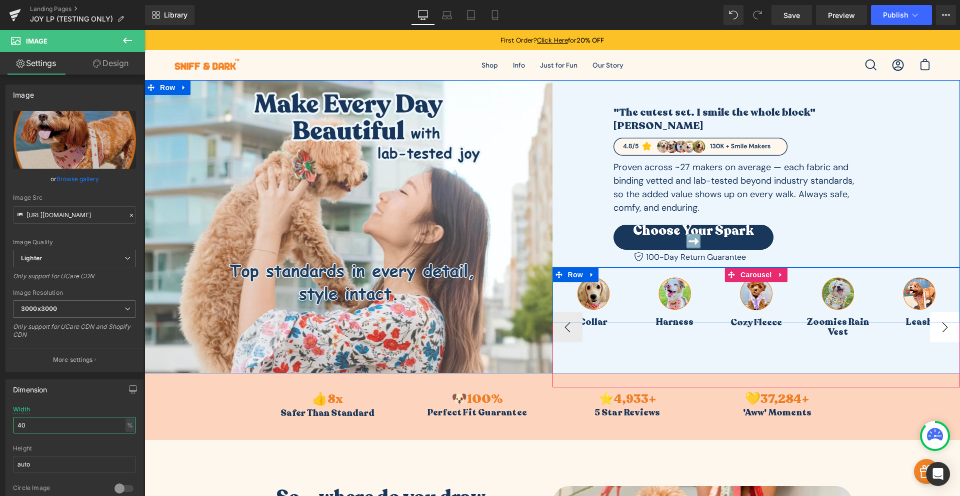
type input "40"
click at [946, 321] on button "›" at bounding box center [945, 327] width 30 height 30
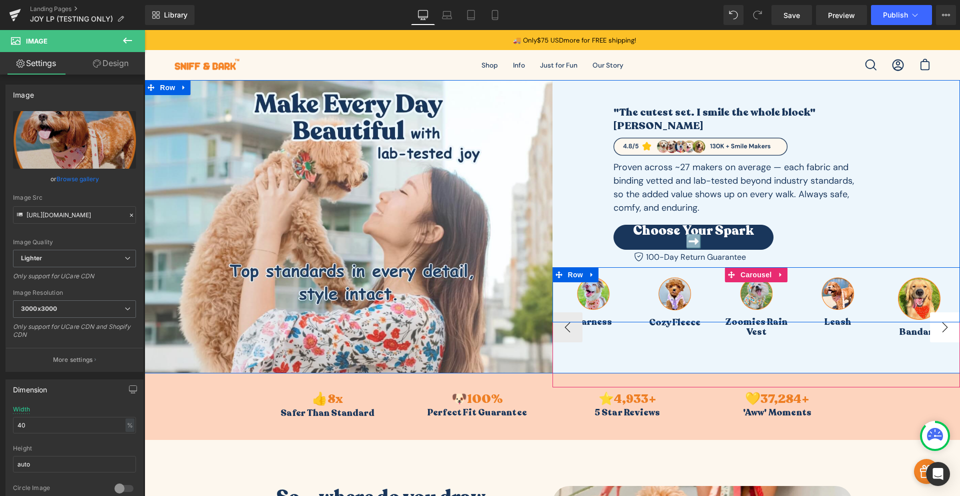
click at [946, 321] on button "›" at bounding box center [945, 327] width 30 height 30
click at [914, 293] on span "Image" at bounding box center [919, 299] width 21 height 12
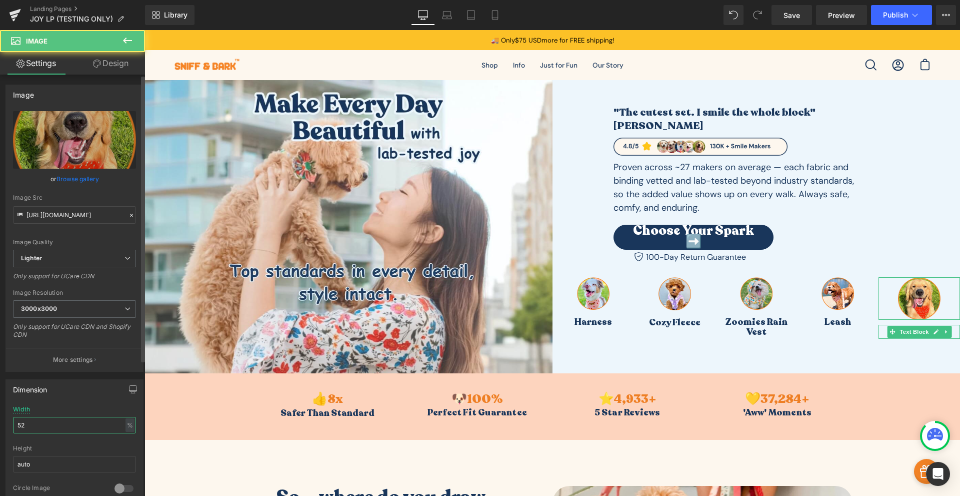
click at [33, 425] on input "52" at bounding box center [74, 425] width 123 height 17
type input "40"
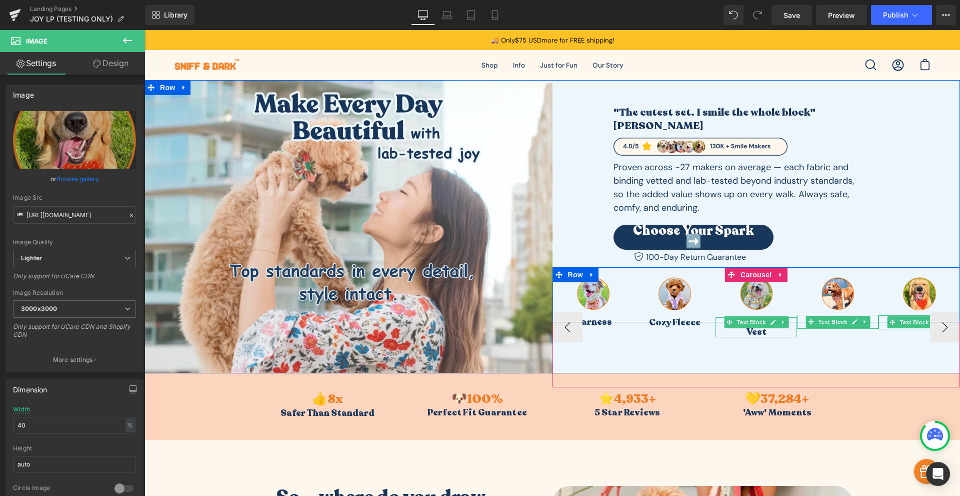
click at [854, 347] on div "Image Leash Text Block" at bounding box center [838, 327] width 82 height 120
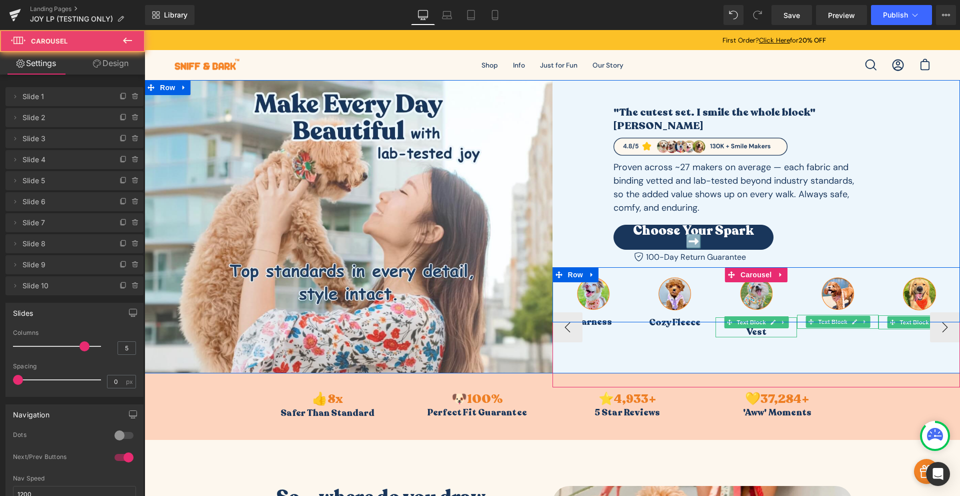
click at [656, 354] on div "Image Cozy Fleece Text Block" at bounding box center [675, 327] width 82 height 120
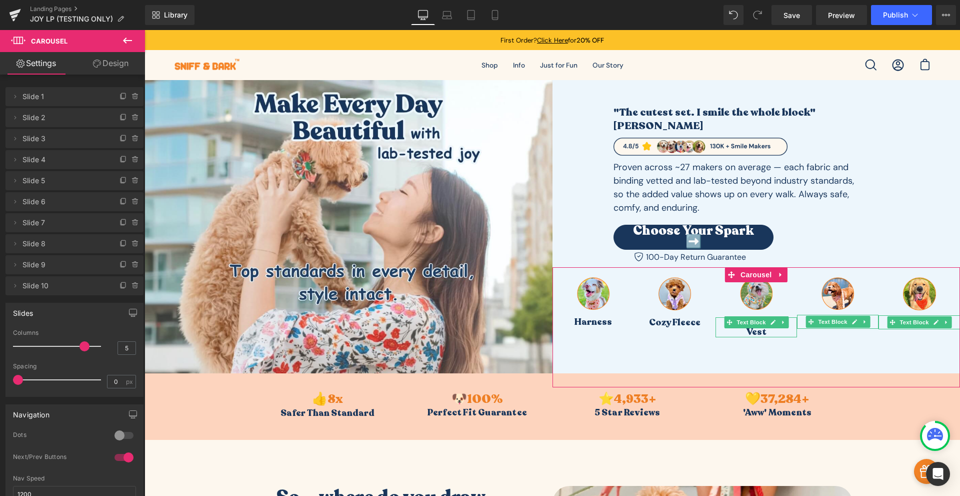
click at [123, 453] on div at bounding box center [124, 457] width 24 height 16
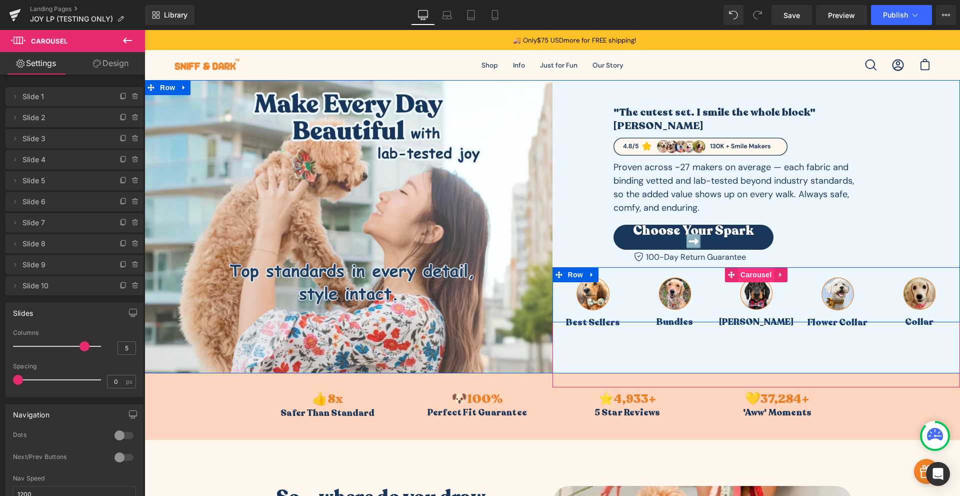
click at [750, 271] on span "Carousel" at bounding box center [756, 274] width 36 height 15
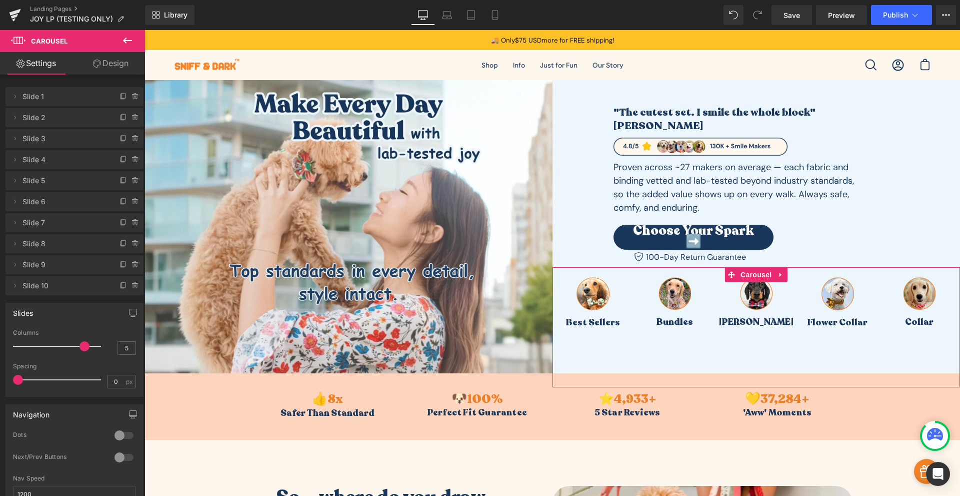
click at [114, 67] on link "Design" at bounding box center [111, 63] width 73 height 23
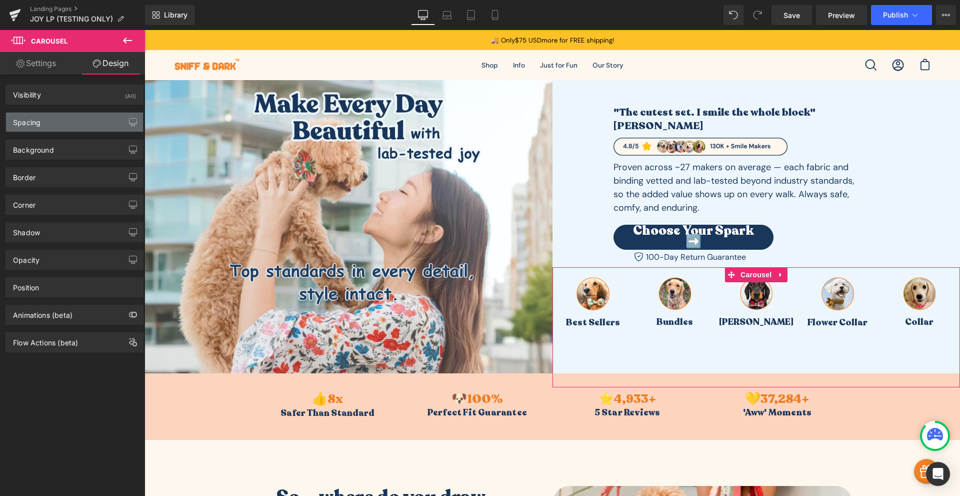
click at [35, 119] on div "Spacing" at bounding box center [27, 120] width 28 height 14
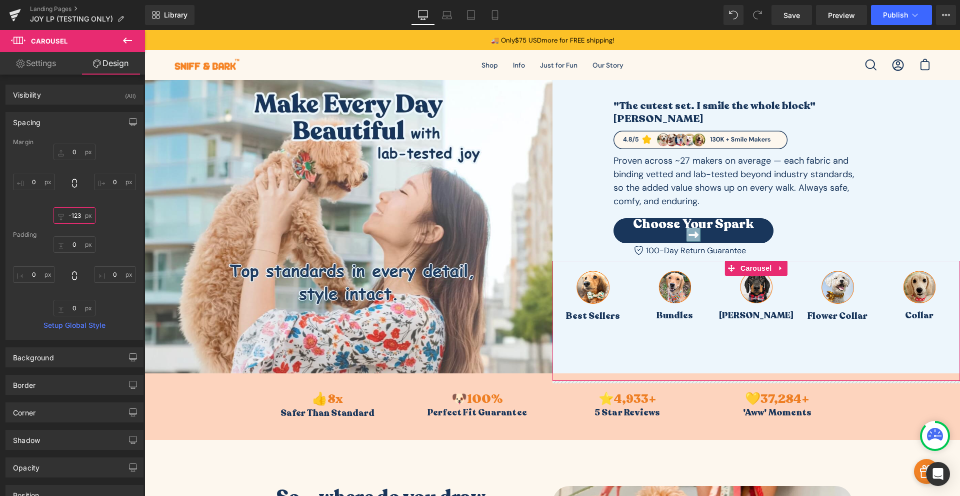
click at [75, 215] on input "-150" at bounding box center [75, 215] width 42 height 17
click at [101, 215] on div "0 0 -150 0" at bounding box center [74, 184] width 123 height 80
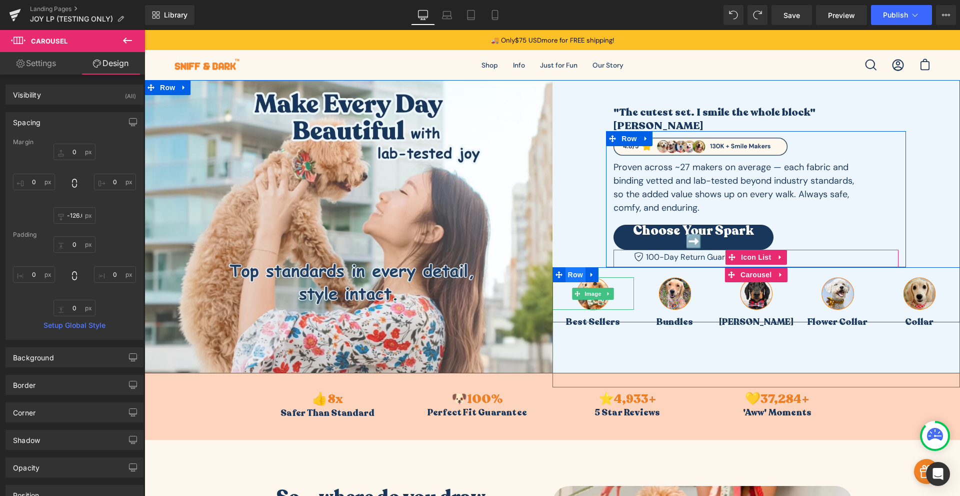
click at [576, 271] on span "Row" at bounding box center [576, 274] width 20 height 15
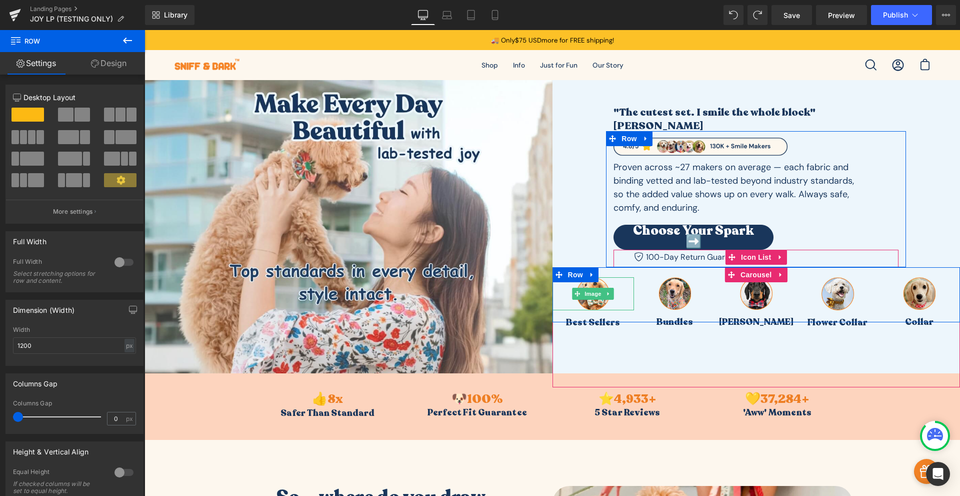
click at [111, 68] on link "Design" at bounding box center [109, 63] width 73 height 23
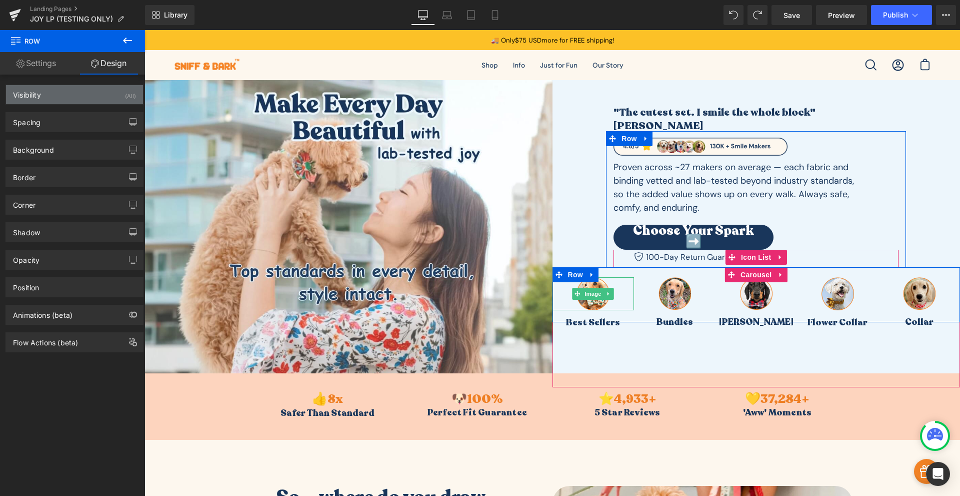
click at [53, 97] on div "Visibility (All)" at bounding box center [74, 94] width 137 height 19
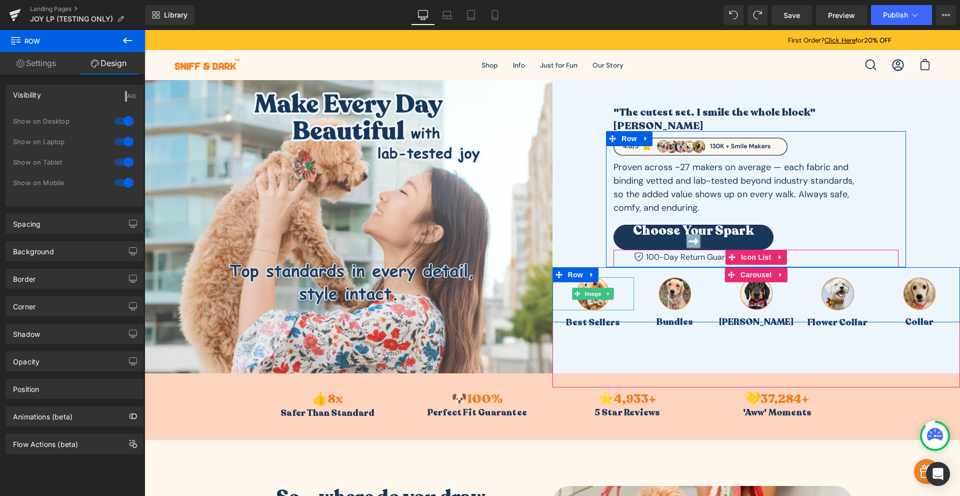
click at [53, 98] on div "Visibility (All)" at bounding box center [74, 94] width 137 height 19
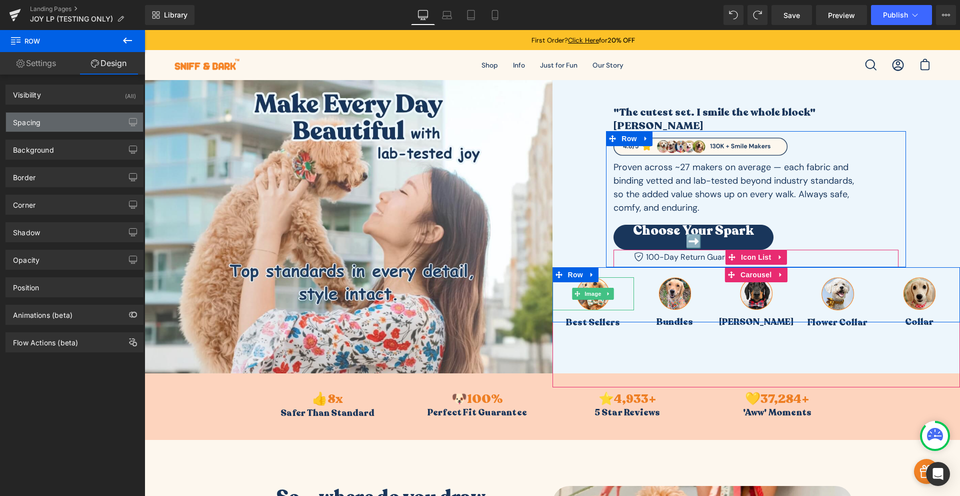
click at [38, 130] on div "Spacing" at bounding box center [74, 122] width 137 height 19
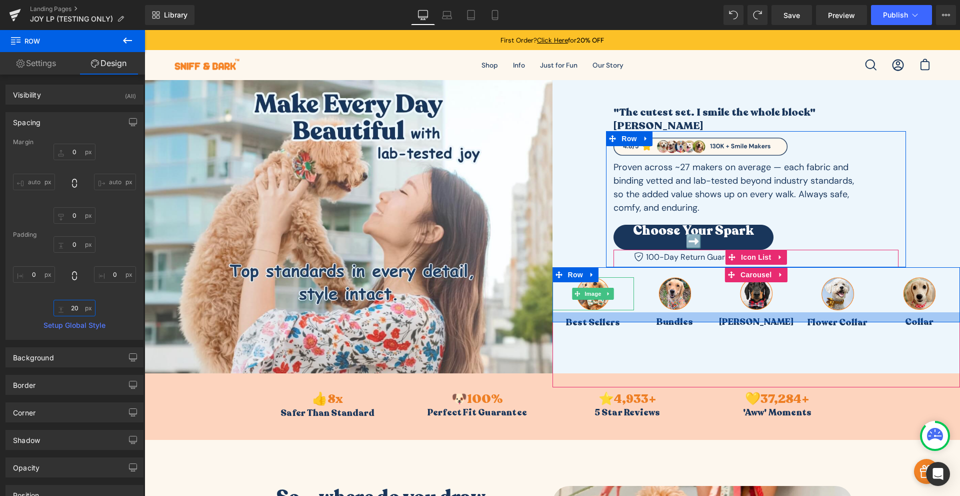
click at [76, 309] on input "20" at bounding box center [75, 308] width 42 height 17
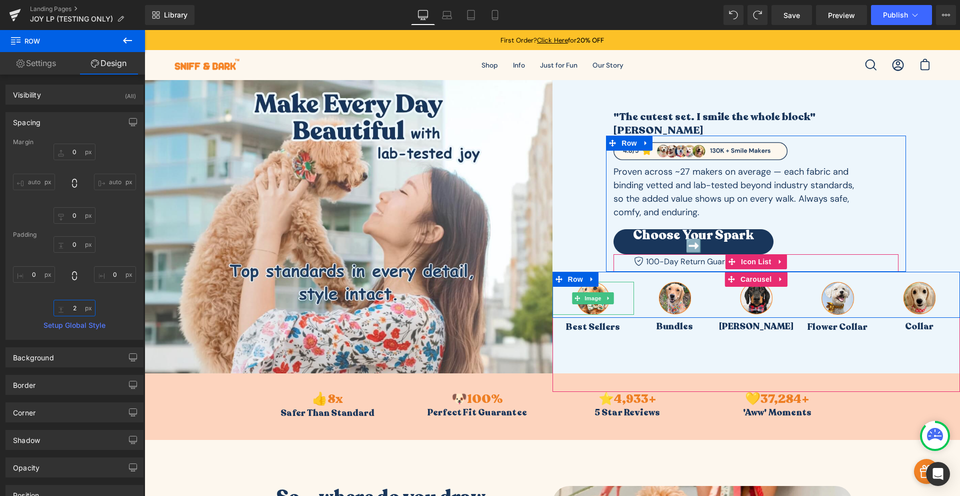
click at [72, 310] on input "2" at bounding box center [75, 308] width 42 height 17
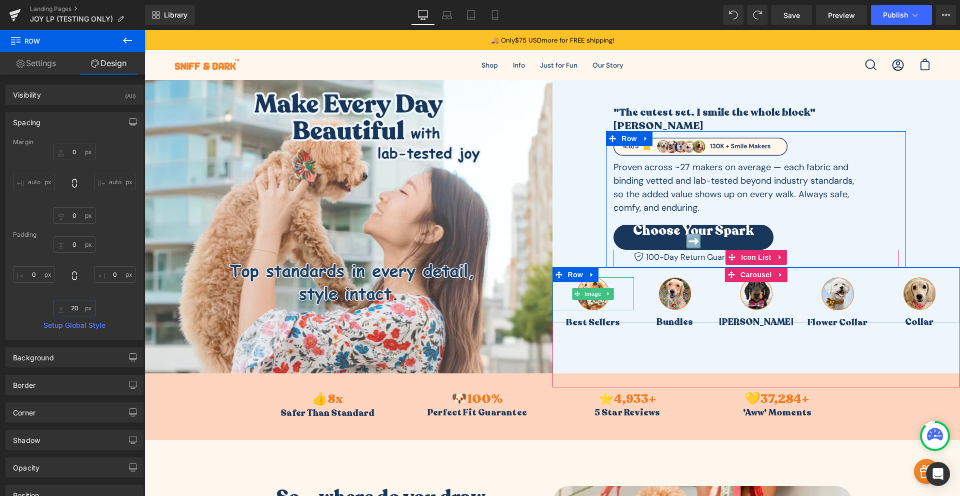
type input "20"
click at [108, 315] on div "0 0 20 0" at bounding box center [74, 276] width 123 height 80
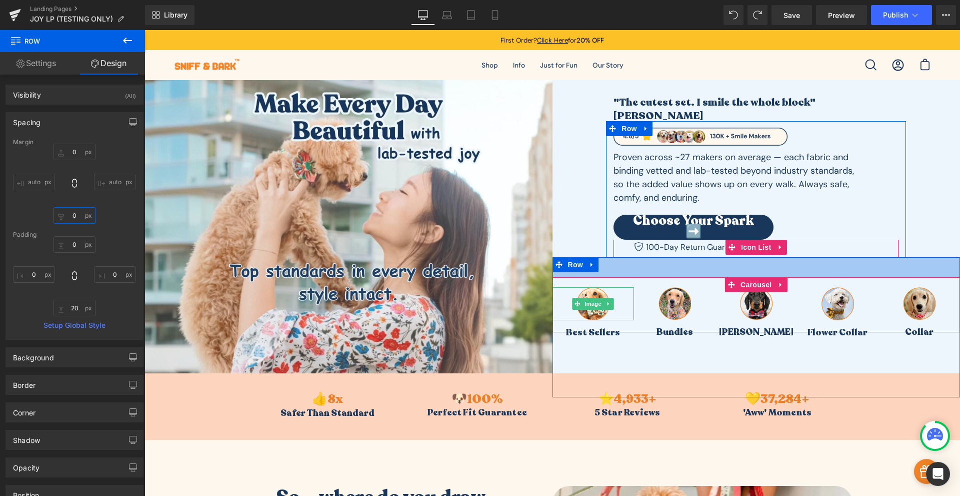
click at [92, 222] on input "0" at bounding box center [75, 215] width 42 height 17
click at [99, 229] on div "Margin 0 auto 0 auto Padding 0 20 0 Setup Global Style" at bounding box center [74, 239] width 137 height 201
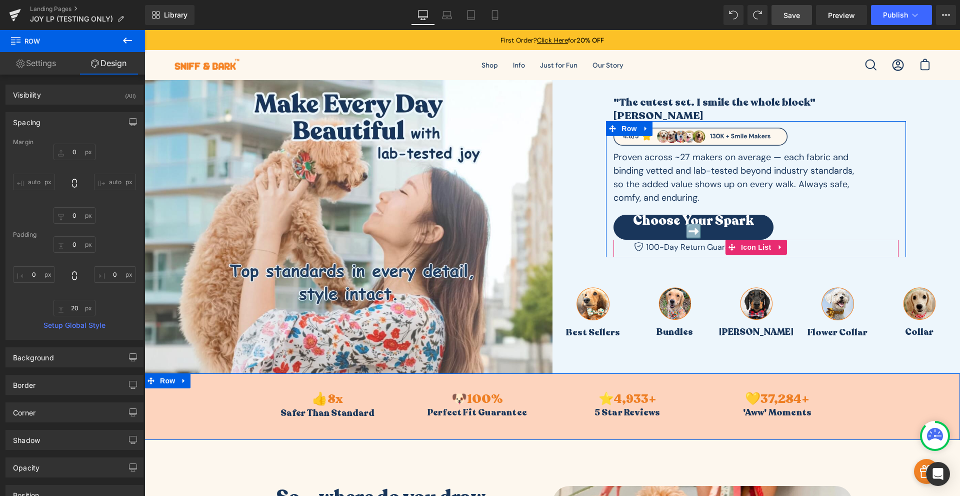
click at [787, 19] on span "Save" at bounding box center [792, 15] width 17 height 11
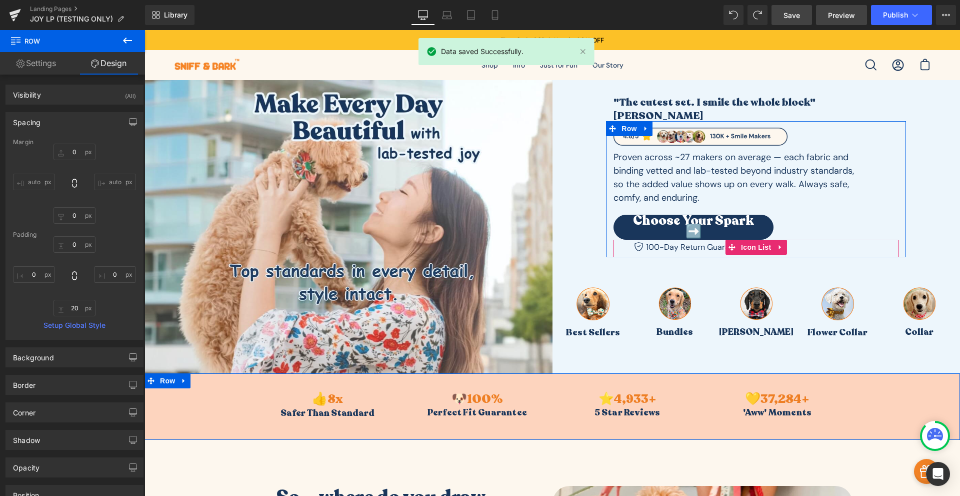
click at [832, 17] on span "Preview" at bounding box center [841, 15] width 27 height 11
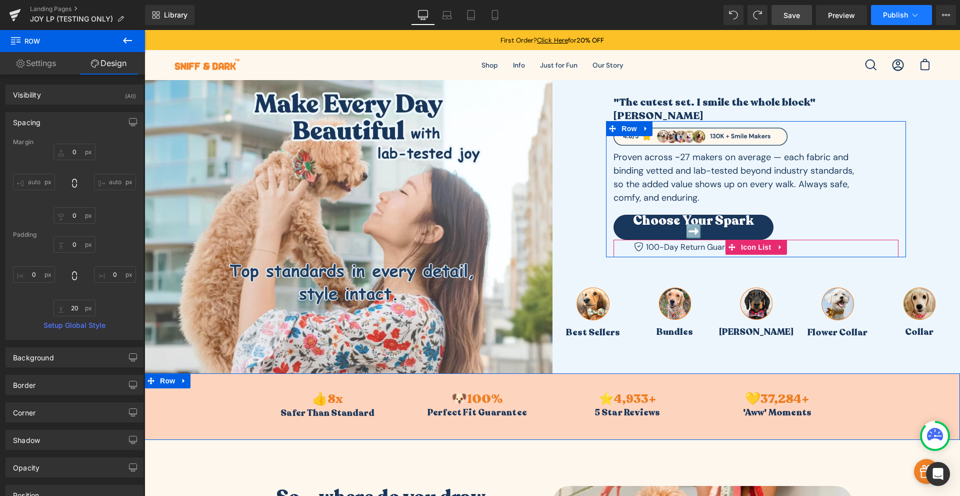
click at [883, 20] on button "Publish" at bounding box center [901, 15] width 61 height 20
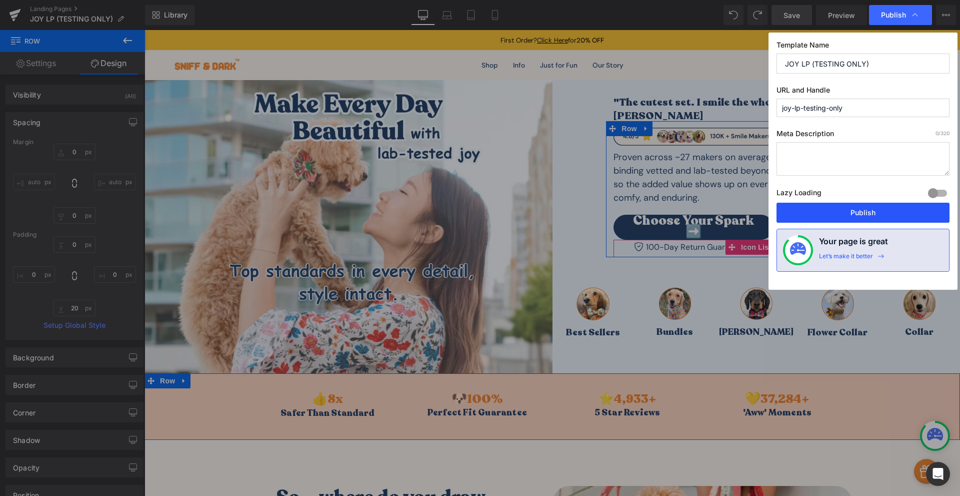
click at [822, 216] on button "Publish" at bounding box center [863, 213] width 173 height 20
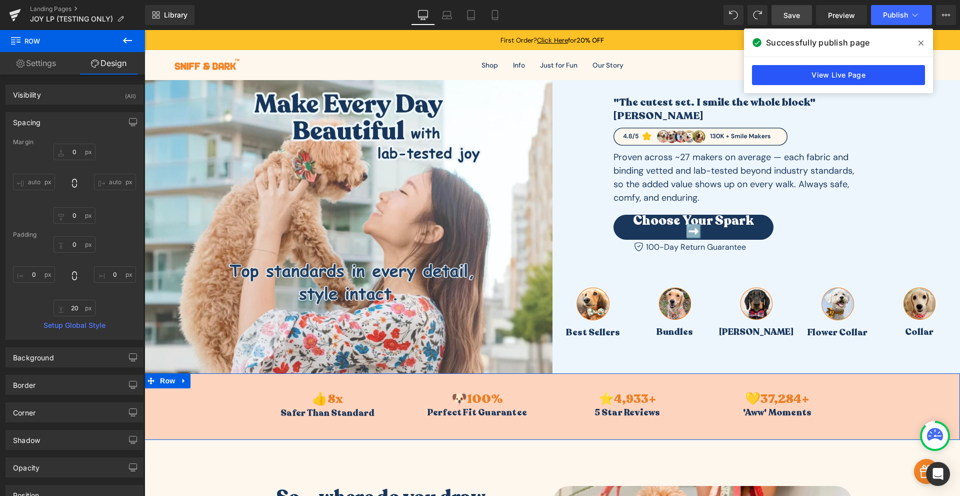
click at [802, 72] on link "View Live Page" at bounding box center [838, 75] width 173 height 20
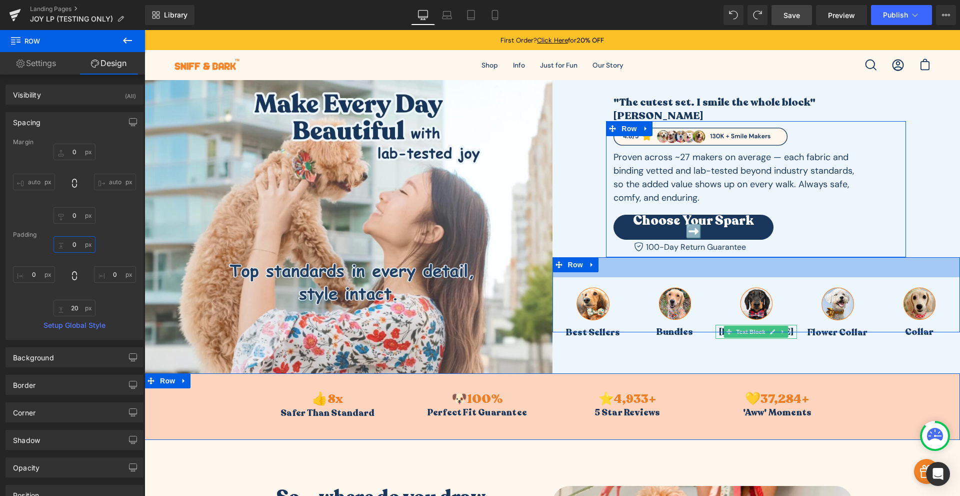
click at [69, 247] on input "text" at bounding box center [75, 244] width 42 height 17
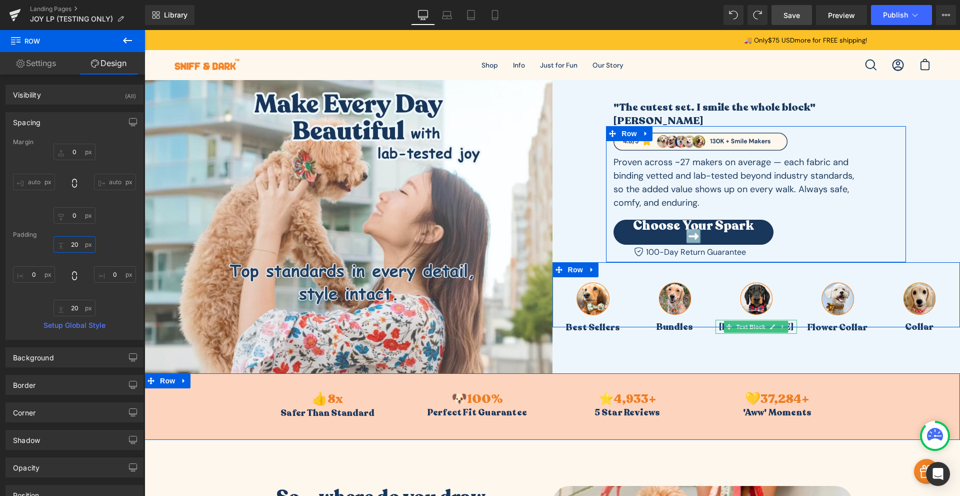
type input "20"
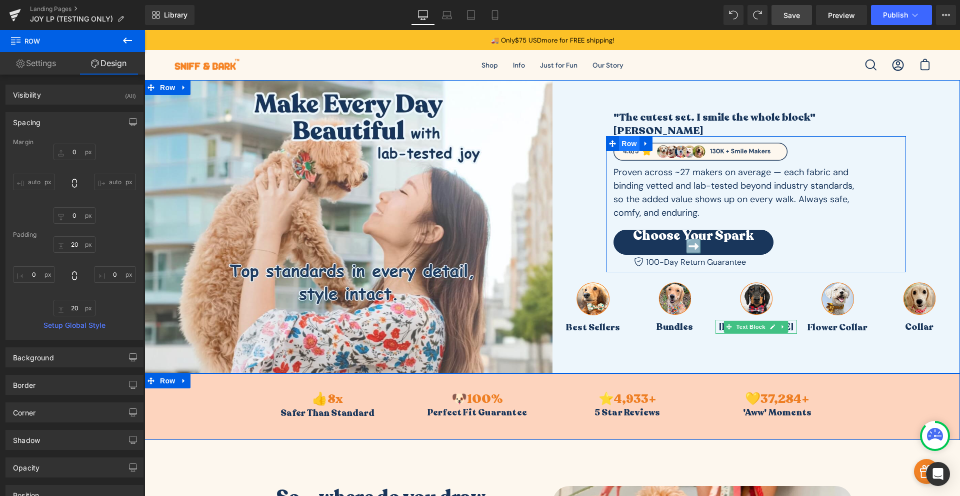
click at [624, 148] on span "Row" at bounding box center [629, 143] width 20 height 15
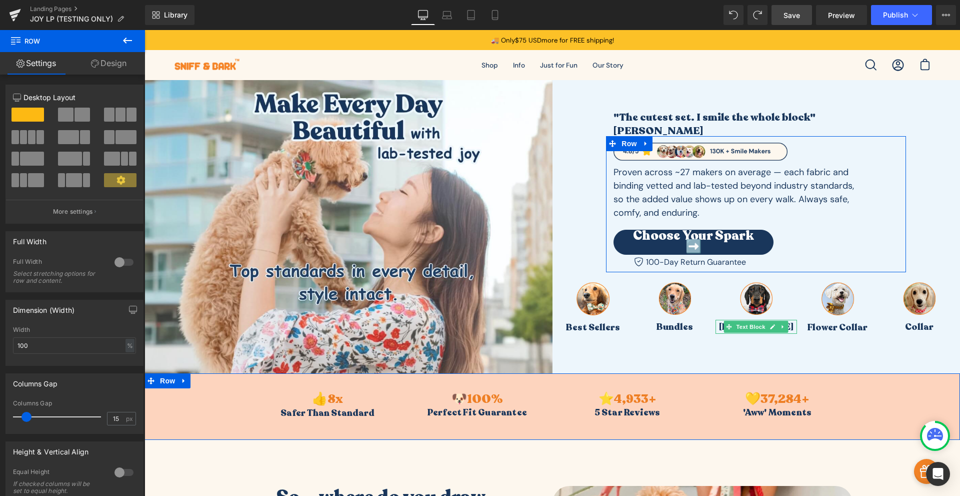
click at [105, 64] on link "Design" at bounding box center [109, 63] width 73 height 23
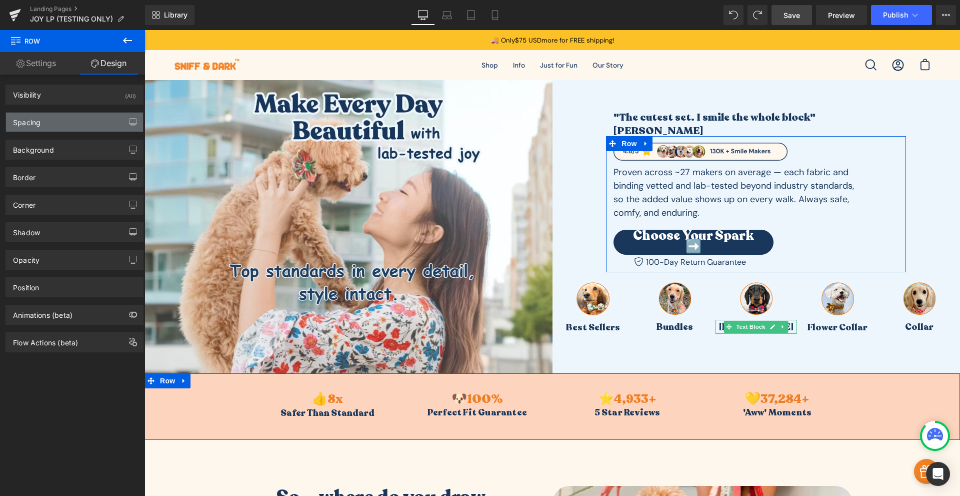
click at [80, 127] on div "Spacing" at bounding box center [74, 122] width 137 height 19
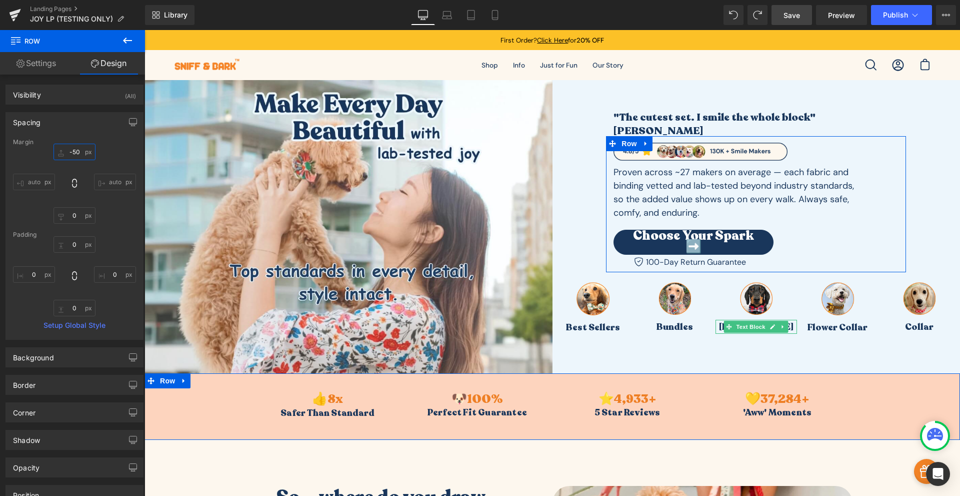
click at [77, 155] on input "-50" at bounding box center [75, 152] width 42 height 17
click at [74, 158] on input "-50" at bounding box center [75, 152] width 42 height 17
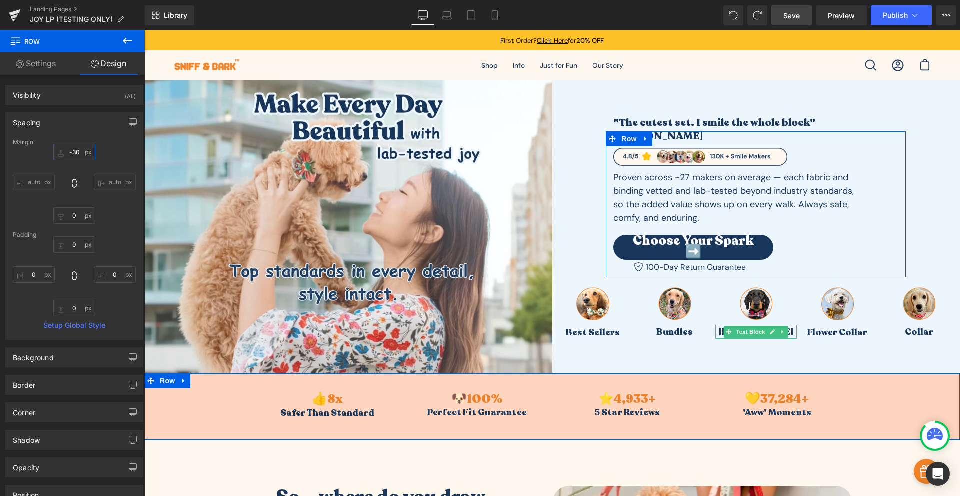
type input "-30"
click at [134, 162] on div "Margin -30 auto 0 auto Padding 0 0 0 0 Setup Global Style" at bounding box center [74, 239] width 137 height 201
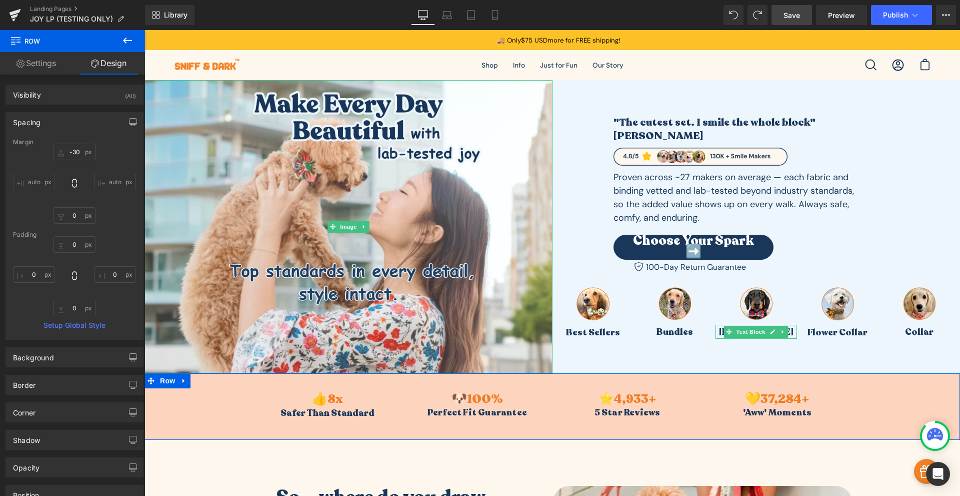
click at [769, 13] on div "Save Preview Publish Scheduled View Live Page View with current Template Save T…" at bounding box center [864, 15] width 193 height 20
click at [775, 12] on link "Save" at bounding box center [792, 15] width 41 height 20
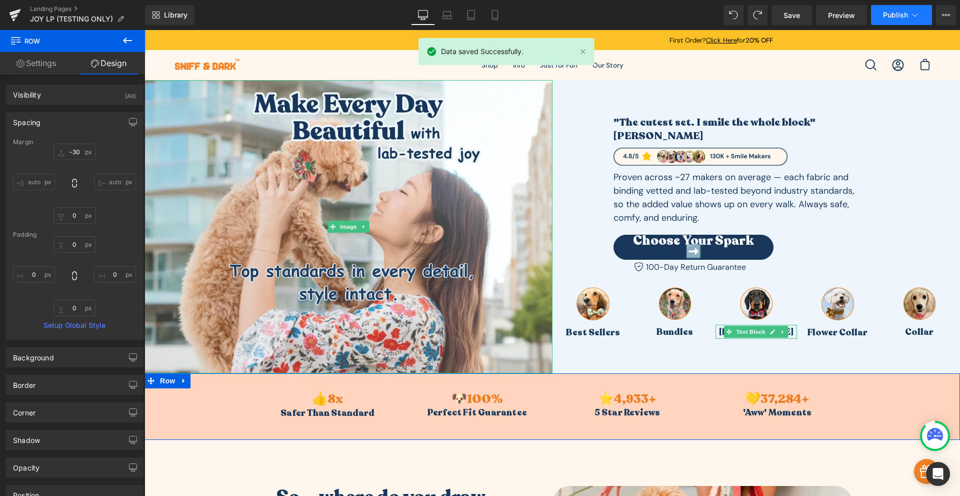
click at [886, 18] on span "Publish" at bounding box center [895, 15] width 25 height 8
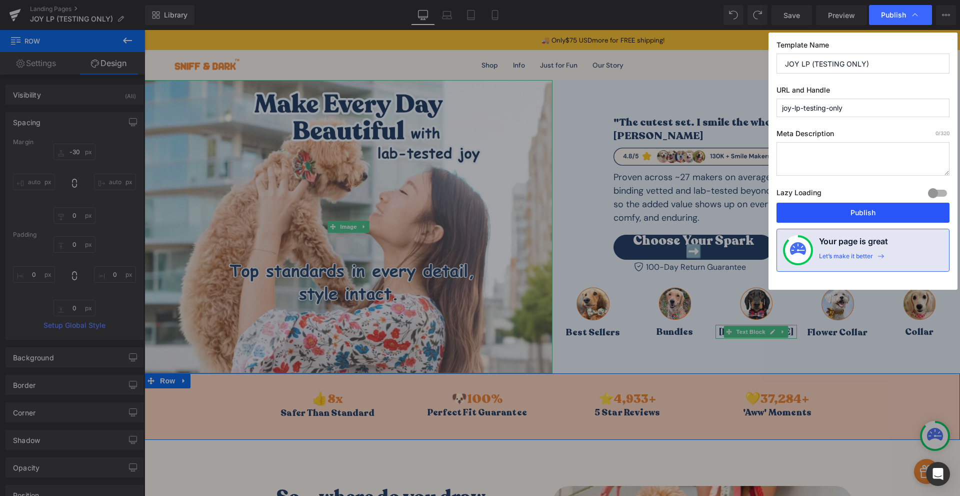
click at [833, 208] on button "Publish" at bounding box center [863, 213] width 173 height 20
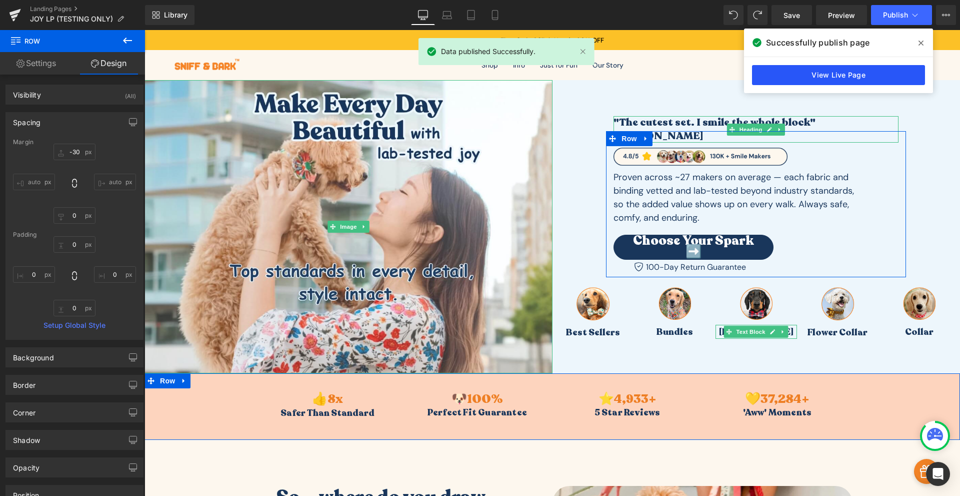
click at [831, 80] on link "View Live Page" at bounding box center [838, 75] width 173 height 20
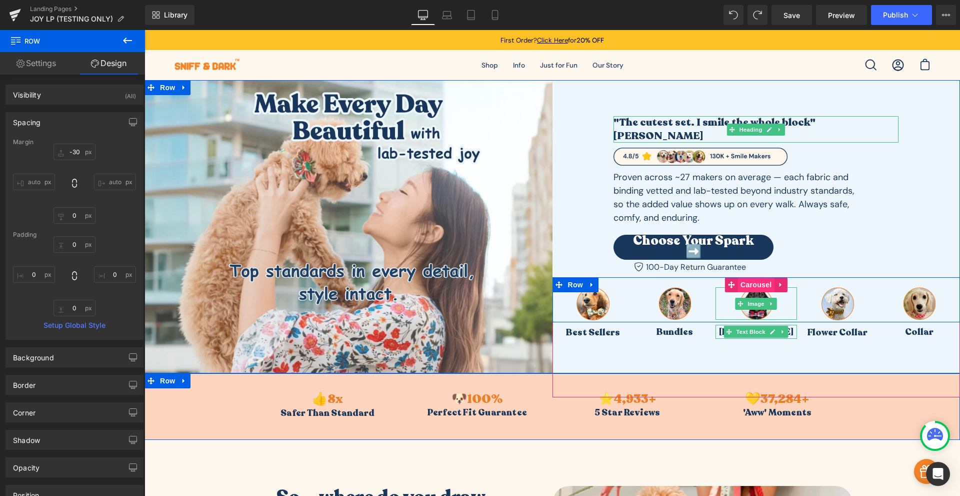
click at [754, 281] on span "Carousel" at bounding box center [756, 284] width 36 height 15
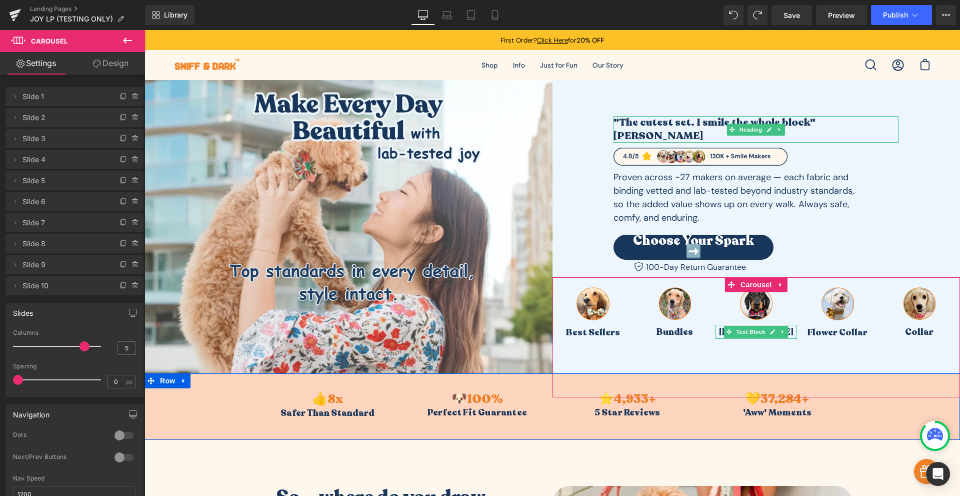
click at [105, 65] on link "Design" at bounding box center [111, 63] width 73 height 23
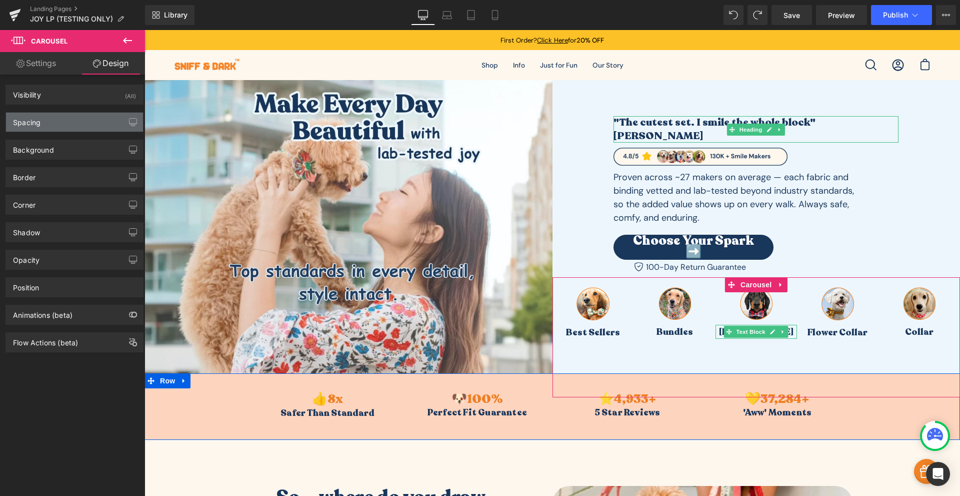
click at [59, 126] on div "Spacing" at bounding box center [74, 122] width 137 height 19
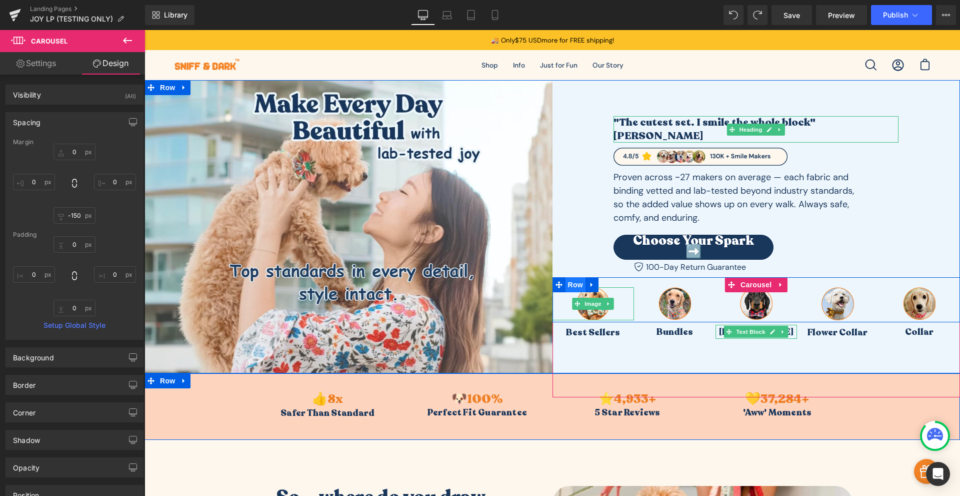
click at [573, 278] on span "Row" at bounding box center [576, 284] width 20 height 15
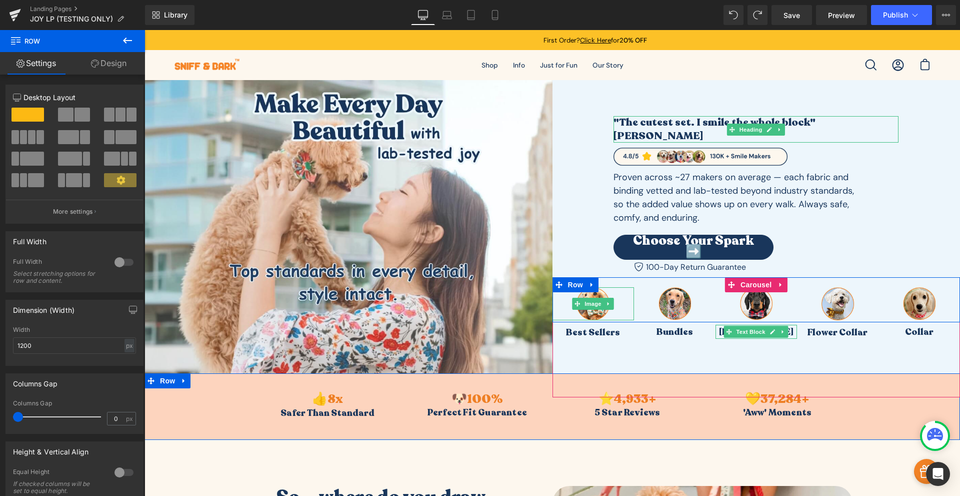
click at [114, 73] on link "Design" at bounding box center [109, 63] width 73 height 23
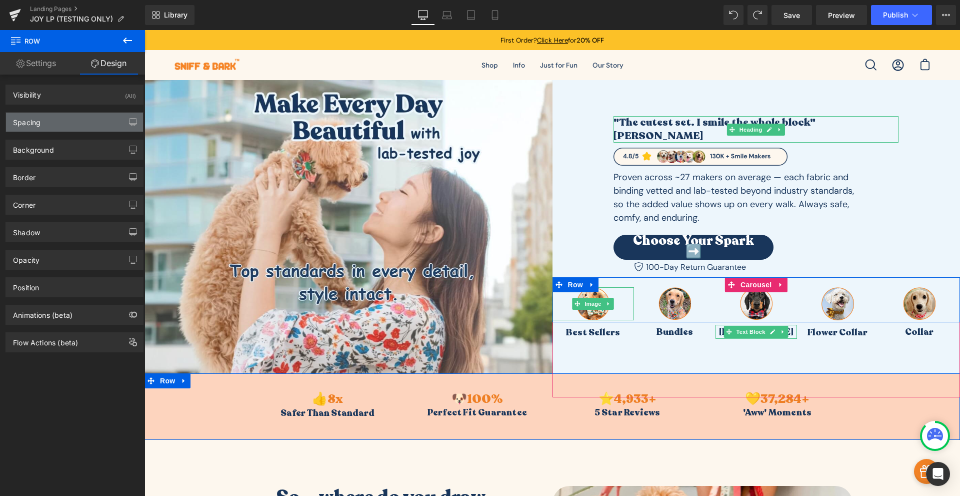
click at [70, 120] on div "Spacing" at bounding box center [74, 122] width 137 height 19
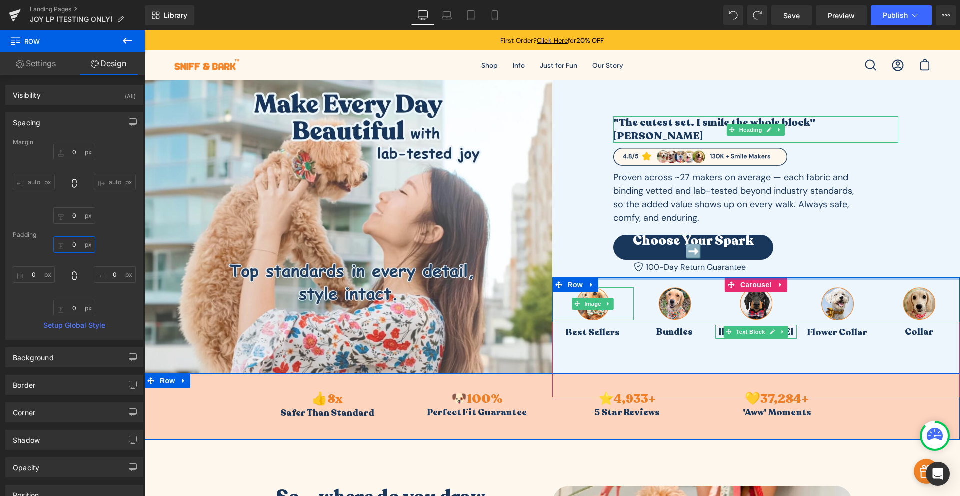
click at [78, 242] on input "0" at bounding box center [75, 244] width 42 height 17
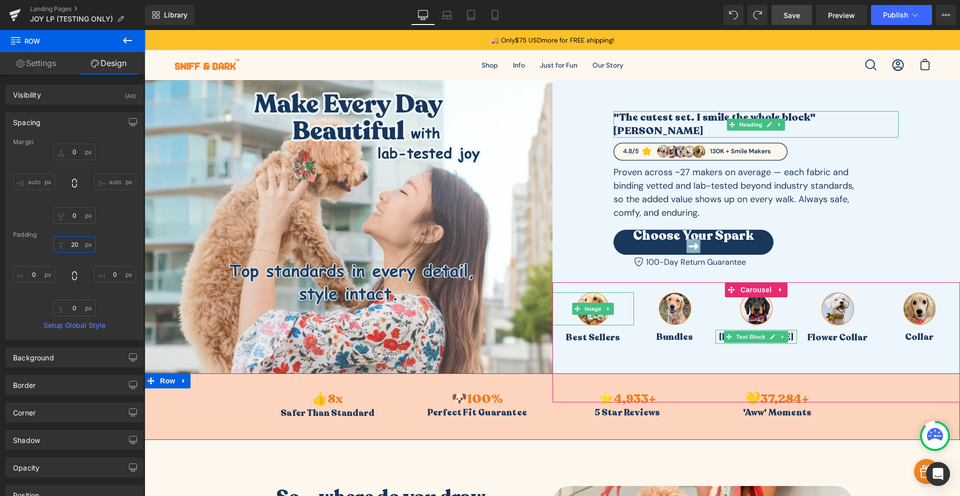
type input "20"
click at [797, 18] on span "Save" at bounding box center [792, 15] width 17 height 11
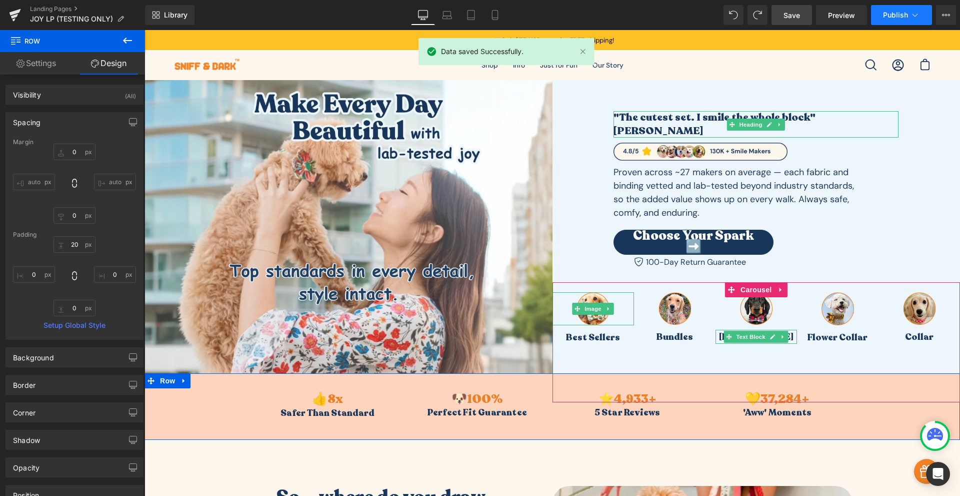
click at [886, 15] on span "Publish" at bounding box center [895, 15] width 25 height 8
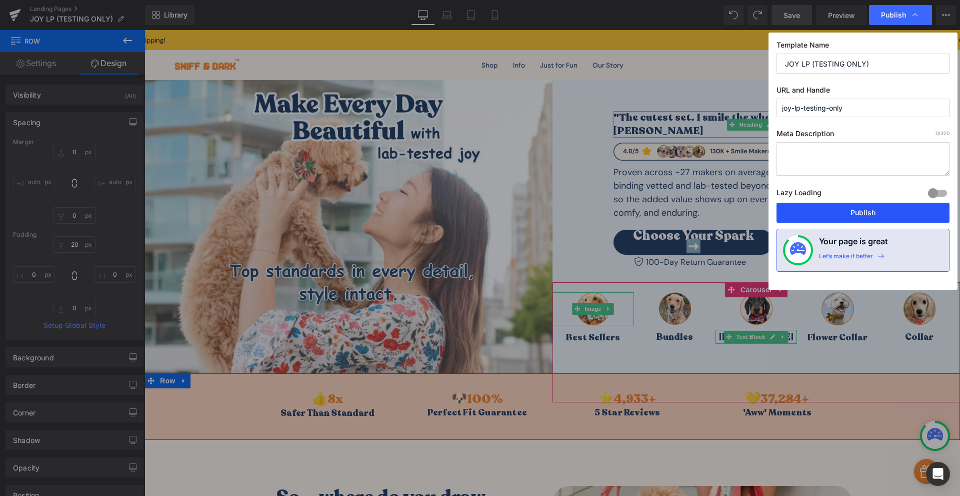
click at [860, 210] on button "Publish" at bounding box center [863, 213] width 173 height 20
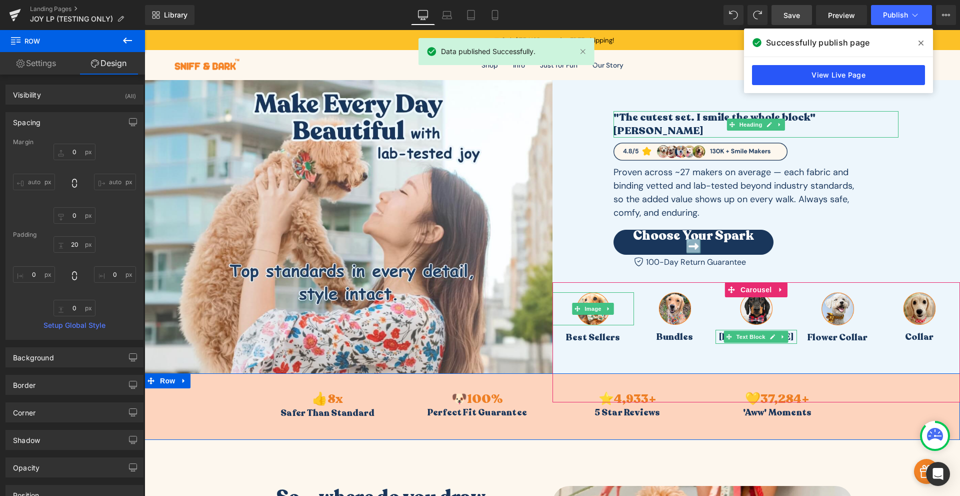
click at [788, 72] on link "View Live Page" at bounding box center [838, 75] width 173 height 20
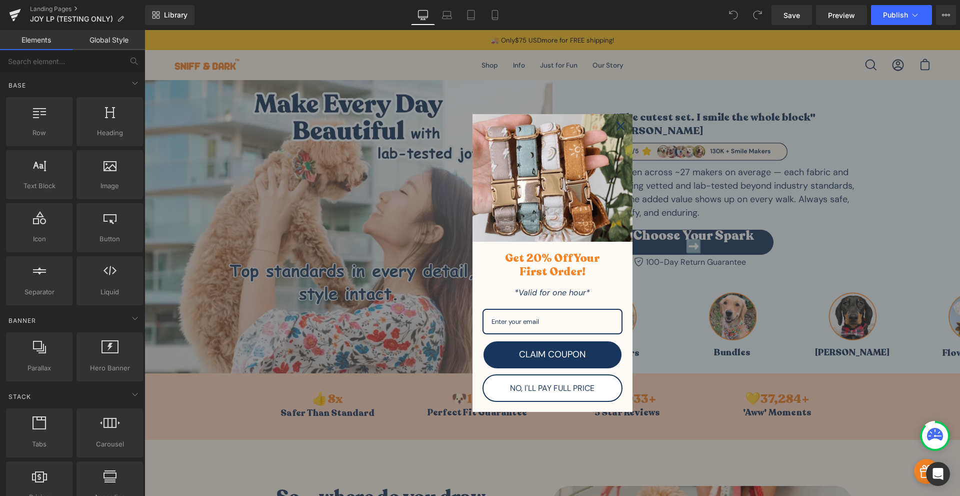
click at [617, 125] on icon "close icon" at bounding box center [621, 126] width 8 height 8
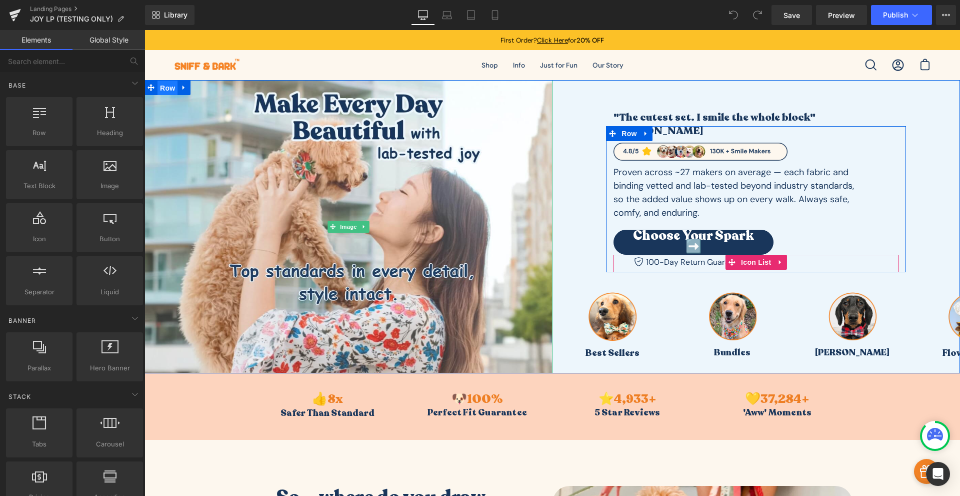
click at [162, 88] on span "Row" at bounding box center [168, 88] width 20 height 15
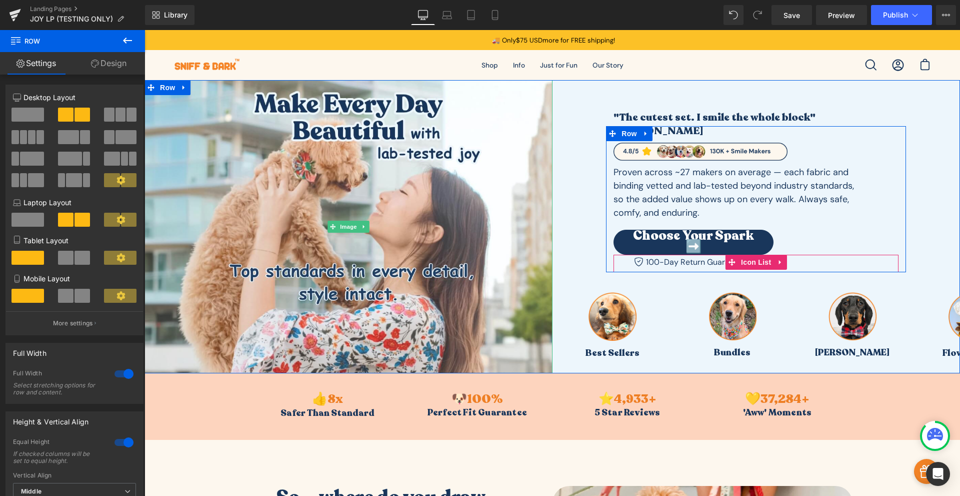
drag, startPoint x: 116, startPoint y: 63, endPoint x: 100, endPoint y: 90, distance: 31.6
click at [116, 63] on link "Design" at bounding box center [109, 63] width 73 height 23
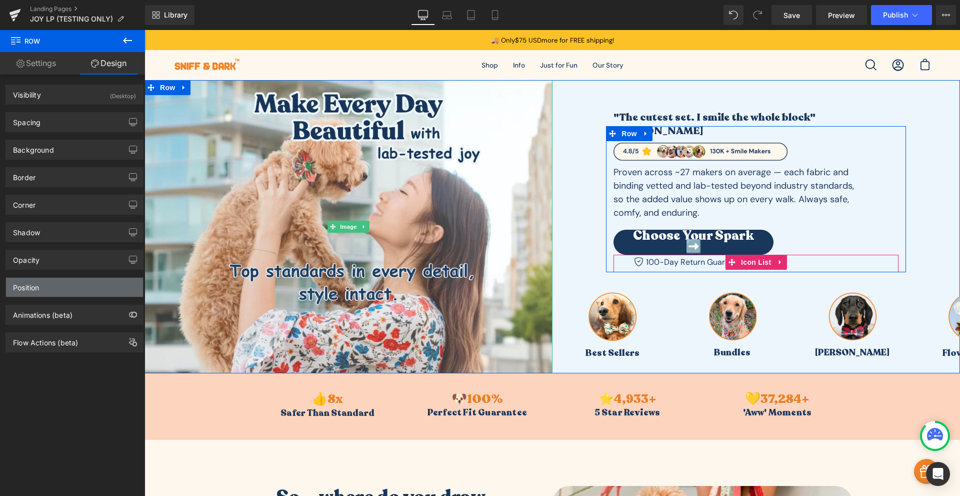
click at [34, 286] on div "Position" at bounding box center [26, 285] width 26 height 14
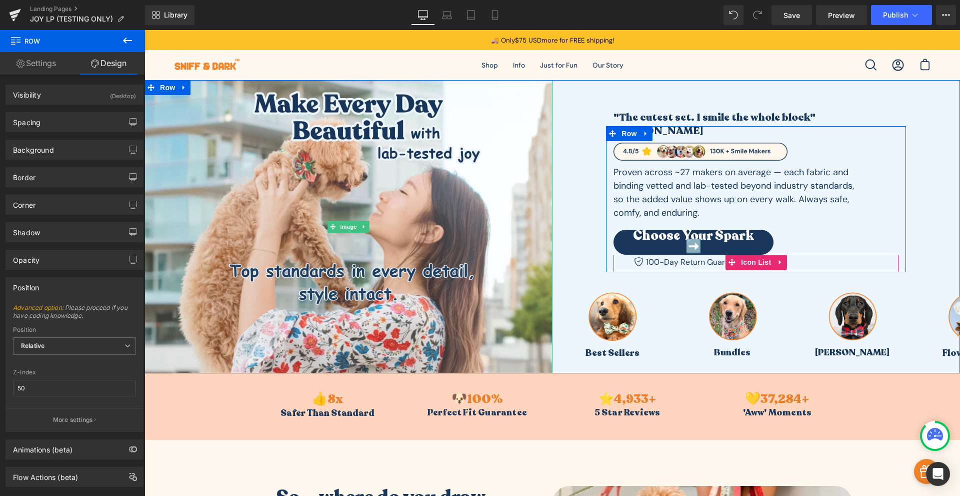
click at [43, 305] on link "Advanced option" at bounding box center [37, 308] width 49 height 8
click at [67, 426] on button "More settings" at bounding box center [74, 420] width 137 height 24
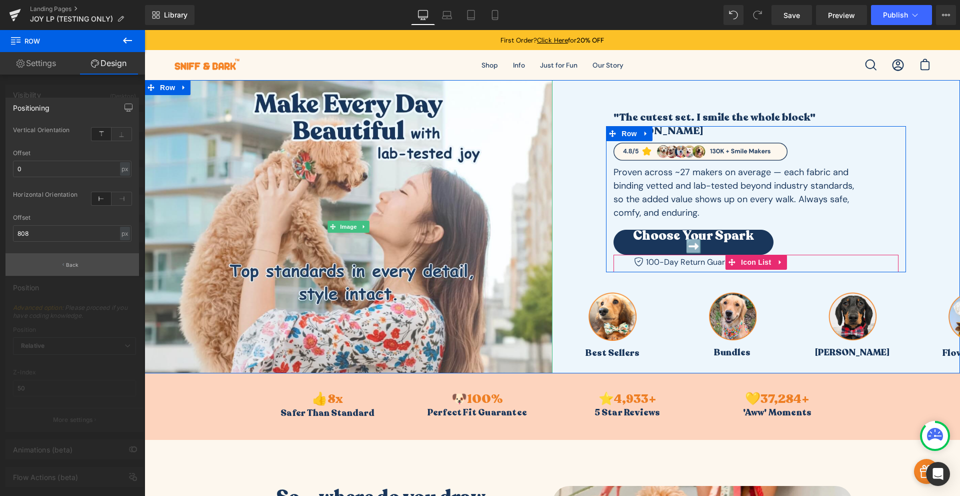
click at [74, 269] on button "Back" at bounding box center [73, 264] width 134 height 23
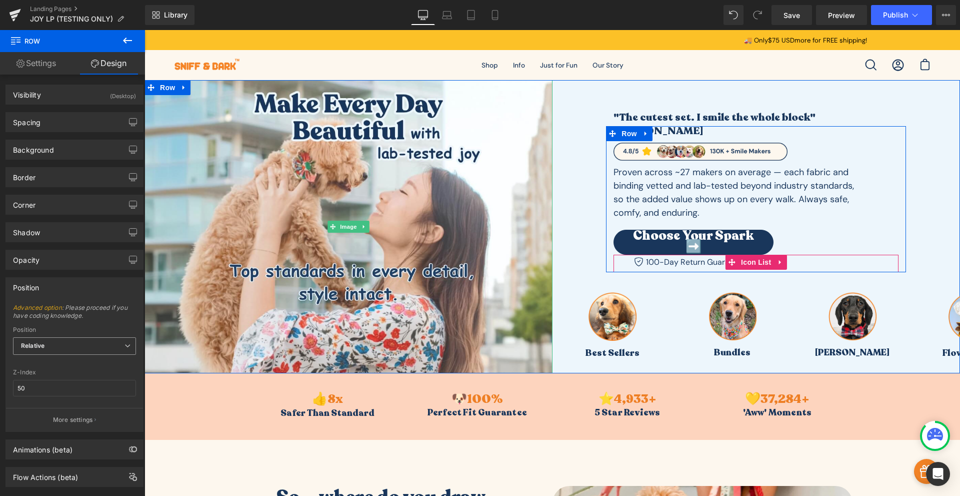
click at [80, 342] on span "Relative" at bounding box center [74, 346] width 123 height 18
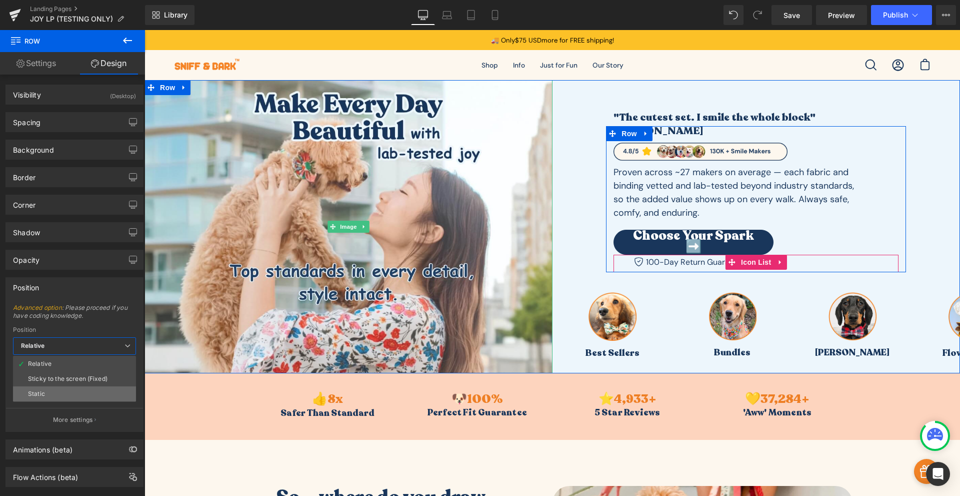
click at [89, 394] on li "Static" at bounding box center [74, 393] width 123 height 15
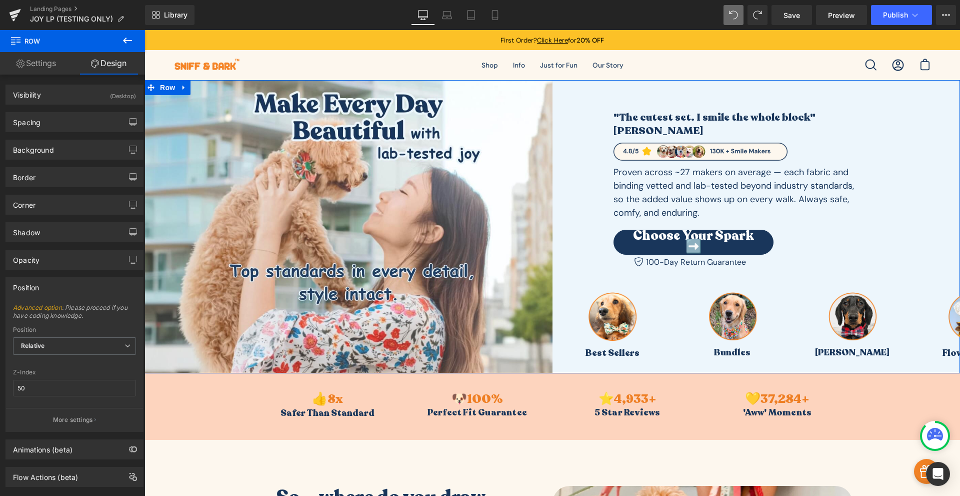
click at [92, 335] on div "Position Relative Relative Sticky to the screen (Fixed) Static" at bounding box center [74, 346] width 123 height 40
click at [84, 348] on span "Relative" at bounding box center [74, 346] width 123 height 18
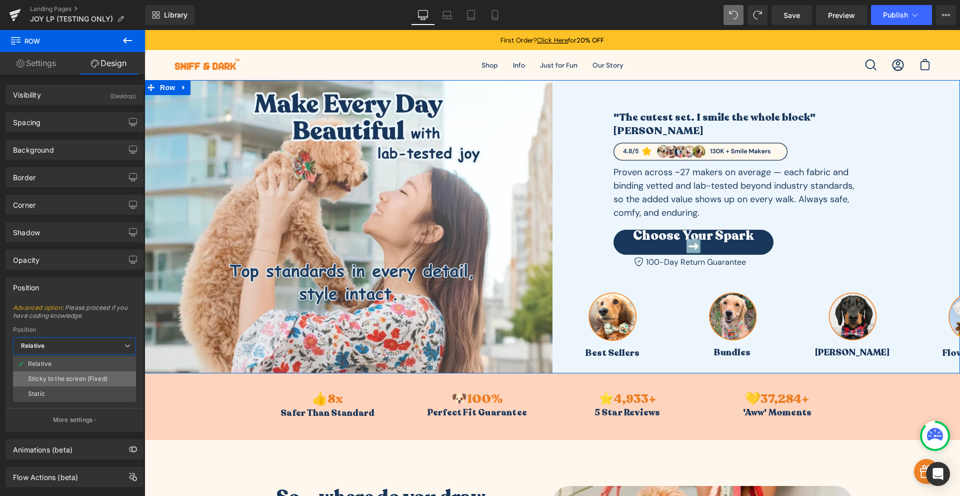
click at [77, 381] on div "Sticky to the screen (Fixed)" at bounding box center [68, 378] width 80 height 7
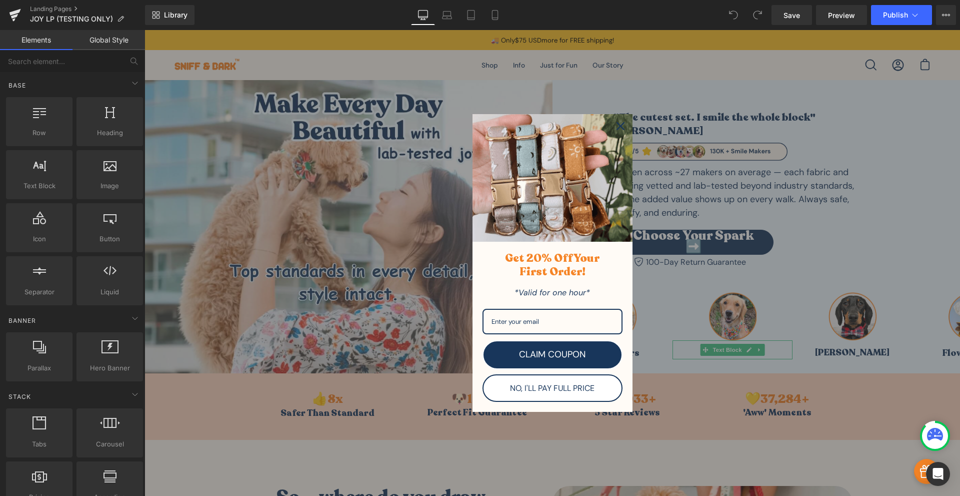
click at [620, 128] on icon "close icon" at bounding box center [621, 126] width 8 height 8
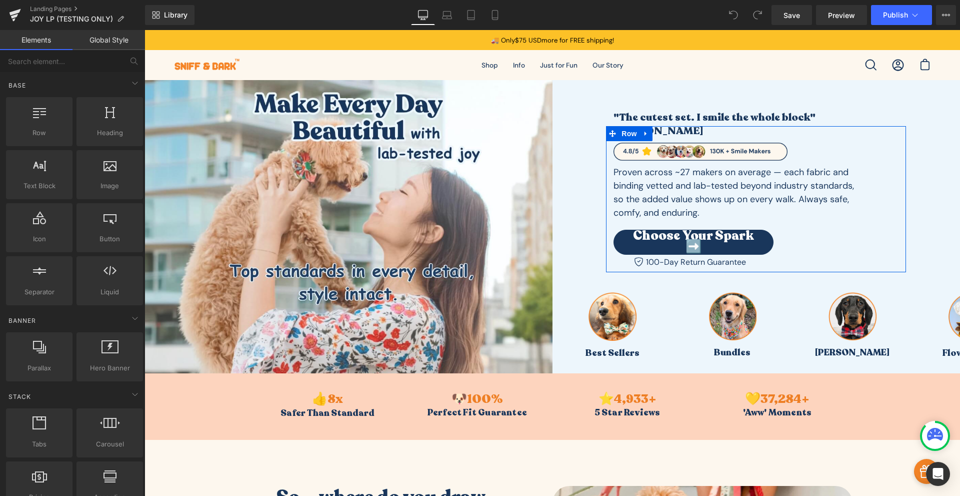
click at [402, 70] on nav "Open search bar Open cart Open navigation menu Shop Apparel Reversible Cozy Fle…" at bounding box center [553, 65] width 816 height 30
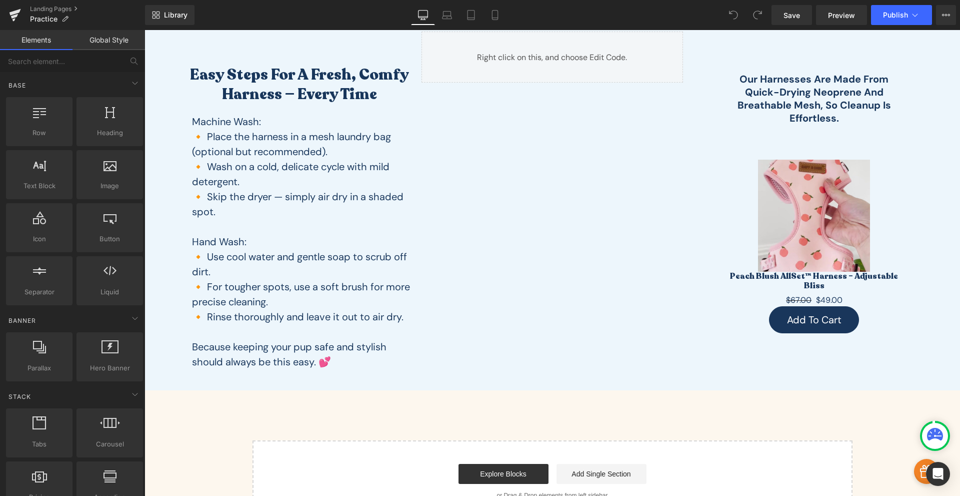
scroll to position [1517, 0]
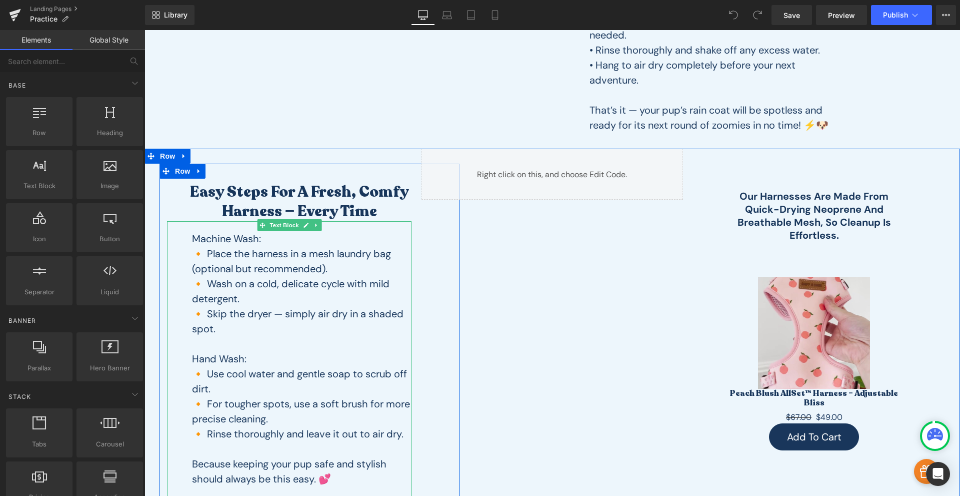
click at [319, 267] on p "🔸 Place the harness in a mesh laundry bag (optional but recommended)." at bounding box center [302, 261] width 220 height 30
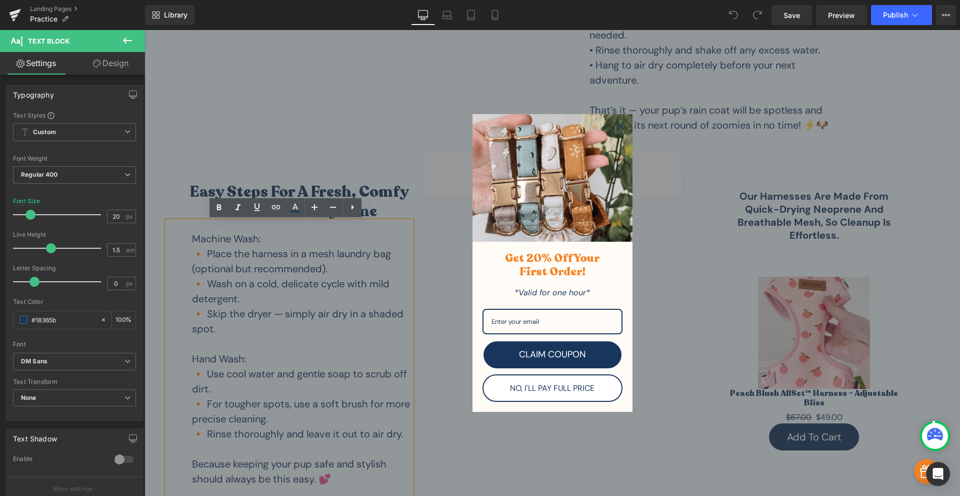
click at [617, 127] on icon "close icon" at bounding box center [621, 126] width 8 height 8
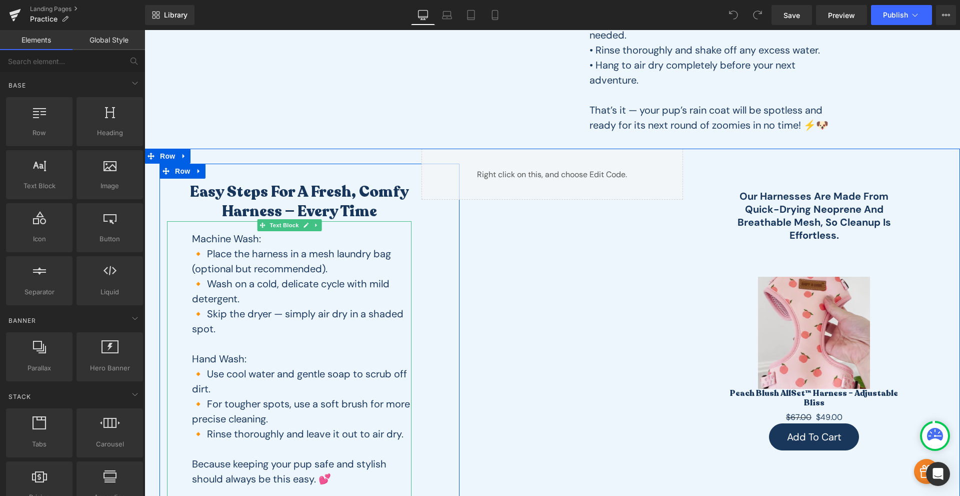
click at [290, 291] on p "🔸 Wash on a cold, delicate cycle with mild detergent." at bounding box center [302, 291] width 220 height 30
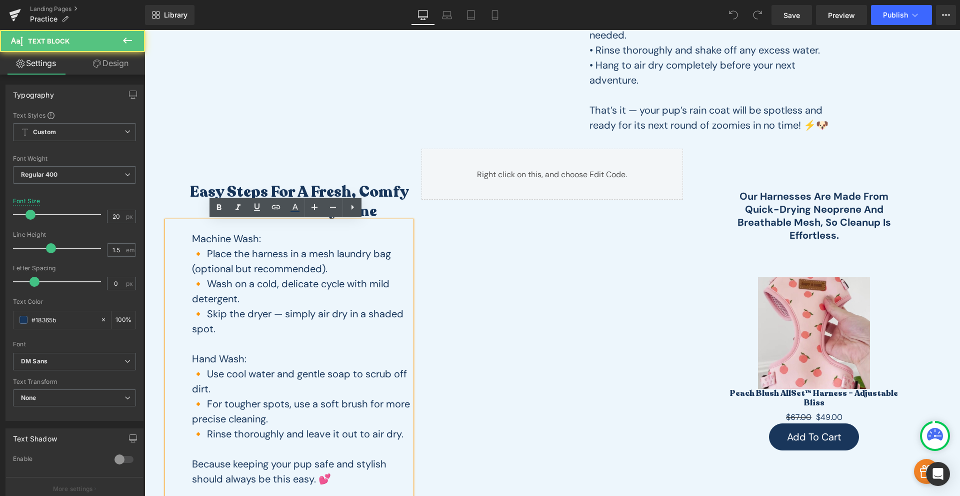
click at [290, 291] on p "🔸 Wash on a cold, delicate cycle with mild detergent." at bounding box center [302, 291] width 220 height 30
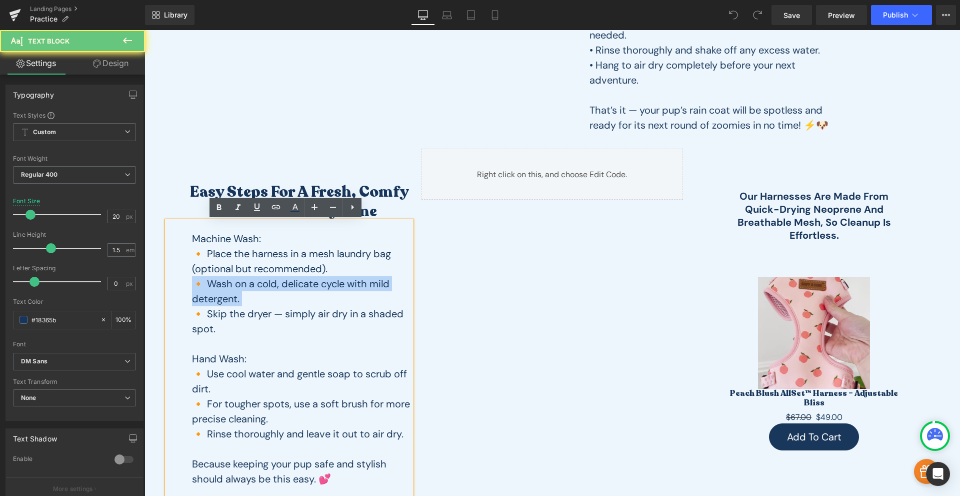
click at [290, 291] on p "🔸 Wash on a cold, delicate cycle with mild detergent." at bounding box center [302, 291] width 220 height 30
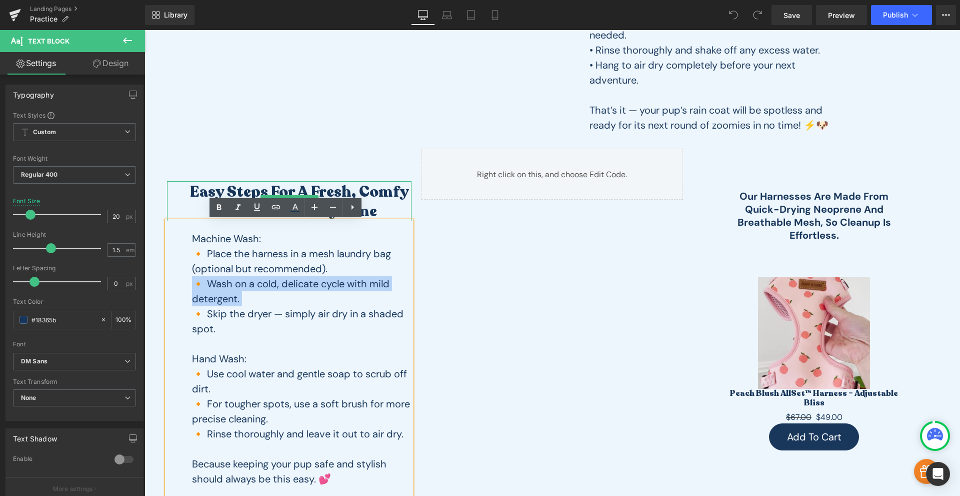
click at [258, 194] on h2 "Easy Steps for a Fresh, Comfy Harness — Every Time" at bounding box center [299, 201] width 225 height 39
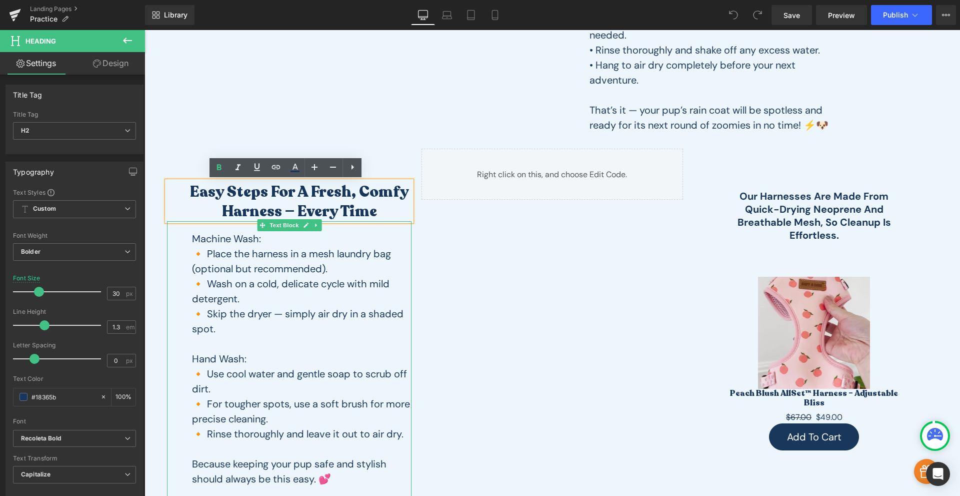
click at [266, 361] on p "Hand Wash:" at bounding box center [302, 358] width 220 height 15
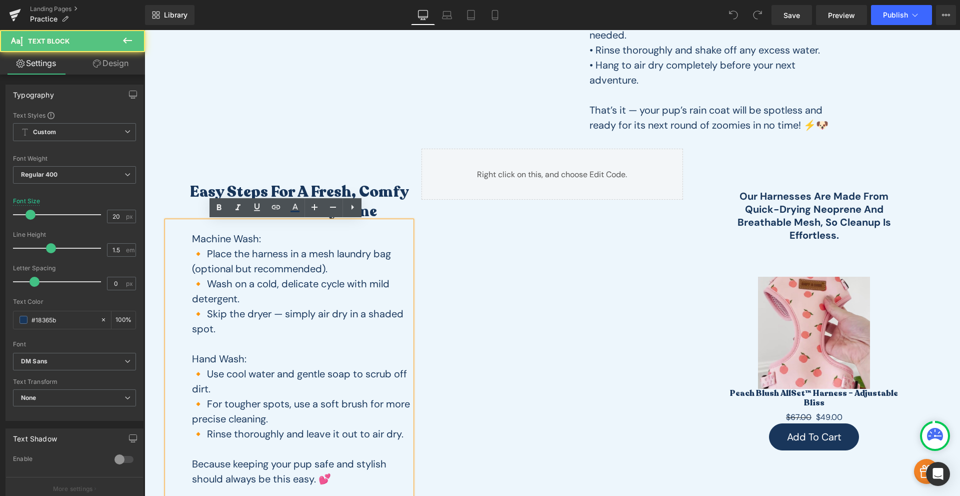
click at [266, 361] on p "Hand Wash:" at bounding box center [302, 358] width 220 height 15
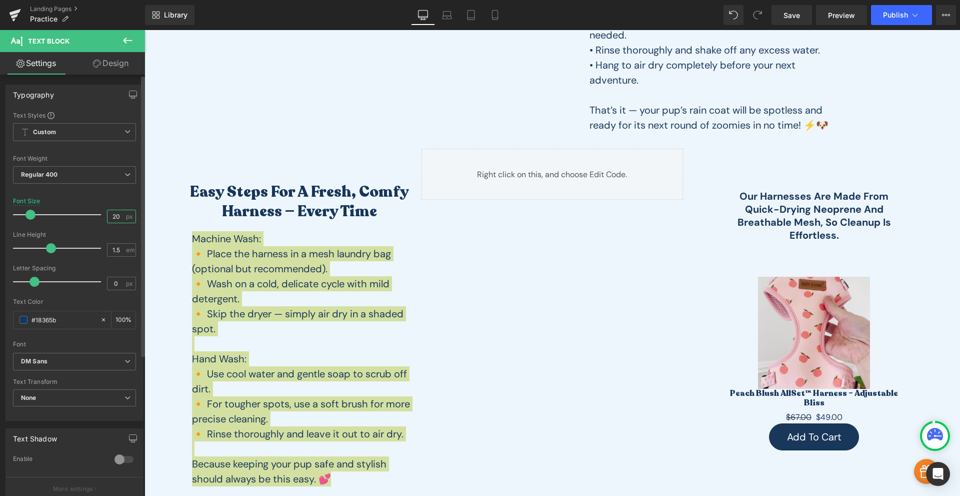
click at [113, 221] on input "20" at bounding box center [117, 216] width 18 height 13
type input "18"
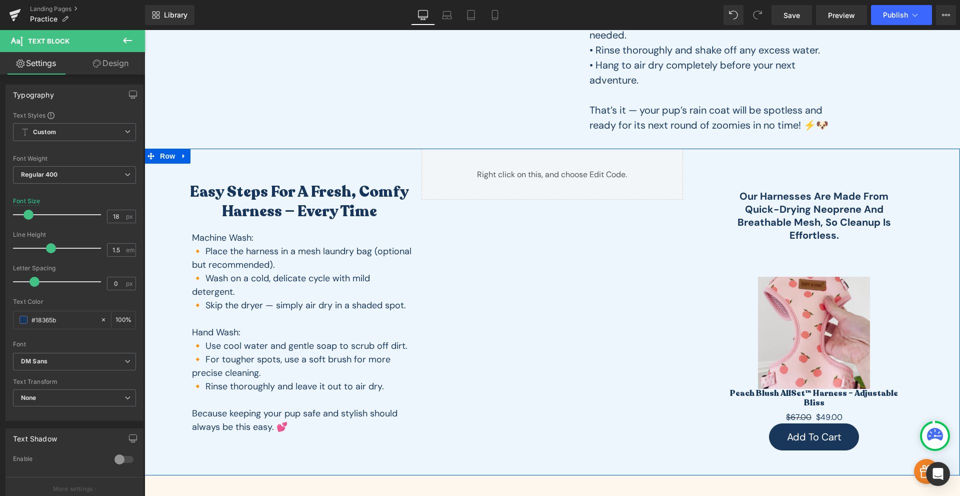
click at [479, 227] on div "Easy Steps for a Fresh, Comfy Harness — Every Time Heading Machine Wash: 🔸 Plac…" at bounding box center [553, 312] width 816 height 327
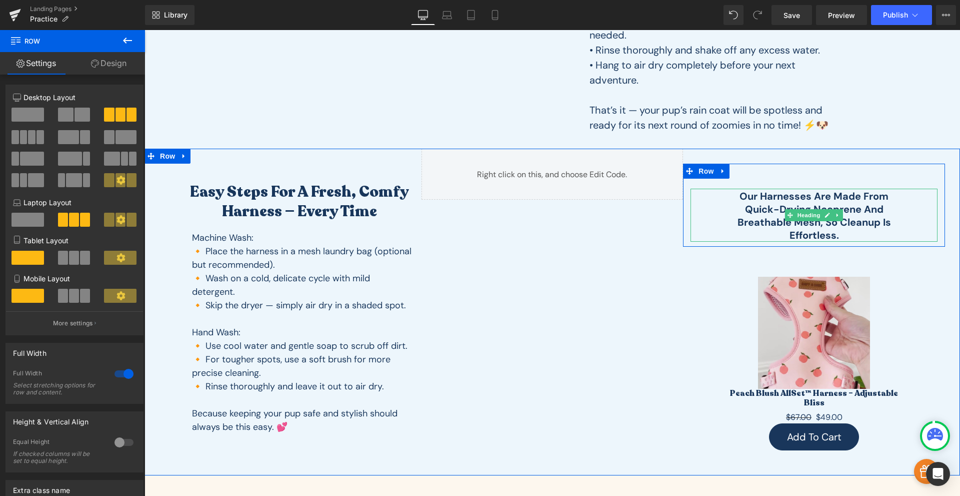
click at [847, 214] on h2 "Our harnesses are made from quick-drying neoprene and breathable mesh, so clean…" at bounding box center [814, 216] width 186 height 52
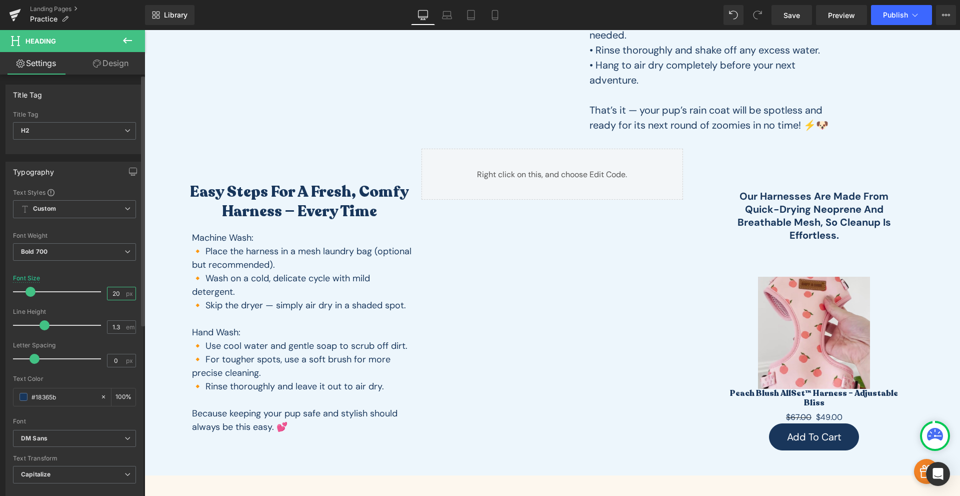
click at [117, 292] on input "20" at bounding box center [117, 293] width 18 height 13
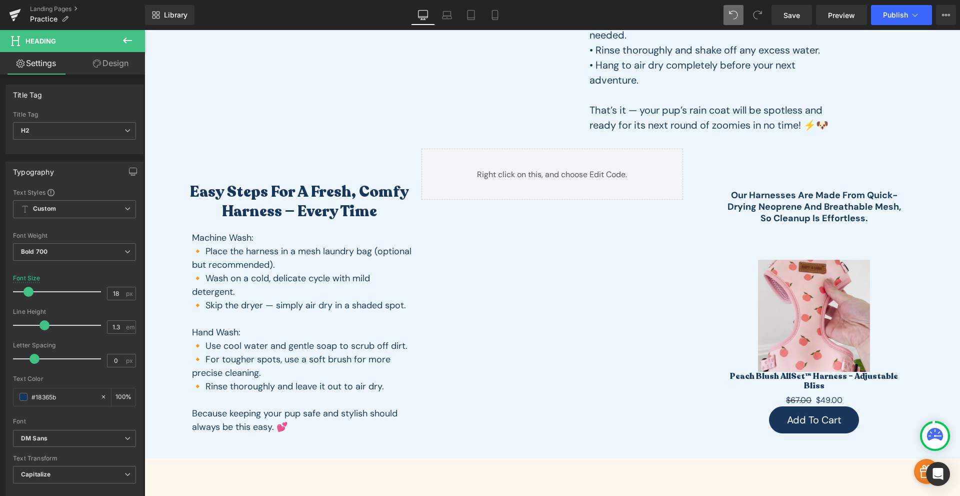
click at [730, 17] on icon at bounding box center [733, 15] width 9 height 9
type input "20"
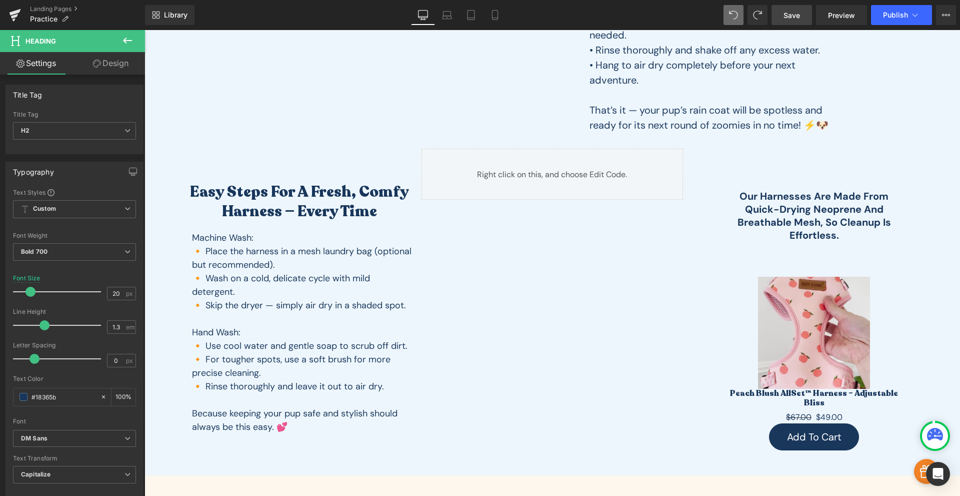
click at [801, 16] on link "Save" at bounding box center [792, 15] width 41 height 20
click at [856, 16] on link "Preview" at bounding box center [841, 15] width 51 height 20
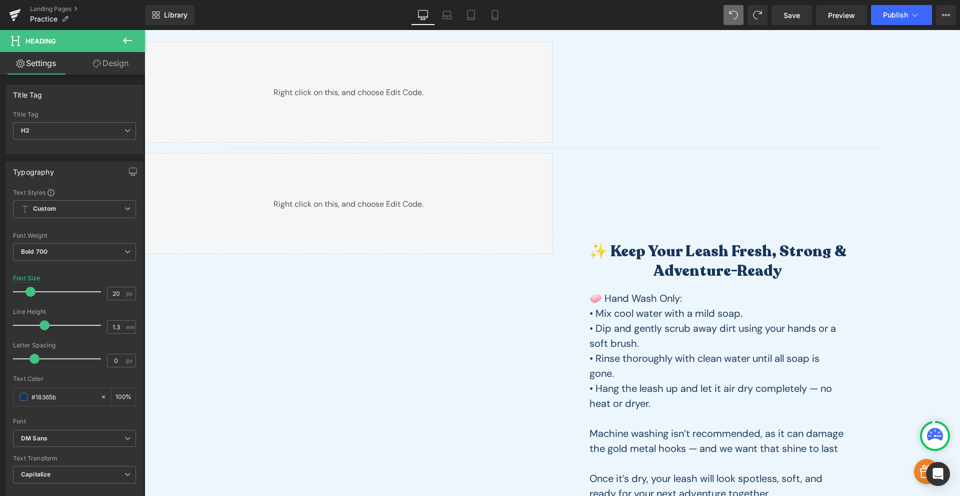
scroll to position [0, 0]
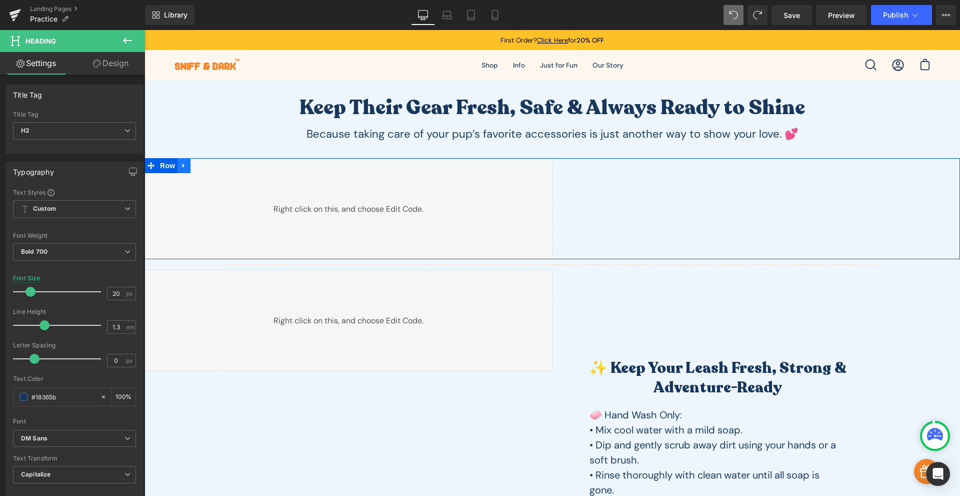
click at [182, 164] on icon at bounding box center [184, 166] width 7 height 8
click at [210, 167] on icon at bounding box center [210, 165] width 7 height 7
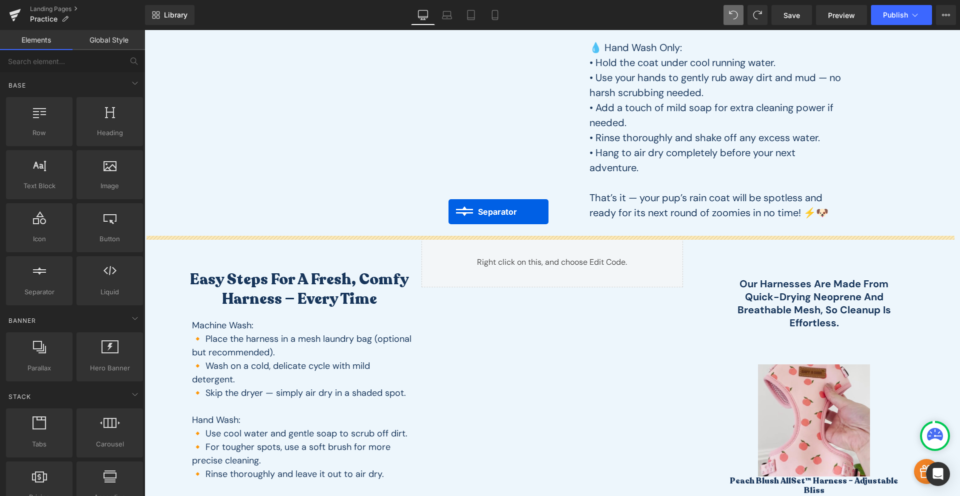
scroll to position [1576, 0]
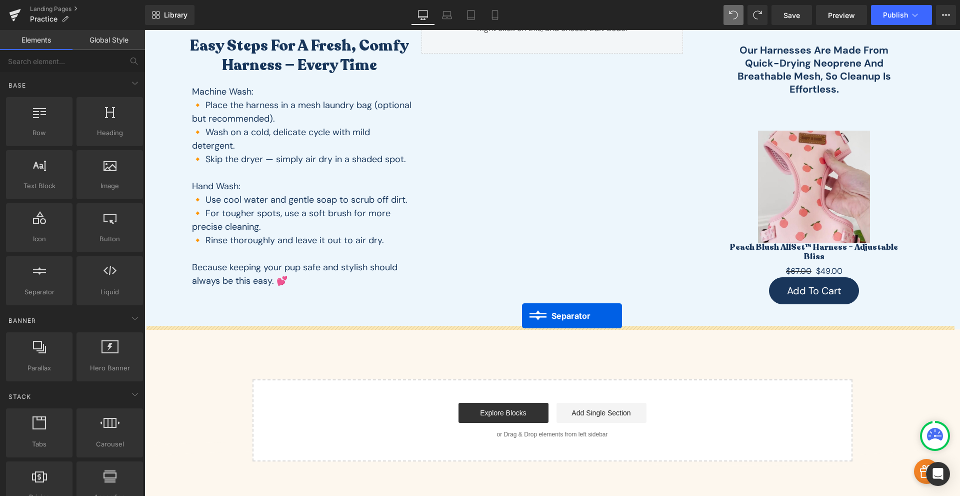
drag, startPoint x: 527, startPoint y: 164, endPoint x: 522, endPoint y: 316, distance: 151.6
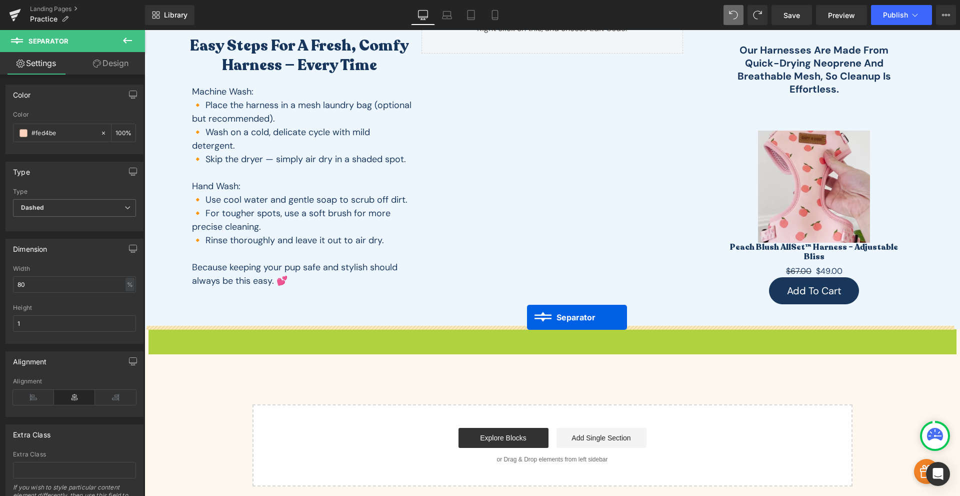
drag, startPoint x: 526, startPoint y: 333, endPoint x: 528, endPoint y: 317, distance: 15.6
drag, startPoint x: 525, startPoint y: 330, endPoint x: 532, endPoint y: 325, distance: 9.0
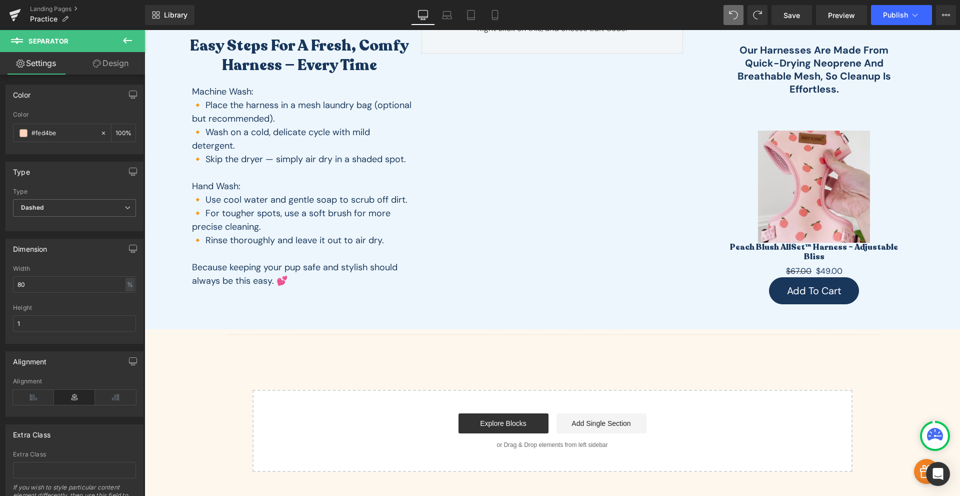
click at [132, 49] on button at bounding box center [127, 41] width 35 height 22
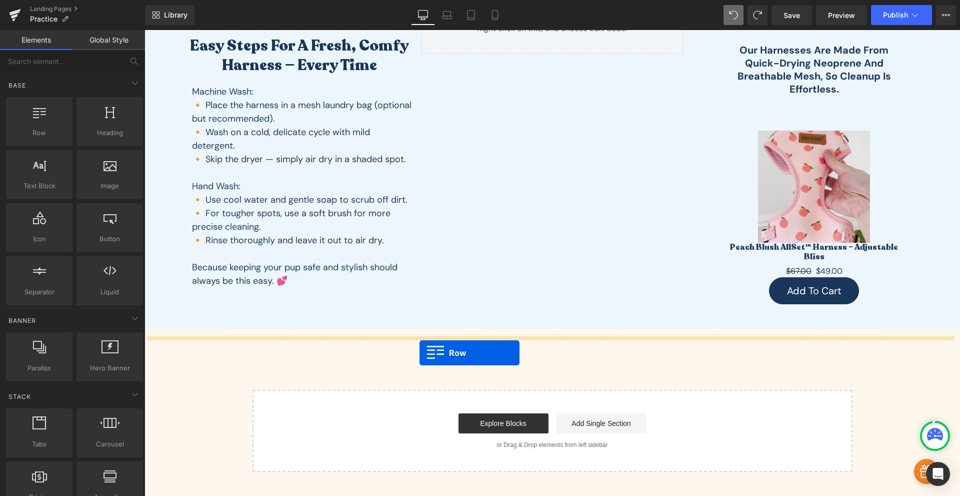
drag, startPoint x: 195, startPoint y: 158, endPoint x: 420, endPoint y: 353, distance: 298.1
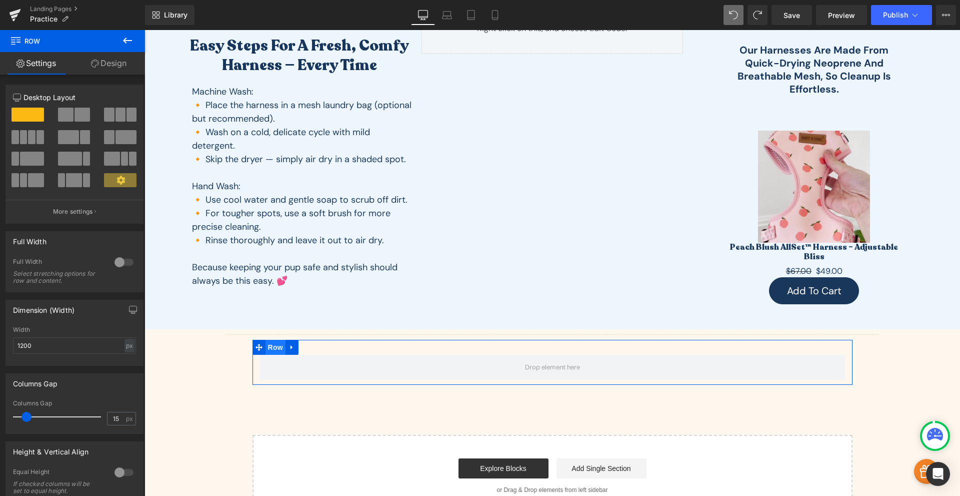
click at [269, 347] on span "Row" at bounding box center [276, 347] width 20 height 15
type input "0"
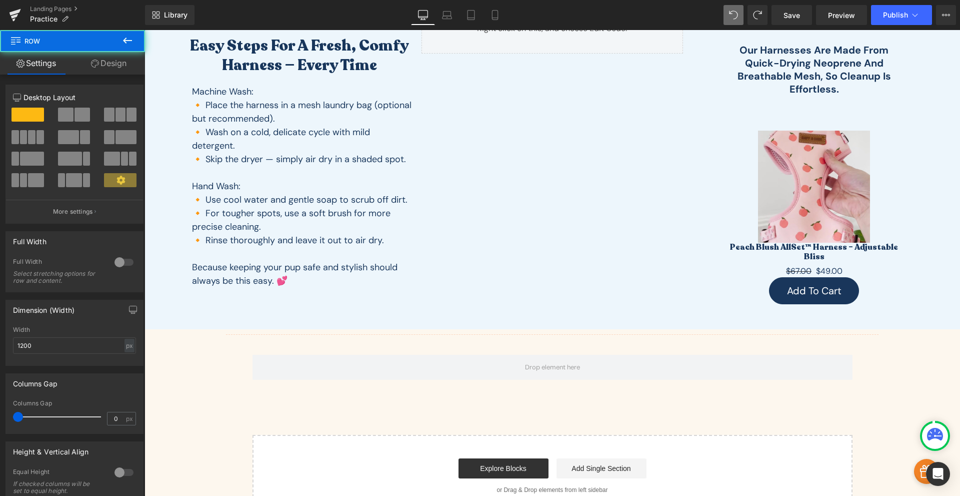
drag, startPoint x: 24, startPoint y: 417, endPoint x: -27, endPoint y: 342, distance: 90.1
click at [0, 342] on html "Row You are previewing how the will restyle your page. You can not edit Element…" at bounding box center [480, 248] width 960 height 496
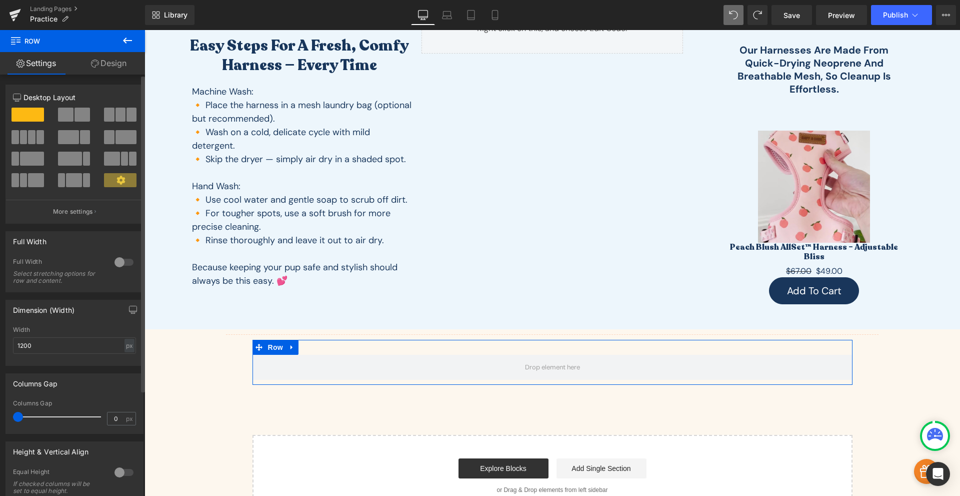
click at [120, 265] on div at bounding box center [124, 262] width 24 height 16
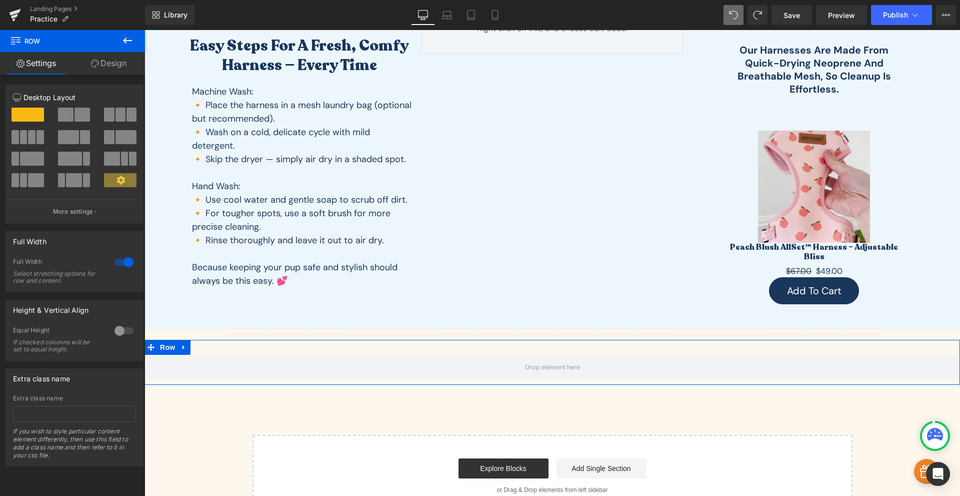
drag, startPoint x: 106, startPoint y: 66, endPoint x: 74, endPoint y: 99, distance: 46.0
click at [106, 66] on link "Design" at bounding box center [109, 63] width 73 height 23
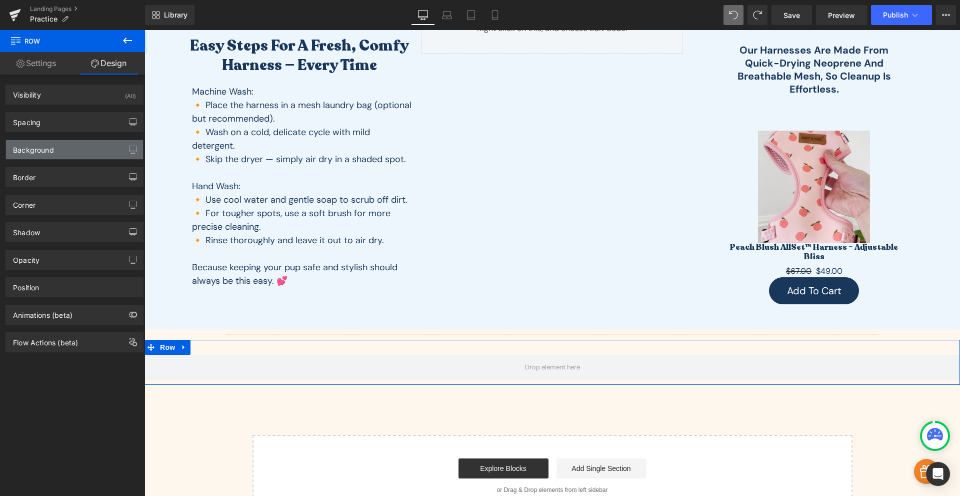
click at [42, 151] on div "Background" at bounding box center [33, 147] width 41 height 14
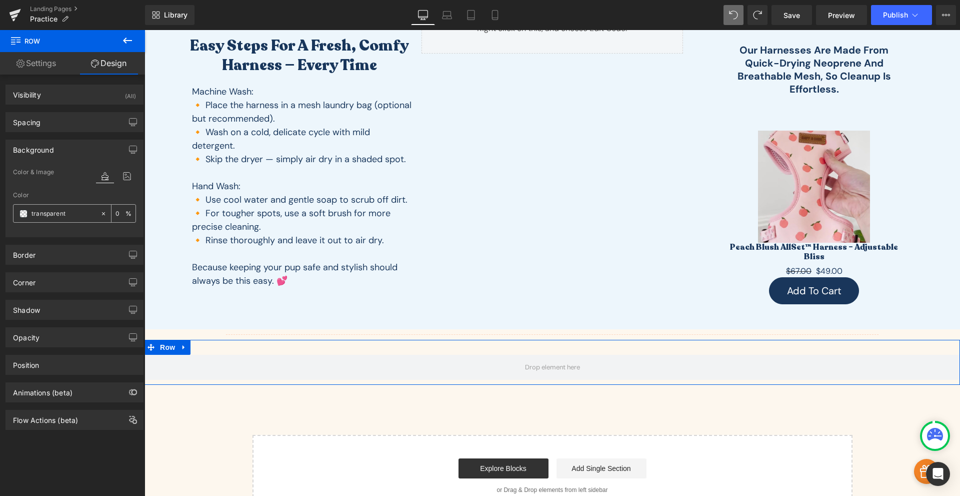
click at [52, 216] on input "transparent" at bounding box center [64, 213] width 64 height 11
paste input "edf6fc"
paste input "text"
type input "edf6fc"
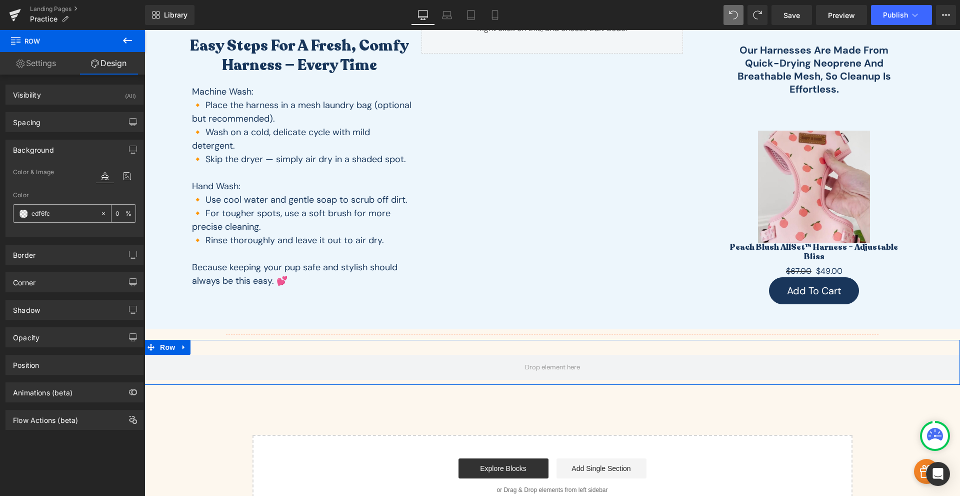
type input "100"
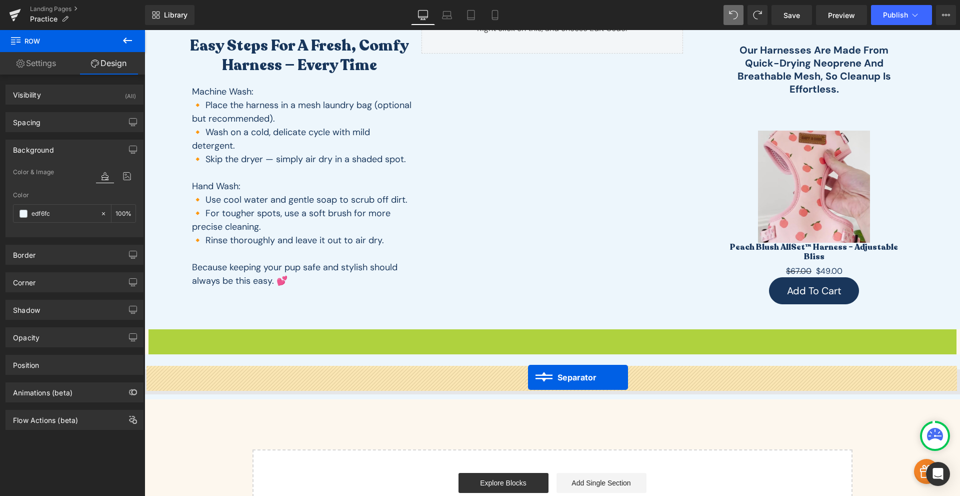
drag, startPoint x: 528, startPoint y: 331, endPoint x: 528, endPoint y: 377, distance: 46.0
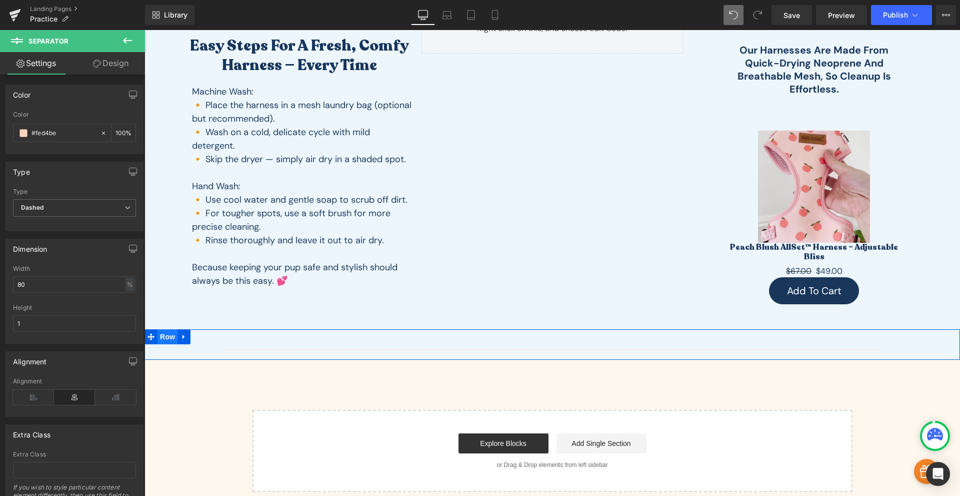
click at [165, 333] on span "Row" at bounding box center [168, 336] width 20 height 15
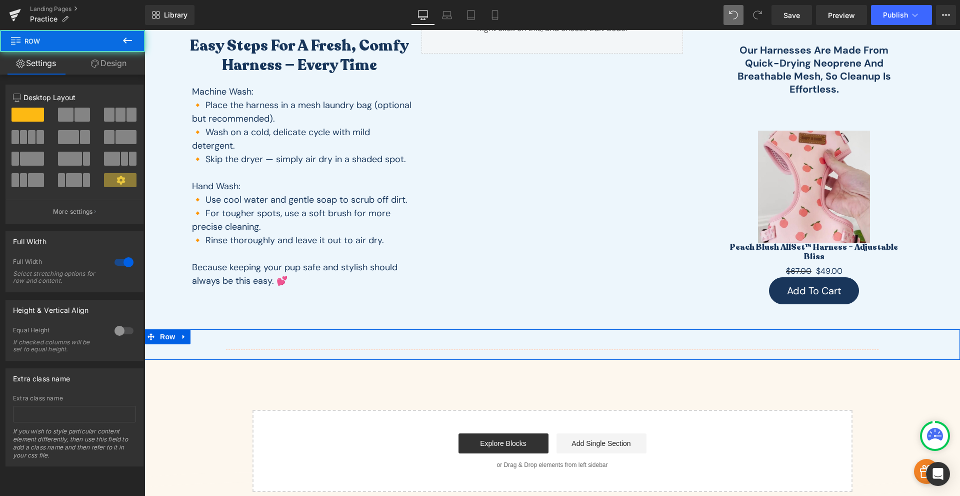
click at [104, 69] on link "Design" at bounding box center [109, 63] width 73 height 23
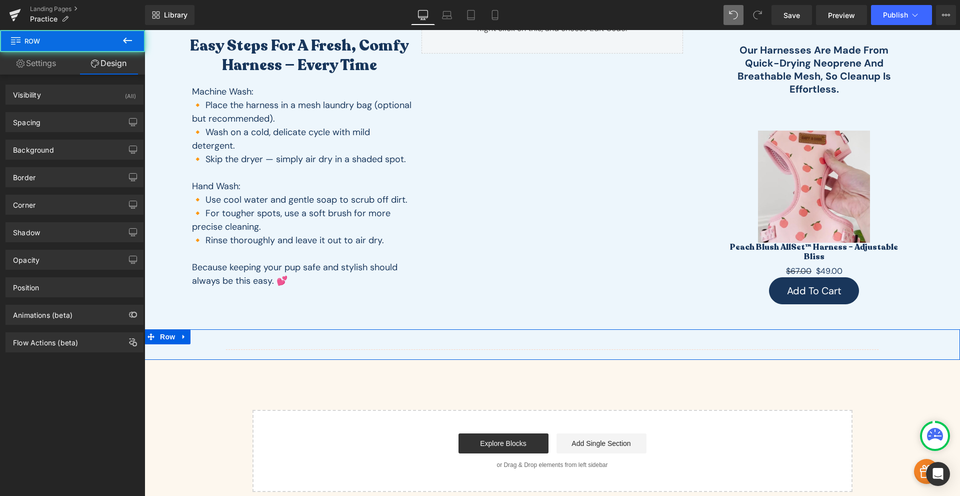
type input "0"
type input "30"
type input "0"
type input "10"
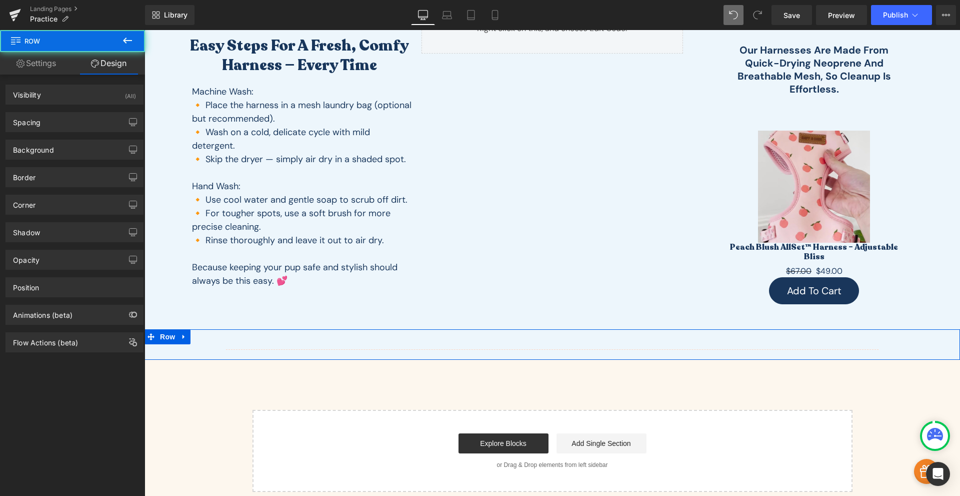
type input "0"
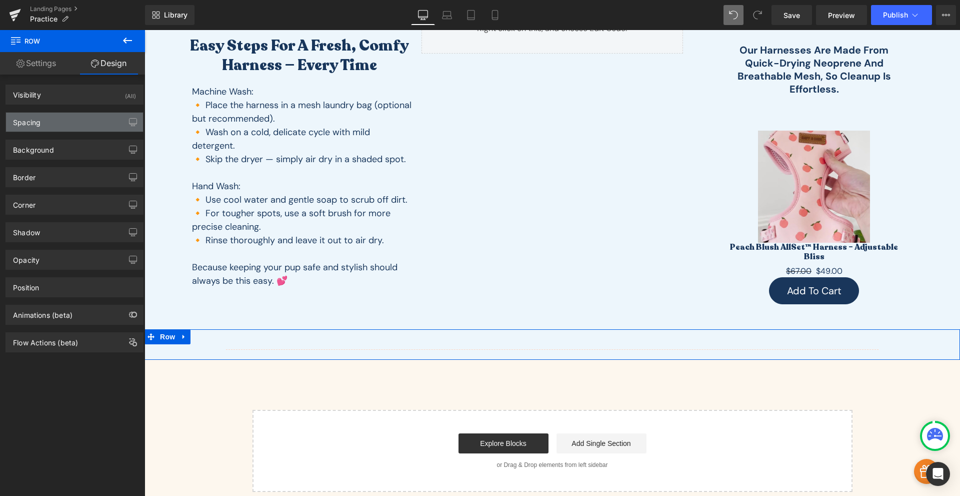
click at [39, 123] on div "Spacing" at bounding box center [27, 120] width 28 height 14
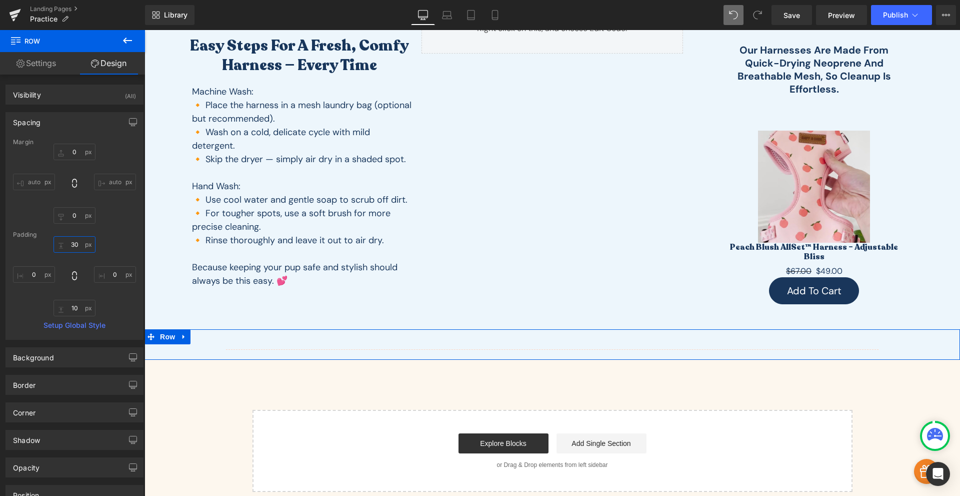
click at [74, 240] on input "30" at bounding box center [75, 244] width 42 height 17
type input "2"
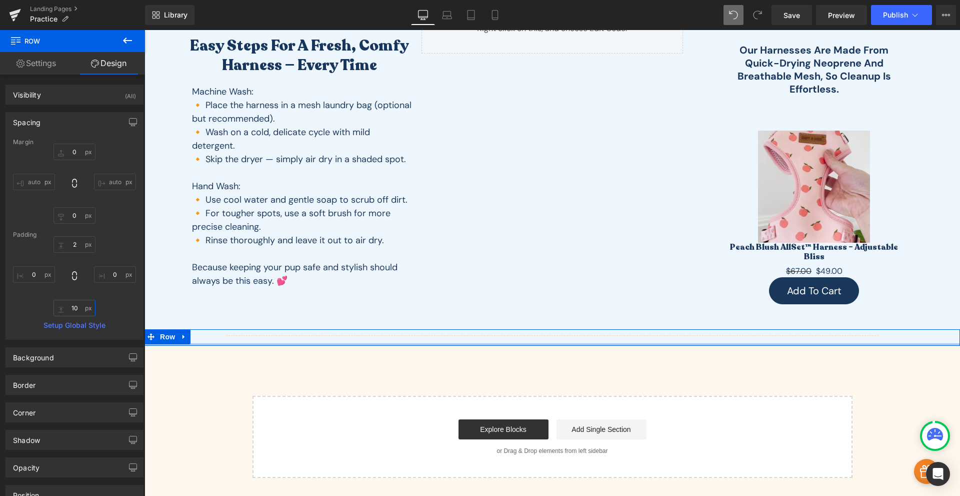
click at [77, 307] on input "10" at bounding box center [75, 308] width 42 height 17
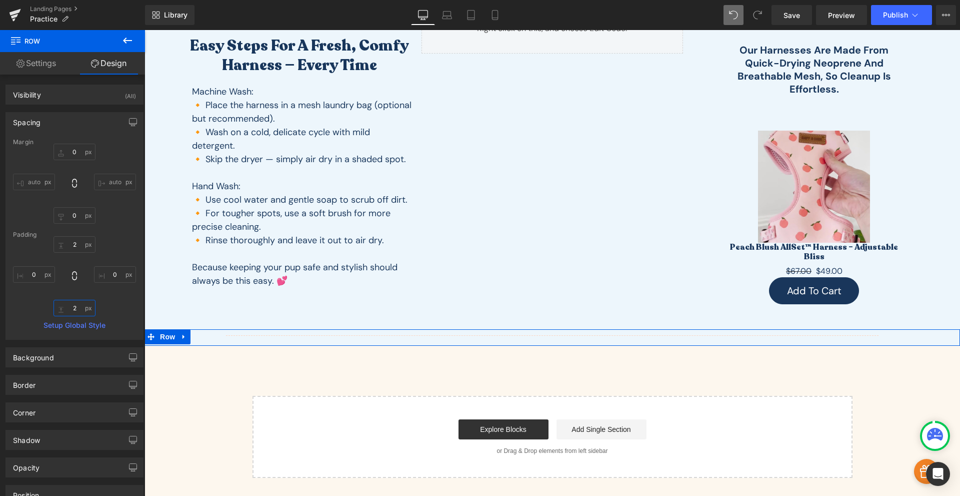
type input "2"
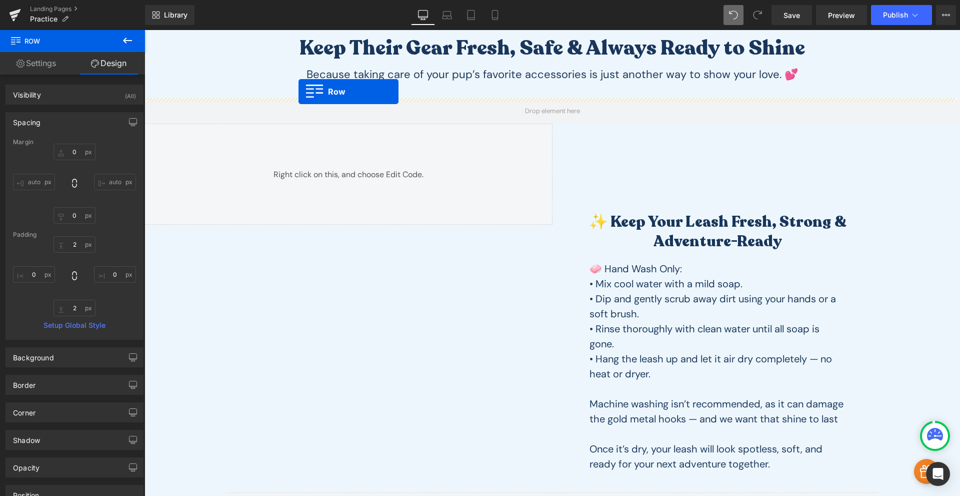
scroll to position [0, 0]
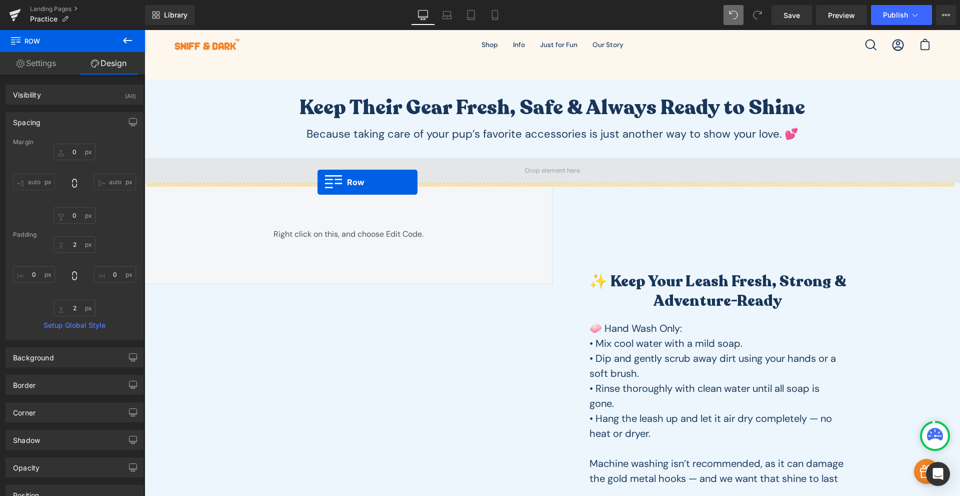
drag, startPoint x: 150, startPoint y: 130, endPoint x: 318, endPoint y: 182, distance: 175.9
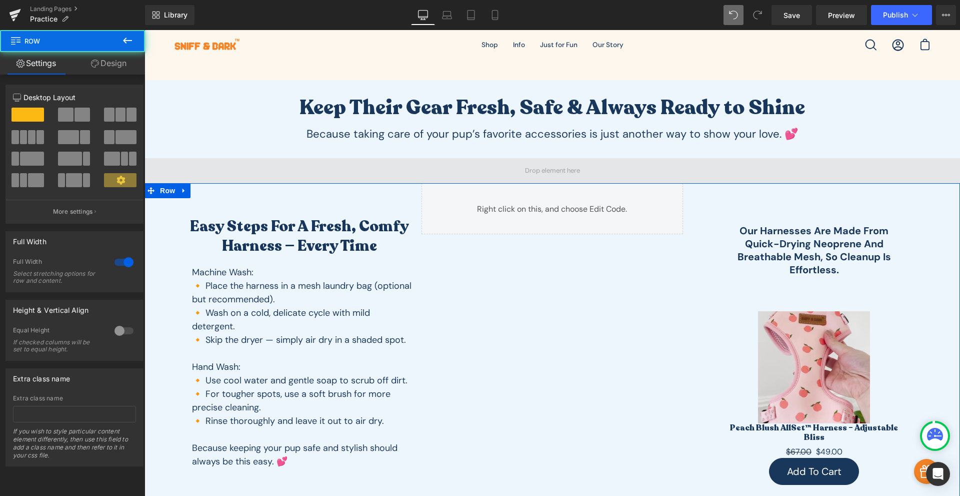
click at [349, 166] on span at bounding box center [553, 170] width 816 height 25
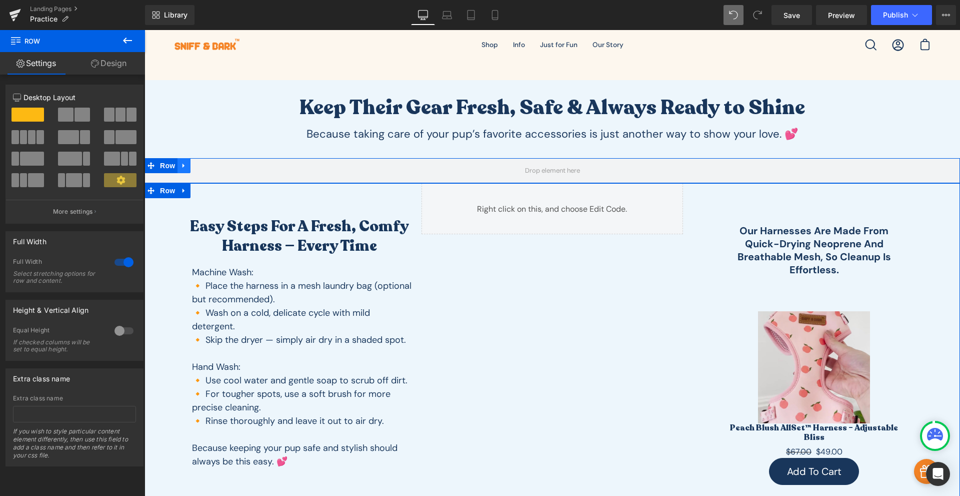
click at [181, 169] on icon at bounding box center [184, 166] width 7 height 8
click at [207, 165] on icon at bounding box center [210, 165] width 7 height 7
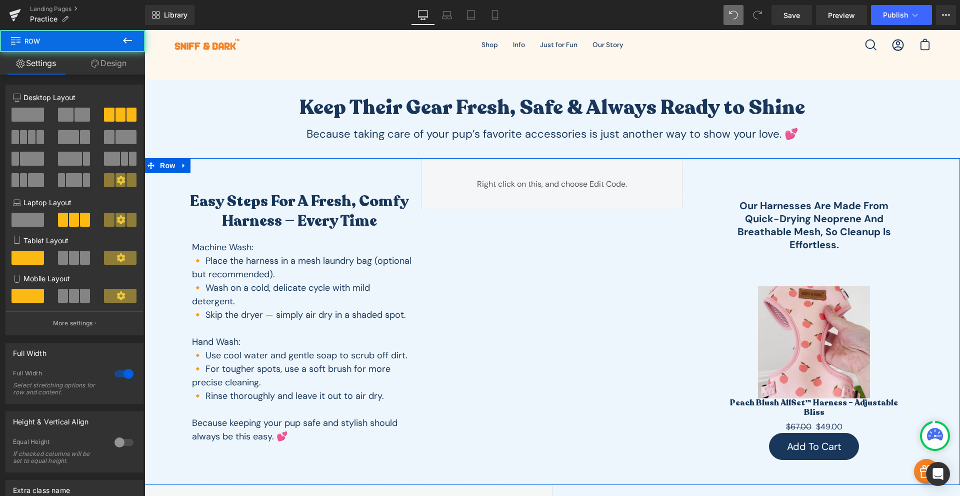
click at [606, 274] on div "Easy Steps for a Fresh, Comfy Harness — Every Time Heading Machine Wash: 🔸 Plac…" at bounding box center [553, 321] width 816 height 327
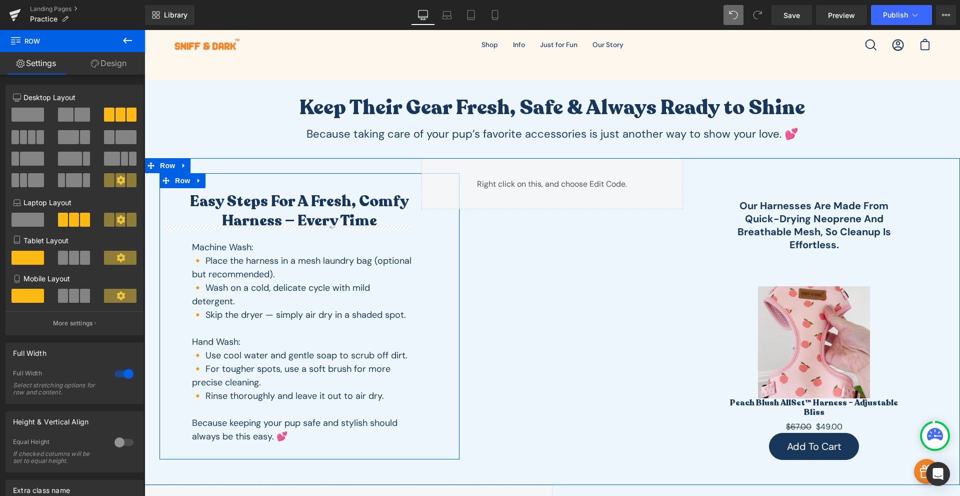
scroll to position [234, 0]
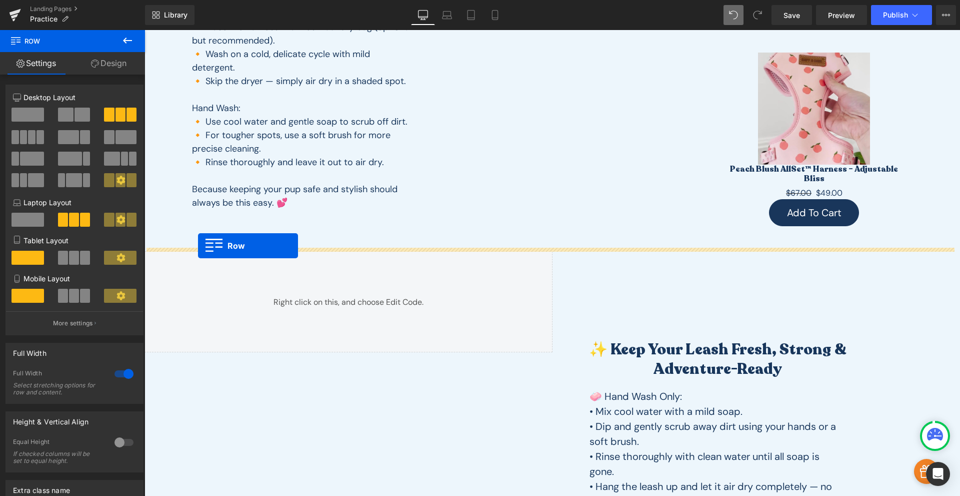
drag, startPoint x: 152, startPoint y: 368, endPoint x: 198, endPoint y: 246, distance: 130.9
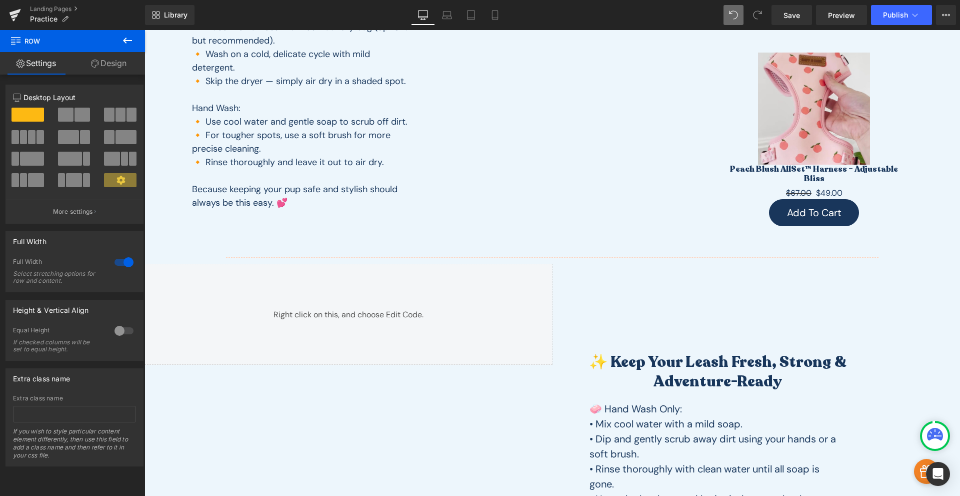
scroll to position [0, 0]
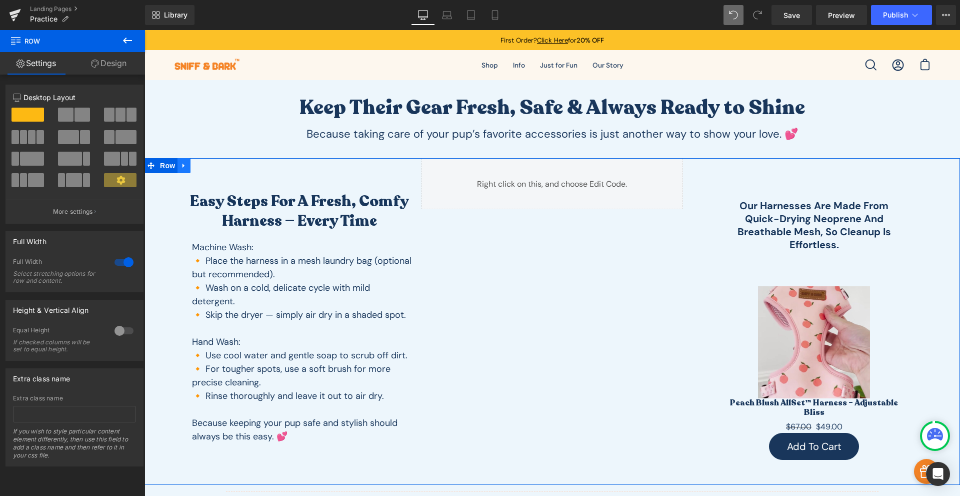
click at [181, 167] on icon at bounding box center [184, 166] width 7 height 8
click at [198, 166] on link at bounding box center [197, 165] width 13 height 15
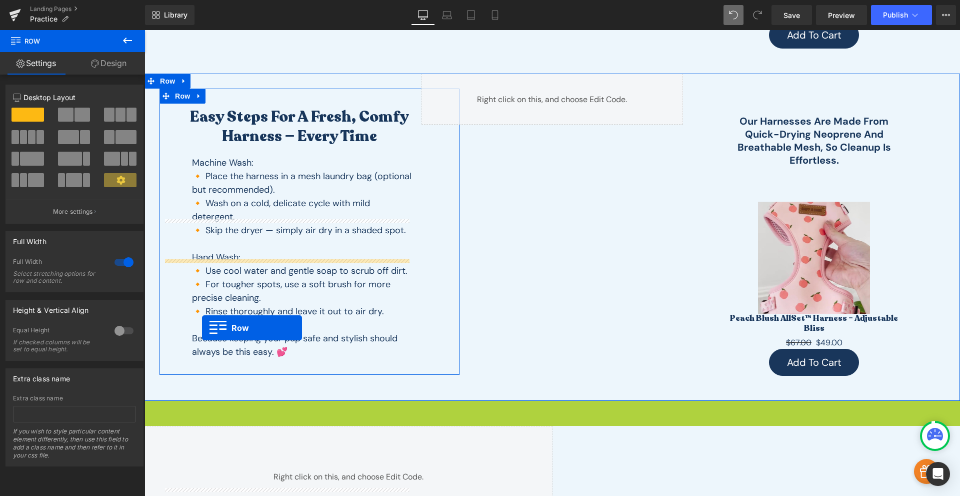
scroll to position [295, 0]
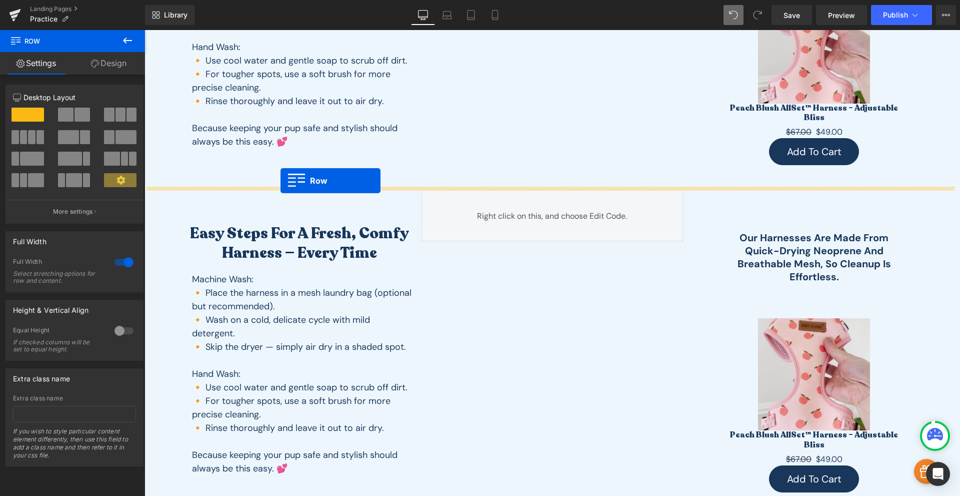
drag, startPoint x: 149, startPoint y: 283, endPoint x: 281, endPoint y: 181, distance: 167.1
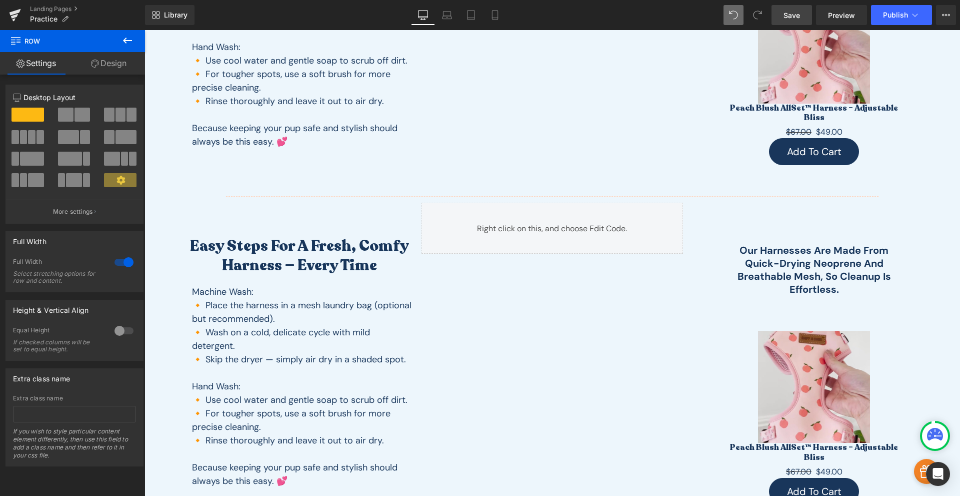
click at [787, 13] on span "Save" at bounding box center [792, 15] width 17 height 11
click at [838, 13] on span "Preview" at bounding box center [841, 15] width 27 height 11
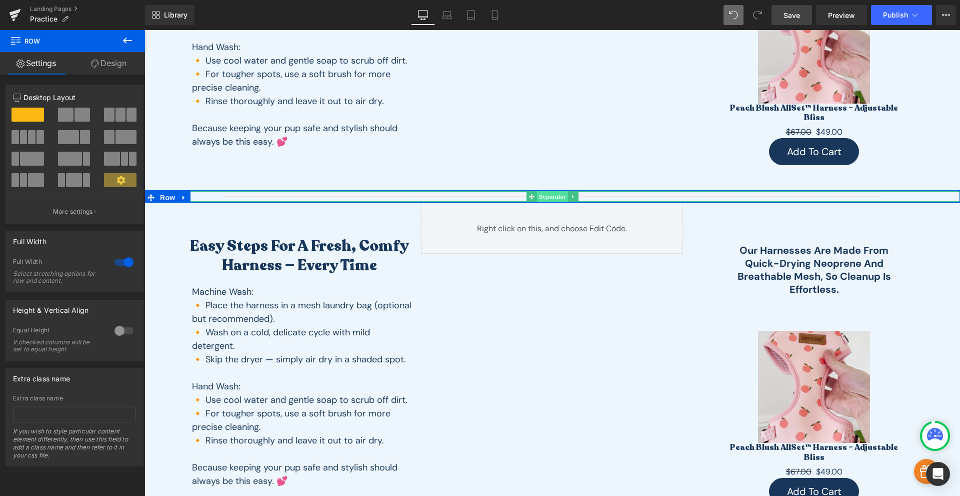
click at [548, 193] on span "Separator" at bounding box center [552, 197] width 31 height 12
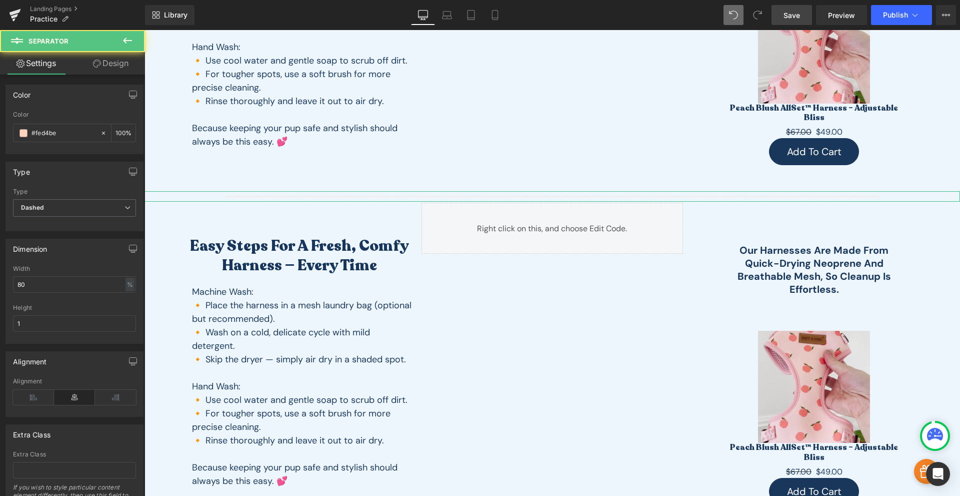
click at [110, 73] on link "Design" at bounding box center [111, 63] width 73 height 23
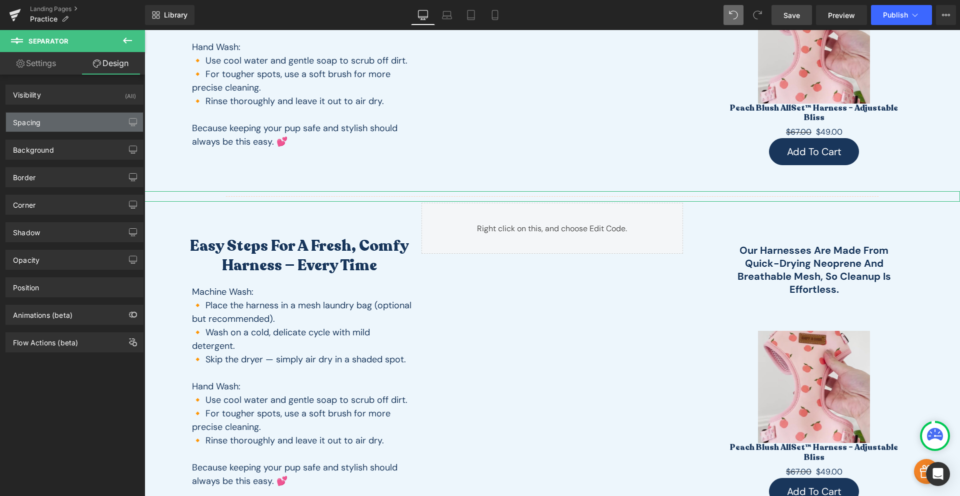
click at [46, 115] on div "Spacing" at bounding box center [74, 122] width 137 height 19
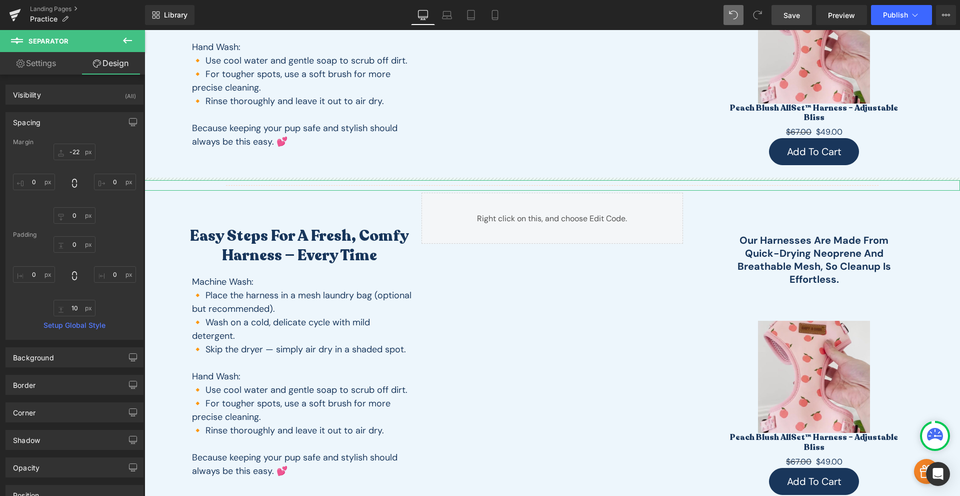
click at [69, 161] on div "-22px -22 0px 0 0px 0 0px 0" at bounding box center [74, 184] width 123 height 80
click at [77, 149] on input "-22" at bounding box center [75, 152] width 42 height 17
click at [107, 160] on div "-25 -25 0px 0 0px 0 0px 0" at bounding box center [74, 184] width 123 height 80
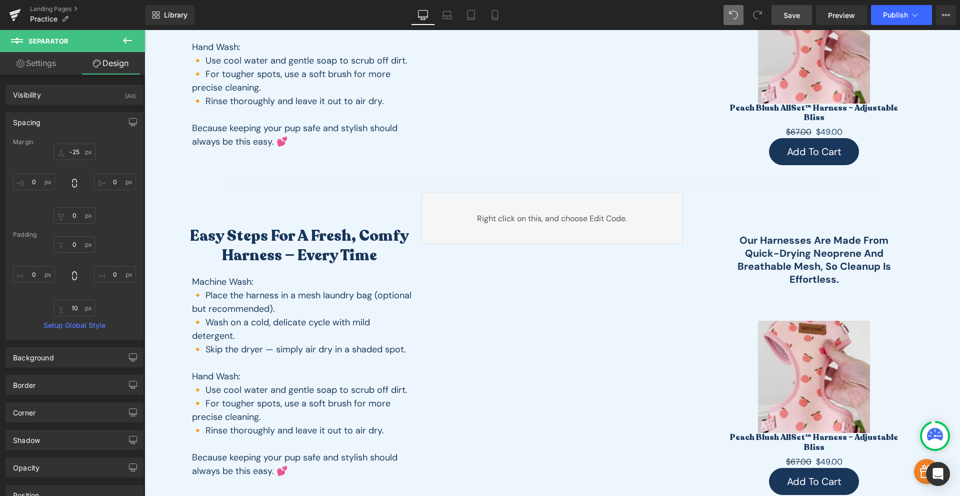
click at [791, 15] on span "Save" at bounding box center [792, 15] width 17 height 11
click at [841, 14] on span "Preview" at bounding box center [841, 15] width 27 height 11
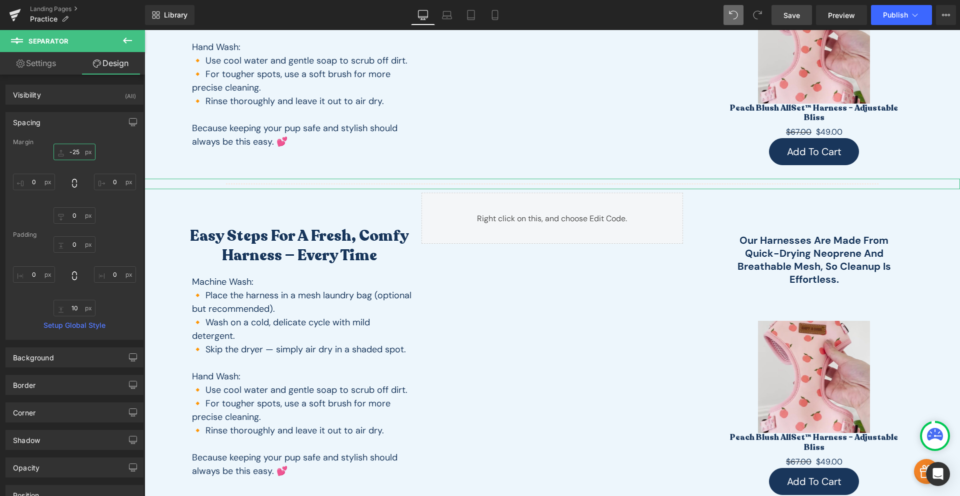
click at [69, 149] on input "-25" at bounding box center [75, 152] width 42 height 17
type input "0"
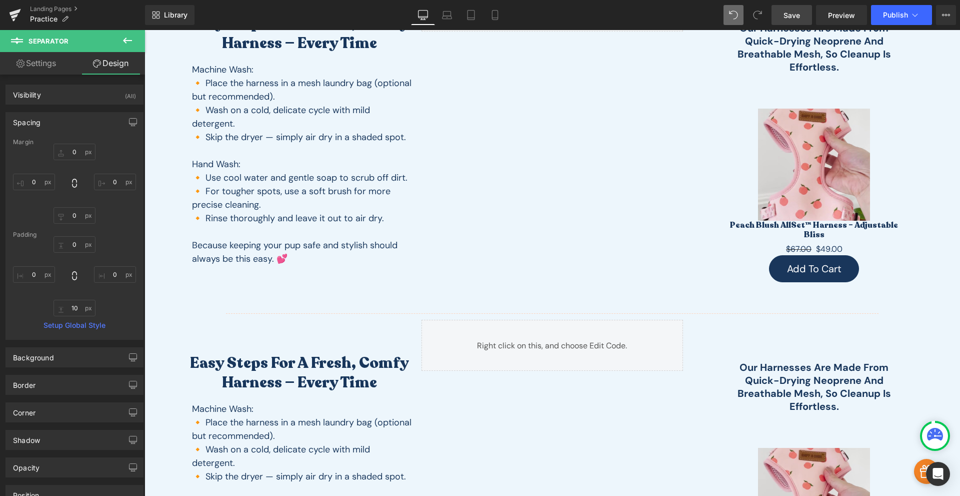
scroll to position [0, 0]
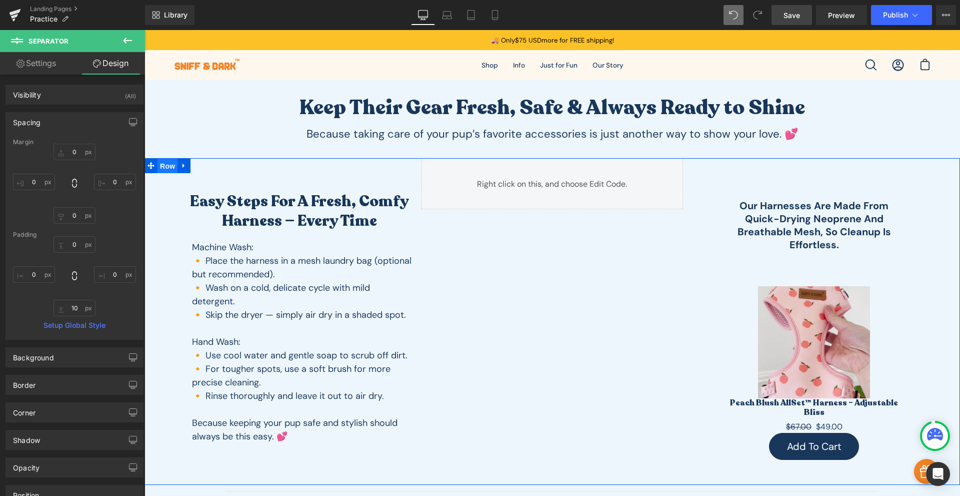
click at [161, 161] on span "Row" at bounding box center [168, 166] width 20 height 15
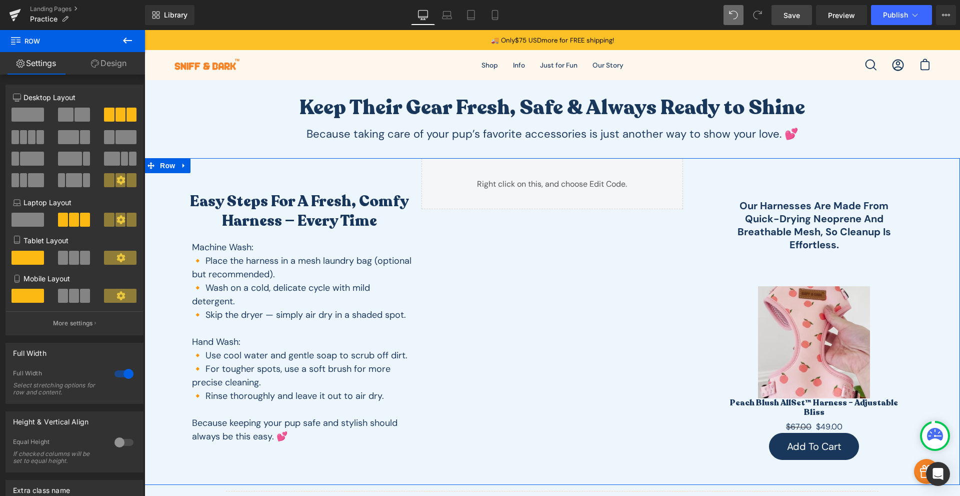
click at [106, 65] on link "Design" at bounding box center [109, 63] width 73 height 23
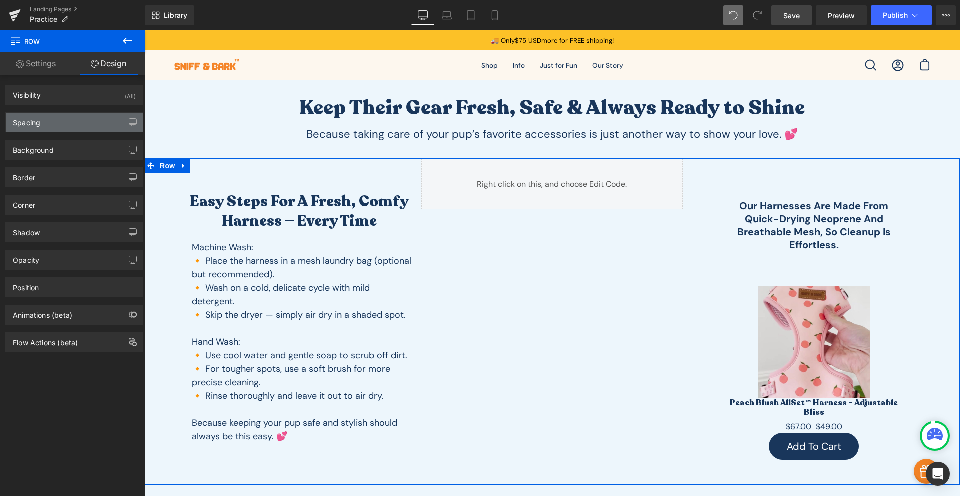
click at [48, 129] on div "Spacing" at bounding box center [74, 122] width 137 height 19
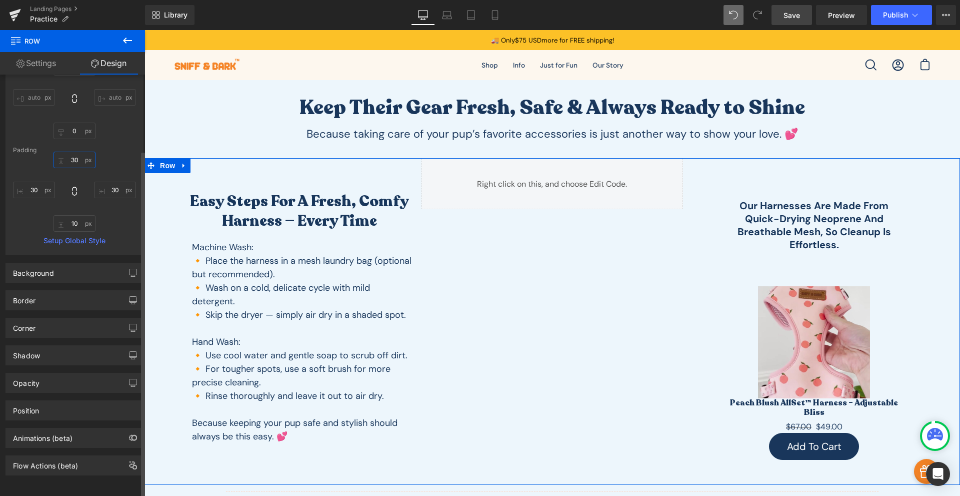
click at [76, 156] on input "30" at bounding box center [75, 160] width 42 height 17
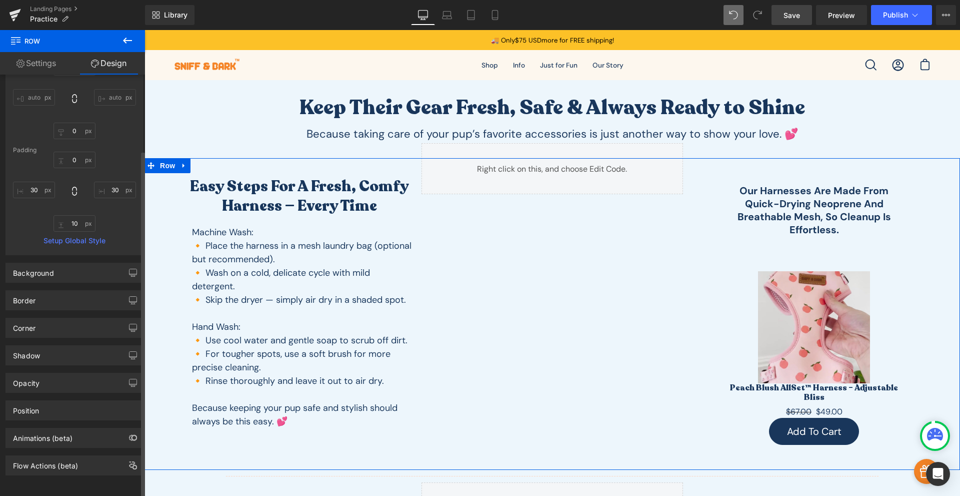
click at [106, 152] on div "0 0 30px 30 10px 10 30px 30" at bounding box center [74, 192] width 123 height 80
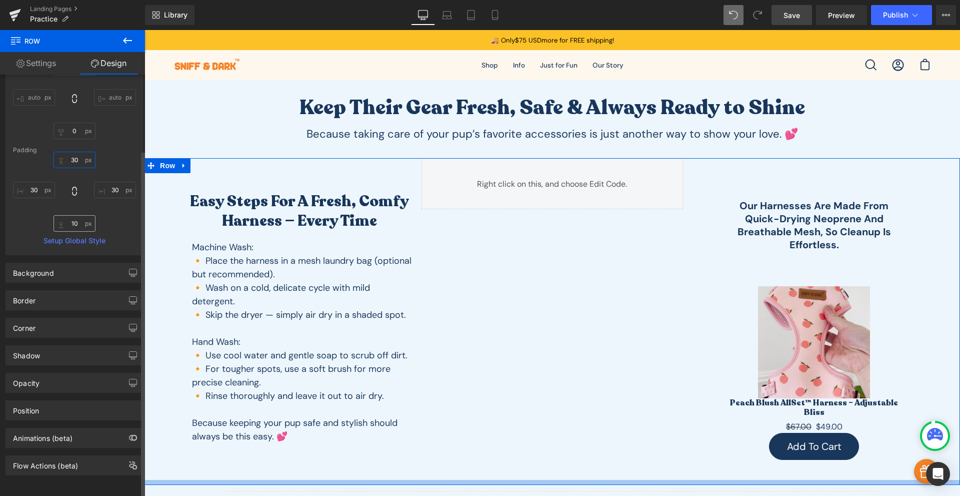
type input "30"
click at [78, 218] on input "10" at bounding box center [75, 223] width 42 height 17
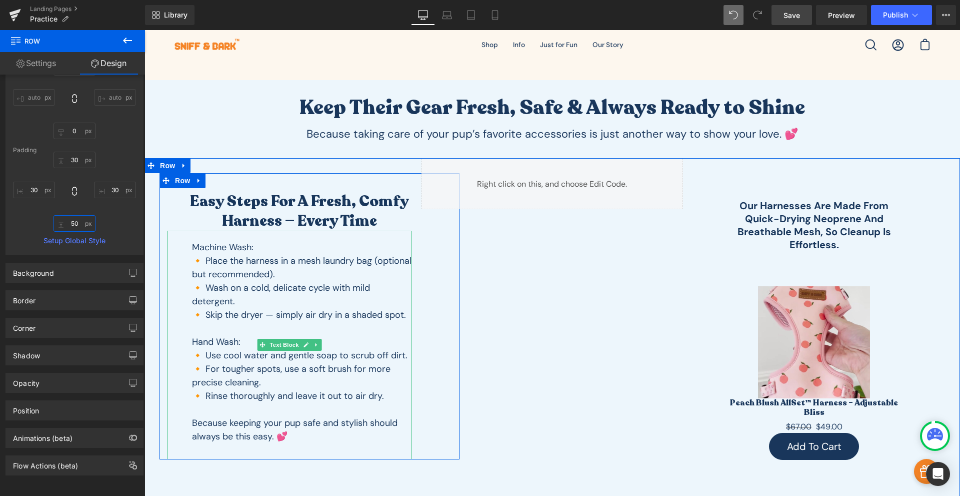
scroll to position [117, 0]
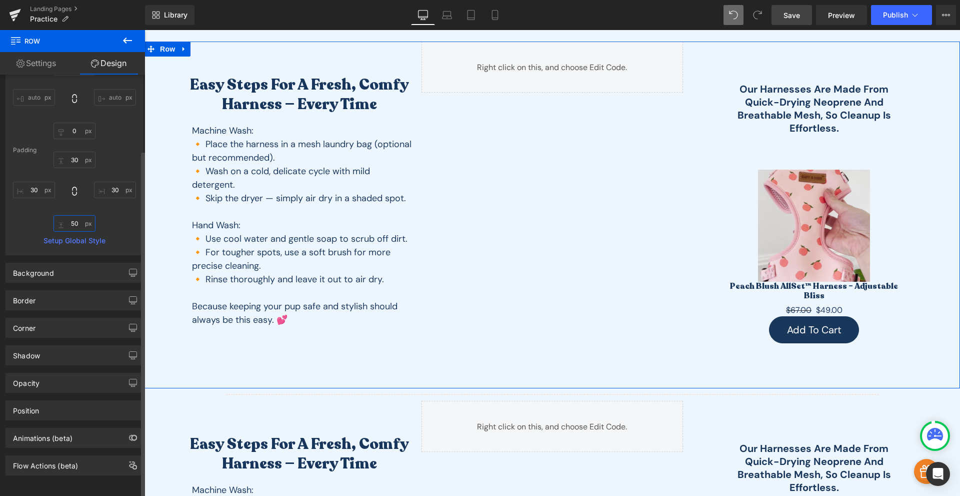
type input "5"
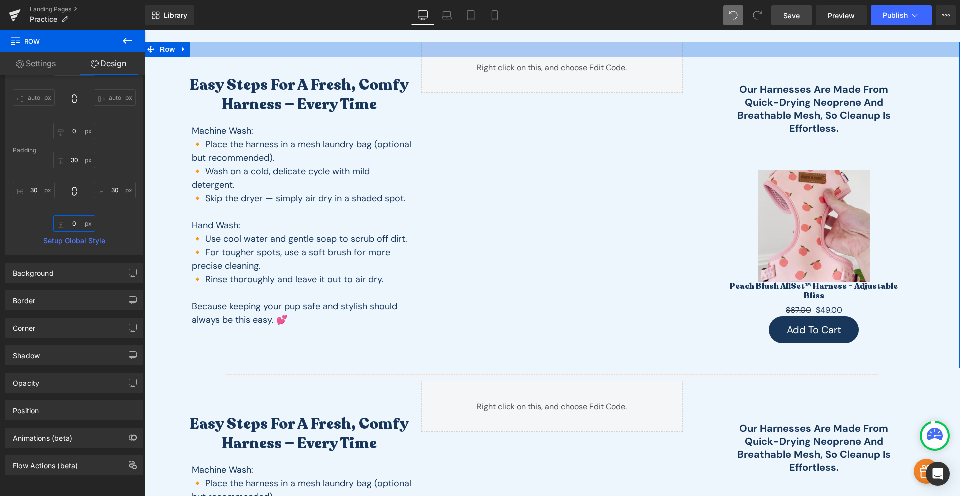
type input "30px"
click at [544, 54] on div at bounding box center [553, 49] width 816 height 15
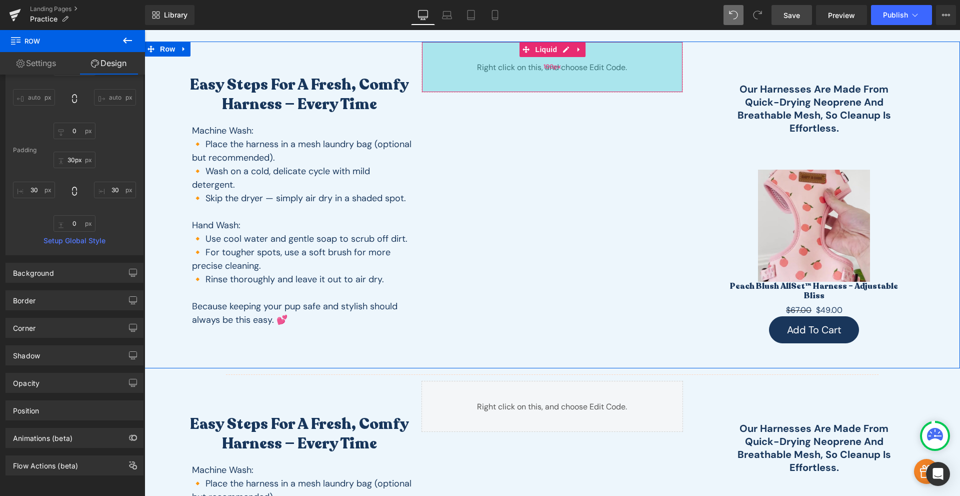
click at [544, 64] on span "100px" at bounding box center [553, 67] width 18 height 10
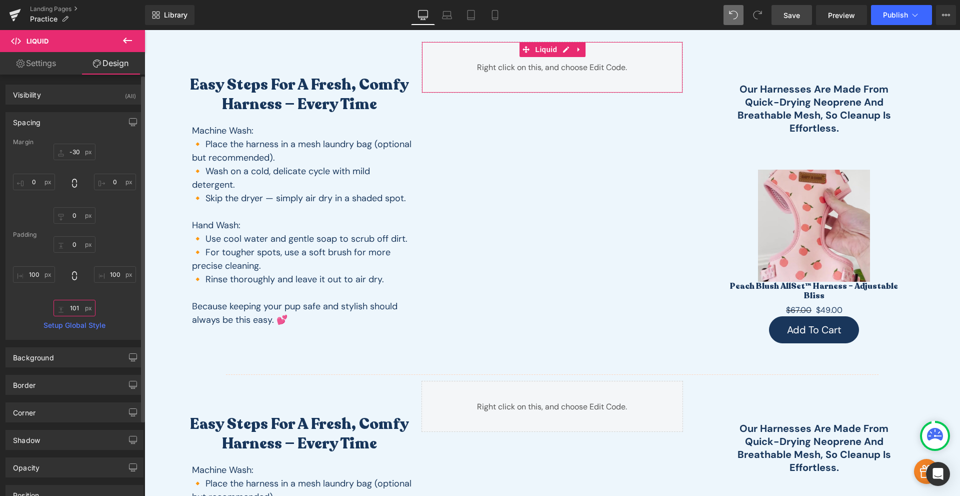
click at [72, 314] on input "101" at bounding box center [75, 308] width 42 height 17
type input "0"
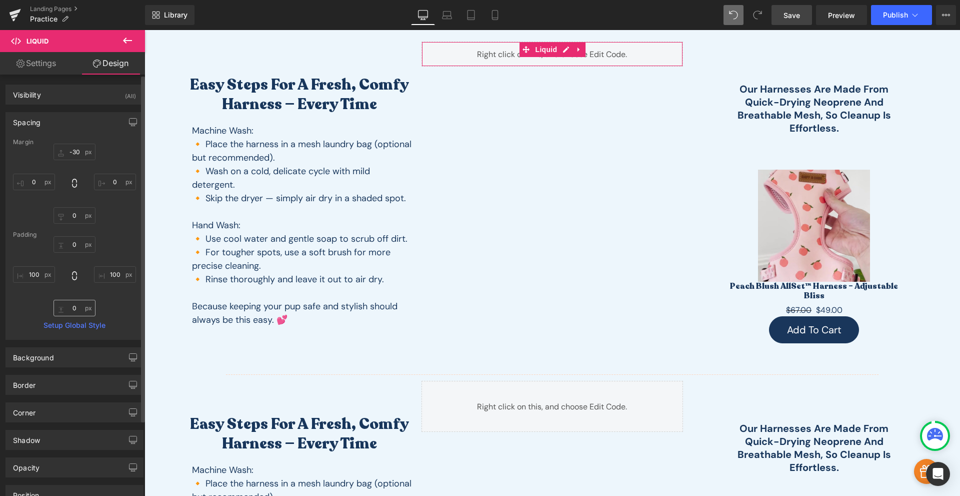
type input "-30"
type input "0"
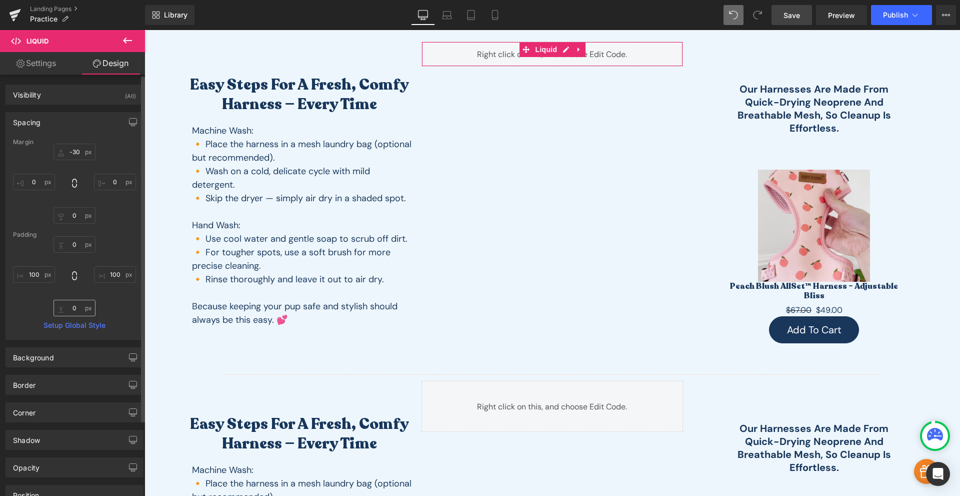
type input "100"
type input "101"
type input "100"
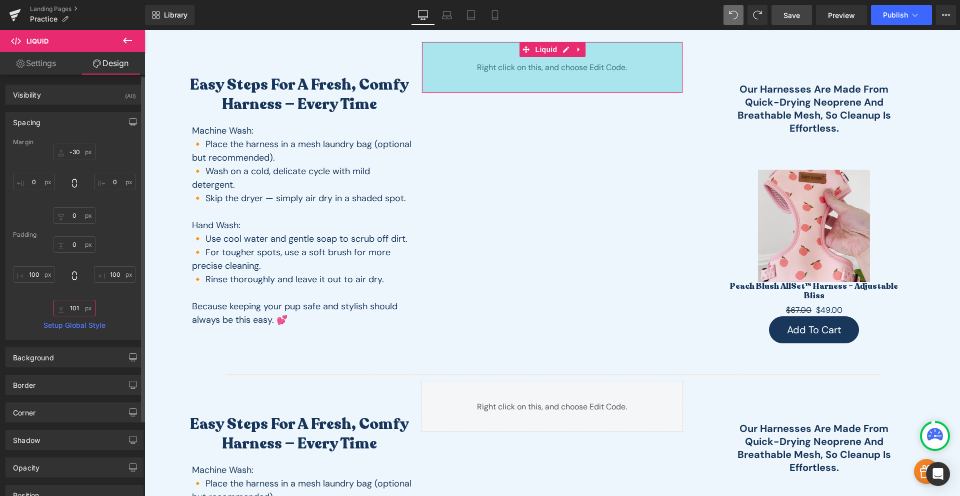
click at [80, 309] on input "101" at bounding box center [75, 308] width 42 height 17
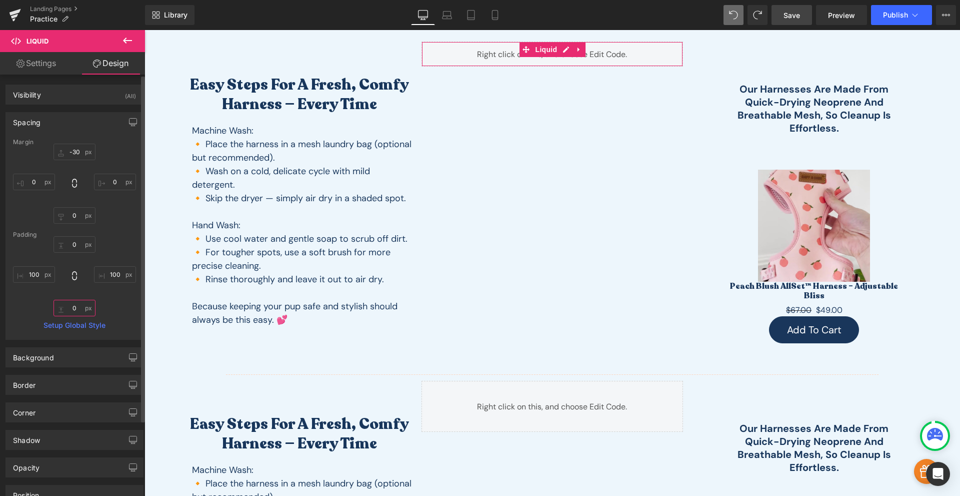
type input "0"
click at [108, 302] on div "0px 0 100px 100 0 0 100px 100" at bounding box center [74, 276] width 123 height 80
click at [796, 21] on link "Save" at bounding box center [792, 15] width 41 height 20
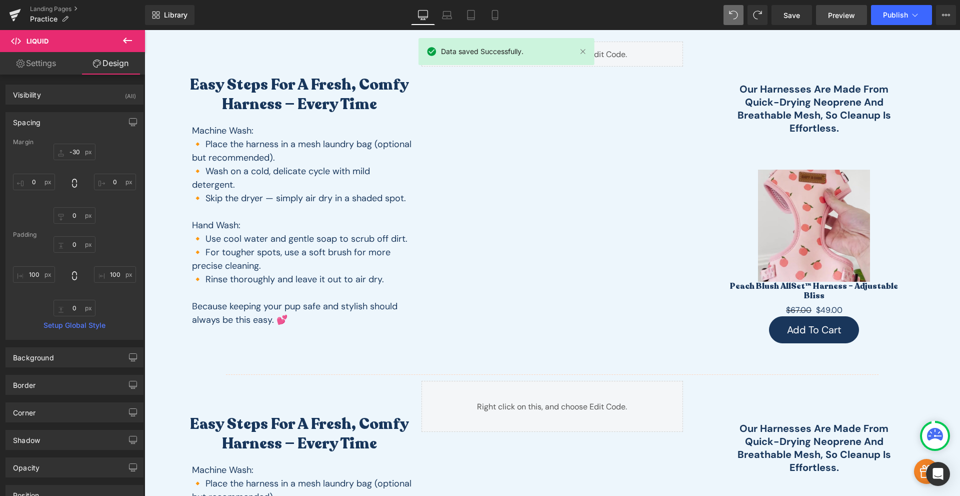
click at [843, 14] on span "Preview" at bounding box center [841, 15] width 27 height 11
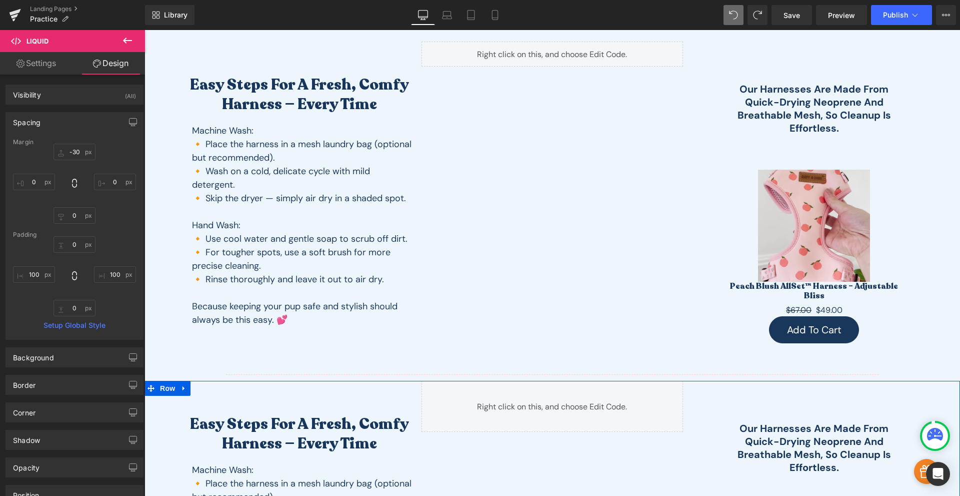
click at [184, 385] on icon at bounding box center [184, 389] width 7 height 8
click at [207, 385] on icon at bounding box center [210, 389] width 7 height 8
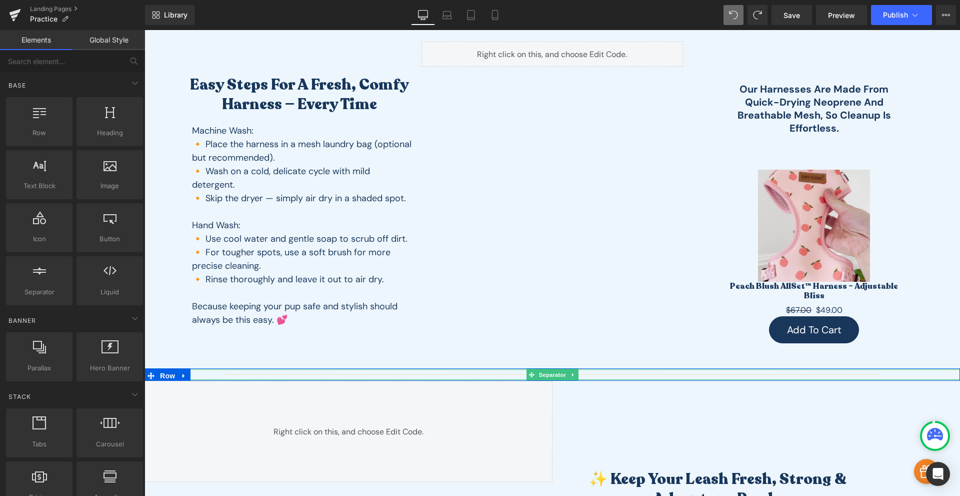
scroll to position [234, 0]
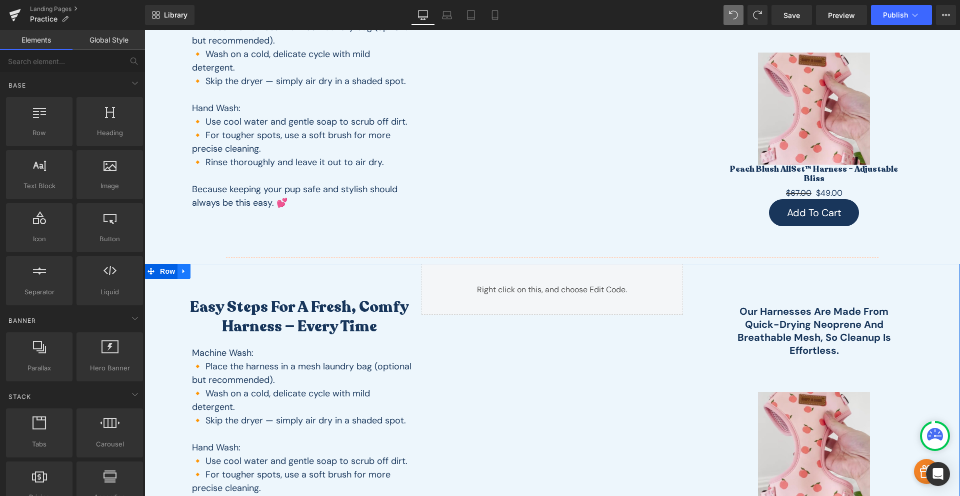
click at [181, 269] on icon at bounding box center [184, 272] width 7 height 8
click at [212, 273] on link at bounding box center [210, 271] width 13 height 15
click at [645, 442] on div "Easy Steps for a Fresh, Comfy Harness — Every Time Heading Machine Wash: 🔸 Plac…" at bounding box center [553, 427] width 816 height 327
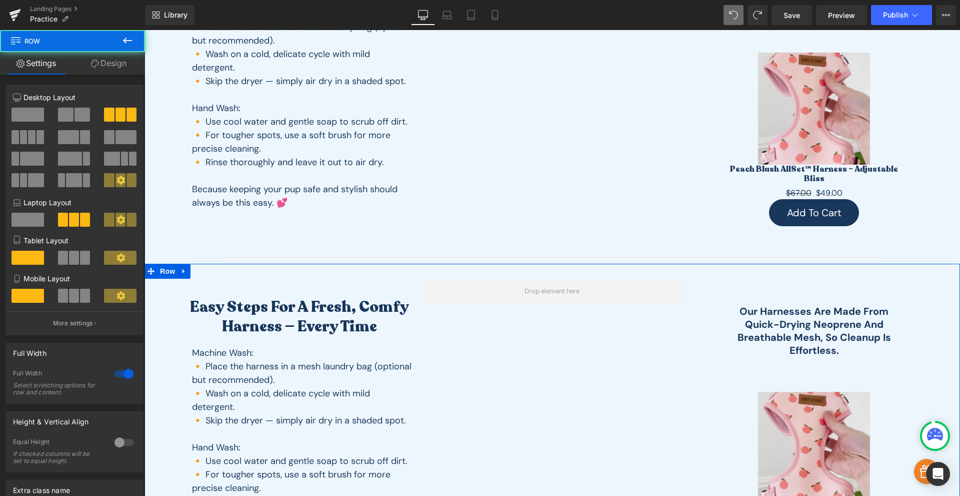
click at [572, 347] on div "Easy Steps for a Fresh, Comfy Harness — Every Time Heading Machine Wash: 🔸 Plac…" at bounding box center [553, 427] width 816 height 327
click at [187, 268] on link at bounding box center [184, 271] width 13 height 15
click at [208, 268] on icon at bounding box center [210, 271] width 7 height 7
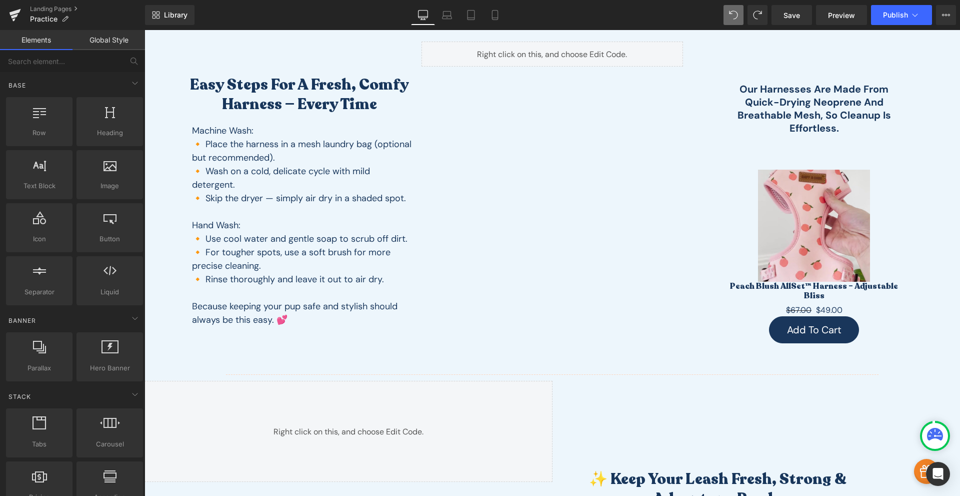
scroll to position [0, 0]
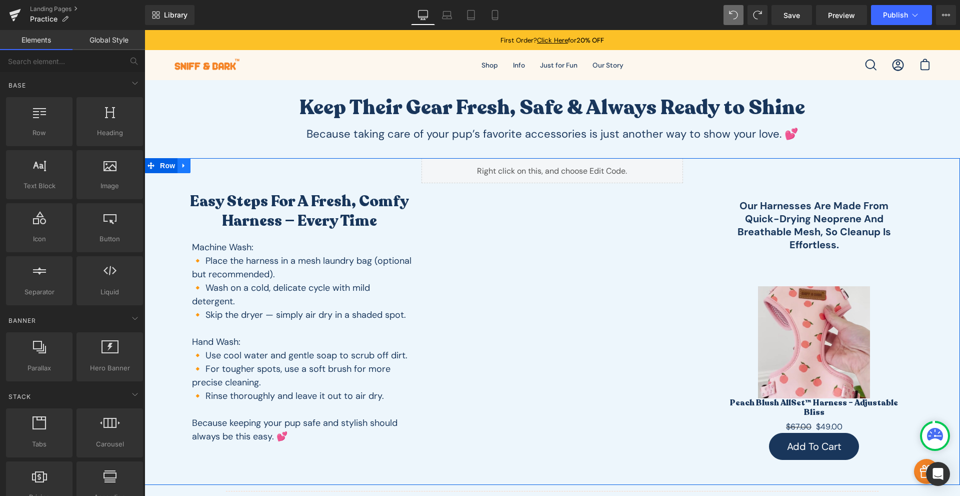
click at [182, 166] on icon at bounding box center [184, 166] width 7 height 8
click at [166, 165] on span "Row" at bounding box center [168, 165] width 20 height 15
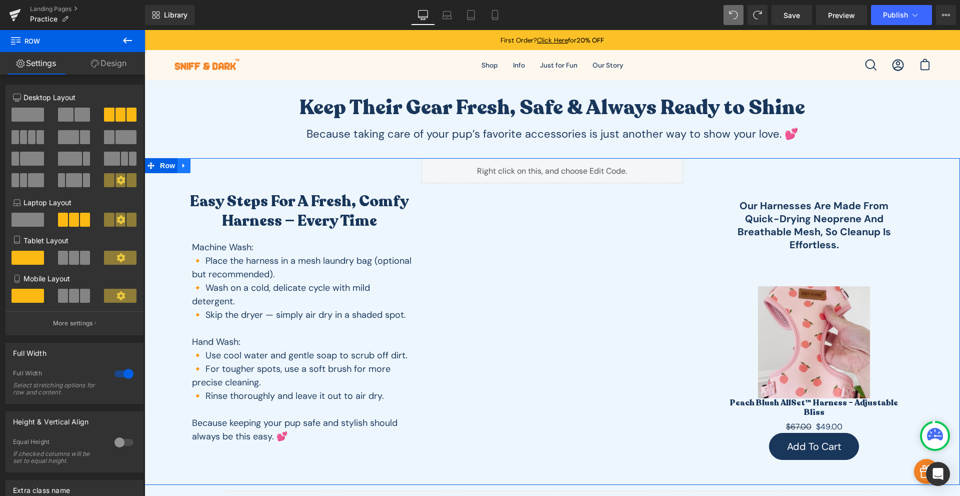
click at [181, 169] on icon at bounding box center [184, 166] width 7 height 8
click at [195, 170] on link at bounding box center [197, 165] width 13 height 15
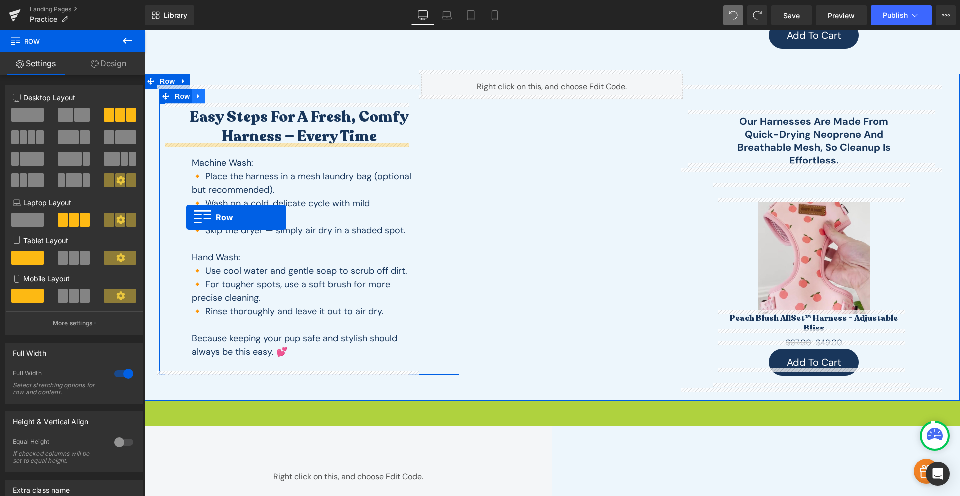
scroll to position [295, 0]
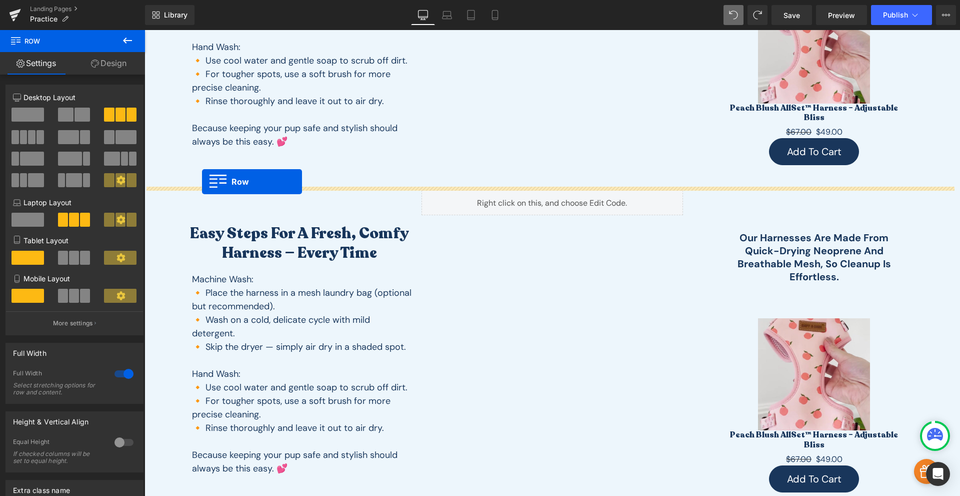
drag, startPoint x: 152, startPoint y: 399, endPoint x: 202, endPoint y: 182, distance: 222.7
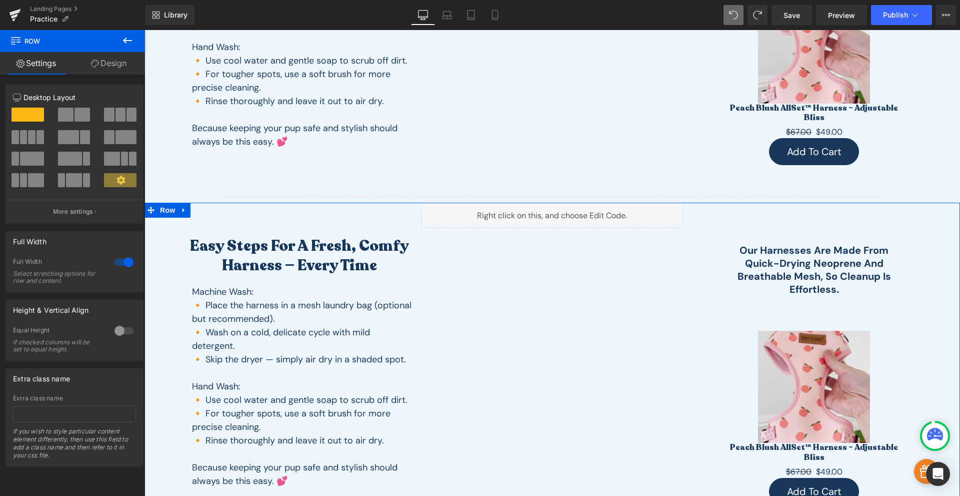
scroll to position [61, 0]
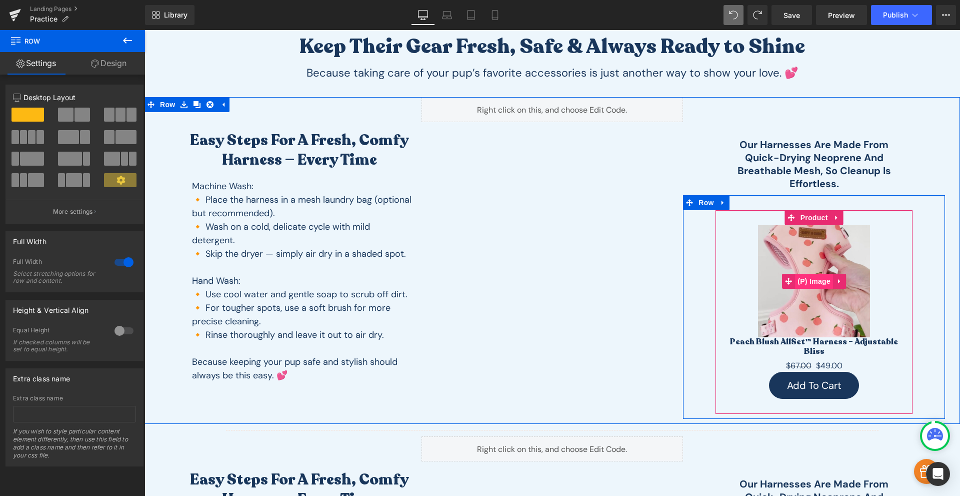
click at [814, 279] on span "(P) Image" at bounding box center [814, 281] width 38 height 15
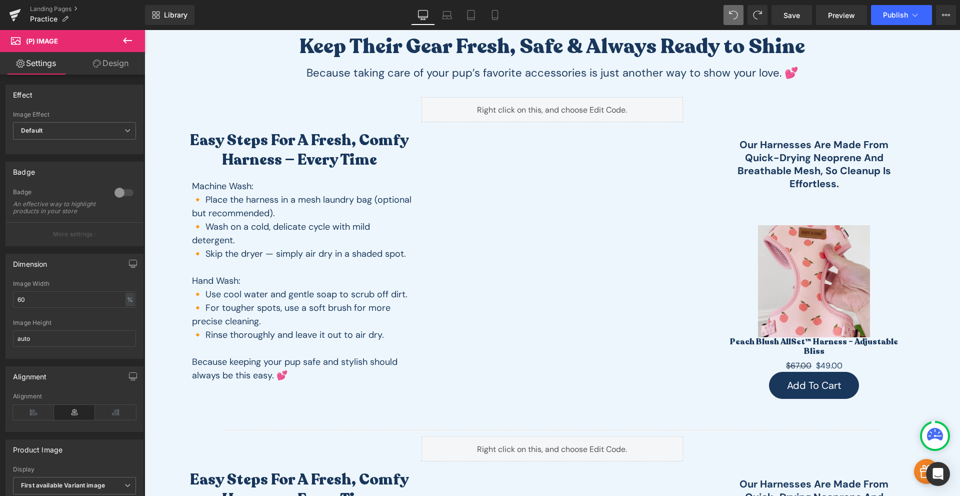
drag, startPoint x: 107, startPoint y: 71, endPoint x: 70, endPoint y: 150, distance: 87.0
click at [108, 71] on link "Design" at bounding box center [111, 63] width 73 height 23
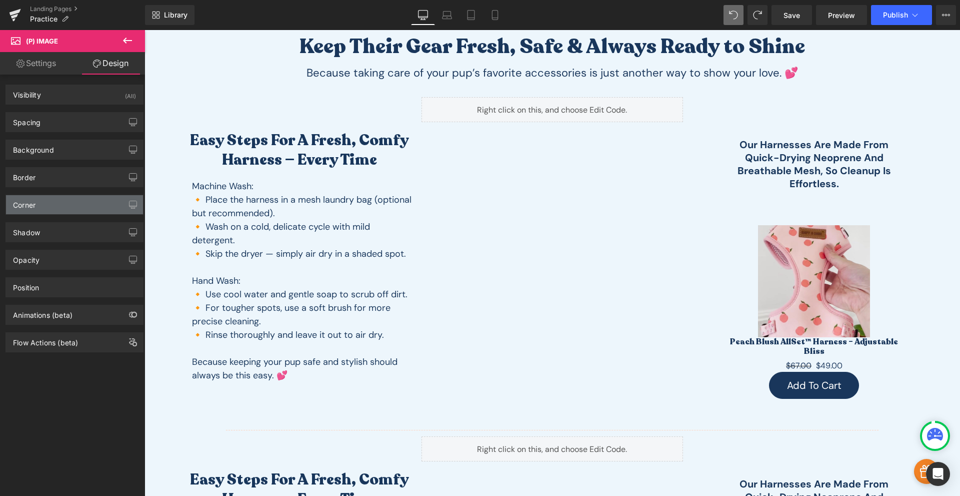
click at [60, 213] on div "Corner" at bounding box center [74, 204] width 137 height 19
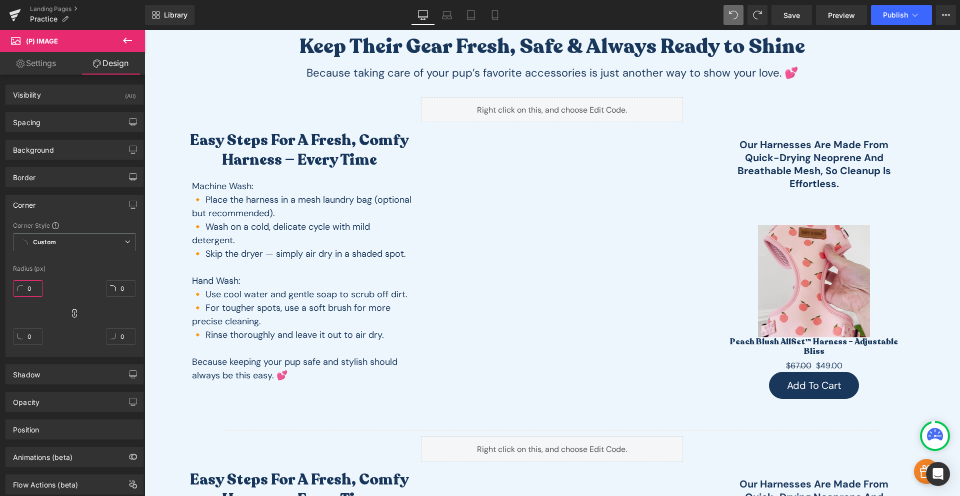
click at [30, 289] on input "0" at bounding box center [28, 288] width 30 height 17
type input "30"
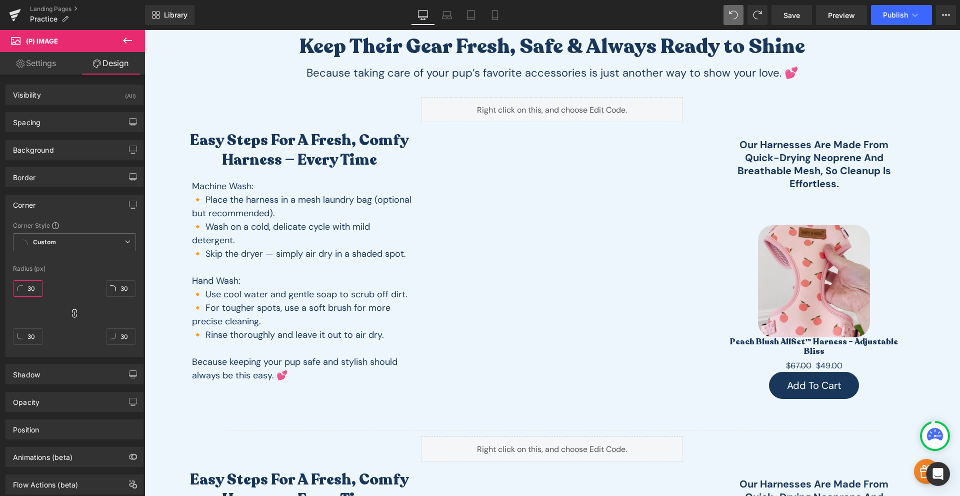
type input "30"
click at [82, 288] on div "30px 30 30px 30 30px 30 30px 30" at bounding box center [74, 316] width 123 height 80
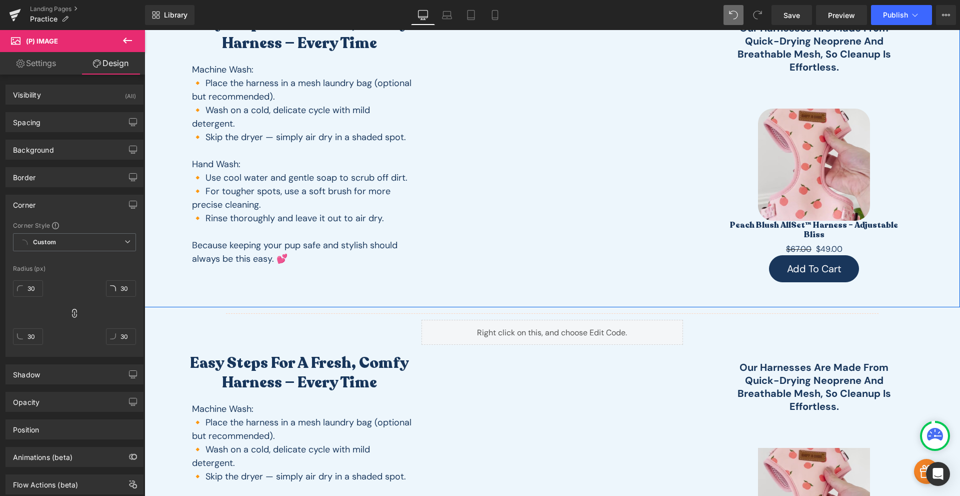
scroll to position [295, 0]
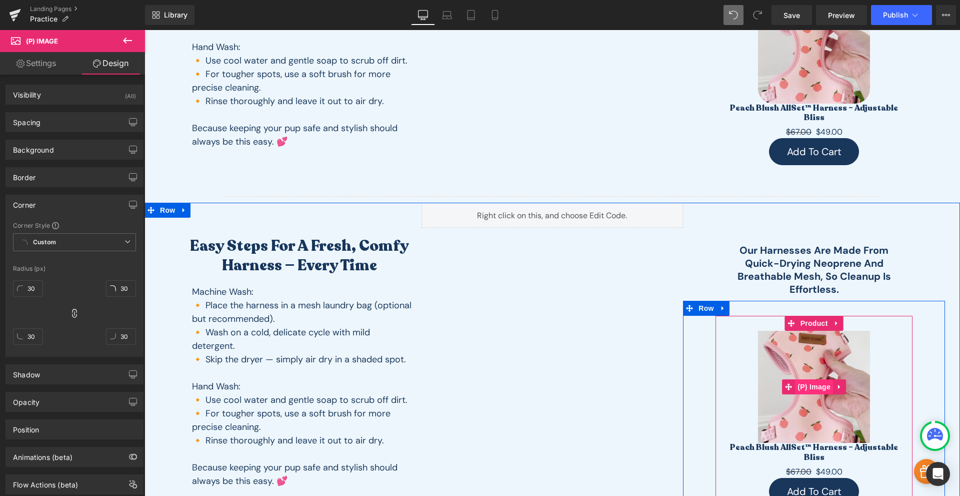
click at [815, 380] on span "(P) Image" at bounding box center [814, 386] width 38 height 15
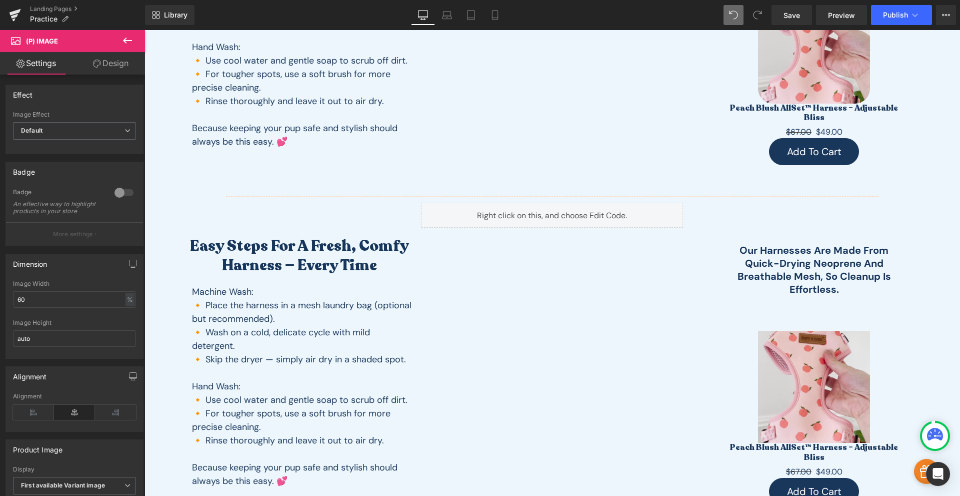
drag, startPoint x: 110, startPoint y: 73, endPoint x: 74, endPoint y: 253, distance: 183.7
click at [110, 73] on link "Design" at bounding box center [111, 63] width 73 height 23
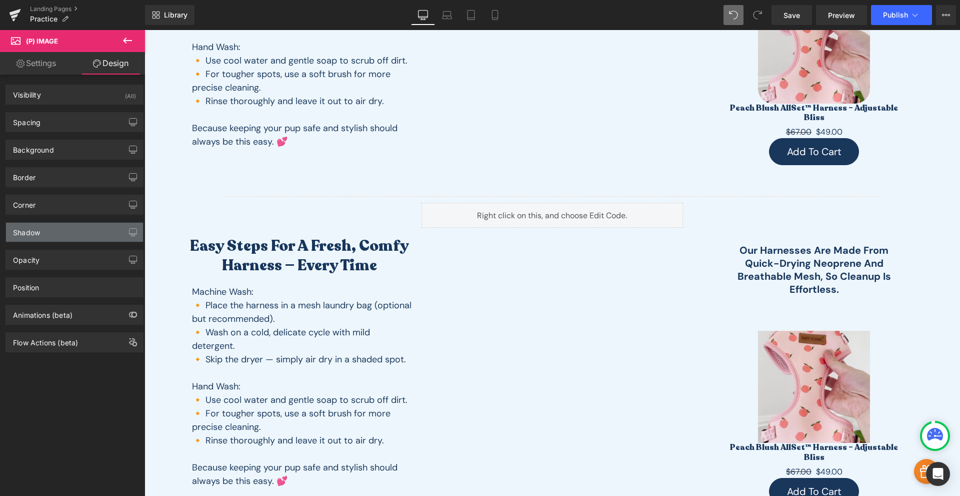
type input "0"
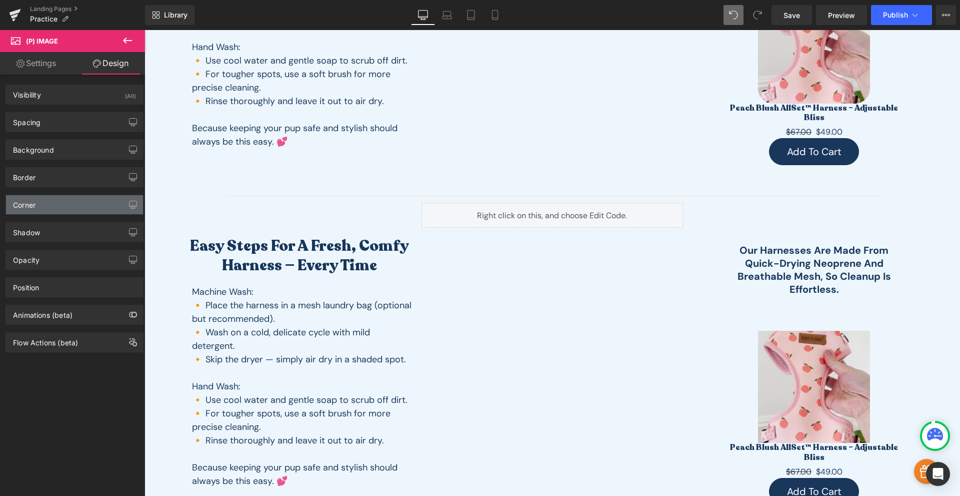
click at [73, 205] on div "Corner" at bounding box center [74, 204] width 137 height 19
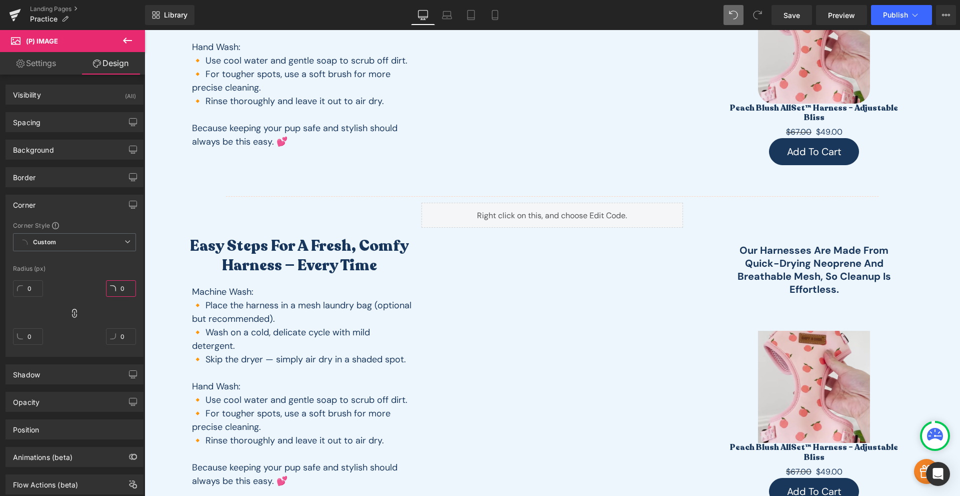
click at [121, 288] on input "0" at bounding box center [121, 288] width 30 height 17
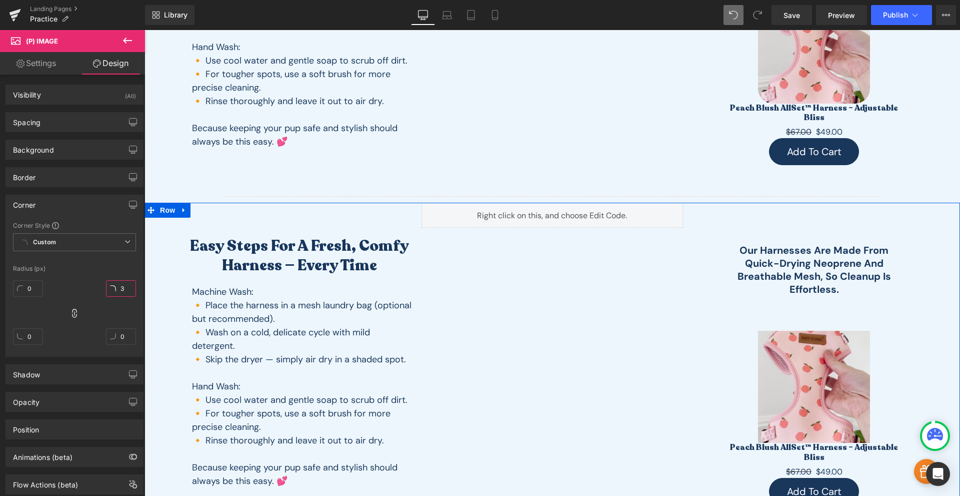
type input "30"
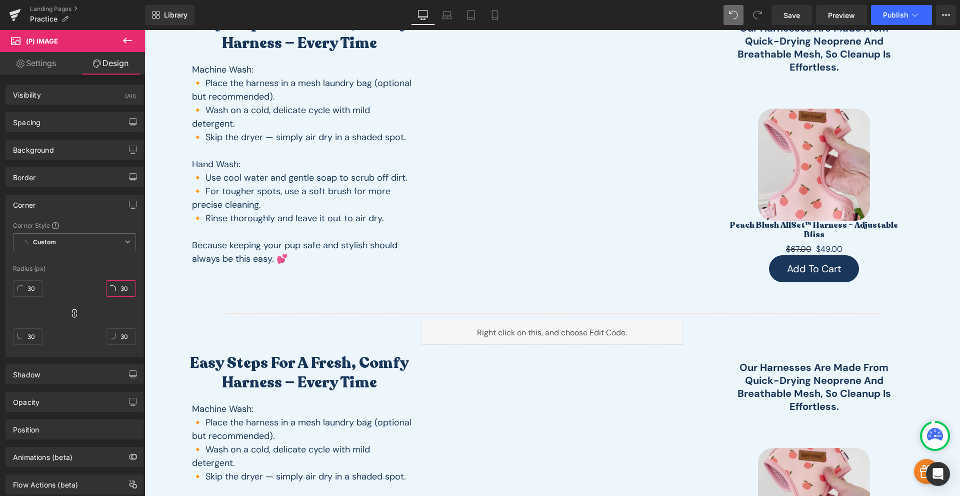
scroll to position [61, 0]
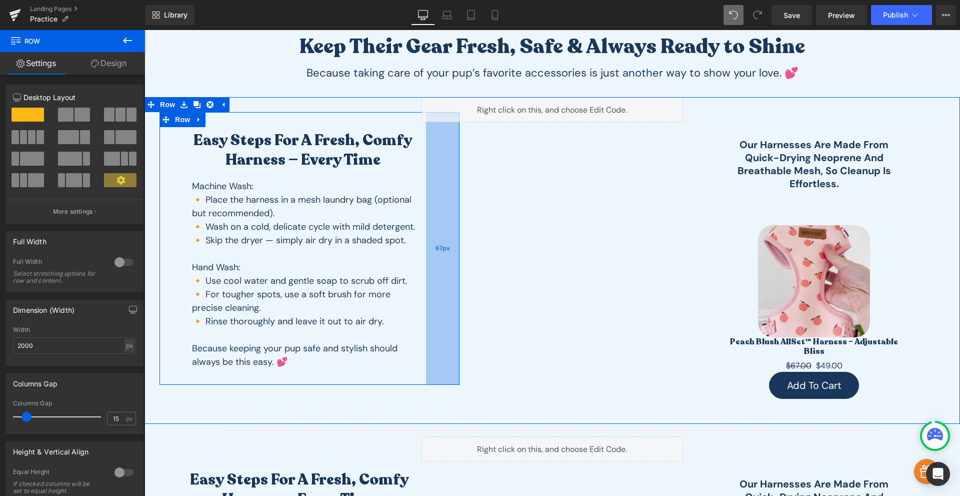
drag, startPoint x: 435, startPoint y: 291, endPoint x: 442, endPoint y: 306, distance: 17.0
click at [442, 306] on div "67px" at bounding box center [443, 248] width 34 height 273
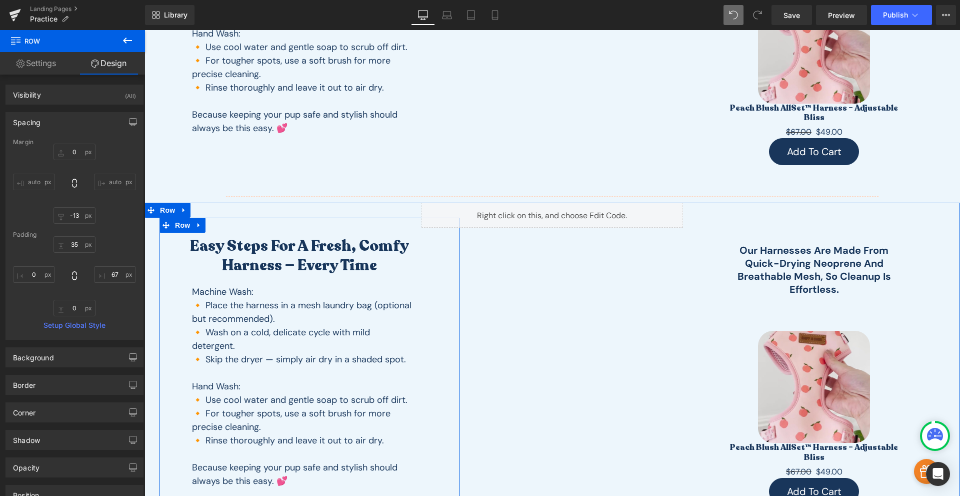
scroll to position [411, 0]
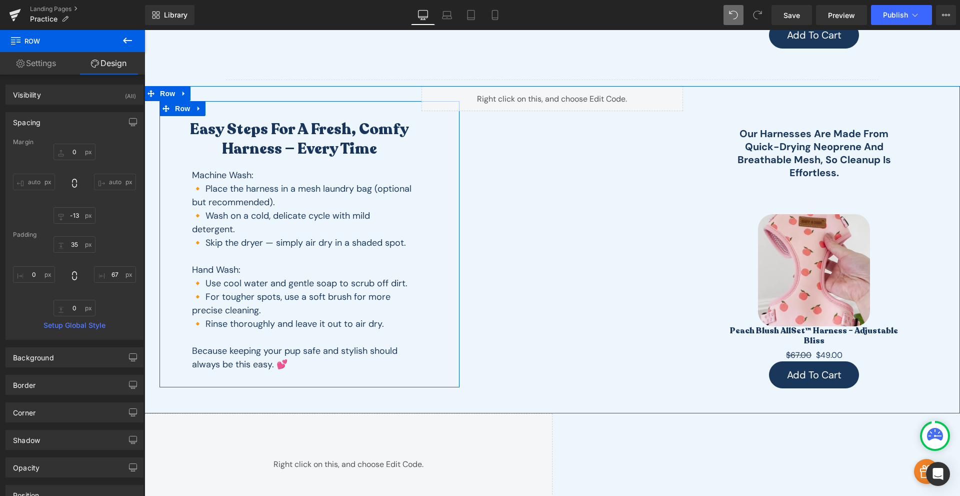
click at [440, 238] on div "Easy Steps for a Fresh, Comfy Harness — Every Time Heading Machine Wash: 🔸 Plac…" at bounding box center [310, 244] width 300 height 286
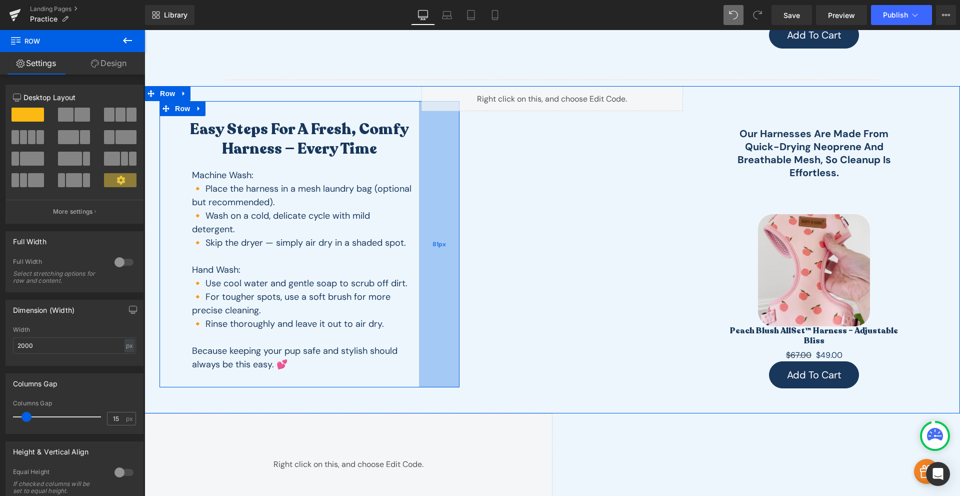
click at [436, 211] on div "81px" at bounding box center [439, 244] width 41 height 286
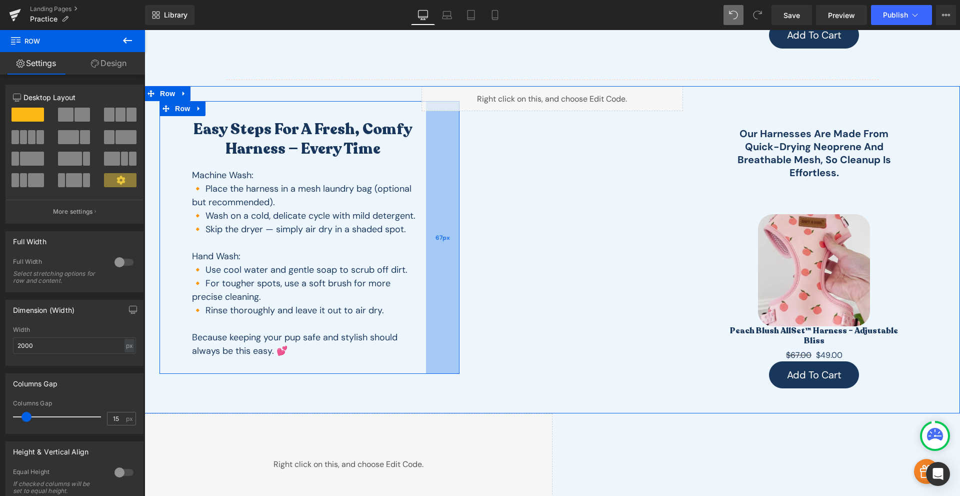
drag, startPoint x: 435, startPoint y: 222, endPoint x: 442, endPoint y: 265, distance: 43.1
click at [442, 265] on div "67px" at bounding box center [443, 237] width 34 height 273
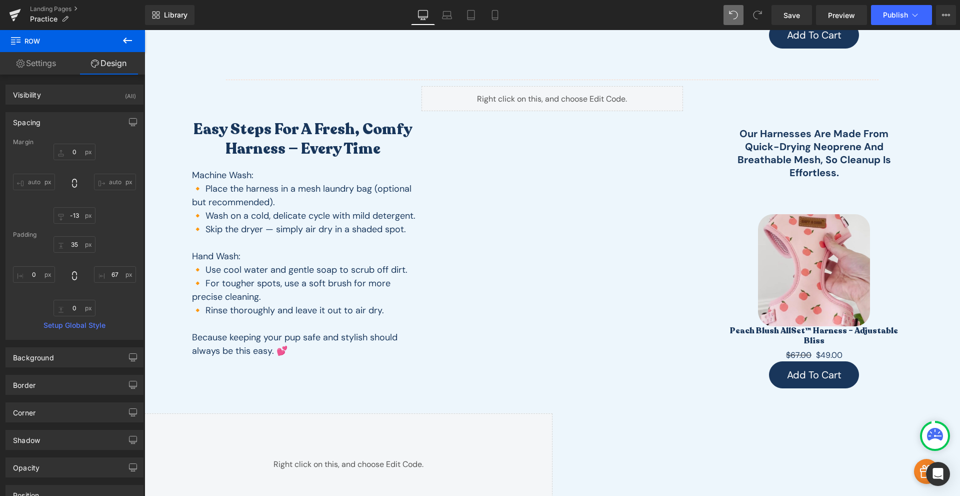
click at [787, 25] on div "Library Desktop Desktop Laptop Tablet Mobile Save Preview Publish Scheduled Vie…" at bounding box center [552, 15] width 815 height 30
click at [793, 23] on link "Save" at bounding box center [792, 15] width 41 height 20
click at [830, 13] on span "Preview" at bounding box center [841, 15] width 27 height 11
